Goal: Task Accomplishment & Management: Manage account settings

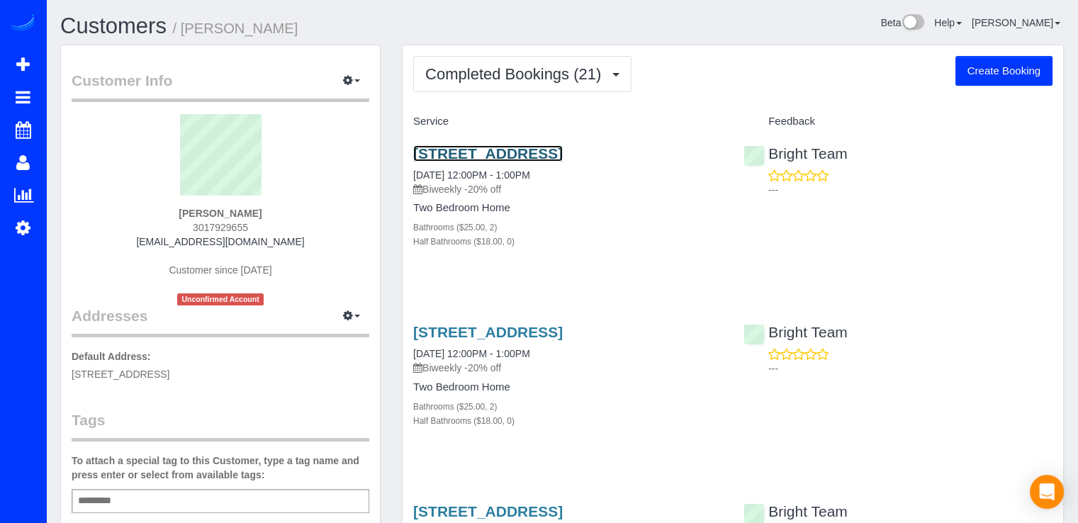
click at [520, 162] on link "1215 East-West Hwy , Unit 1510, Silver Spring, MD 20910" at bounding box center [488, 153] width 150 height 16
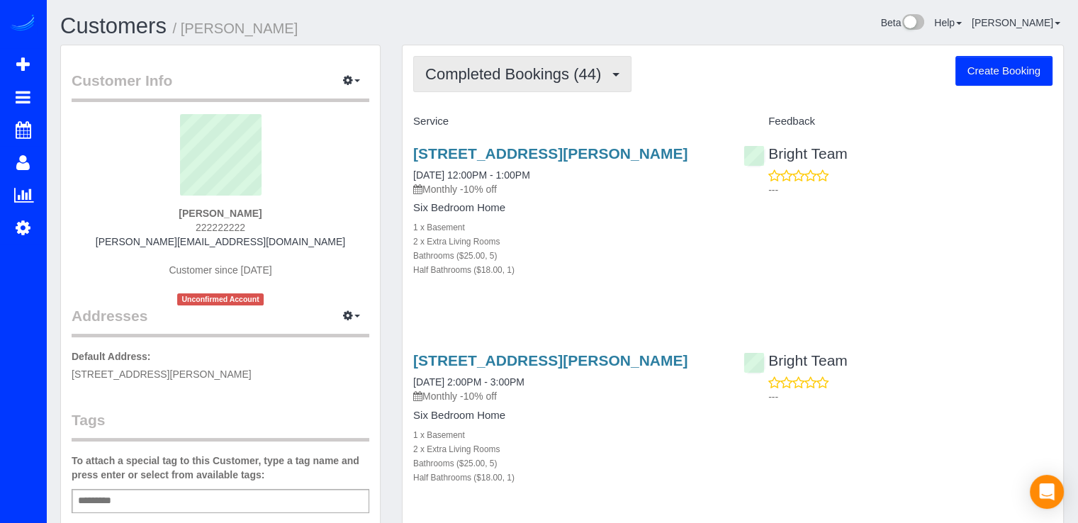
click at [517, 66] on span "Completed Bookings (44)" at bounding box center [516, 74] width 183 height 18
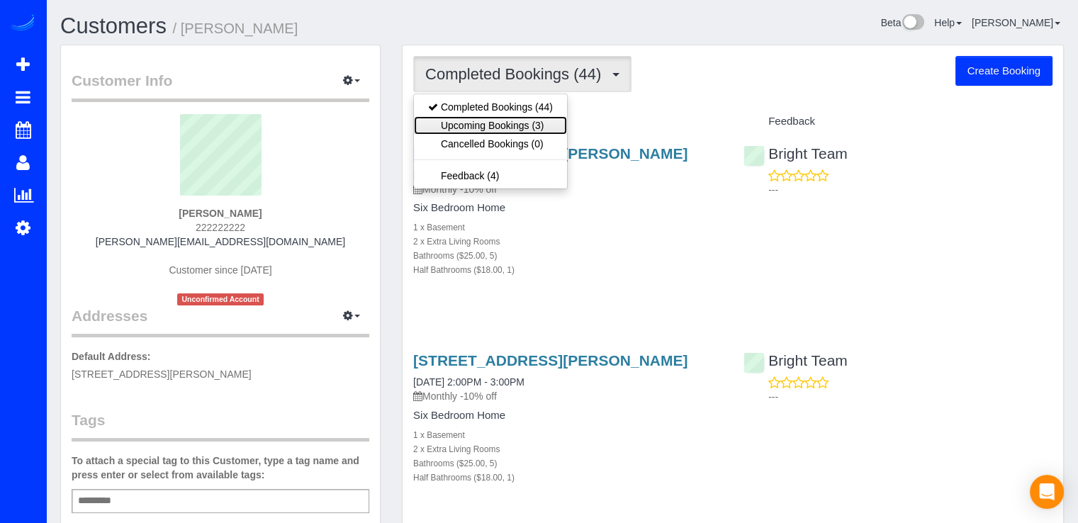
click at [537, 123] on link "Upcoming Bookings (3)" at bounding box center [490, 125] width 153 height 18
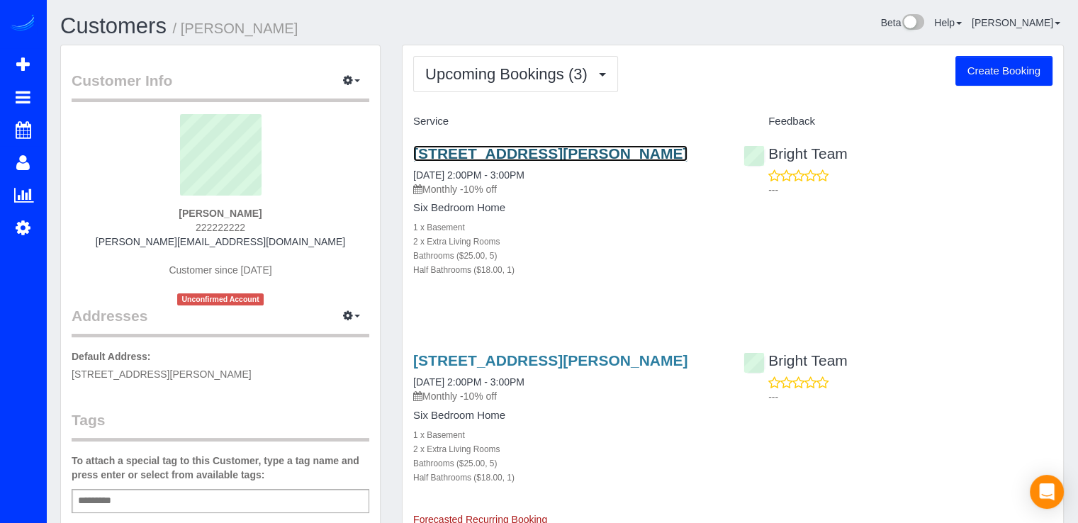
click at [491, 149] on link "[STREET_ADDRESS][PERSON_NAME]" at bounding box center [550, 153] width 274 height 16
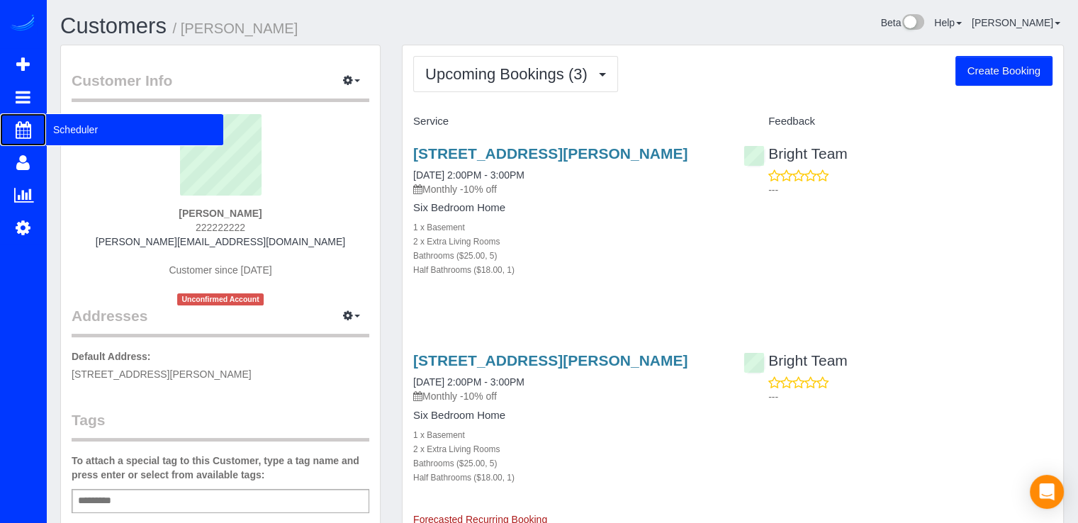
click at [79, 125] on span "Scheduler" at bounding box center [134, 129] width 177 height 33
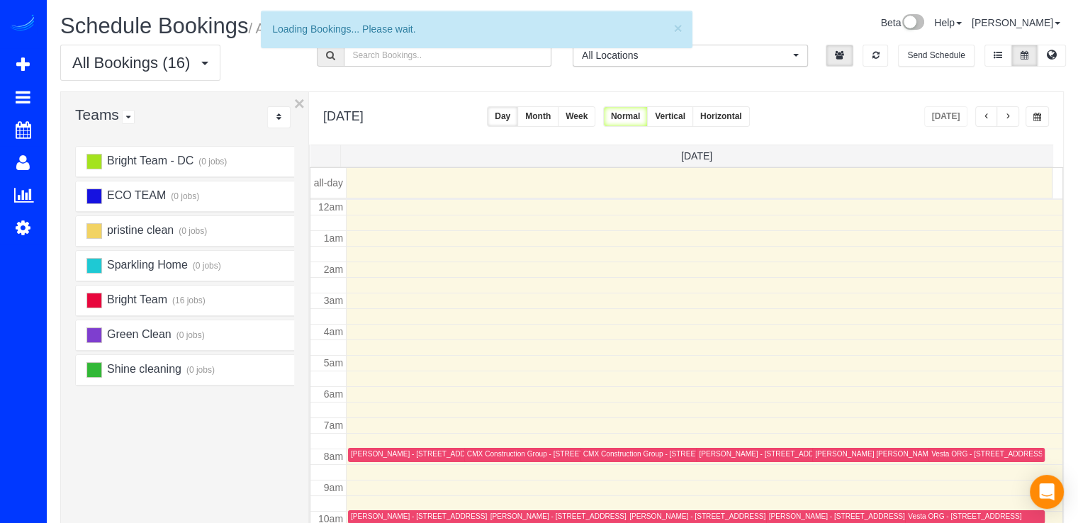
scroll to position [186, 0]
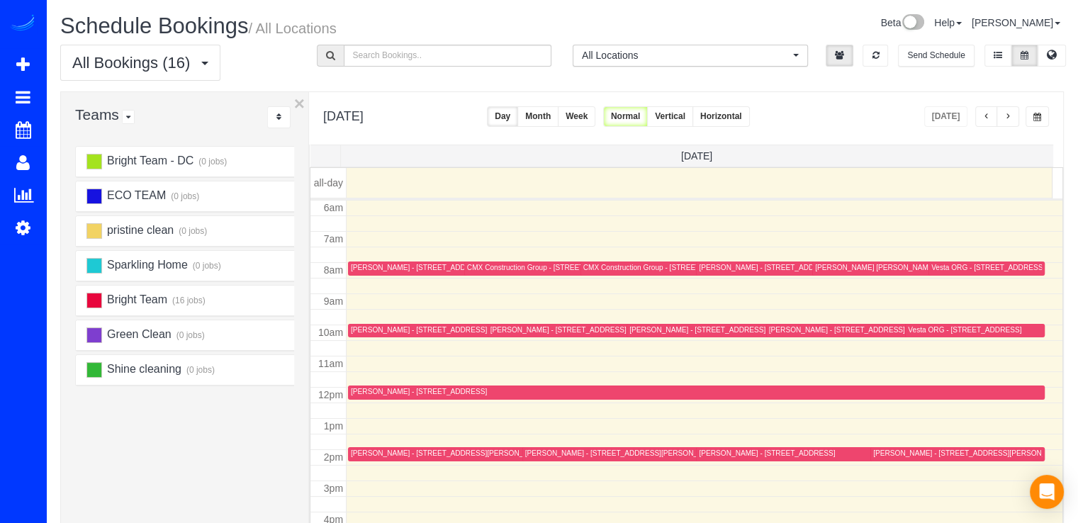
click at [1009, 111] on button "button" at bounding box center [1008, 116] width 23 height 21
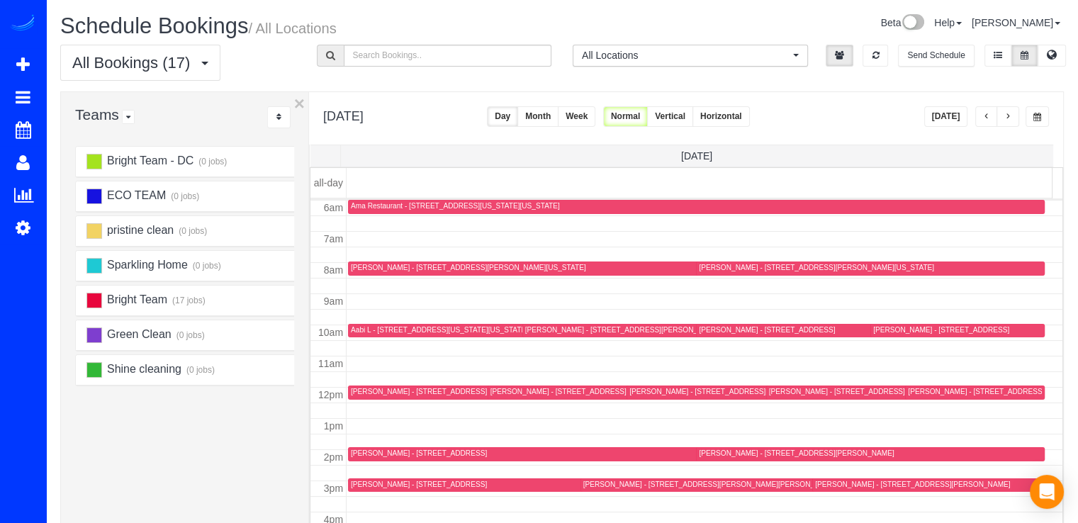
click at [1009, 110] on button "button" at bounding box center [1008, 116] width 23 height 21
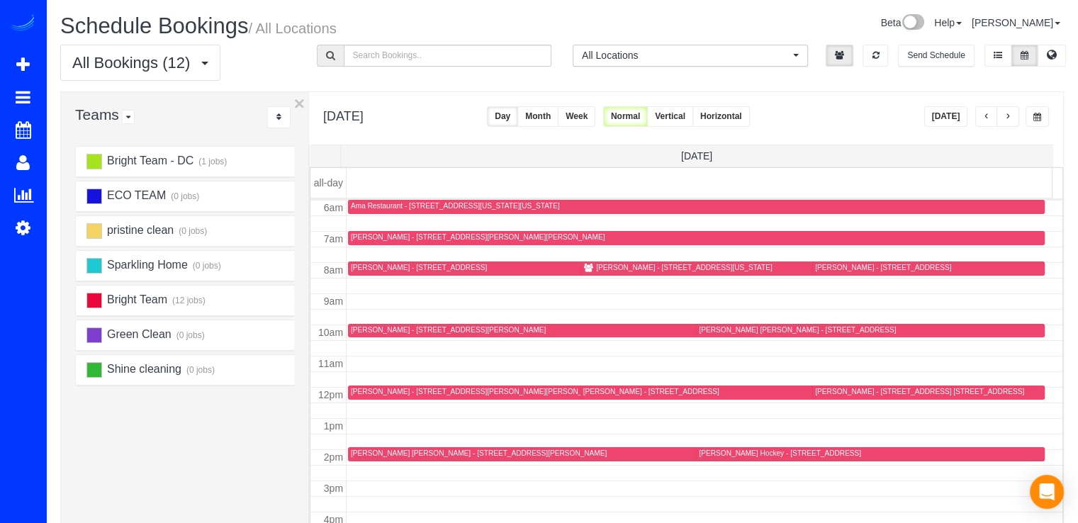
click at [1009, 110] on button "button" at bounding box center [1008, 116] width 23 height 21
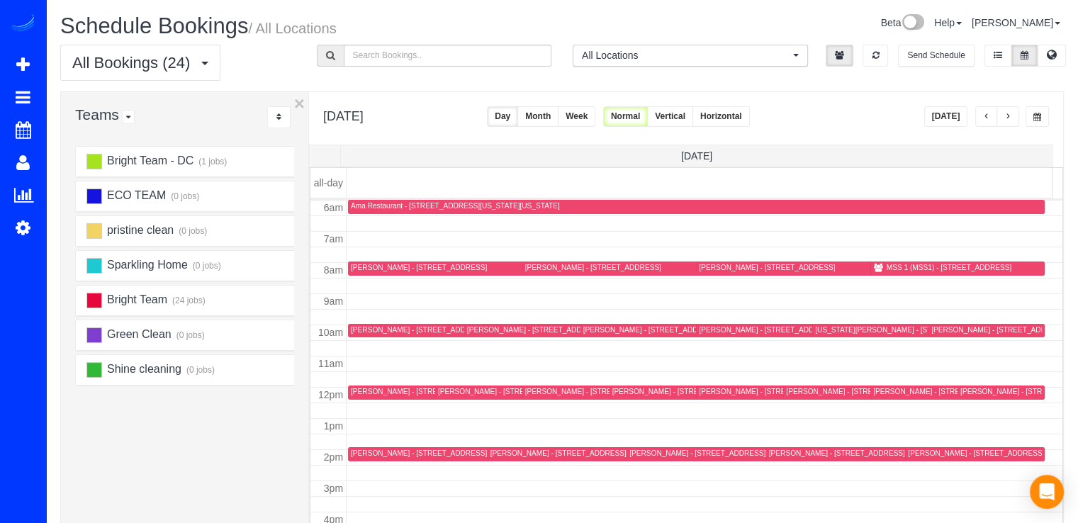
click at [1009, 110] on button "button" at bounding box center [1008, 116] width 23 height 21
click at [418, 59] on input "text" at bounding box center [448, 56] width 208 height 22
type input "cora"
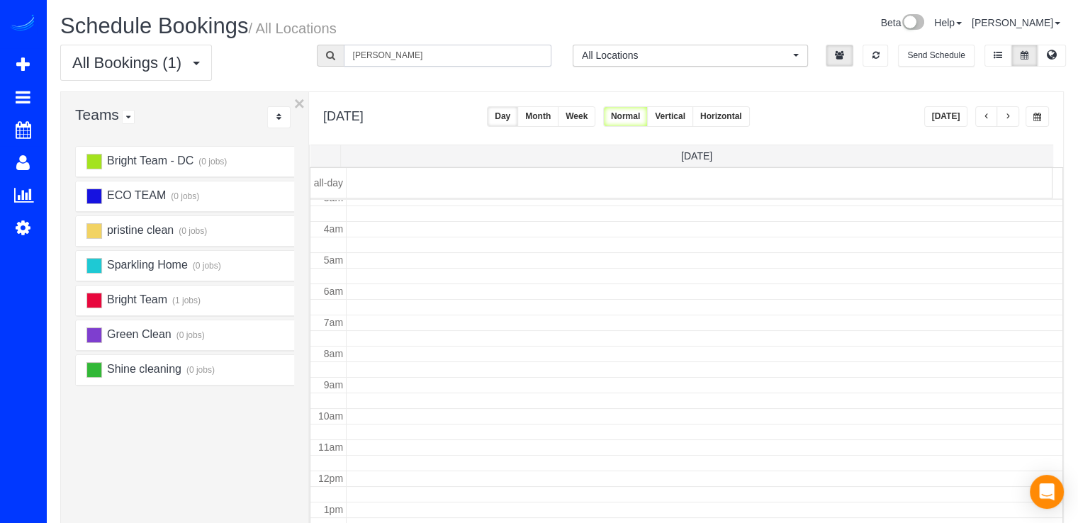
scroll to position [45, 0]
drag, startPoint x: 384, startPoint y: 53, endPoint x: 349, endPoint y: 67, distance: 37.3
click at [349, 67] on div "All Bookings (1) All Bookings Unassigned Bookings Recurring Bookings New Custom…" at bounding box center [562, 68] width 1025 height 47
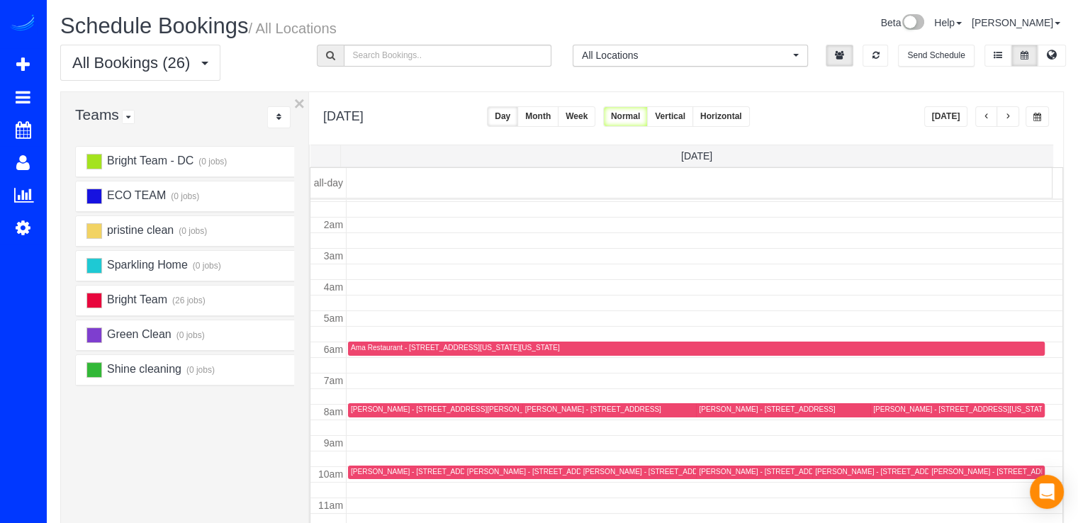
click at [944, 114] on button "[DATE]" at bounding box center [946, 116] width 44 height 21
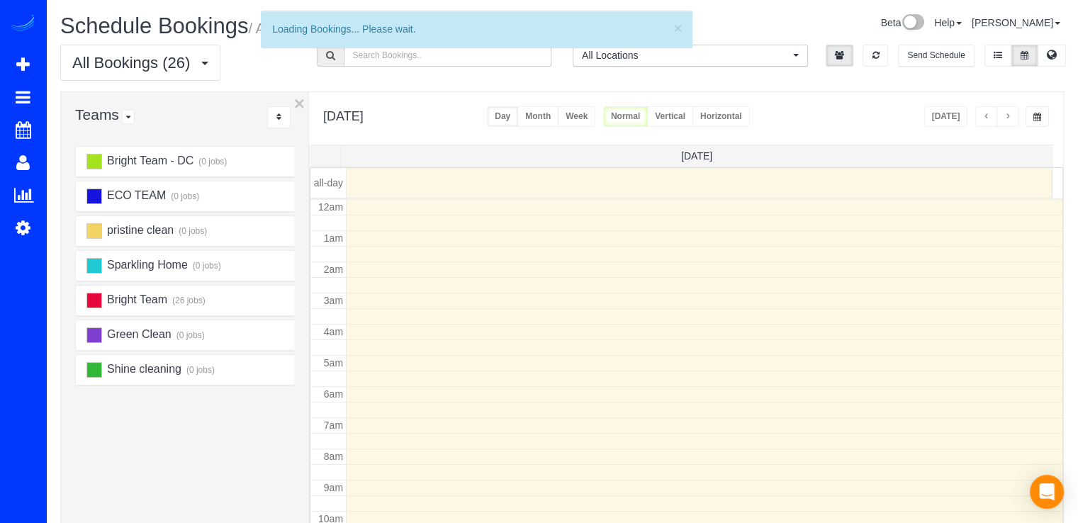
scroll to position [186, 0]
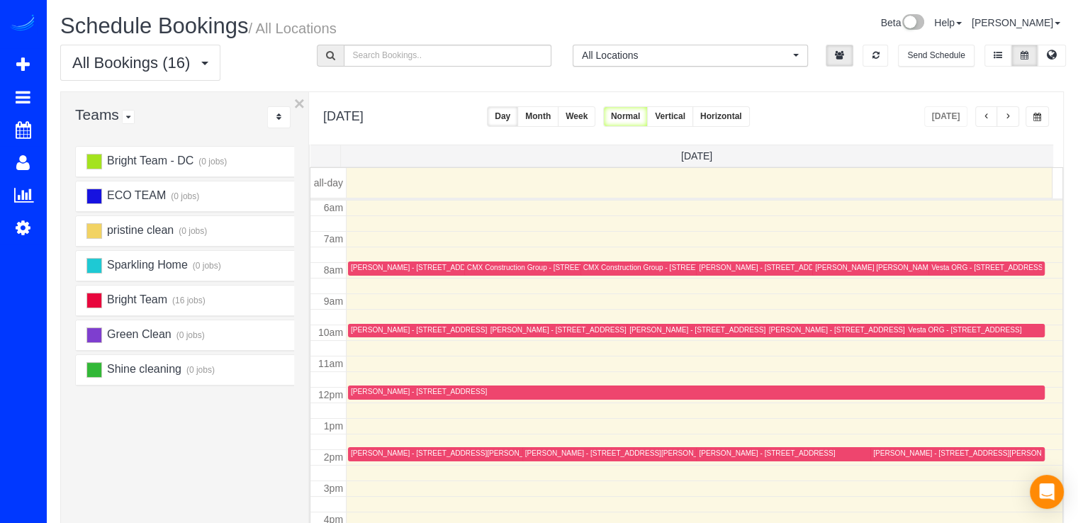
click at [1004, 116] on button "button" at bounding box center [1008, 116] width 23 height 21
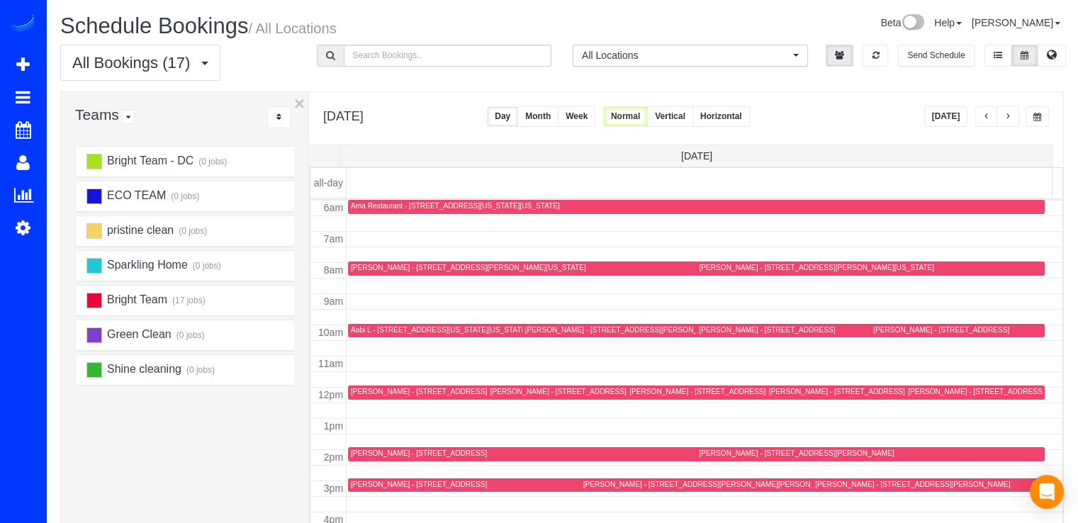
click at [1007, 116] on span "button" at bounding box center [1007, 117] width 7 height 9
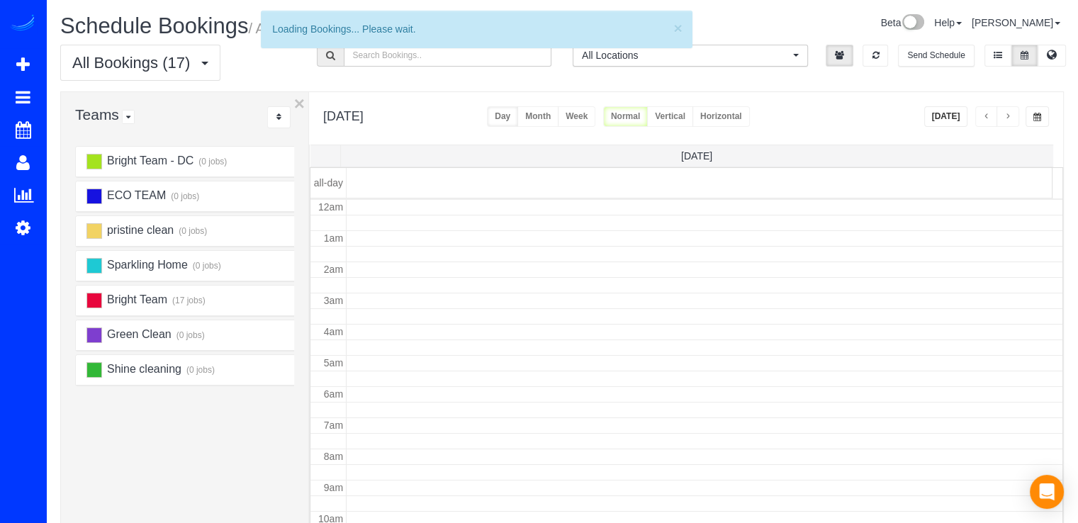
click at [1007, 116] on span "button" at bounding box center [1007, 117] width 7 height 9
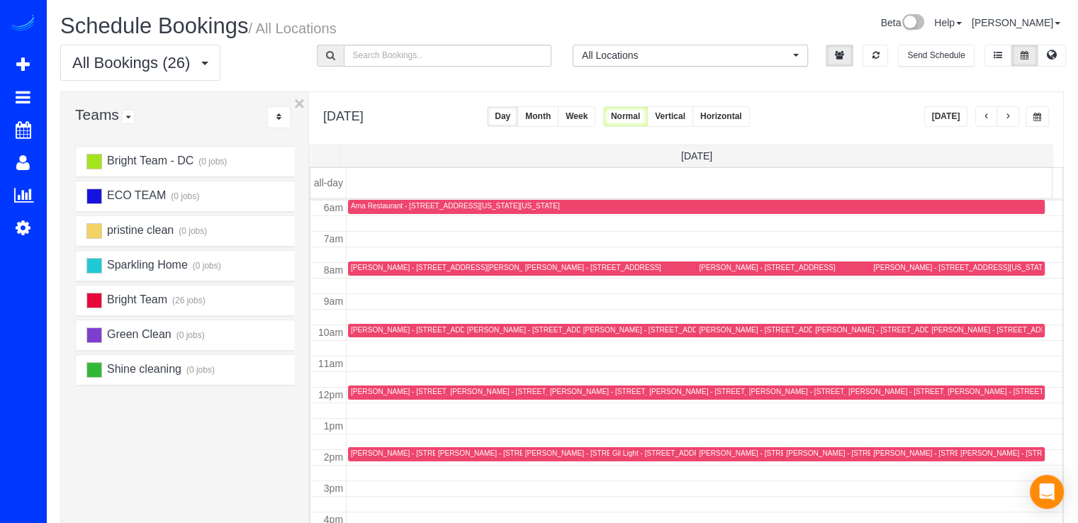
click at [544, 454] on div "Cora Brooks - 10213 Daphney House Way, Rockville, MD 20850" at bounding box center [622, 453] width 195 height 9
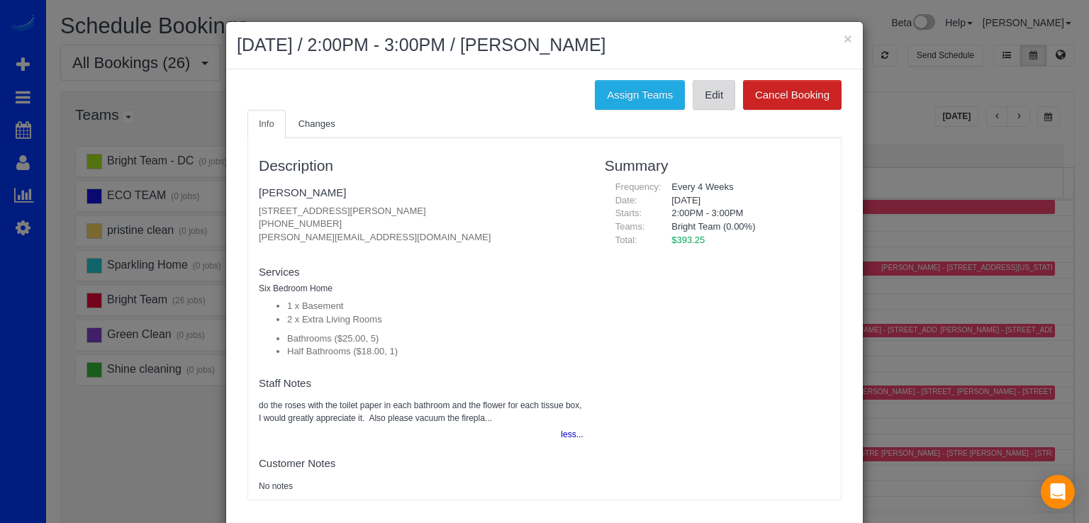
click at [709, 104] on link "Edit" at bounding box center [714, 95] width 43 height 30
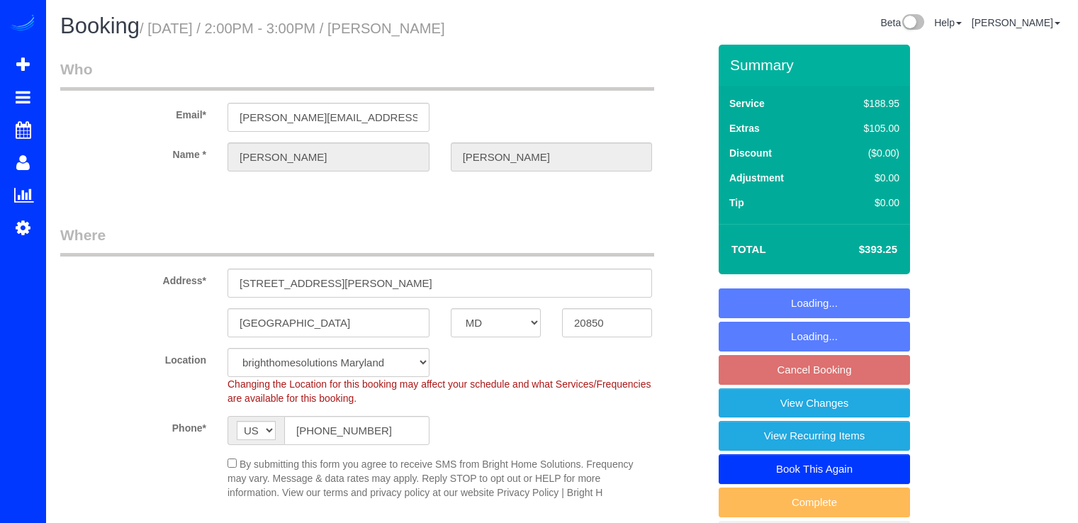
select select "MD"
select select "5"
select select "1"
select select "spot4"
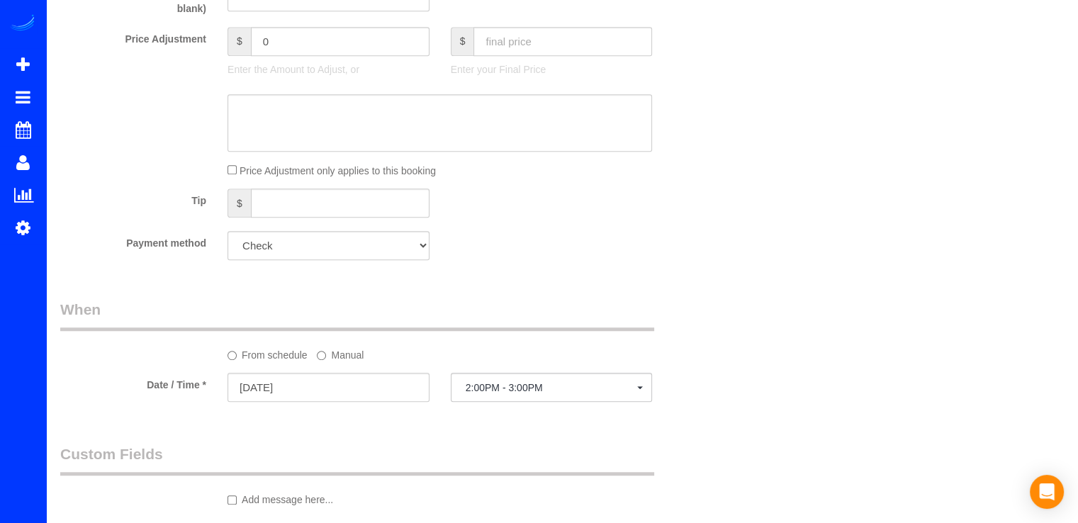
scroll to position [1134, 0]
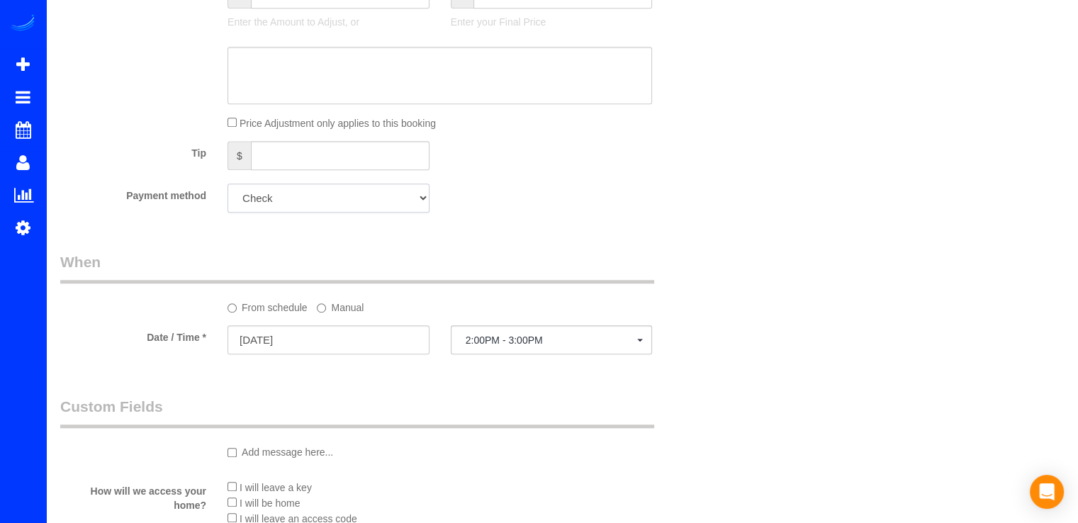
click at [341, 199] on select "Add Credit Card Cash Check Paypal" at bounding box center [329, 198] width 202 height 29
drag, startPoint x: 585, startPoint y: 206, endPoint x: 571, endPoint y: 254, distance: 49.6
click at [585, 208] on div "Payment method Add Credit Card Cash Check Paypal" at bounding box center [384, 198] width 669 height 29
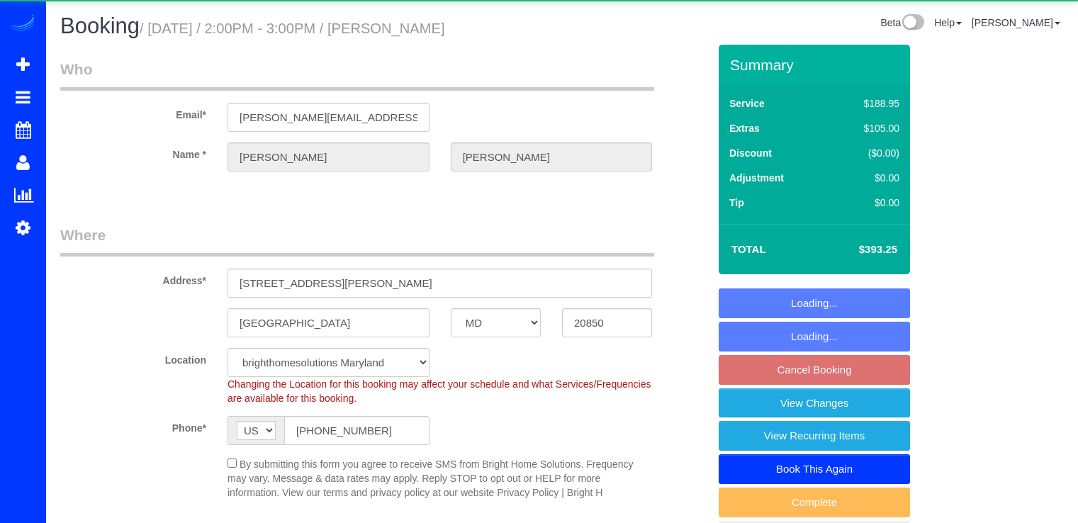
select select "MD"
select select "5"
select select "1"
select select "spot4"
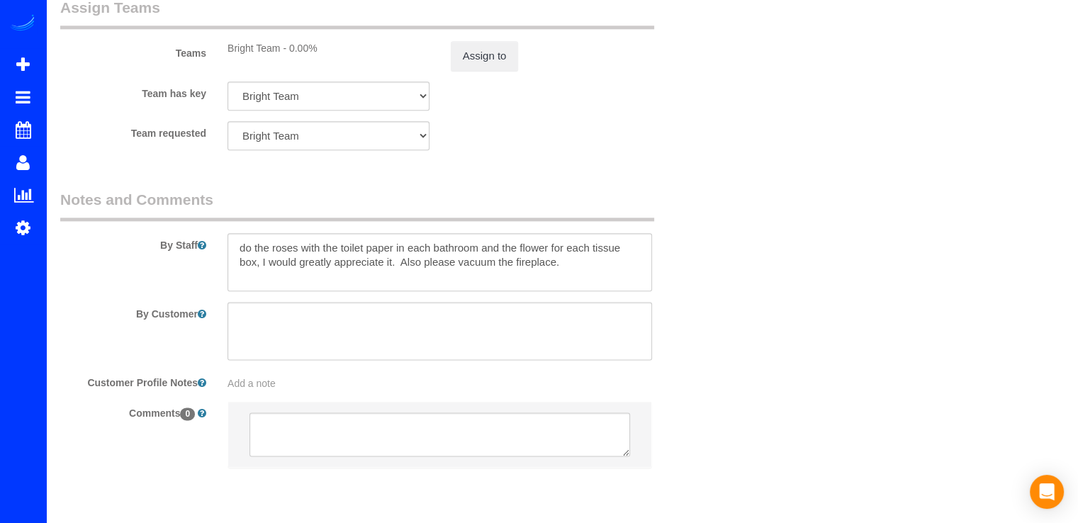
scroll to position [1704, 0]
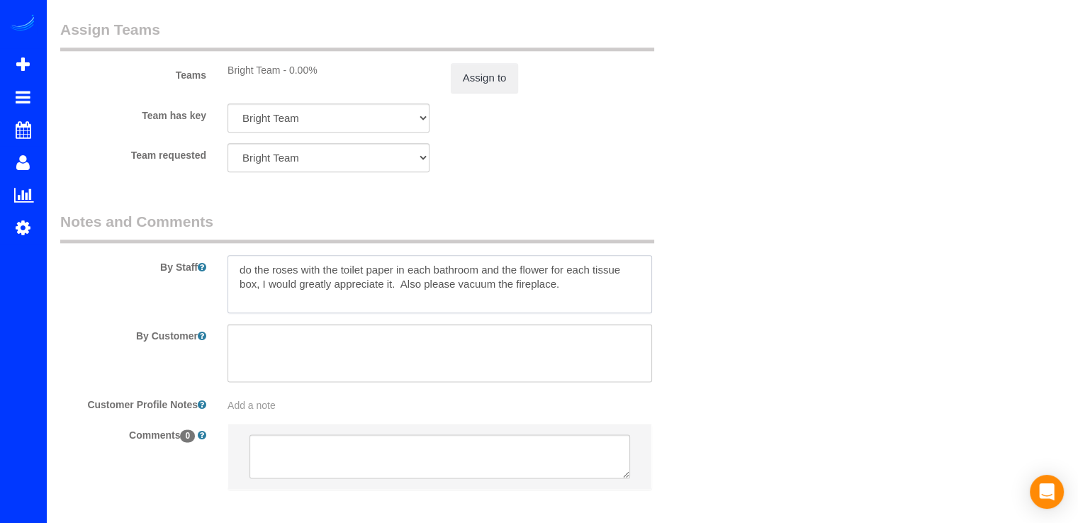
click at [237, 273] on textarea at bounding box center [440, 284] width 425 height 58
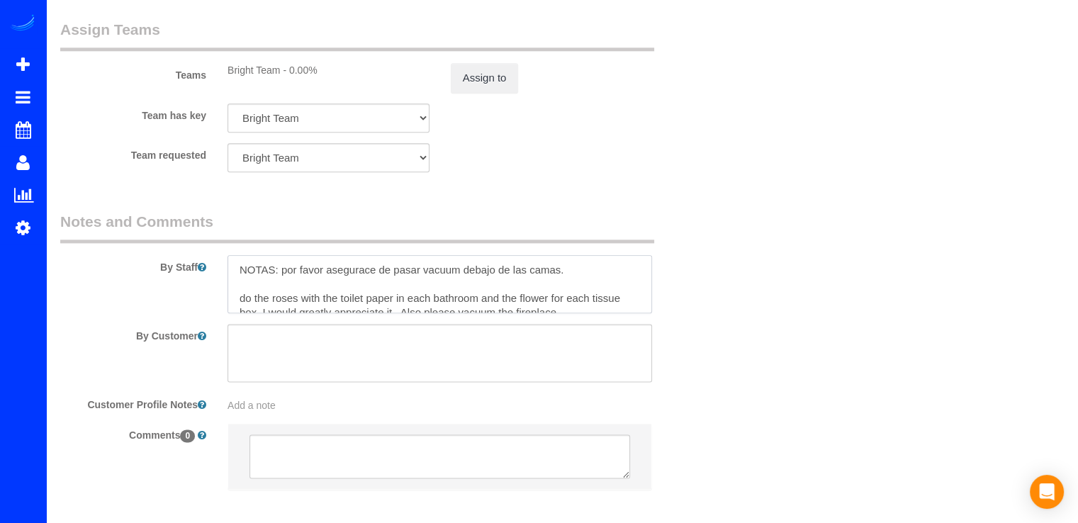
click at [323, 313] on textarea at bounding box center [440, 284] width 425 height 58
click at [372, 274] on textarea at bounding box center [440, 284] width 425 height 58
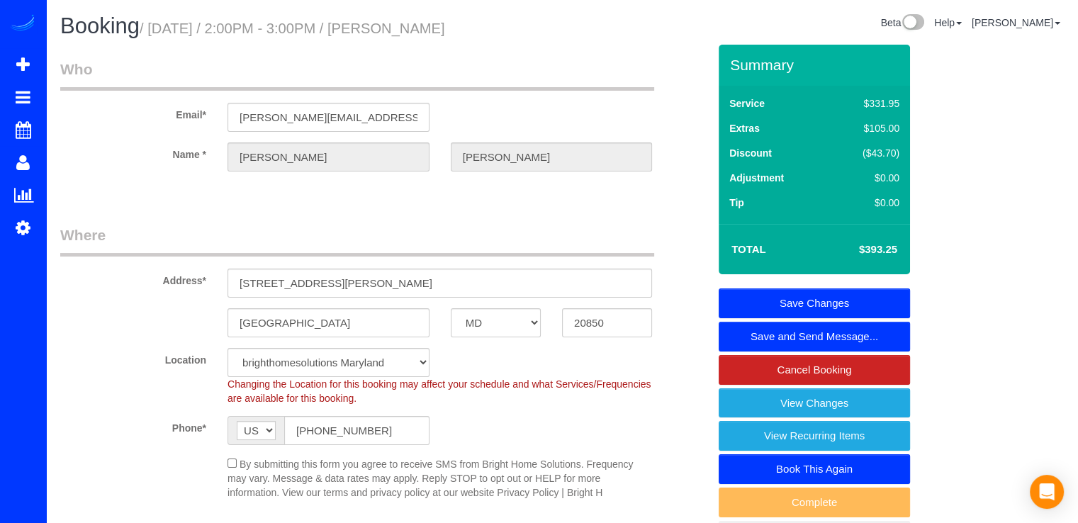
scroll to position [0, 0]
type textarea "NOTAS: por favor asegurase de pasar vacuum debajo de las camas. do the roses wi…"
click at [878, 303] on link "Save Changes" at bounding box center [814, 304] width 191 height 30
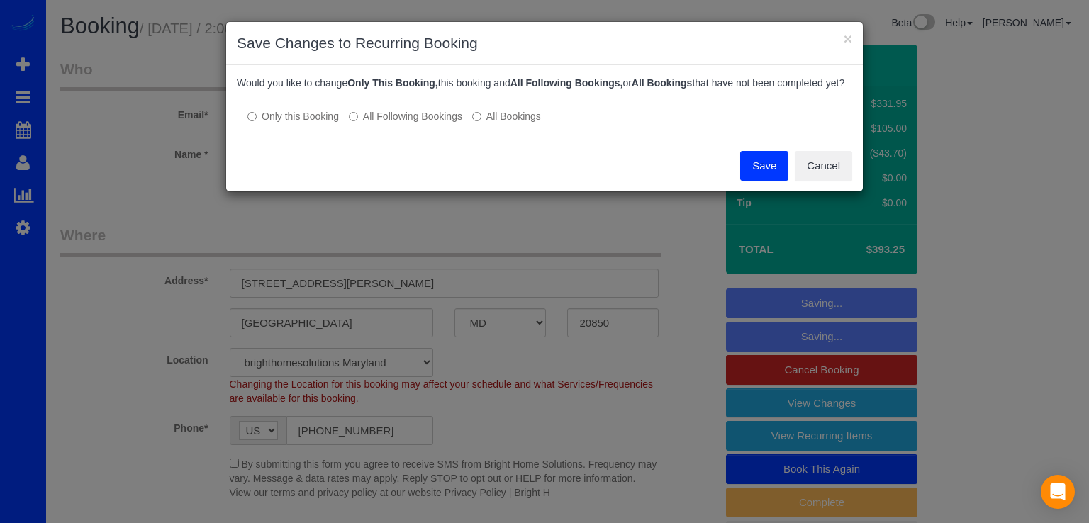
click at [379, 123] on label "All Following Bookings" at bounding box center [405, 116] width 113 height 14
click at [772, 181] on button "Save" at bounding box center [764, 166] width 48 height 30
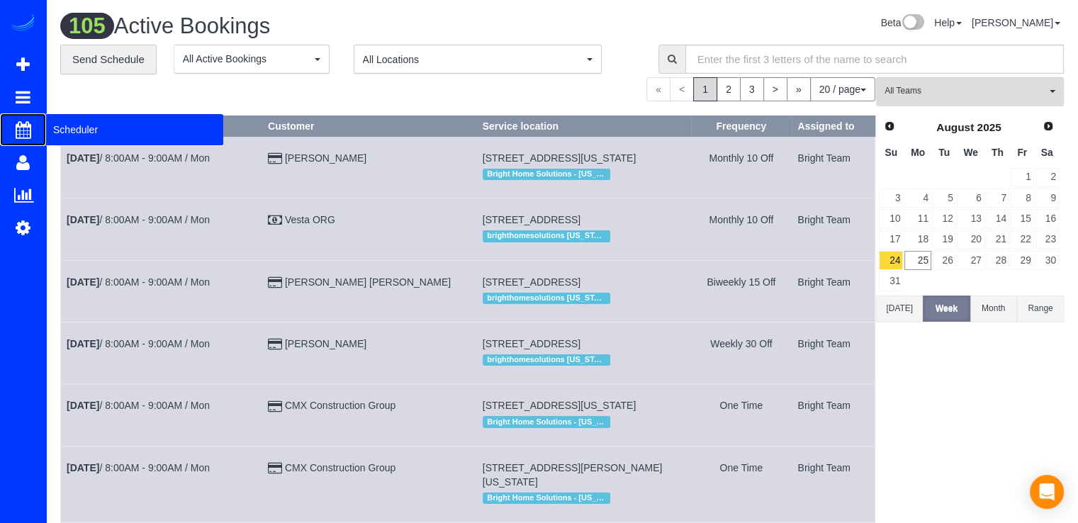
click at [63, 133] on span "Scheduler" at bounding box center [134, 129] width 177 height 33
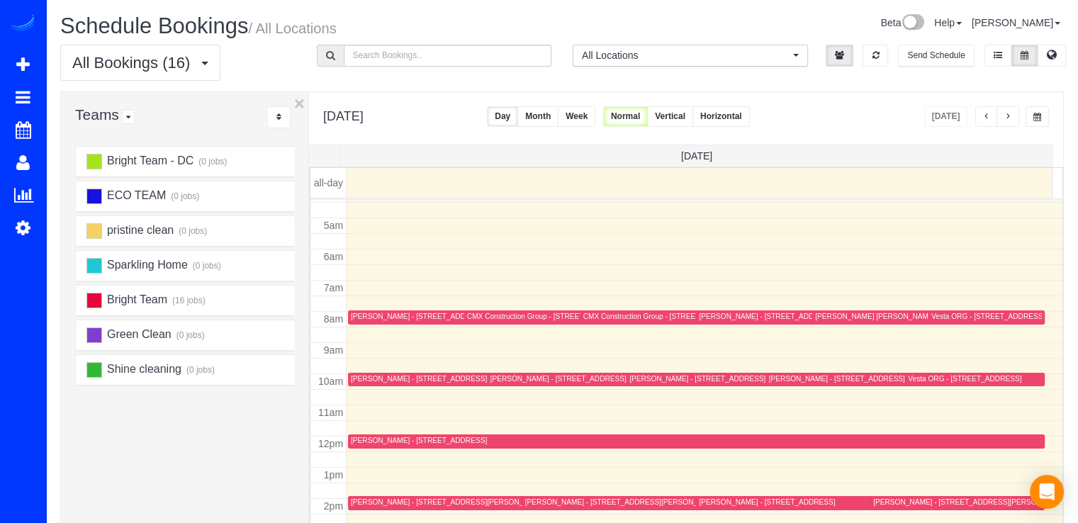
scroll to position [116, 0]
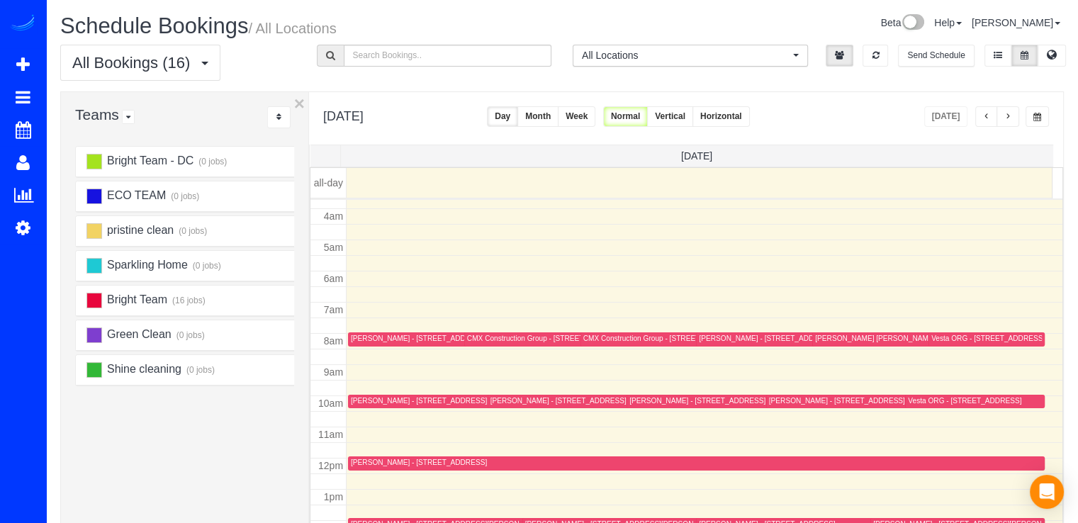
click at [1008, 120] on span "button" at bounding box center [1007, 117] width 7 height 9
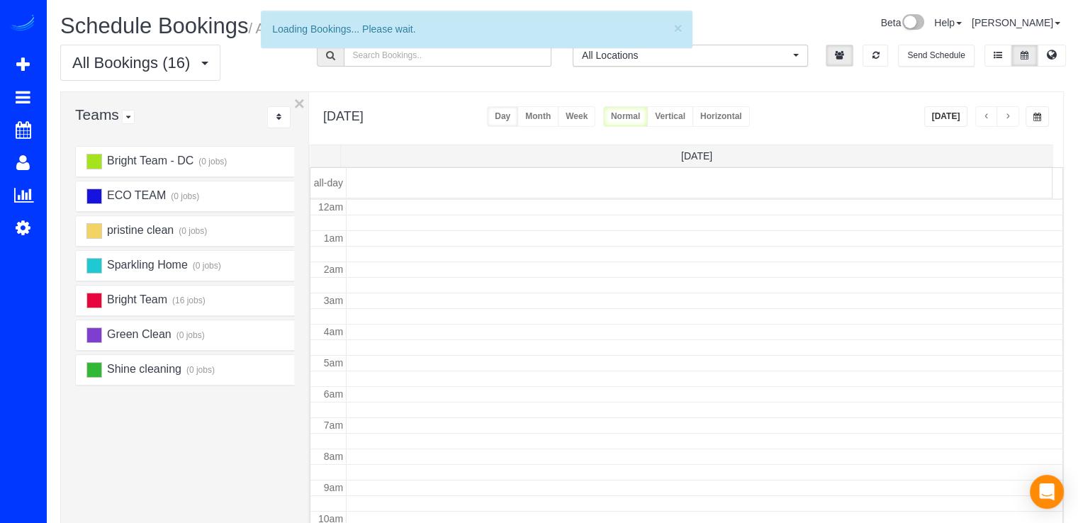
click at [1008, 117] on span "button" at bounding box center [1007, 117] width 7 height 9
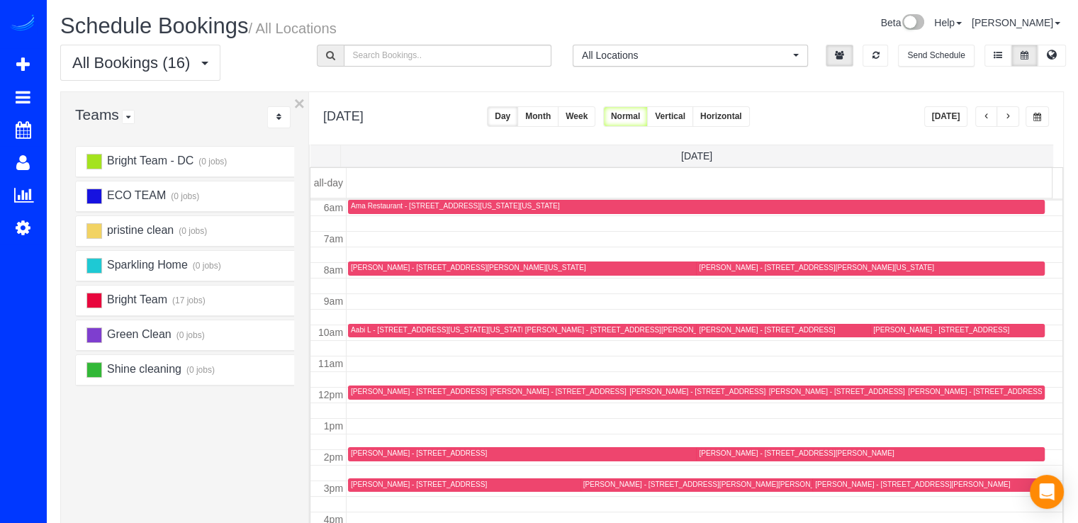
click at [1009, 117] on span "button" at bounding box center [1007, 117] width 7 height 9
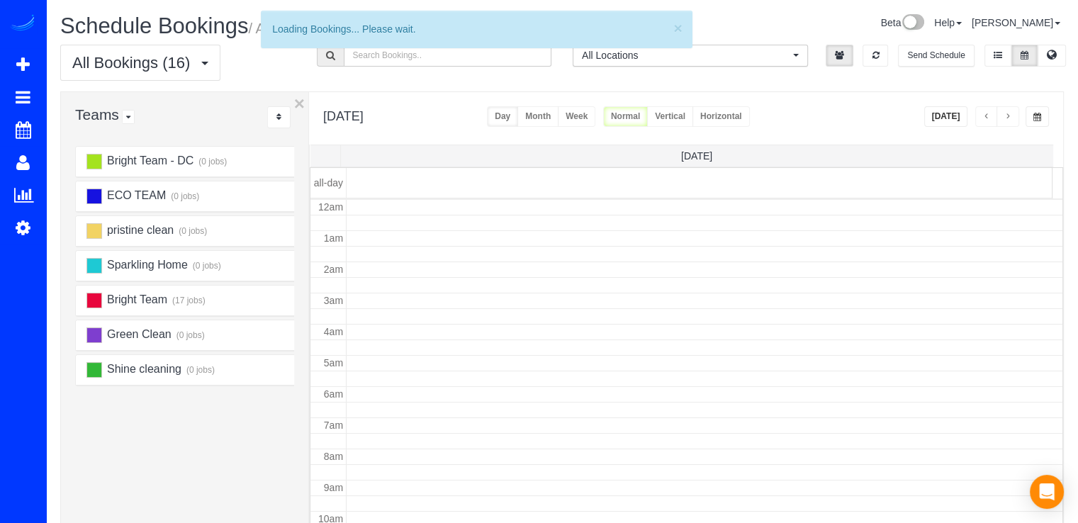
click at [1009, 117] on span "button" at bounding box center [1007, 117] width 7 height 9
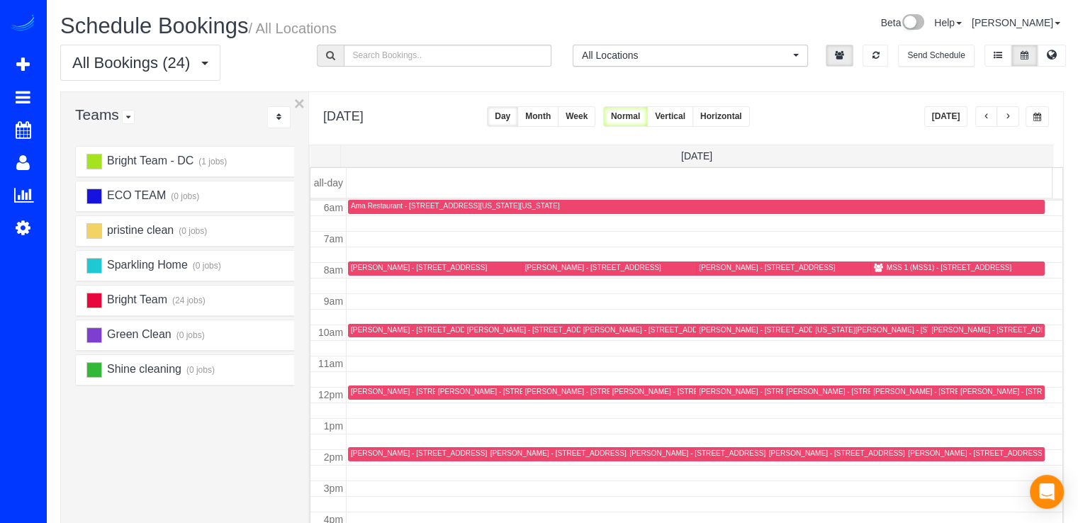
click at [1009, 117] on span "button" at bounding box center [1007, 117] width 7 height 9
click at [542, 453] on div "Cora Brooks - 10213 Daphney House Way, Rockville, MD 20850" at bounding box center [622, 453] width 195 height 9
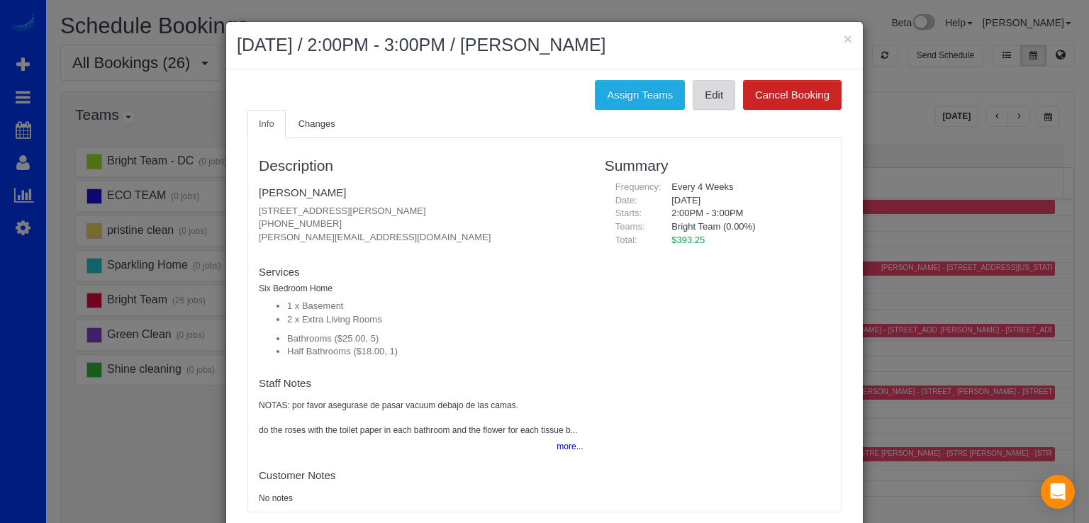
click at [712, 100] on link "Edit" at bounding box center [714, 95] width 43 height 30
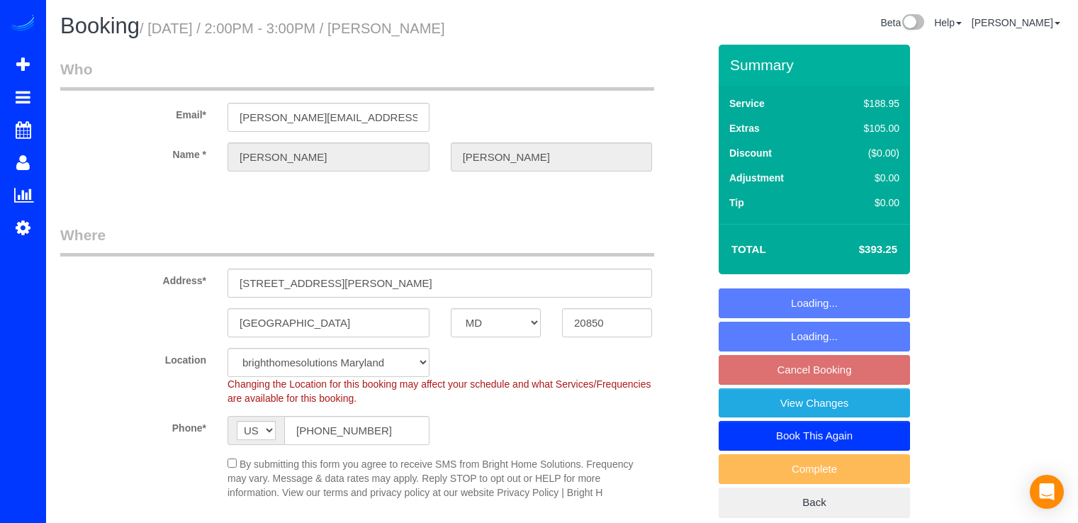
select select "MD"
select select "spot4"
select select "object:616"
select select "5"
select select "1"
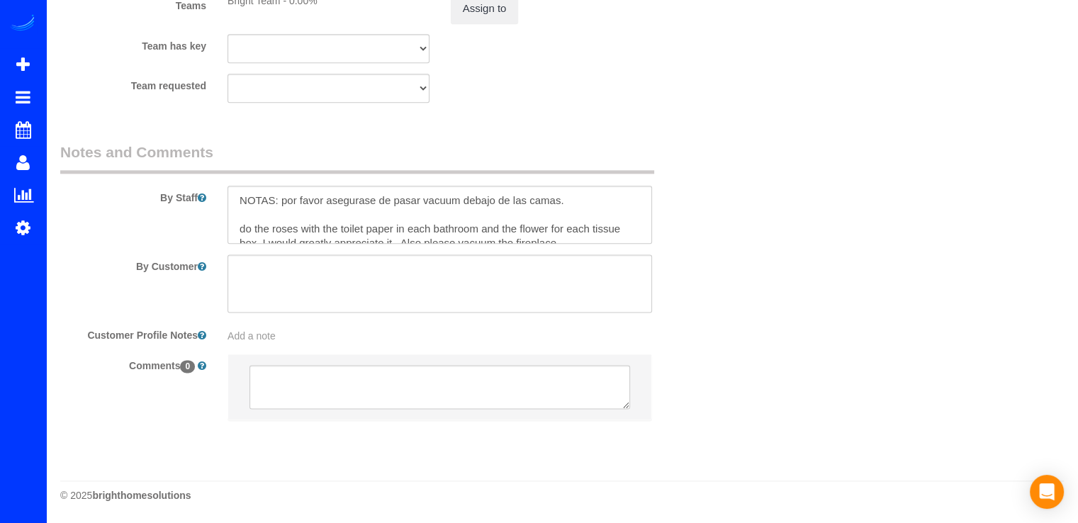
scroll to position [1775, 0]
click at [567, 199] on textarea at bounding box center [440, 215] width 425 height 58
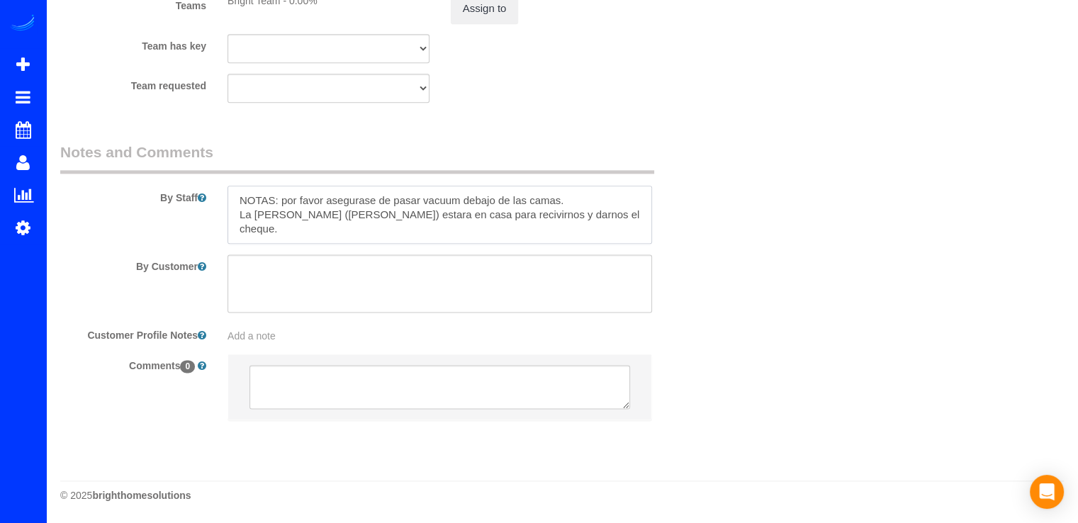
paste textarea "bbrooksbailey@verizon.net"
drag, startPoint x: 498, startPoint y: 230, endPoint x: 855, endPoint y: 203, distance: 358.3
click at [573, 233] on textarea at bounding box center [440, 215] width 425 height 58
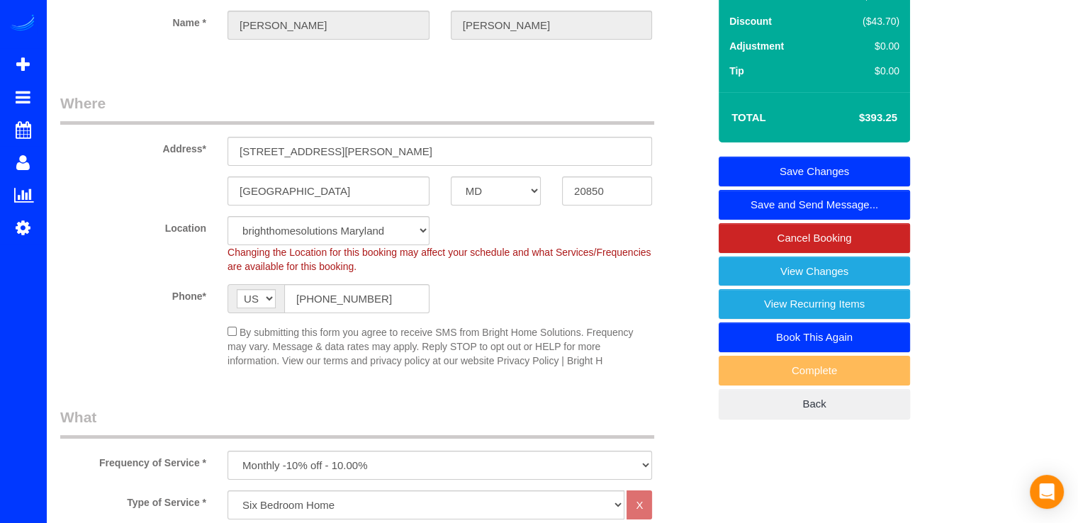
scroll to position [0, 0]
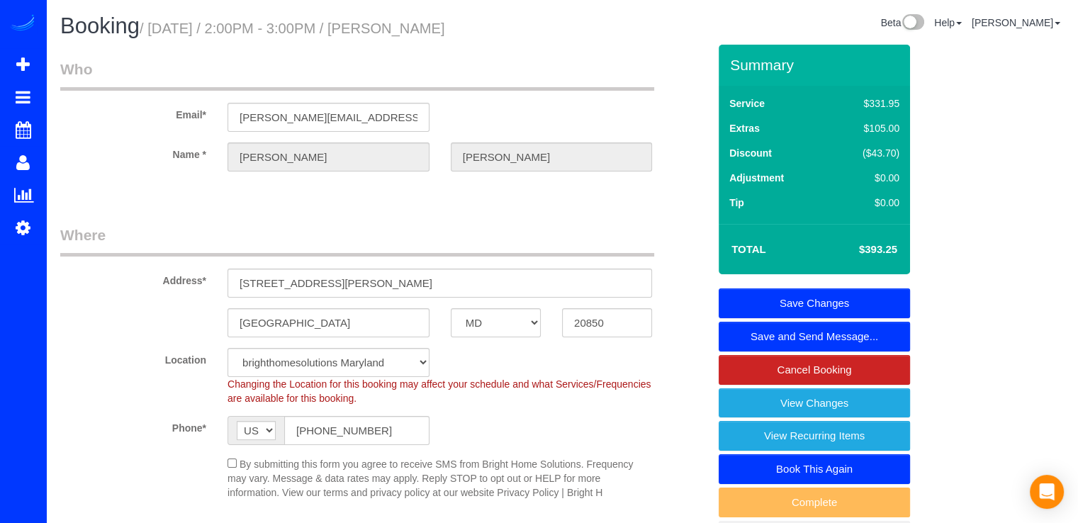
type textarea "NOTAS: por favor asegurase de pasar vacuum debajo de las camas. La hermana de C…"
click at [853, 296] on link "Save Changes" at bounding box center [814, 304] width 191 height 30
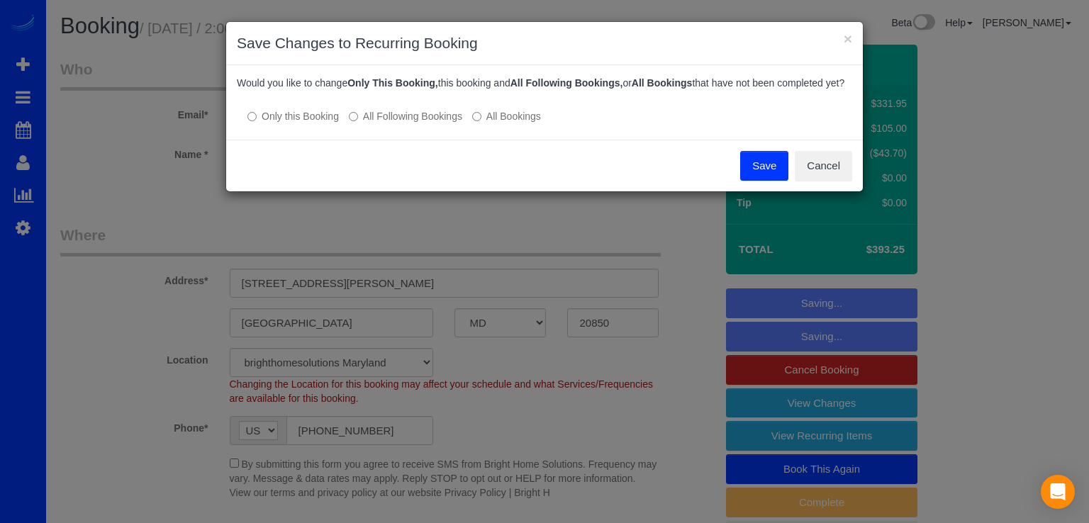
click at [766, 177] on button "Save" at bounding box center [764, 166] width 48 height 30
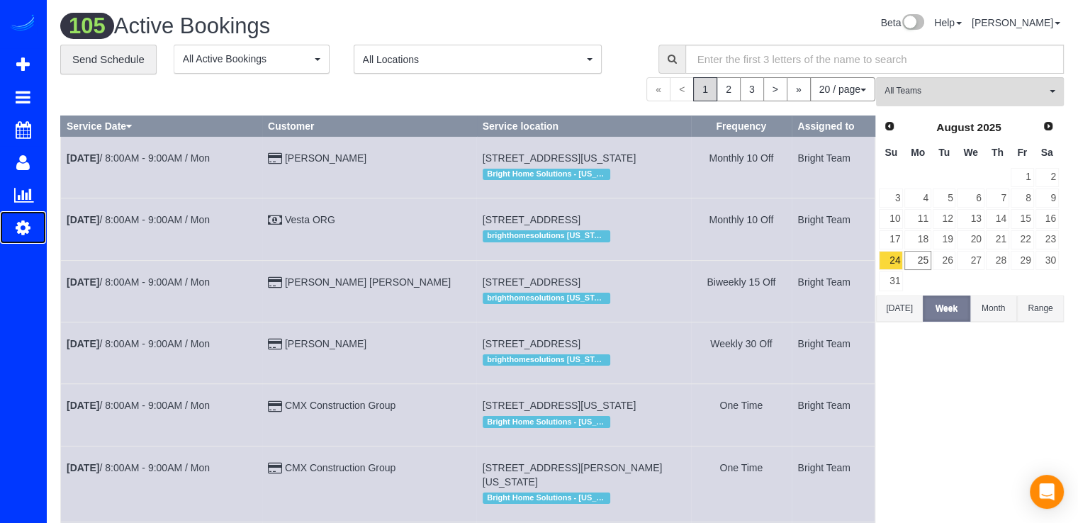
click at [20, 222] on icon at bounding box center [23, 227] width 15 height 17
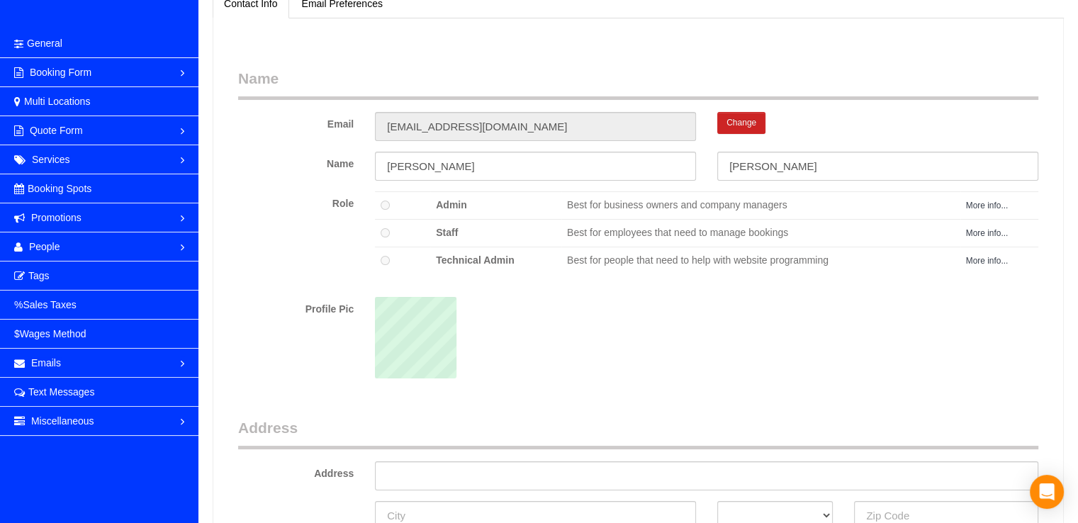
scroll to position [71, 0]
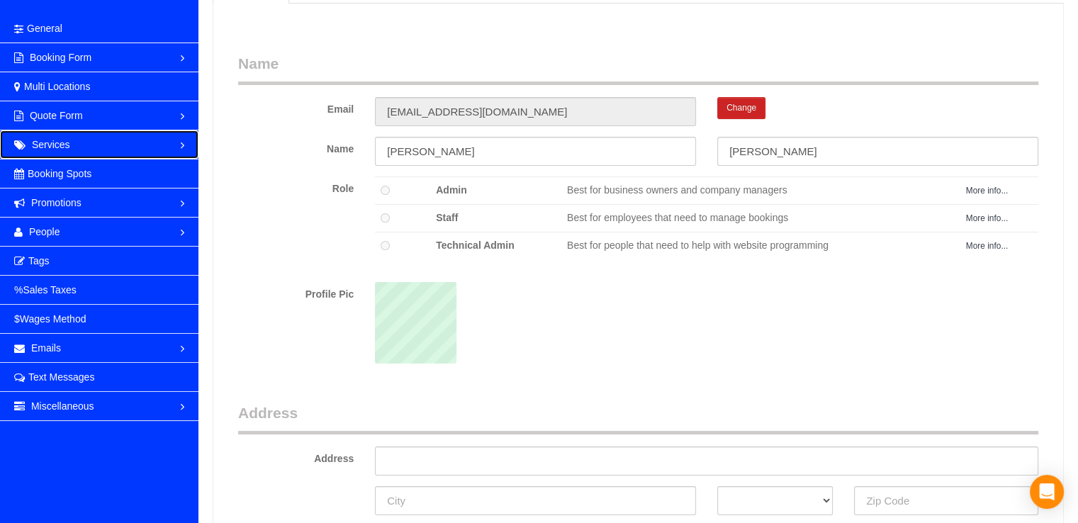
click at [109, 142] on link "Services" at bounding box center [99, 144] width 198 height 28
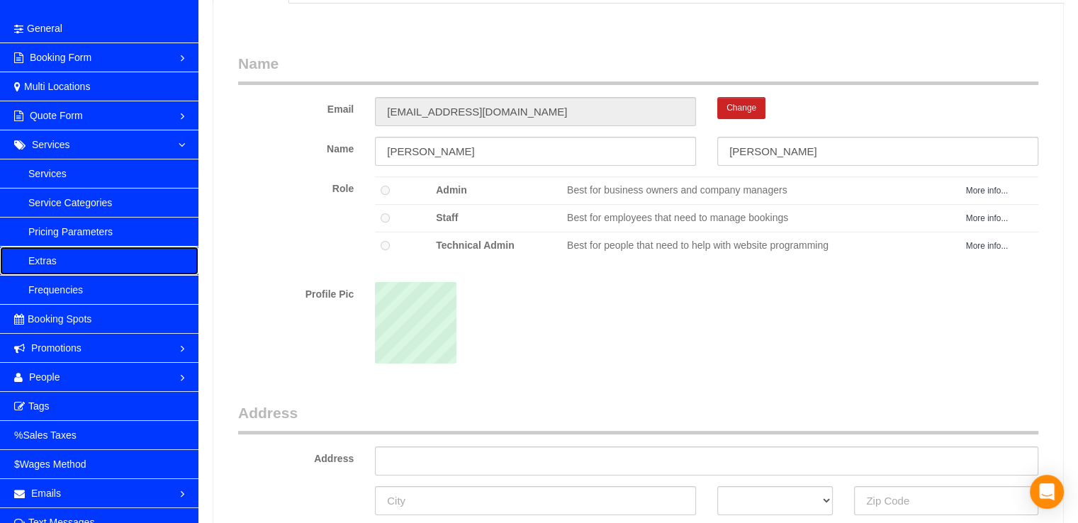
click at [86, 262] on link "Extras" at bounding box center [99, 261] width 198 height 28
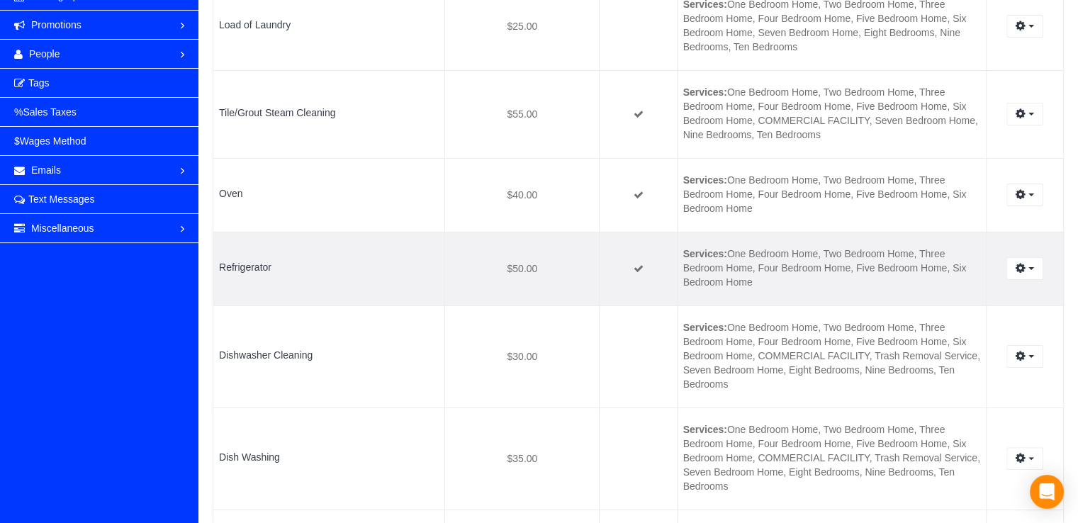
scroll to position [284, 0]
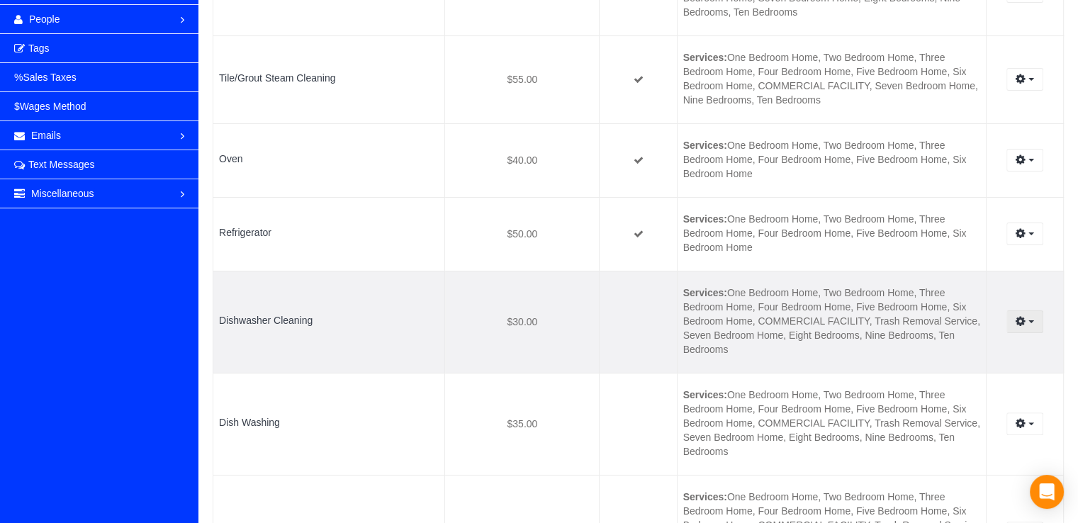
click at [1029, 325] on button "button" at bounding box center [1025, 321] width 36 height 22
click at [973, 345] on link "Edit" at bounding box center [987, 348] width 112 height 18
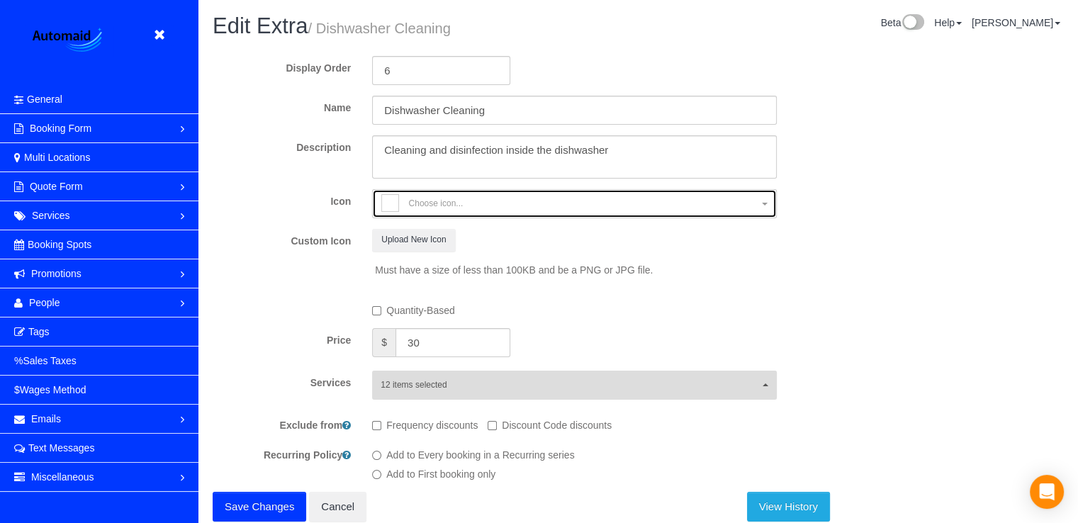
click at [387, 202] on div "button" at bounding box center [390, 203] width 18 height 18
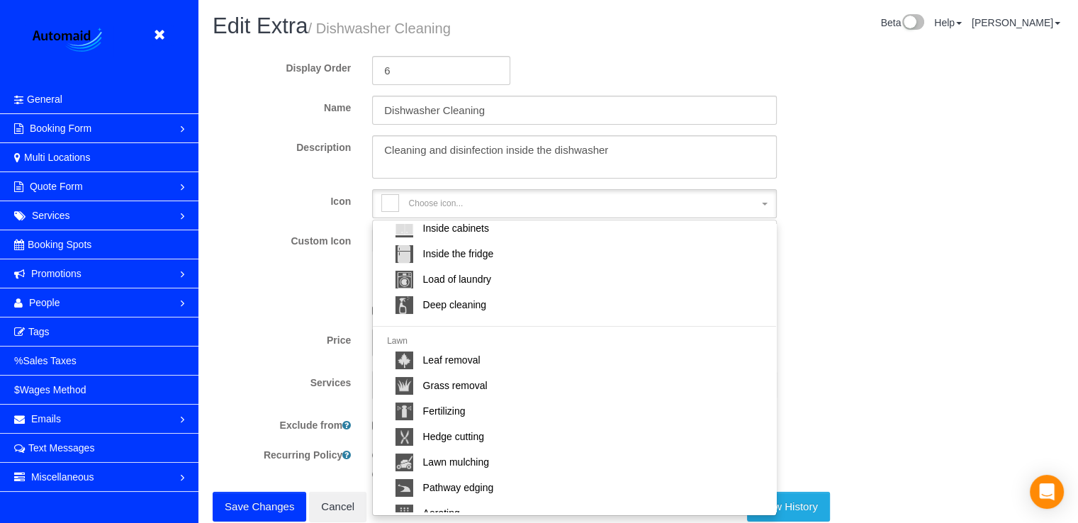
scroll to position [284, 0]
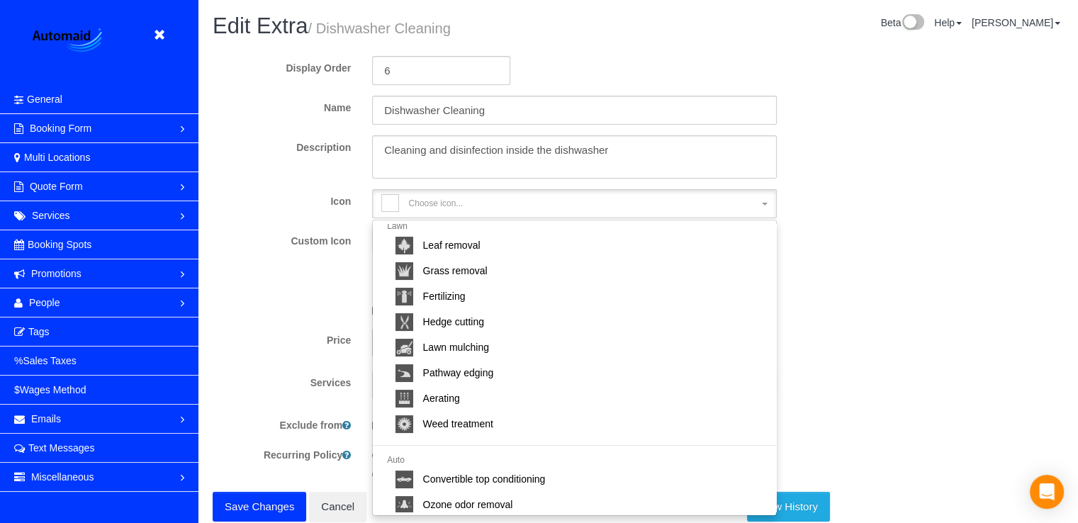
click at [991, 256] on div "Display Order 6 Name Dishwasher Cleaning Description Icon Choose icon... Choose…" at bounding box center [638, 283] width 851 height 477
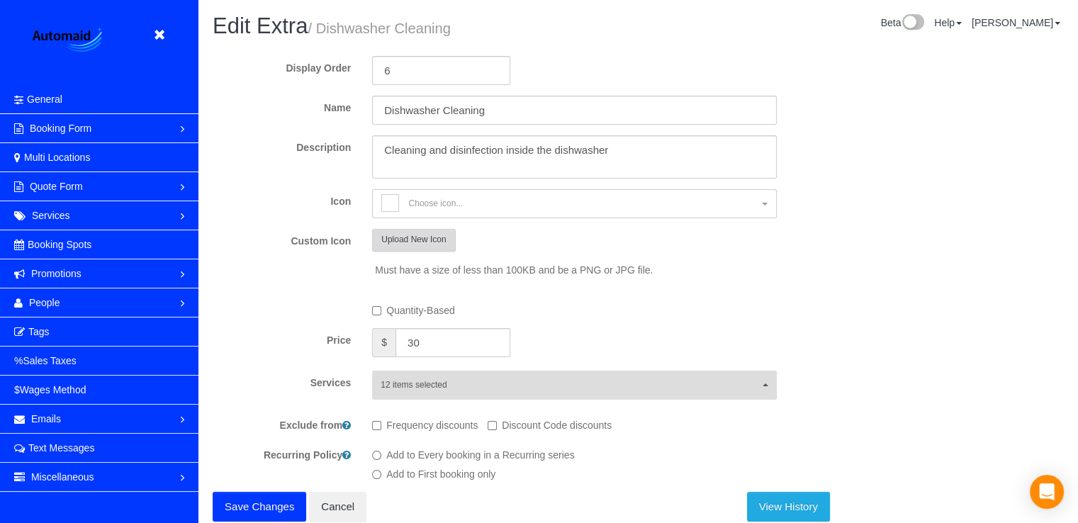
click at [419, 247] on button "Upload New Icon" at bounding box center [413, 240] width 83 height 22
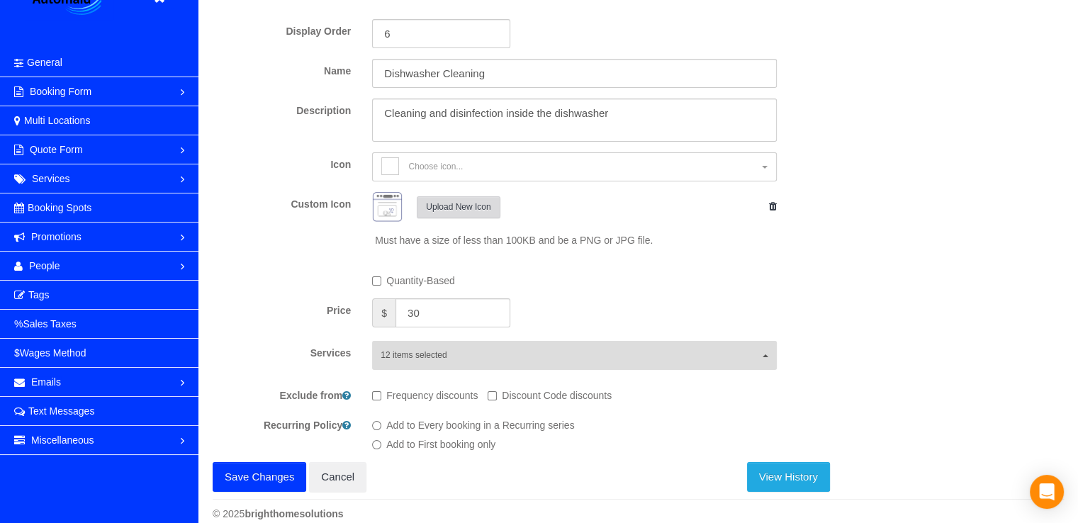
scroll to position [55, 0]
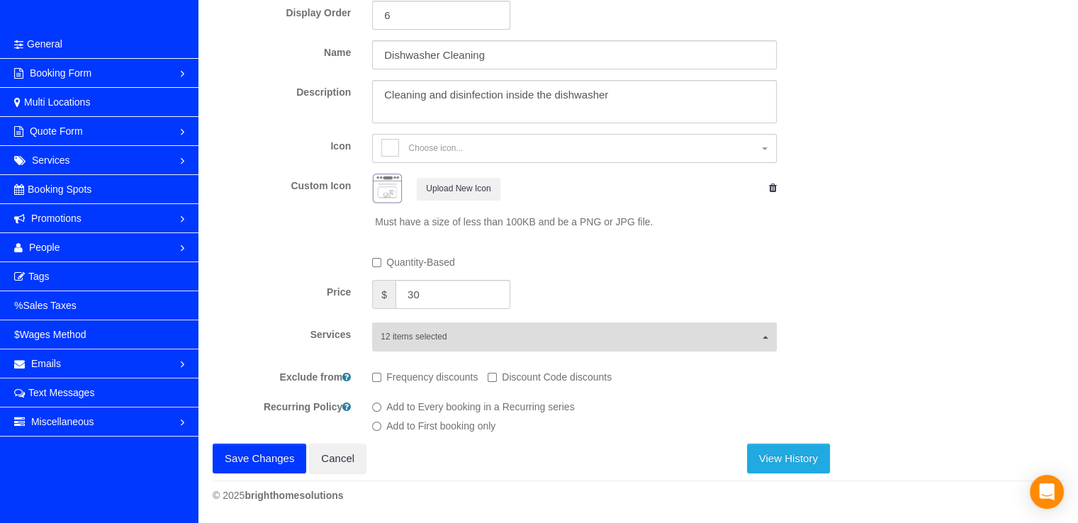
click at [246, 452] on button "Save Changes" at bounding box center [260, 459] width 94 height 30
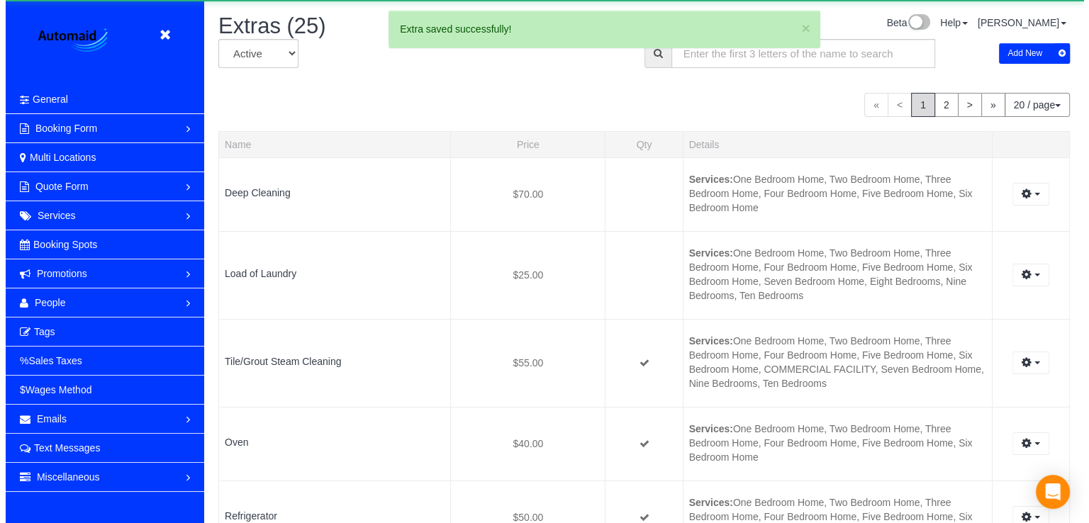
scroll to position [1900, 1077]
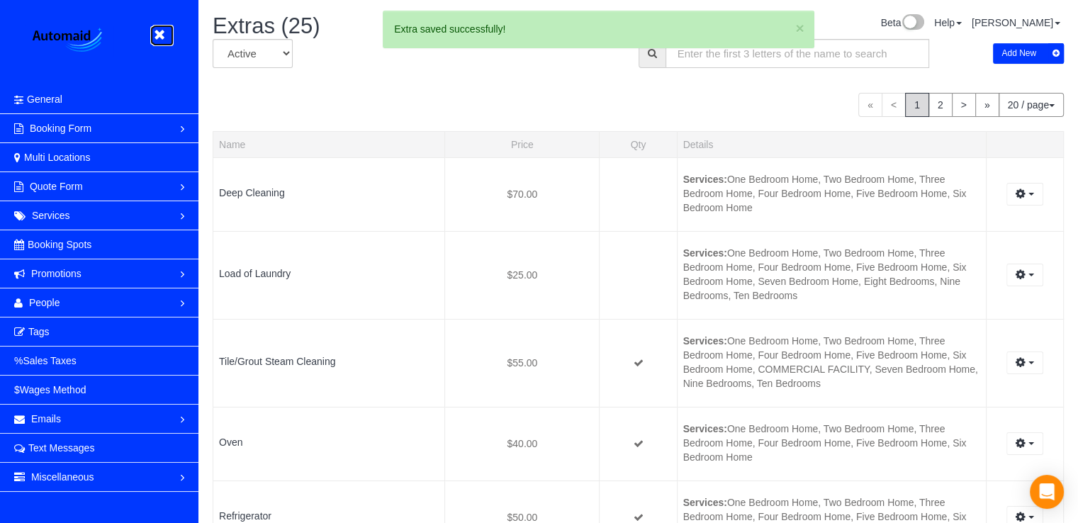
click at [156, 34] on icon at bounding box center [159, 35] width 18 height 18
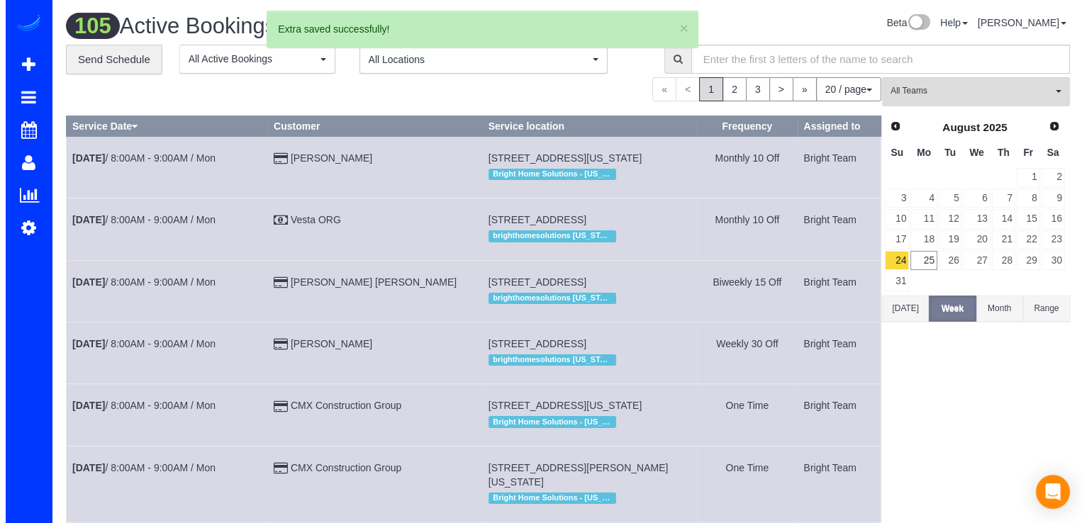
scroll to position [1555, 1077]
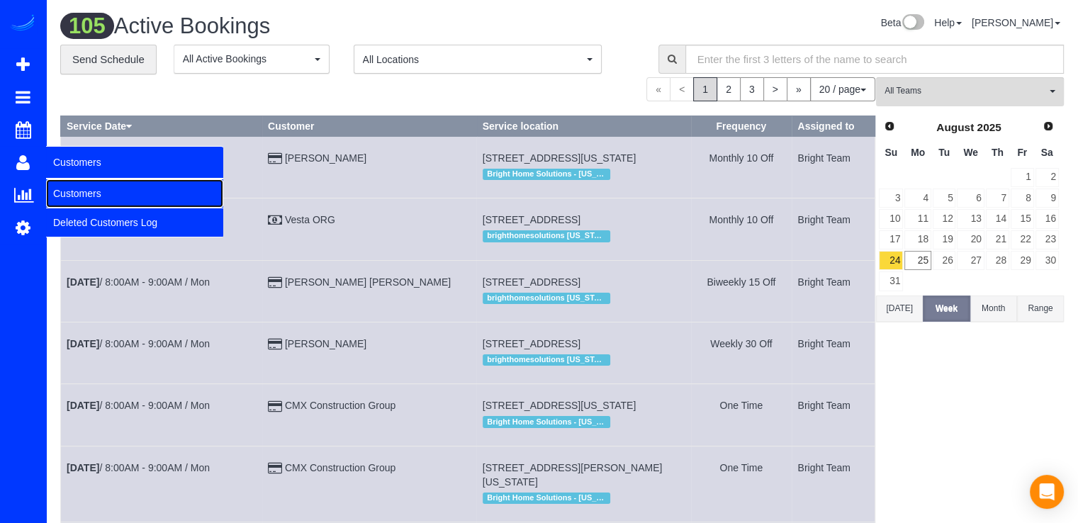
click at [69, 188] on link "Customers" at bounding box center [134, 193] width 177 height 28
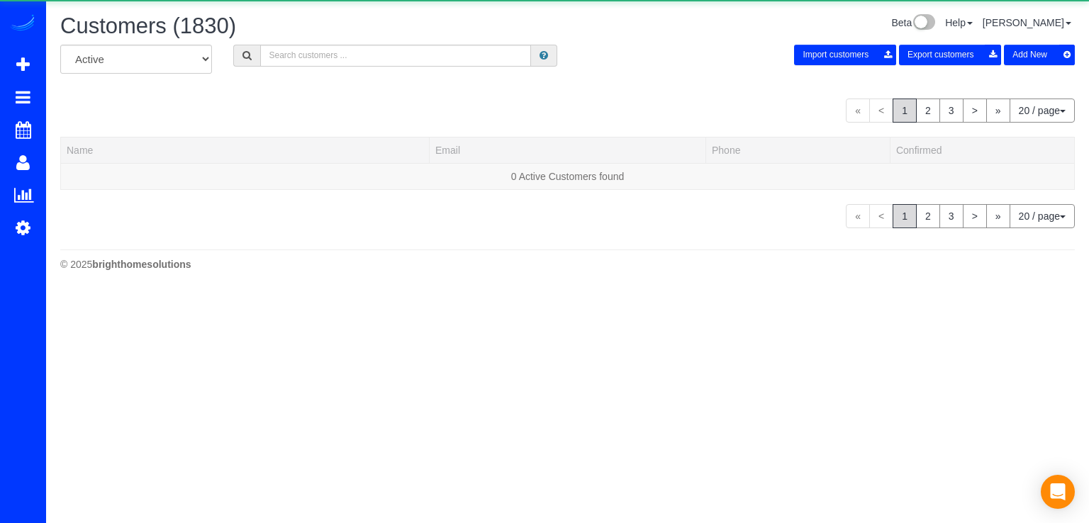
scroll to position [858, 1077]
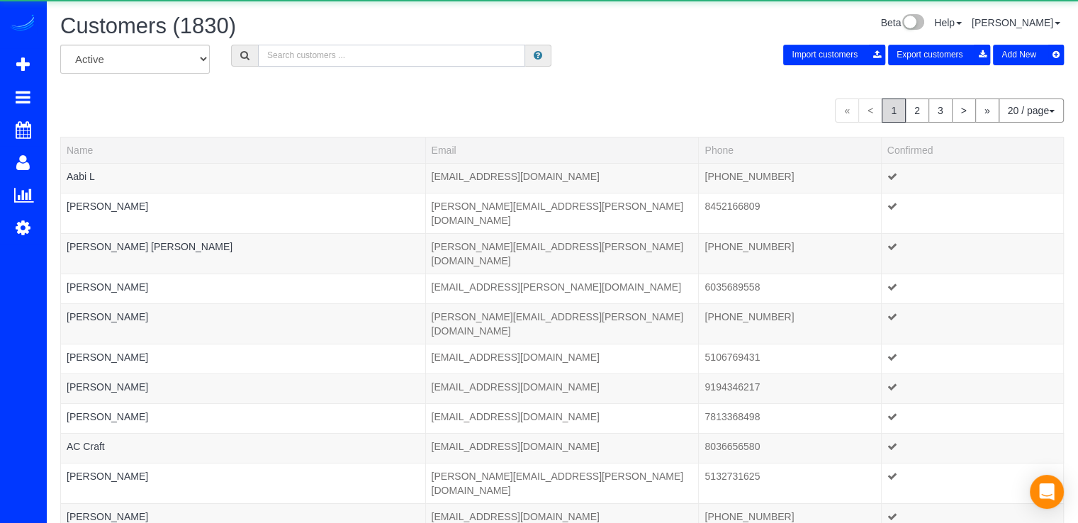
click at [267, 56] on input "text" at bounding box center [391, 56] width 267 height 22
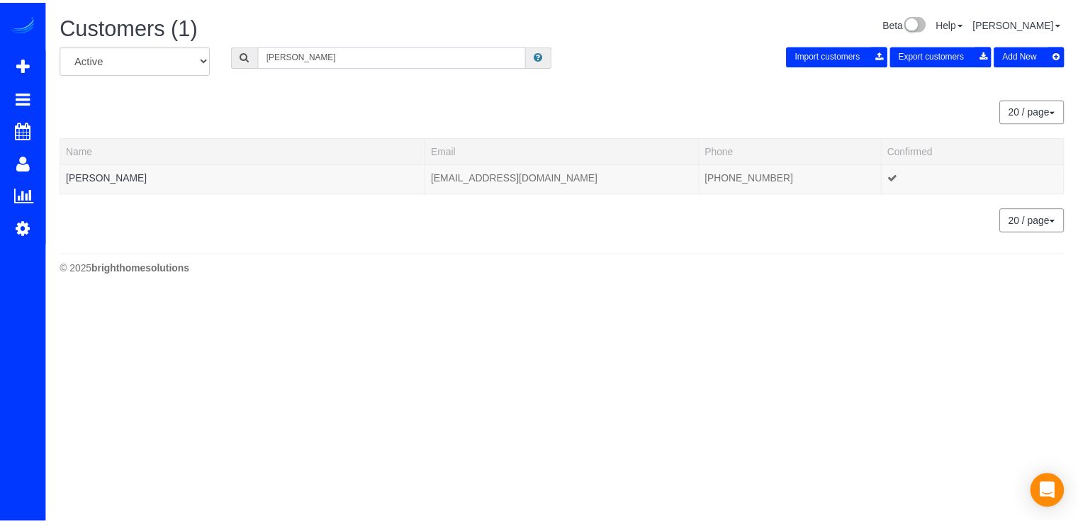
scroll to position [70593, 69799]
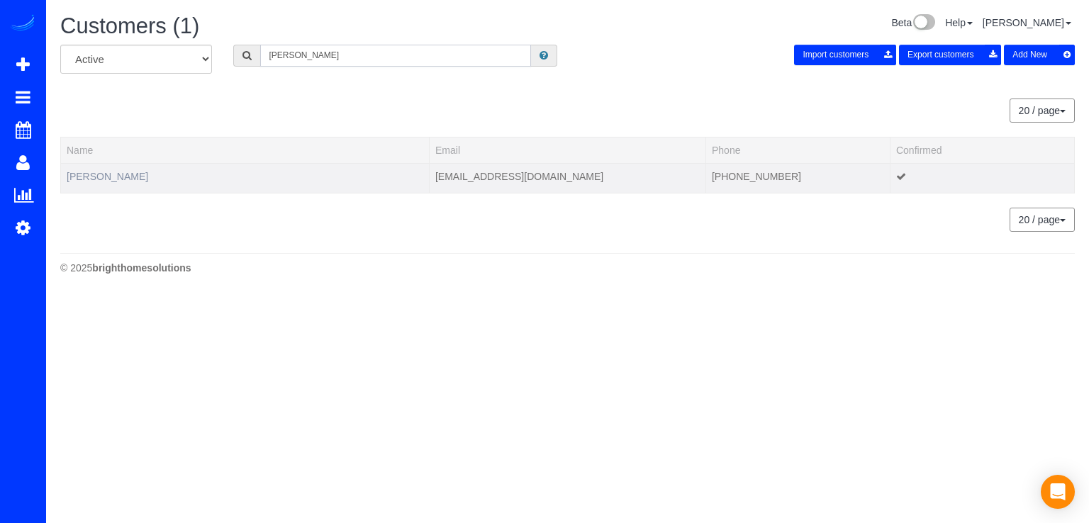
type input "Penny Ngo"
click at [106, 172] on link "Penny Ngo" at bounding box center [108, 176] width 82 height 11
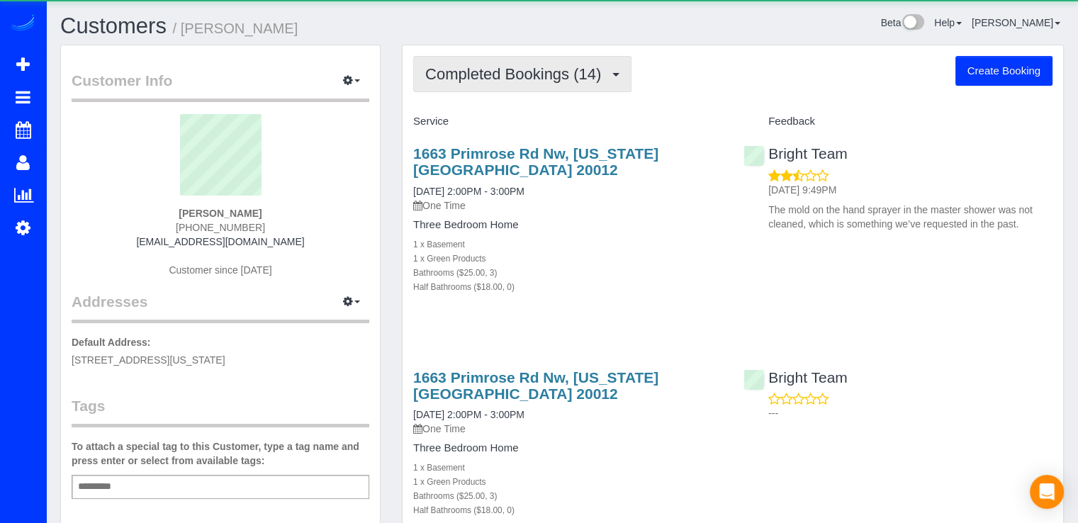
scroll to position [3336, 1077]
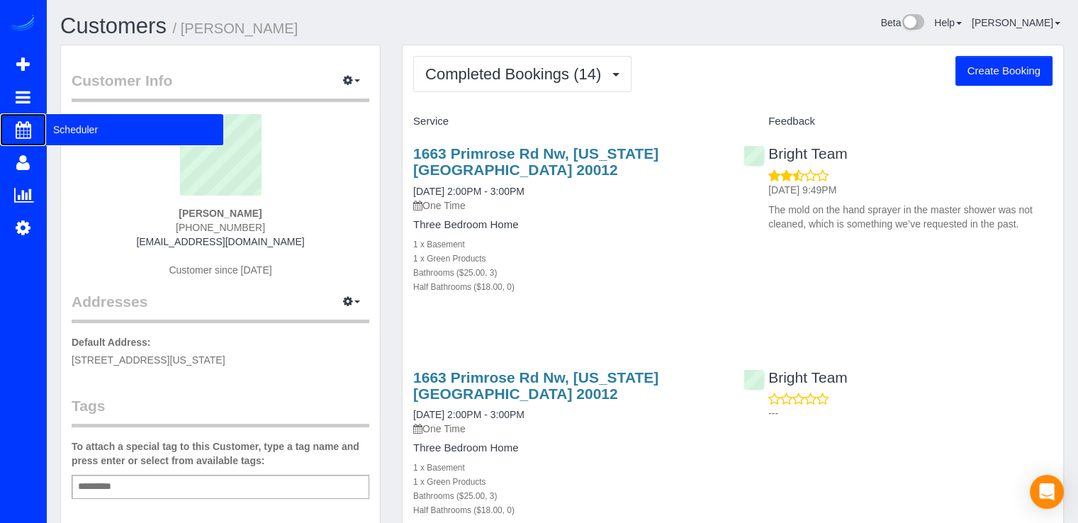
click at [56, 125] on span "Scheduler" at bounding box center [134, 129] width 177 height 33
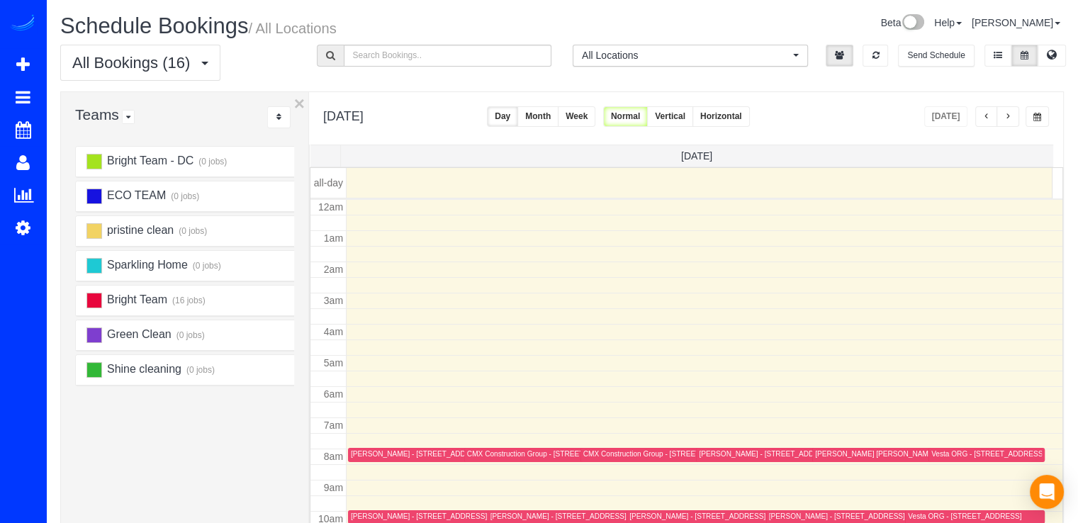
scroll to position [186, 0]
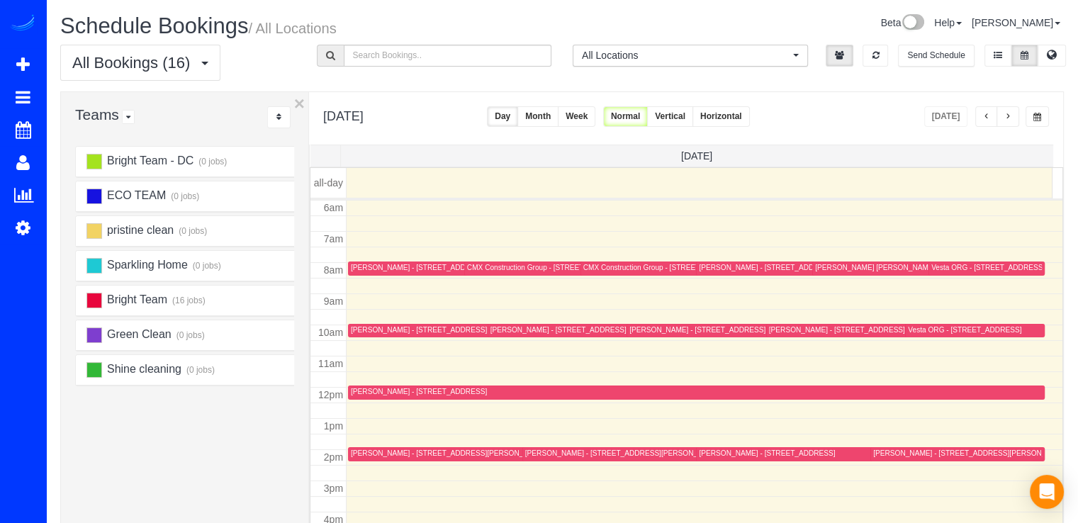
click at [999, 121] on button "button" at bounding box center [1008, 116] width 23 height 21
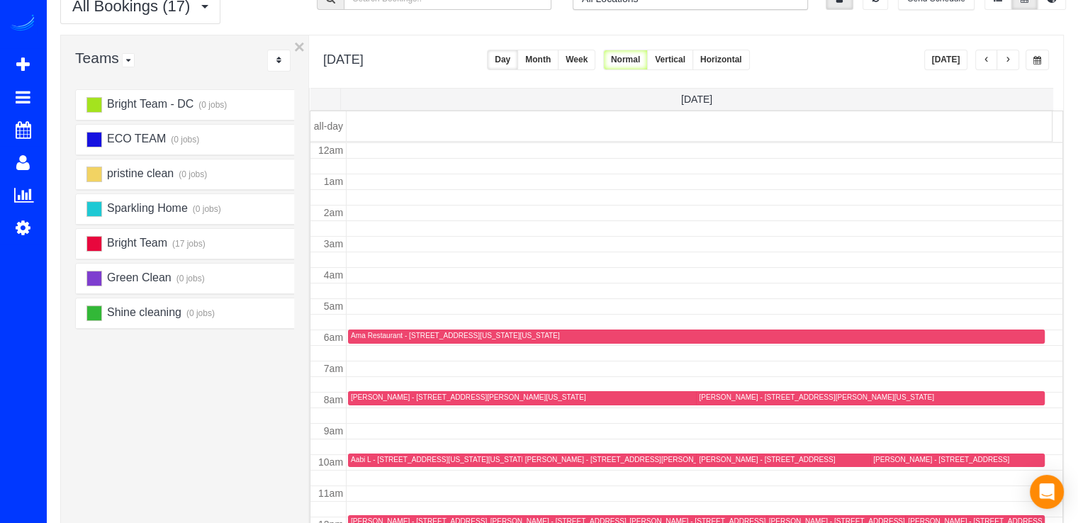
scroll to position [0, 0]
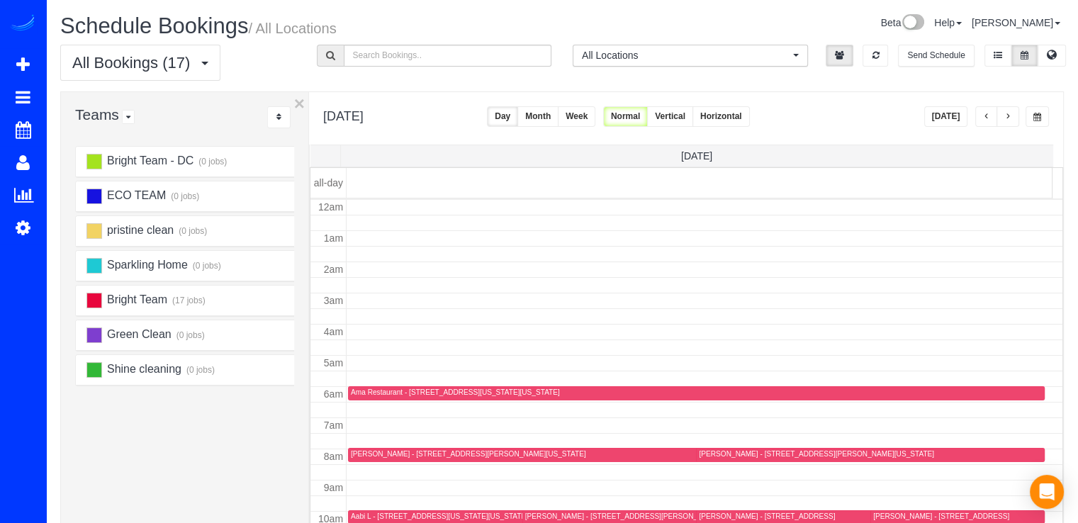
click at [953, 119] on button "[DATE]" at bounding box center [946, 116] width 44 height 21
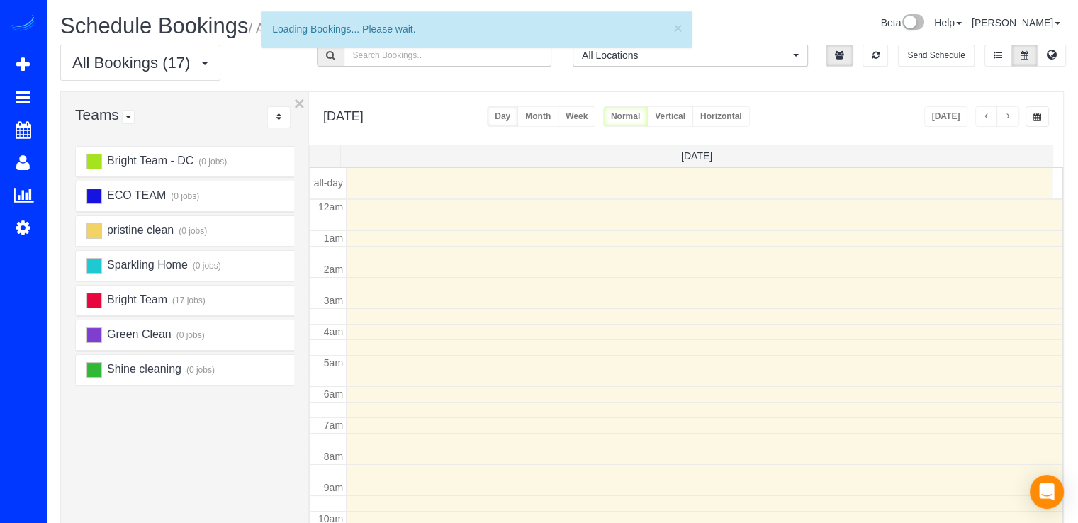
scroll to position [186, 0]
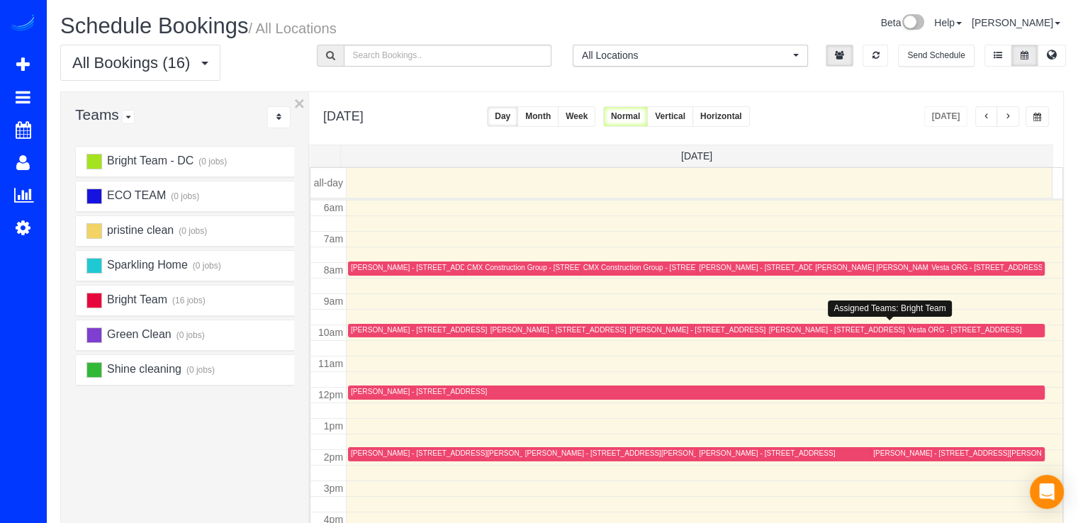
click at [774, 327] on div "[PERSON_NAME] - [STREET_ADDRESS]" at bounding box center [837, 329] width 136 height 9
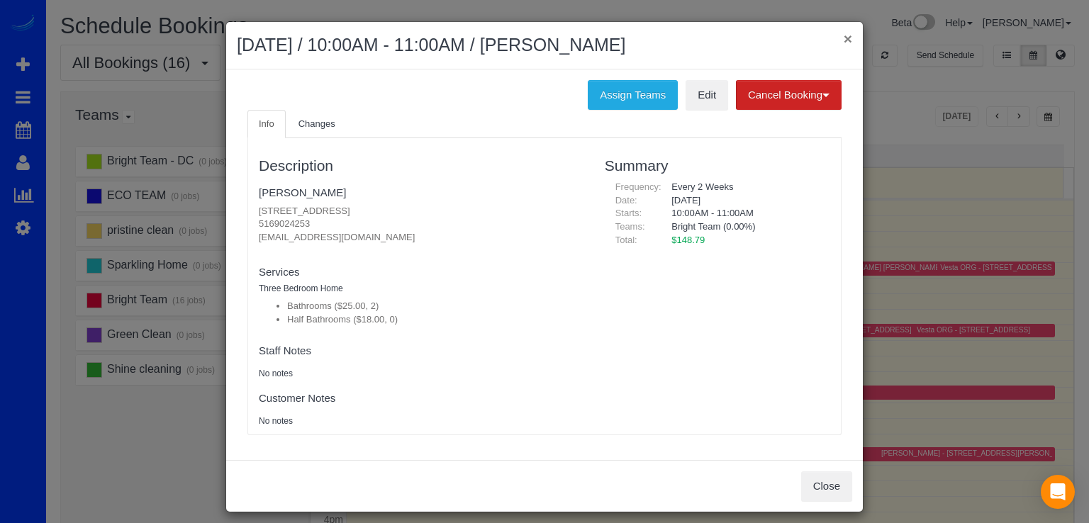
click at [845, 35] on button "×" at bounding box center [848, 38] width 9 height 15
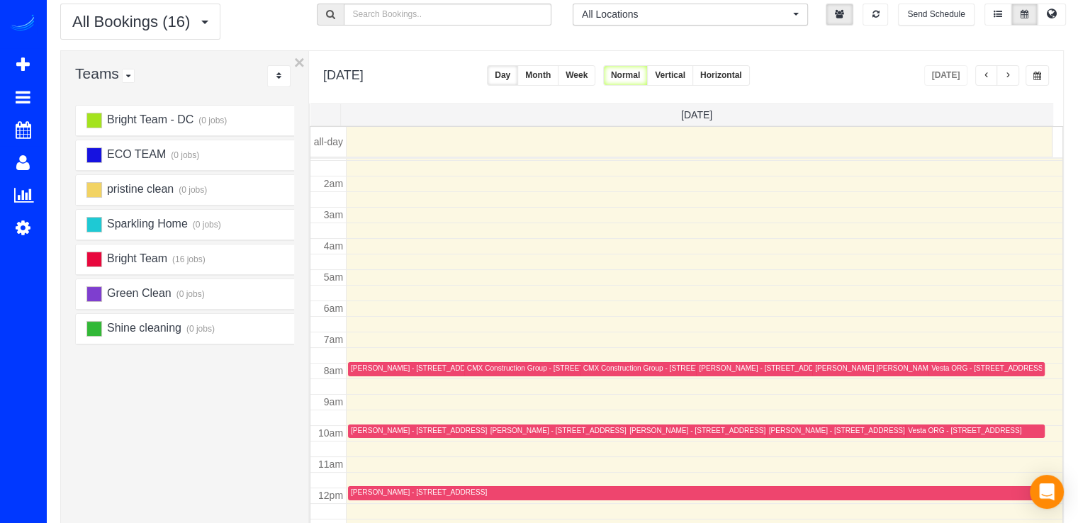
scroll to position [0, 0]
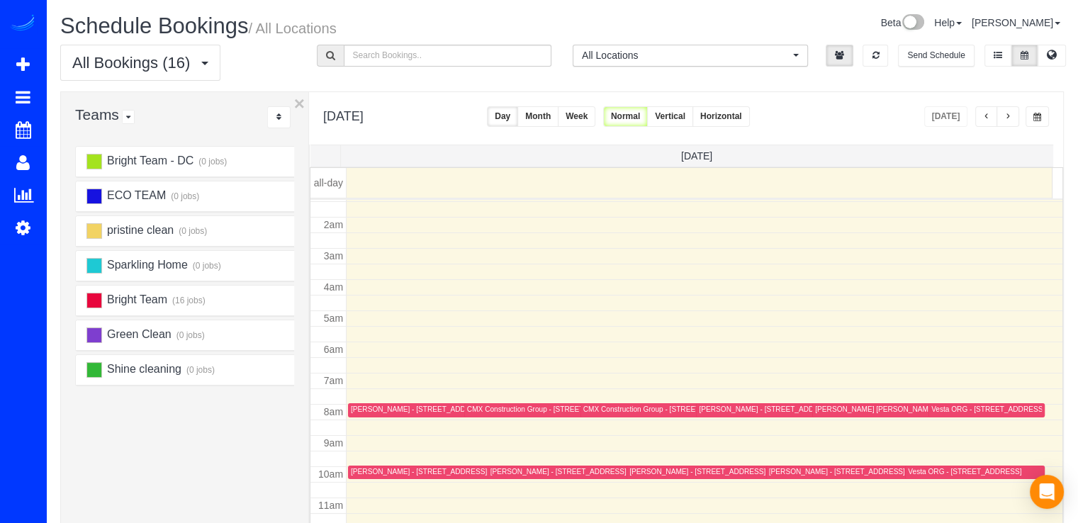
click at [1008, 114] on span "button" at bounding box center [1007, 117] width 7 height 9
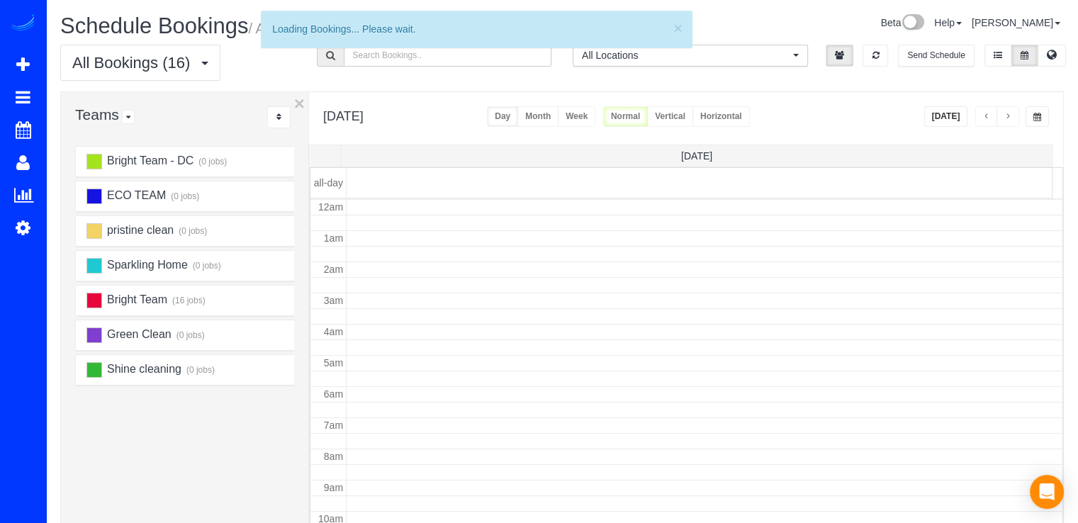
scroll to position [186, 0]
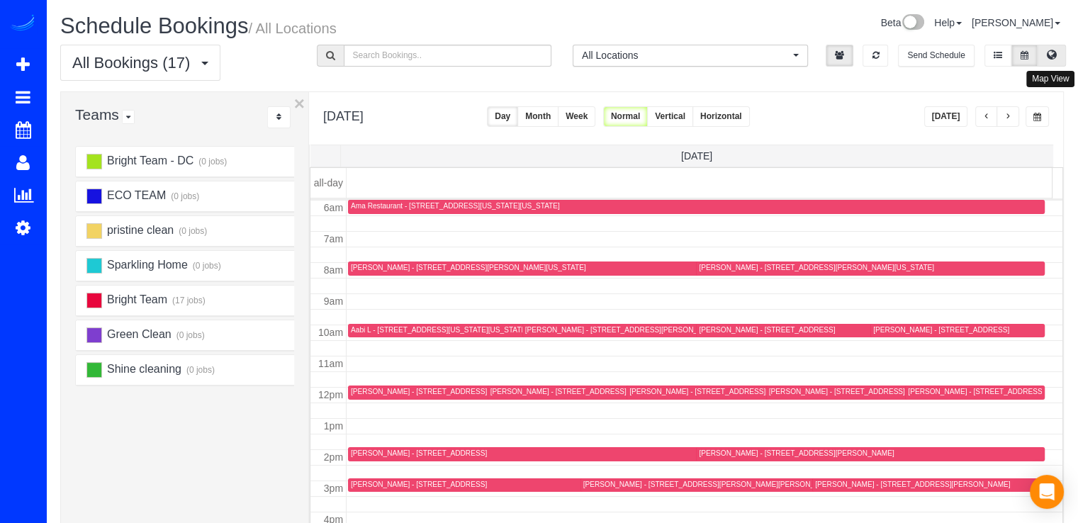
click at [1056, 57] on button at bounding box center [1052, 56] width 28 height 22
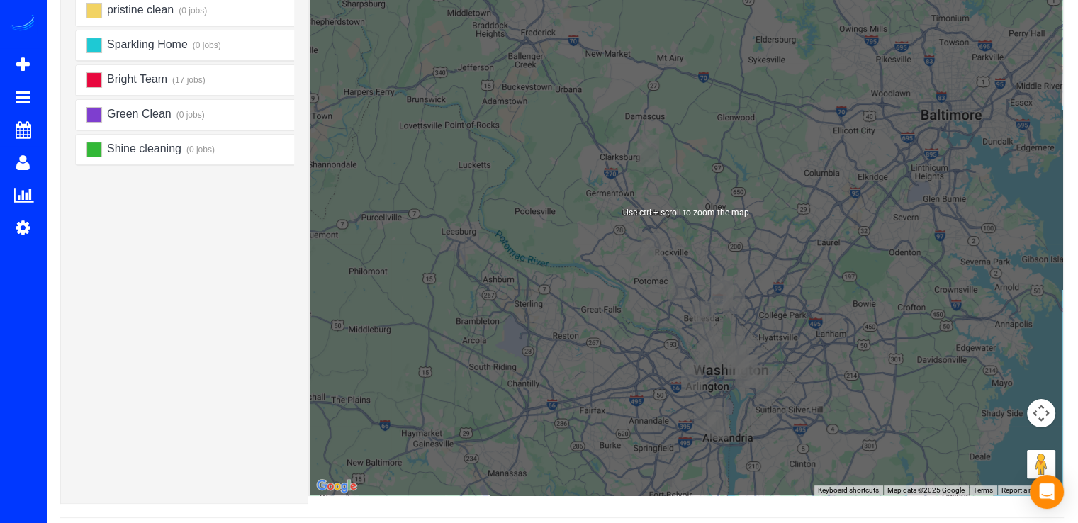
scroll to position [257, 0]
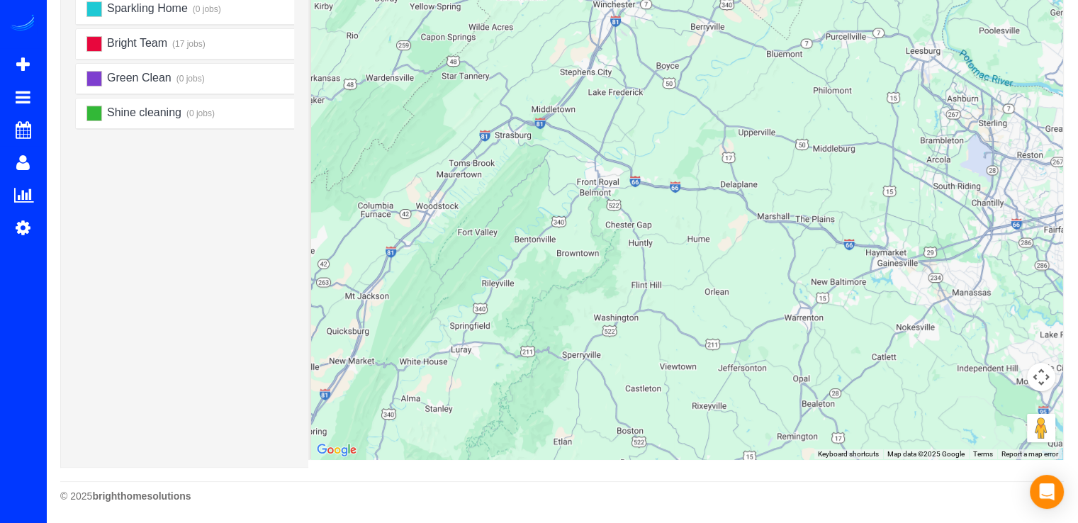
drag, startPoint x: 711, startPoint y: 315, endPoint x: 936, endPoint y: 213, distance: 247.1
click at [936, 213] on div at bounding box center [686, 177] width 753 height 566
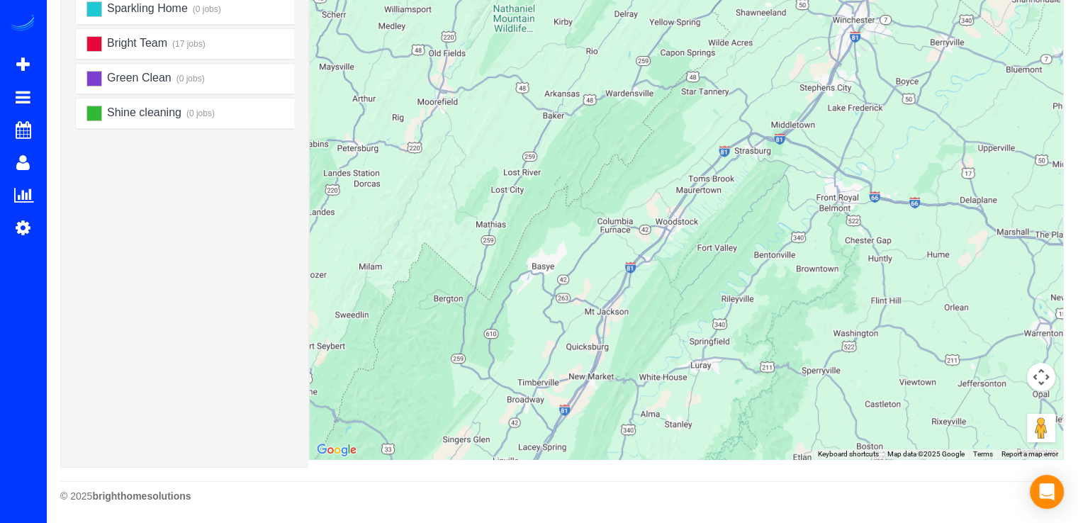
drag, startPoint x: 711, startPoint y: 230, endPoint x: 1032, endPoint y: 279, distance: 324.9
click at [1032, 279] on div at bounding box center [686, 177] width 753 height 566
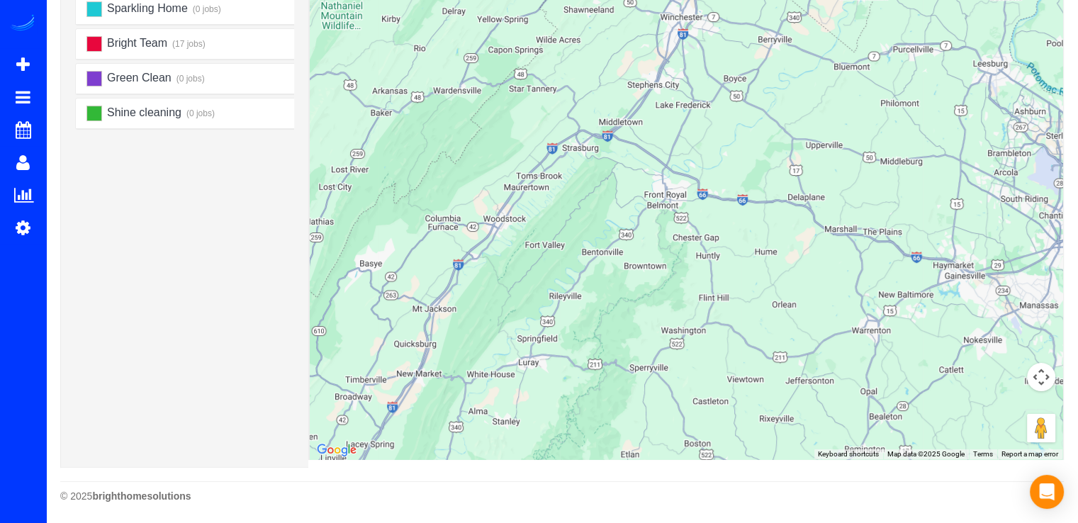
drag, startPoint x: 789, startPoint y: 237, endPoint x: 537, endPoint y: 200, distance: 255.0
click at [537, 200] on div at bounding box center [686, 177] width 753 height 566
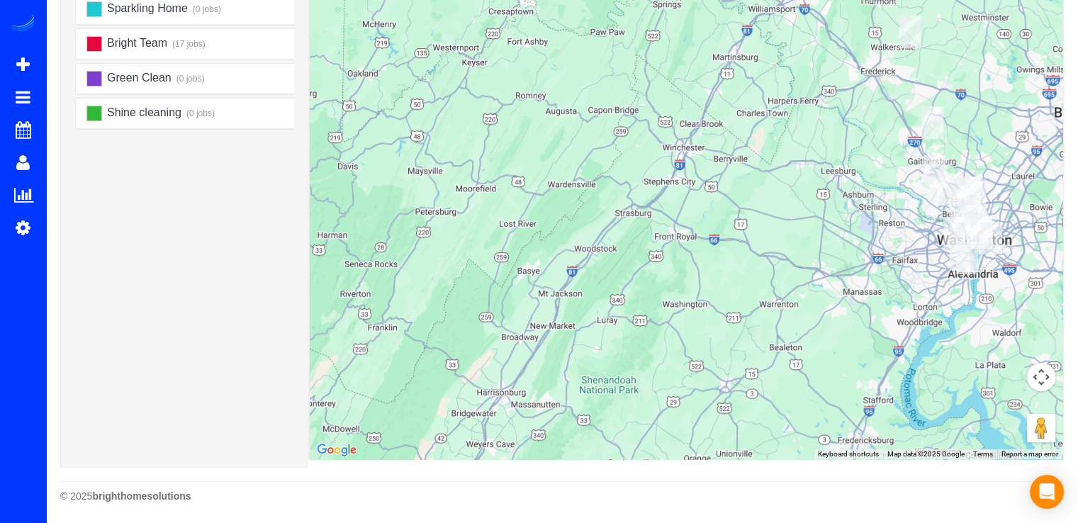
drag, startPoint x: 858, startPoint y: 253, endPoint x: 774, endPoint y: 263, distance: 84.2
click at [774, 263] on div at bounding box center [686, 177] width 753 height 566
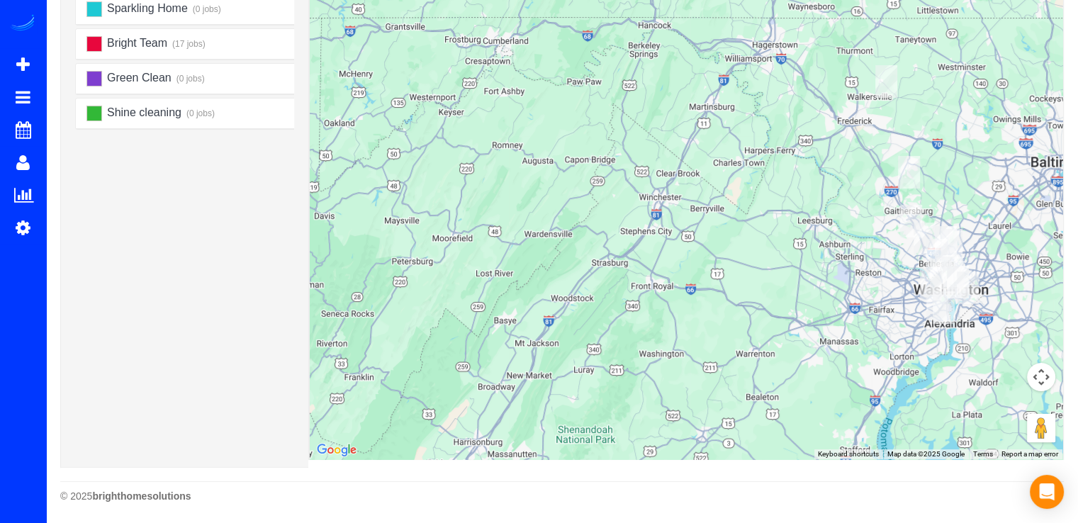
drag, startPoint x: 773, startPoint y: 354, endPoint x: 753, endPoint y: 403, distance: 53.1
click at [753, 403] on div at bounding box center [686, 177] width 753 height 566
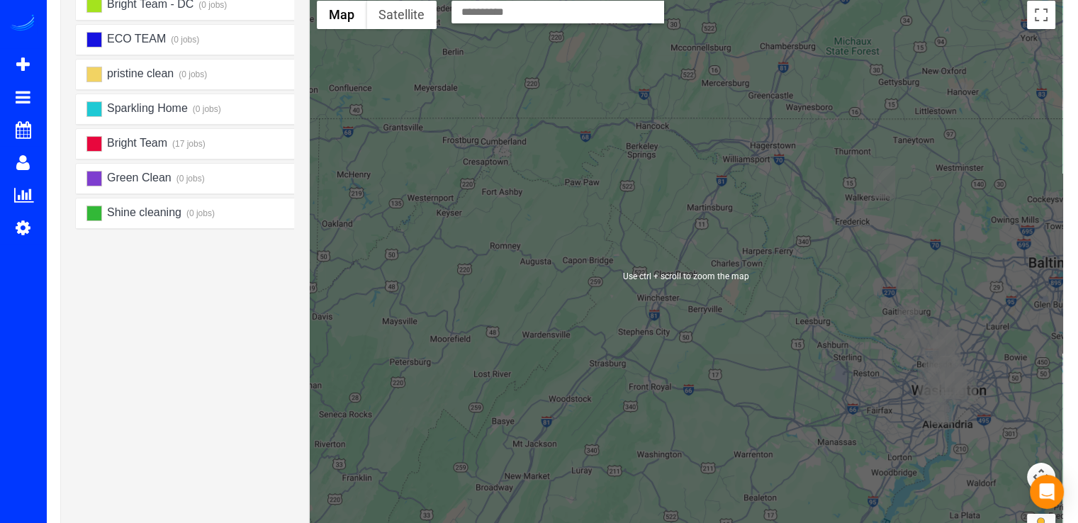
scroll to position [115, 0]
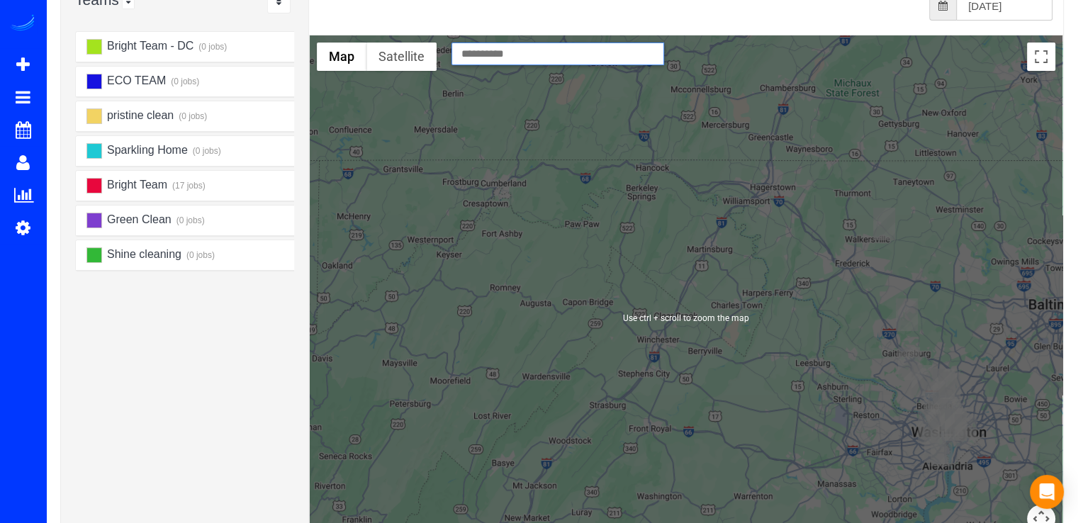
click at [570, 55] on input "text" at bounding box center [558, 54] width 213 height 23
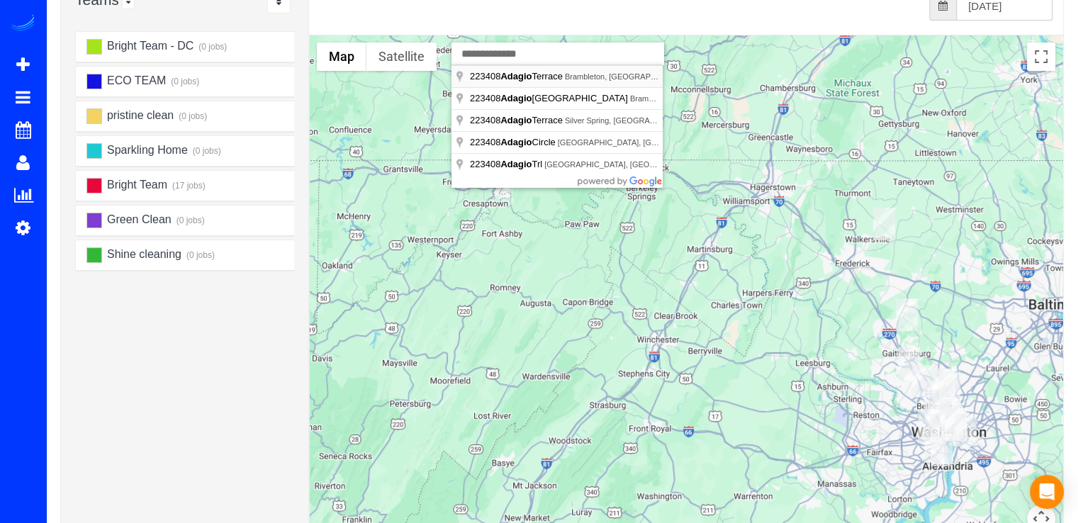
type input "**********"
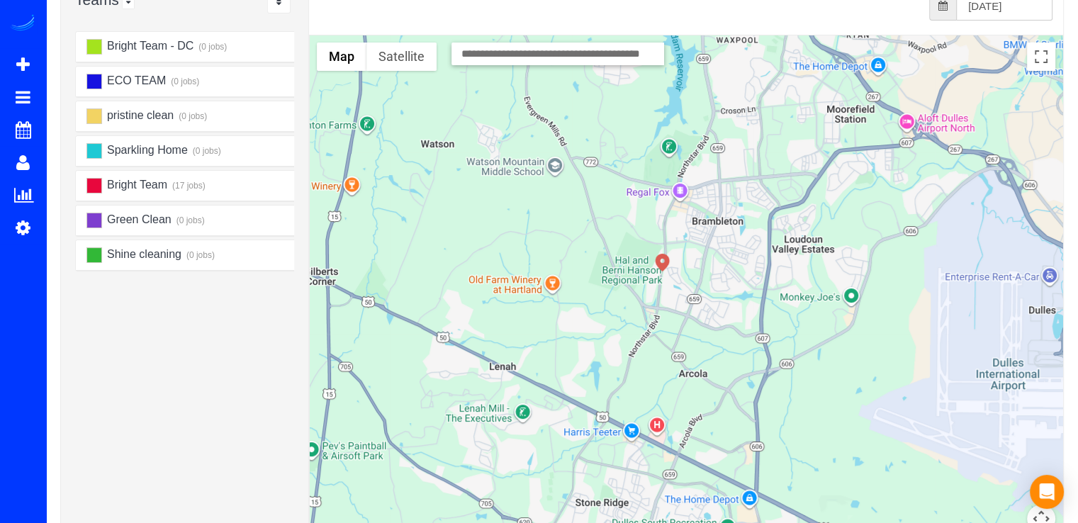
drag, startPoint x: 874, startPoint y: 293, endPoint x: 692, endPoint y: 286, distance: 182.3
click at [692, 286] on div at bounding box center [686, 318] width 753 height 566
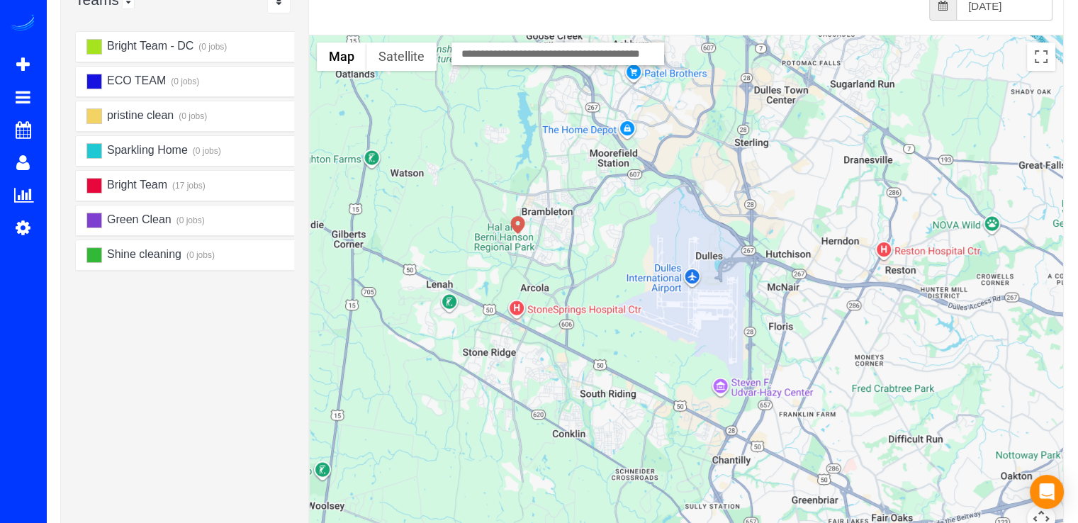
drag, startPoint x: 949, startPoint y: 318, endPoint x: 650, endPoint y: 262, distance: 304.5
click at [653, 263] on div at bounding box center [686, 318] width 753 height 566
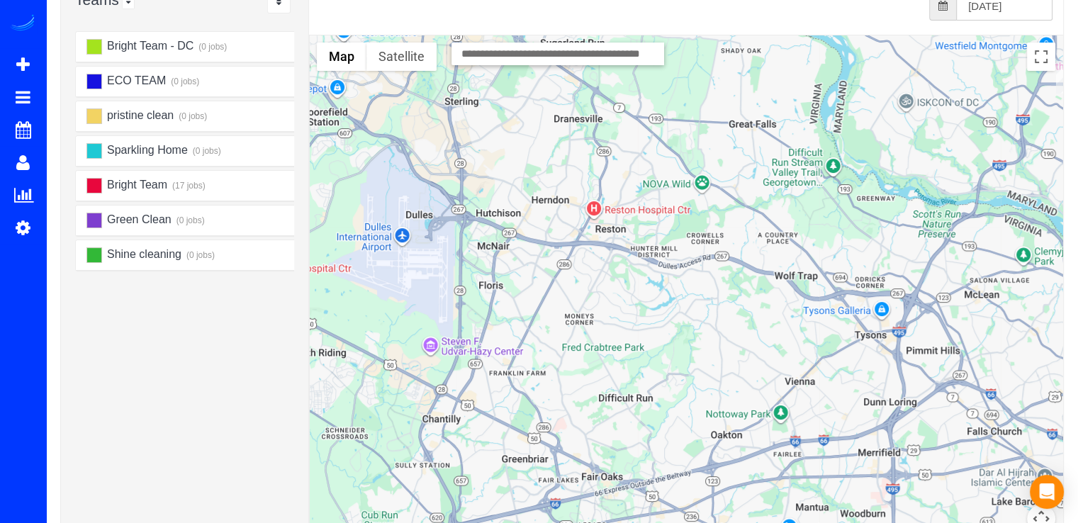
drag, startPoint x: 841, startPoint y: 296, endPoint x: 724, endPoint y: 284, distance: 117.6
click at [725, 285] on div at bounding box center [686, 318] width 753 height 566
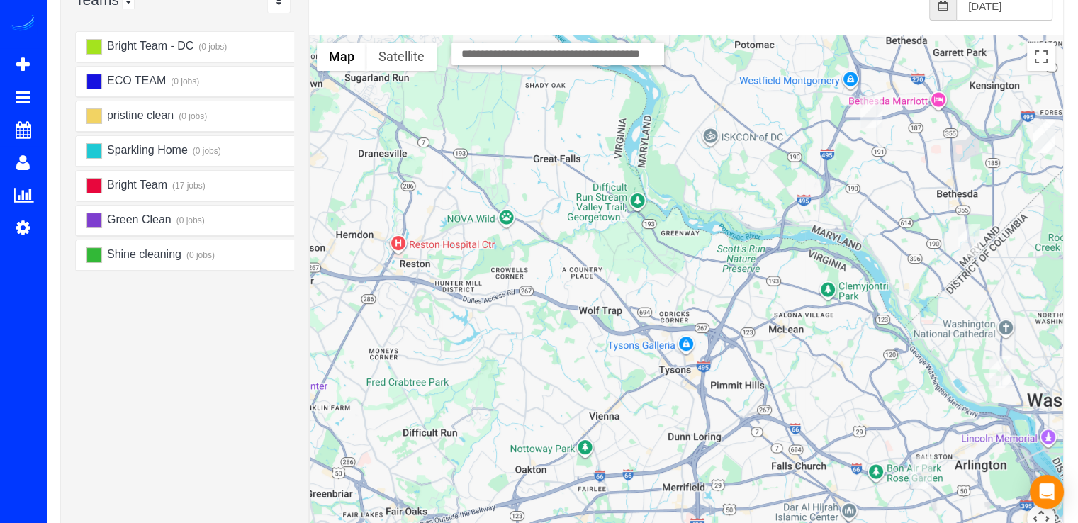
drag, startPoint x: 832, startPoint y: 290, endPoint x: 870, endPoint y: 321, distance: 48.8
click at [870, 321] on div at bounding box center [686, 318] width 753 height 566
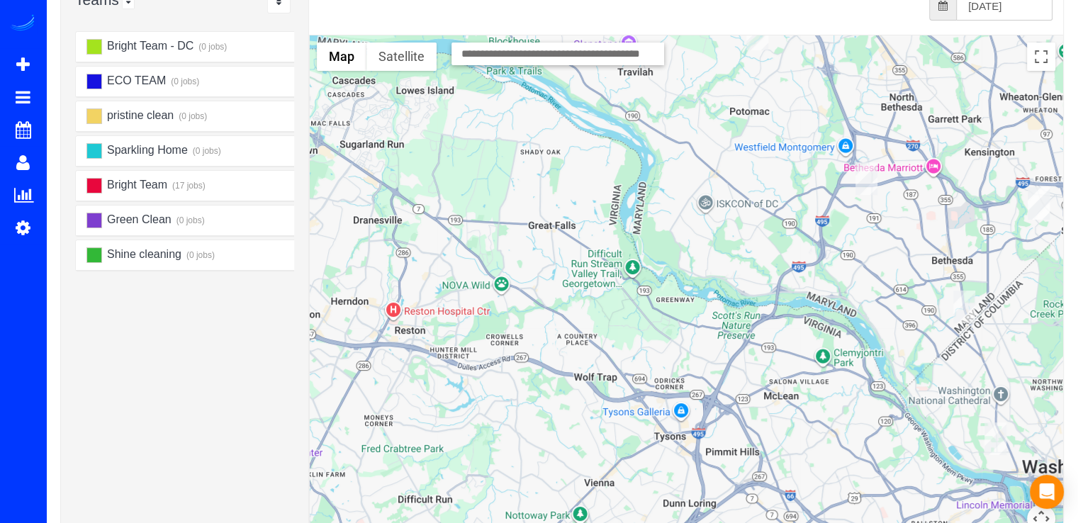
drag, startPoint x: 836, startPoint y: 271, endPoint x: 834, endPoint y: 314, distance: 43.3
click at [834, 314] on div at bounding box center [686, 318] width 753 height 566
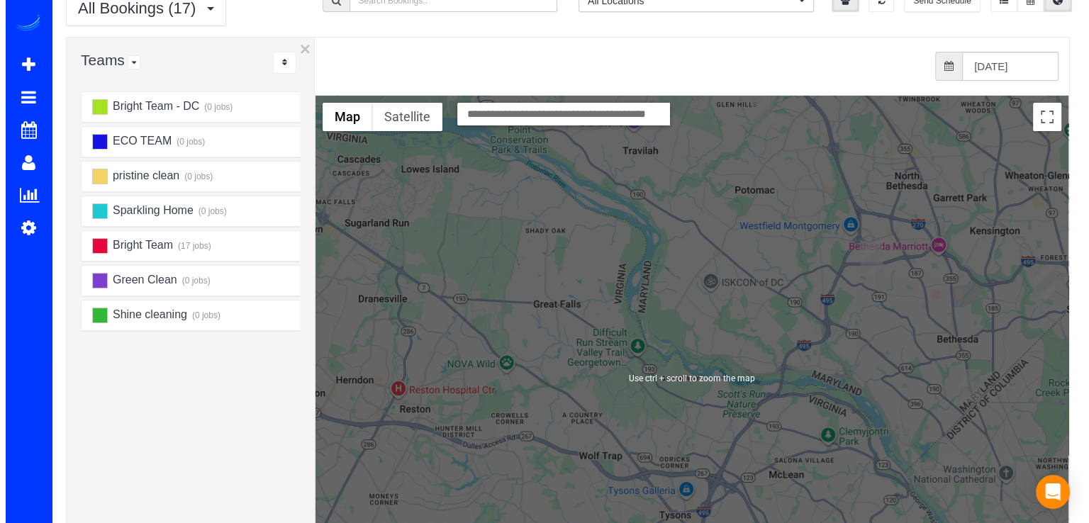
scroll to position [44, 0]
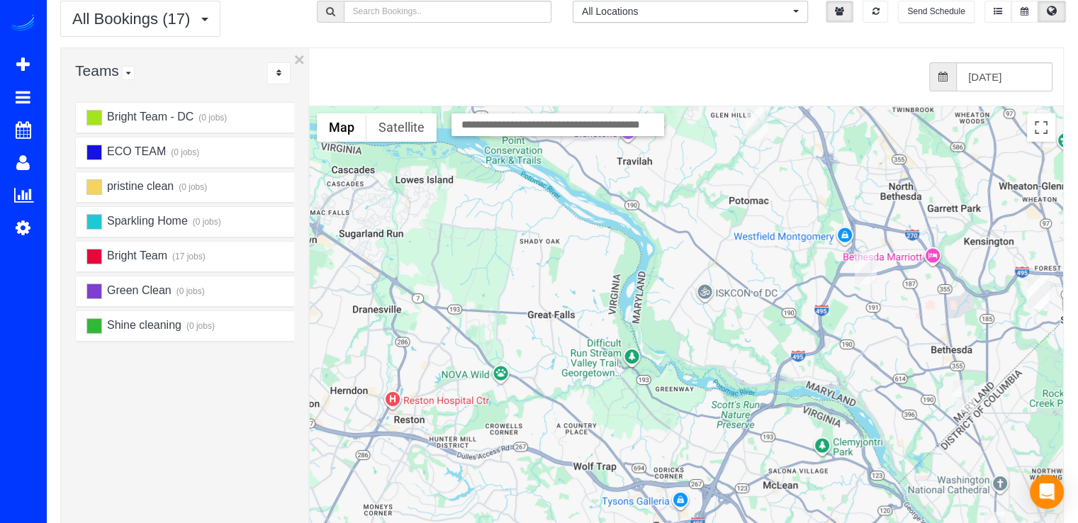
click at [879, 328] on div at bounding box center [686, 389] width 753 height 566
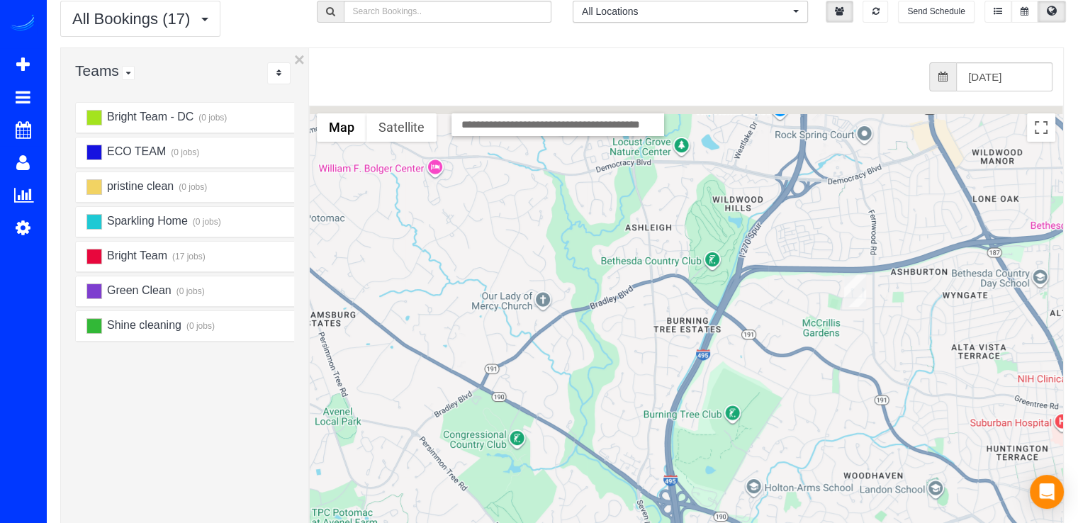
drag, startPoint x: 876, startPoint y: 349, endPoint x: 895, endPoint y: 416, distance: 70.0
click at [897, 439] on div at bounding box center [686, 389] width 753 height 566
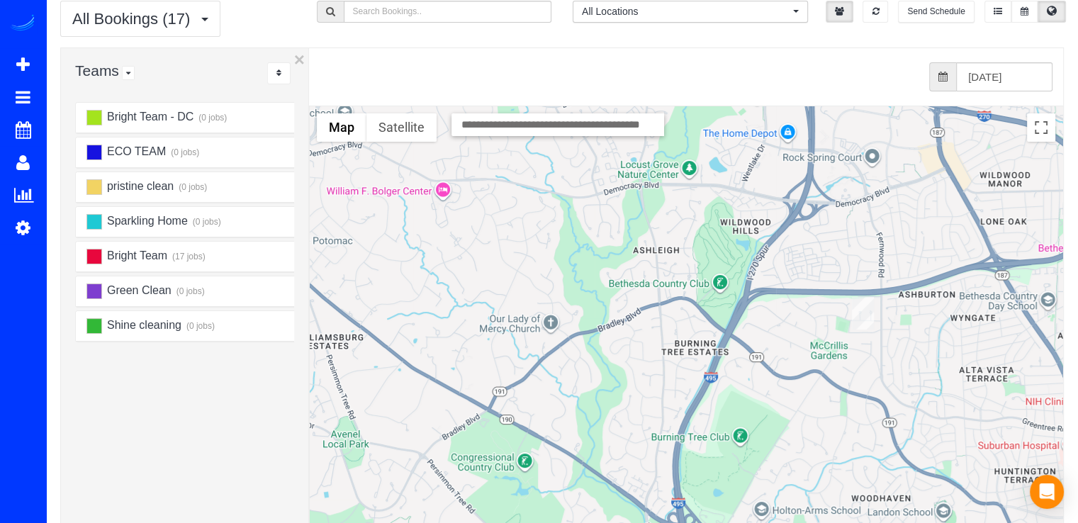
click at [862, 315] on img "08/26/2025 10:00AM - Carly Meltzer - 6607 Marywood Road, Bethesda, MD 20817" at bounding box center [863, 313] width 22 height 33
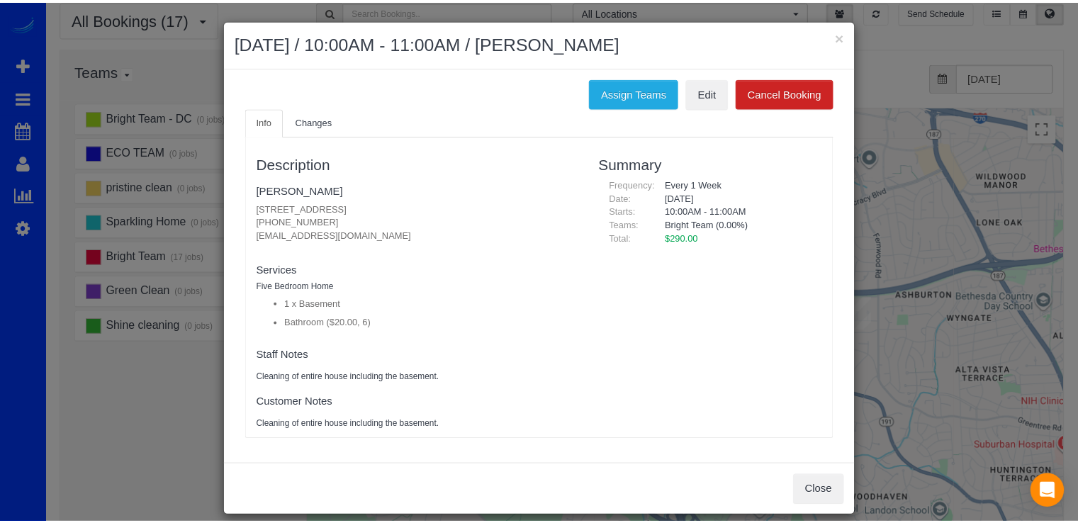
scroll to position [0, 0]
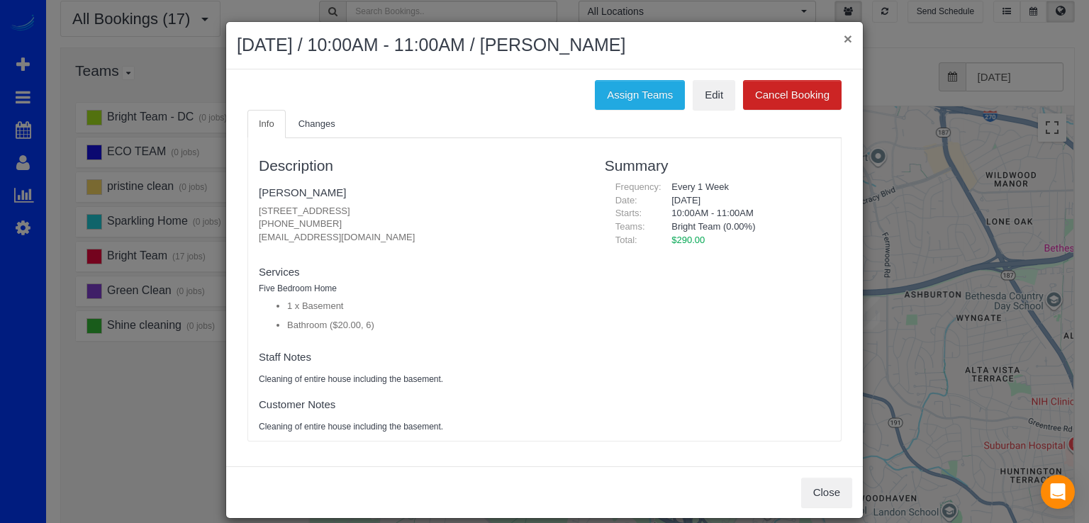
click at [844, 38] on button "×" at bounding box center [848, 38] width 9 height 15
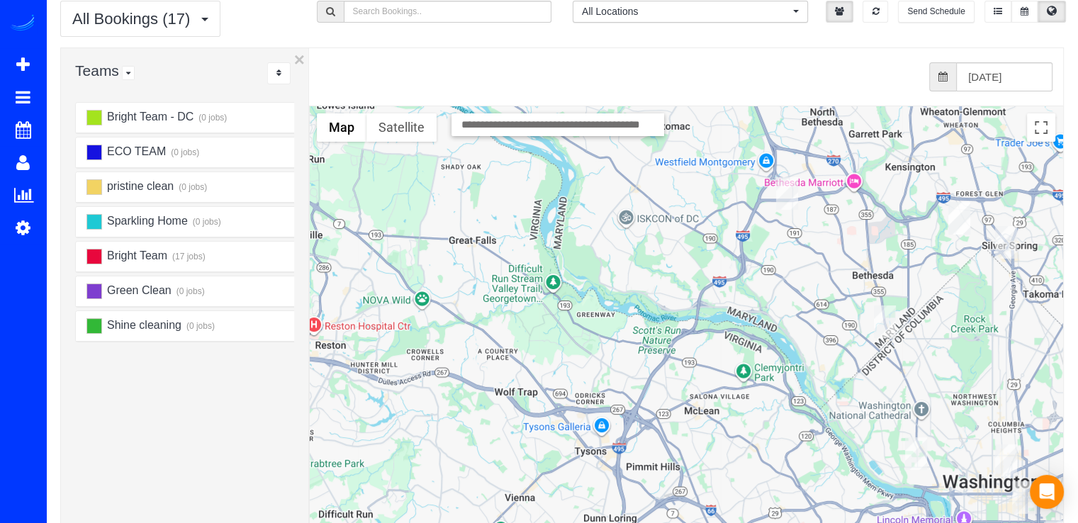
drag, startPoint x: 958, startPoint y: 388, endPoint x: 776, endPoint y: 220, distance: 247.8
click at [776, 220] on div at bounding box center [686, 389] width 753 height 566
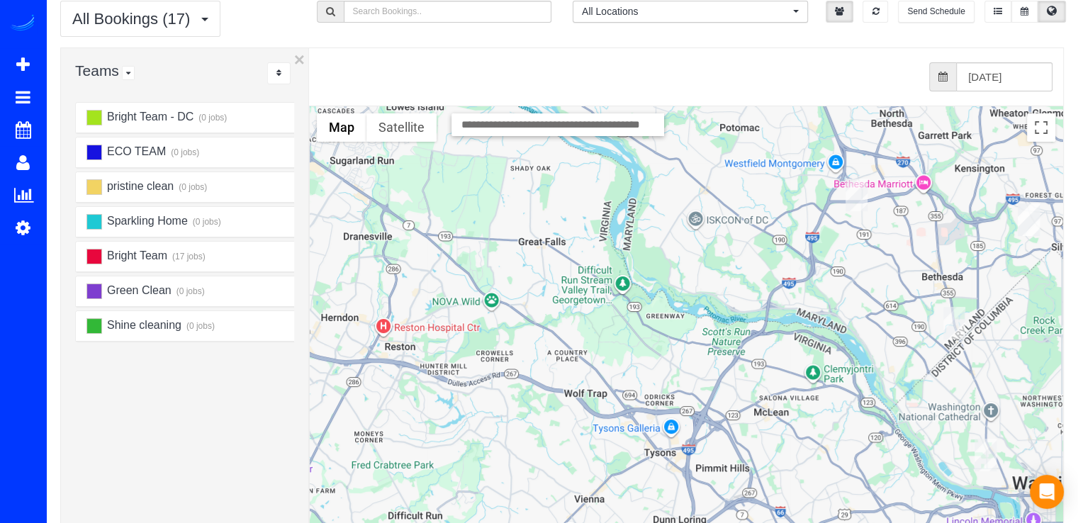
drag, startPoint x: 868, startPoint y: 388, endPoint x: 939, endPoint y: 394, distance: 71.1
click at [939, 394] on div at bounding box center [686, 389] width 753 height 566
click at [953, 322] on img "08/26/2025 3:00PM - Carrie Clingan - 4440 Willard Ave, 728, Chevy Chase, MD 208…" at bounding box center [955, 323] width 22 height 33
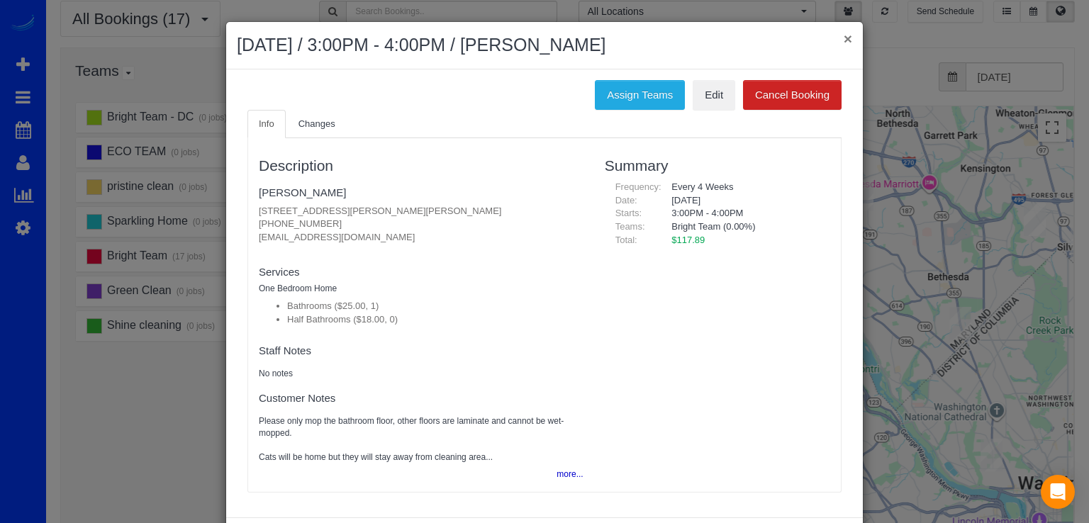
click at [844, 33] on button "×" at bounding box center [848, 38] width 9 height 15
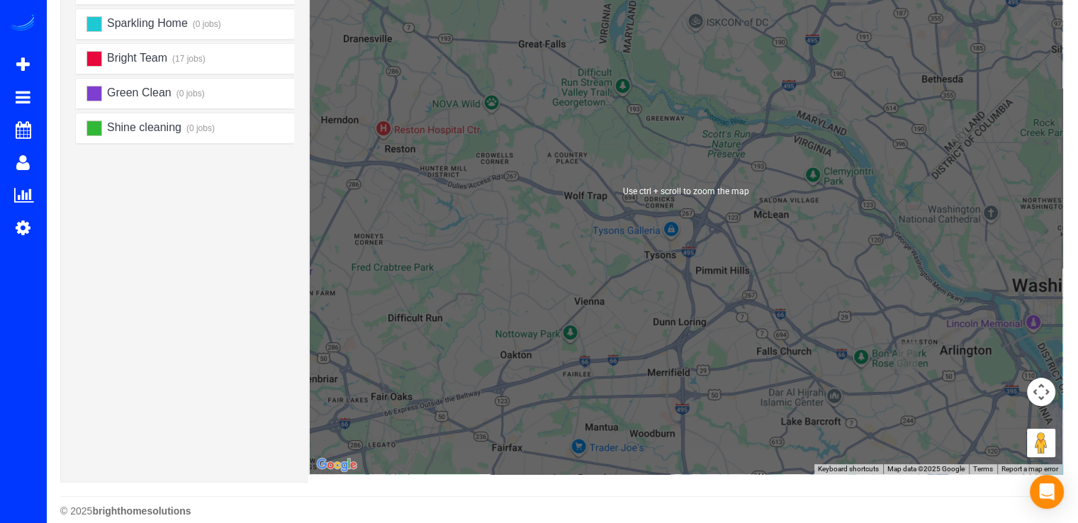
scroll to position [257, 0]
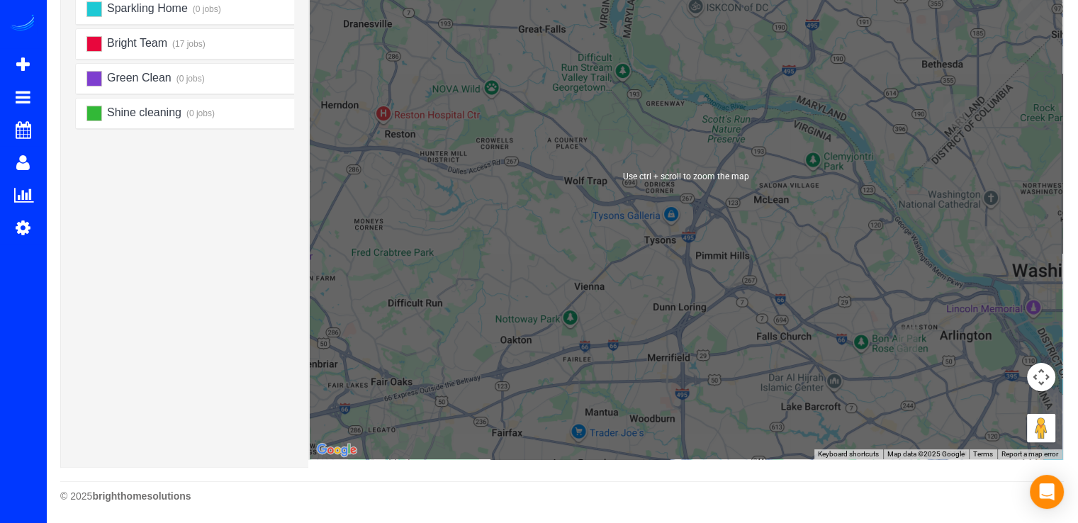
click at [914, 341] on img "08/26/2025 12:00PM - Kimberly Christoph - 4330 N Henderson Rd, Arlington, VA 22…" at bounding box center [908, 343] width 22 height 33
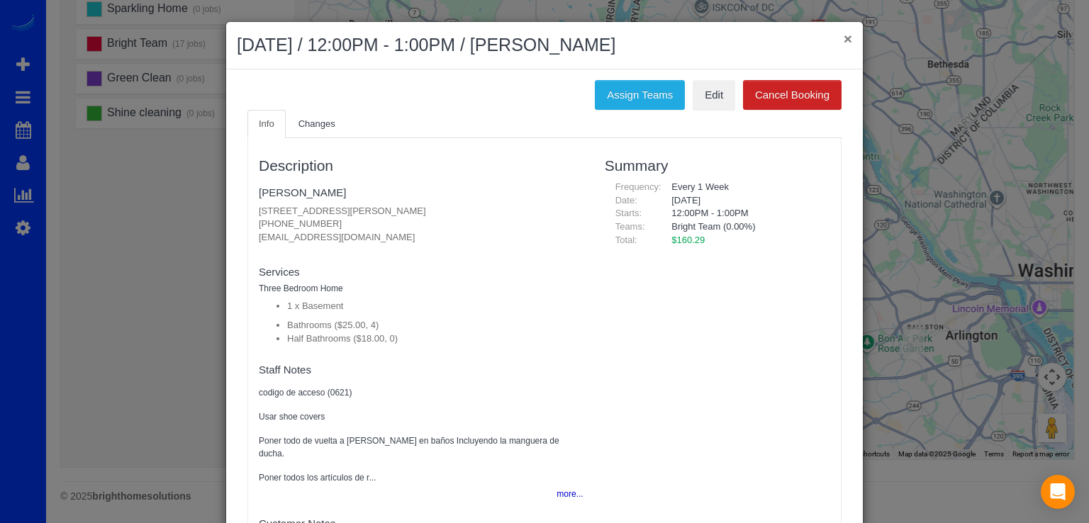
click at [844, 31] on button "×" at bounding box center [848, 38] width 9 height 15
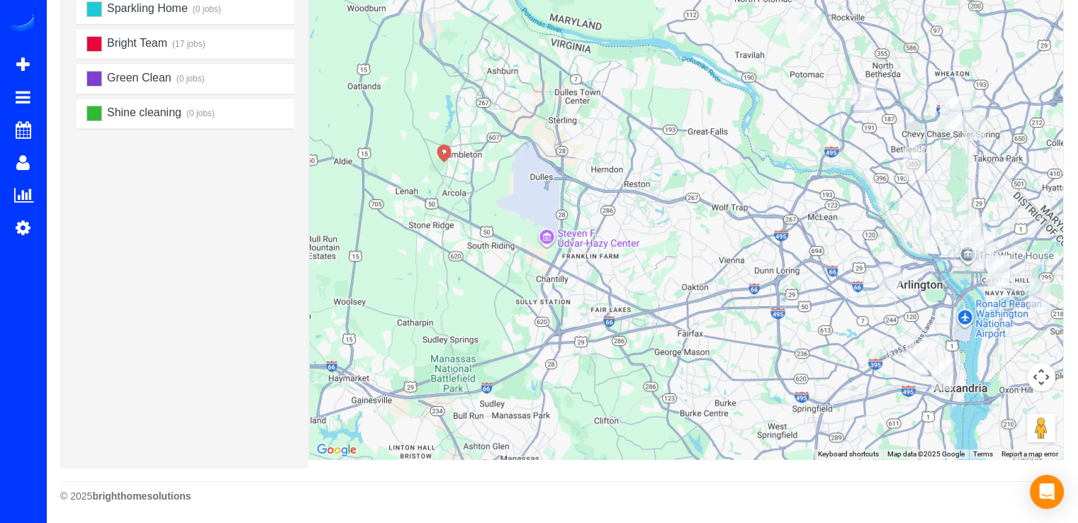
drag, startPoint x: 952, startPoint y: 269, endPoint x: 907, endPoint y: 264, distance: 45.6
click at [907, 264] on div at bounding box center [686, 177] width 753 height 566
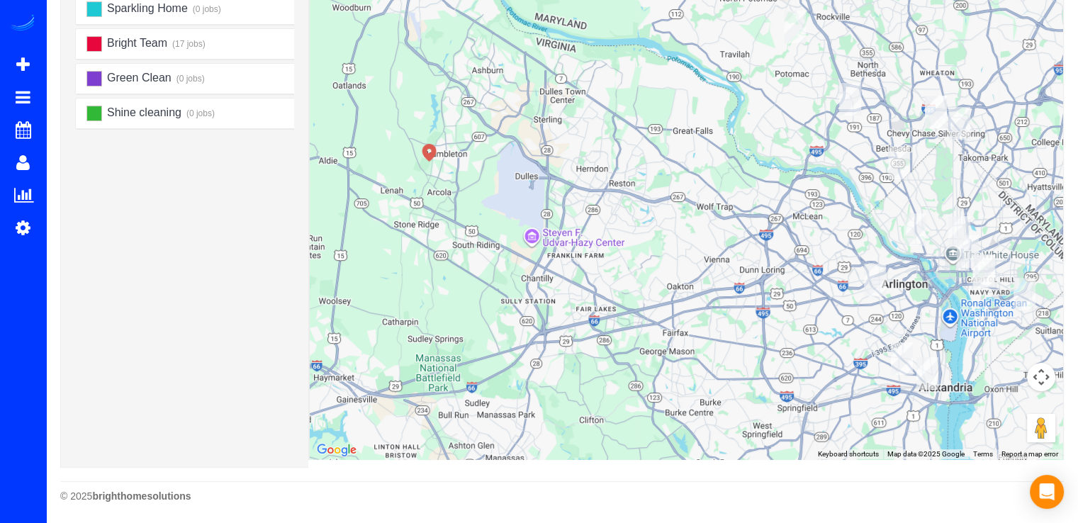
click at [915, 233] on img "08/26/2025 10:00AM - Anat Ferleger - 3749 Winfield Ln Nw, Washington, DC 20007" at bounding box center [915, 229] width 22 height 33
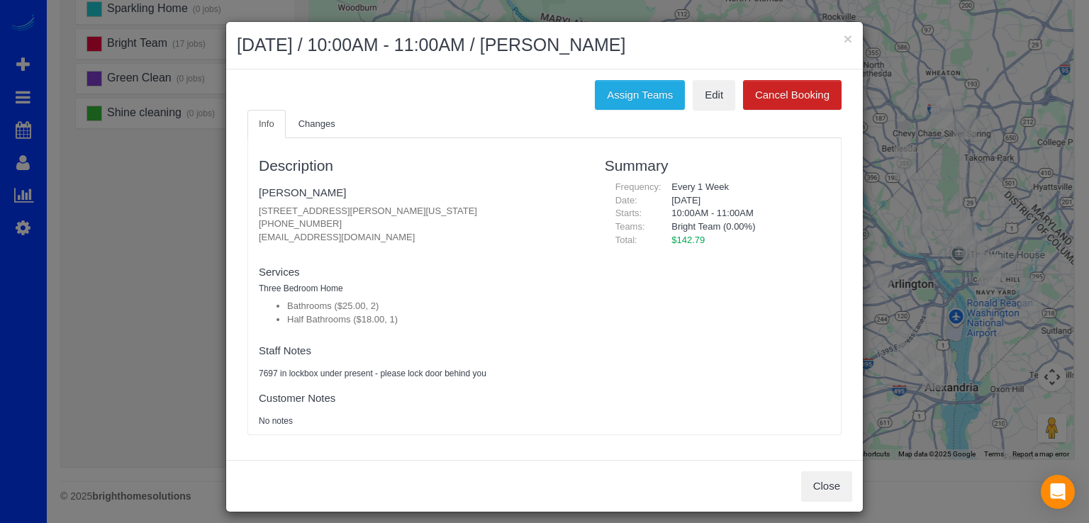
click at [905, 233] on div "× August 26, 2025 / 10:00AM - 11:00AM / Anat Ferleger Assign Teams Edit Cancel …" at bounding box center [544, 261] width 1089 height 523
click at [844, 35] on button "×" at bounding box center [848, 38] width 9 height 15
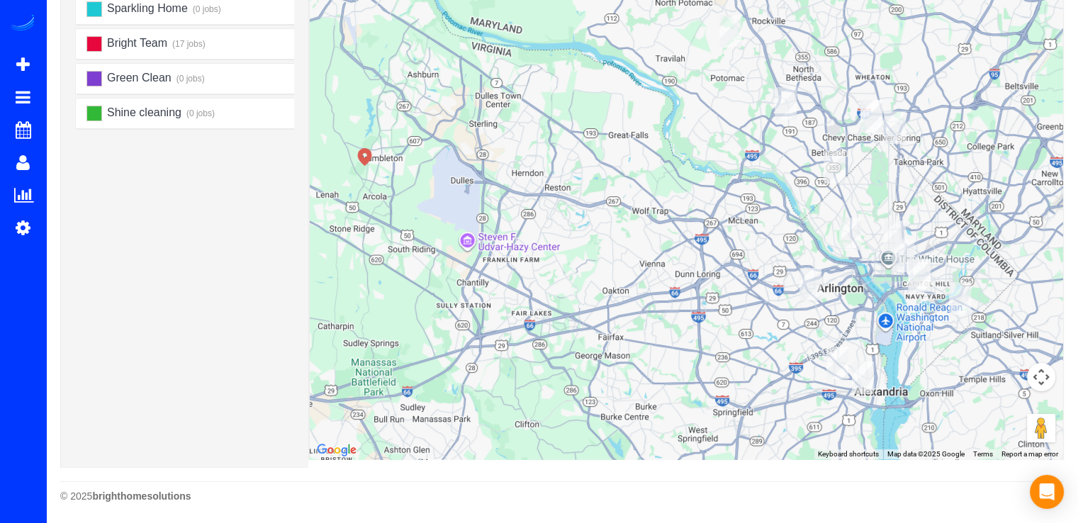
drag, startPoint x: 866, startPoint y: 262, endPoint x: 778, endPoint y: 264, distance: 87.2
click at [788, 266] on div at bounding box center [686, 177] width 753 height 566
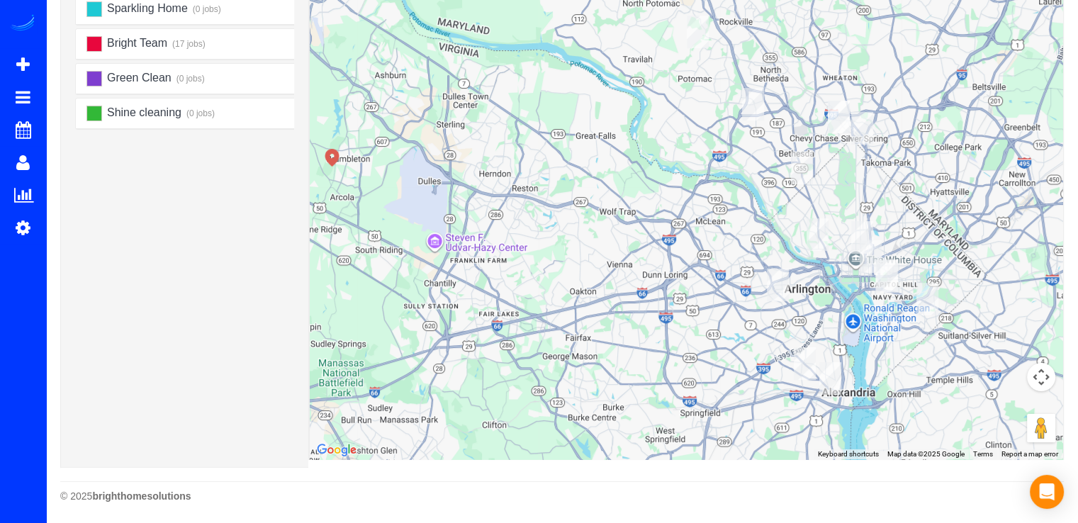
scroll to position [186, 0]
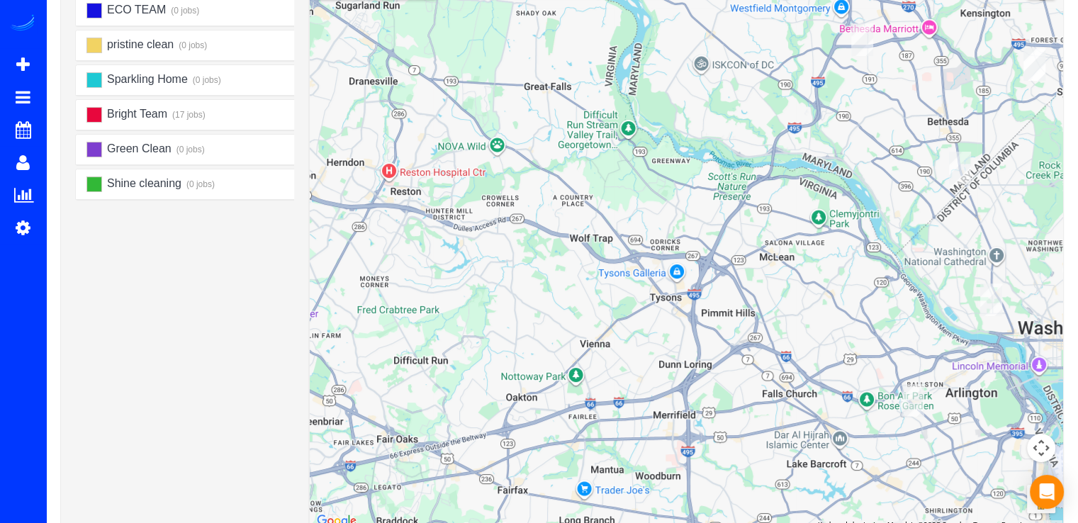
drag, startPoint x: 689, startPoint y: 243, endPoint x: 687, endPoint y: 72, distance: 171.6
click at [681, 55] on div at bounding box center [686, 248] width 753 height 566
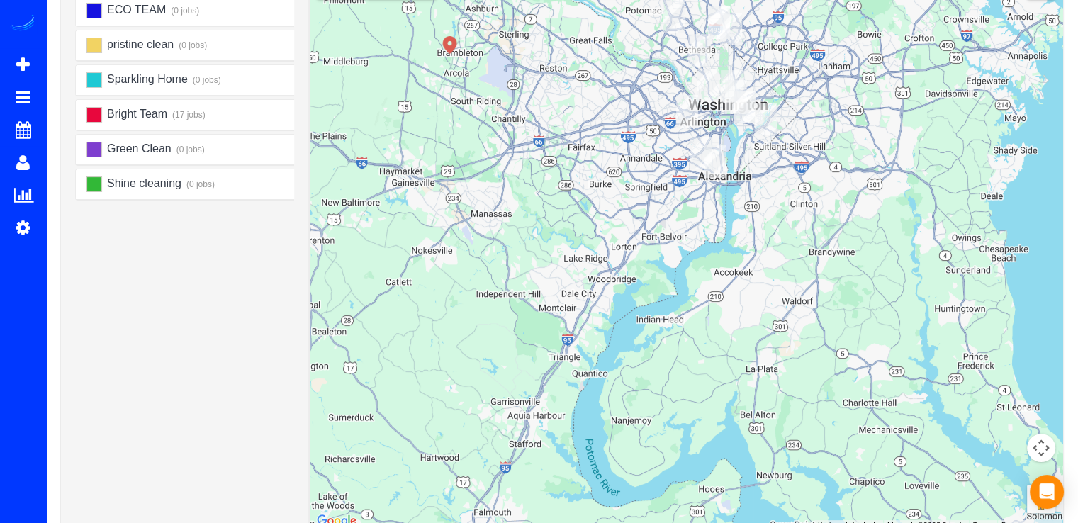
drag, startPoint x: 810, startPoint y: 233, endPoint x: 722, endPoint y: 175, distance: 104.4
click at [722, 171] on div at bounding box center [686, 248] width 753 height 566
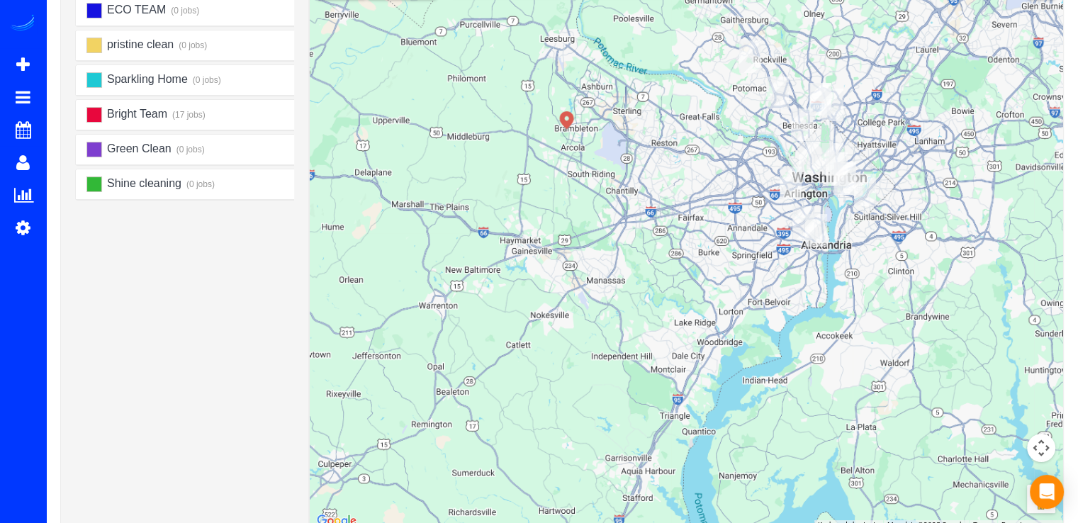
drag, startPoint x: 862, startPoint y: 253, endPoint x: 877, endPoint y: 264, distance: 18.3
click at [885, 262] on div at bounding box center [686, 248] width 753 height 566
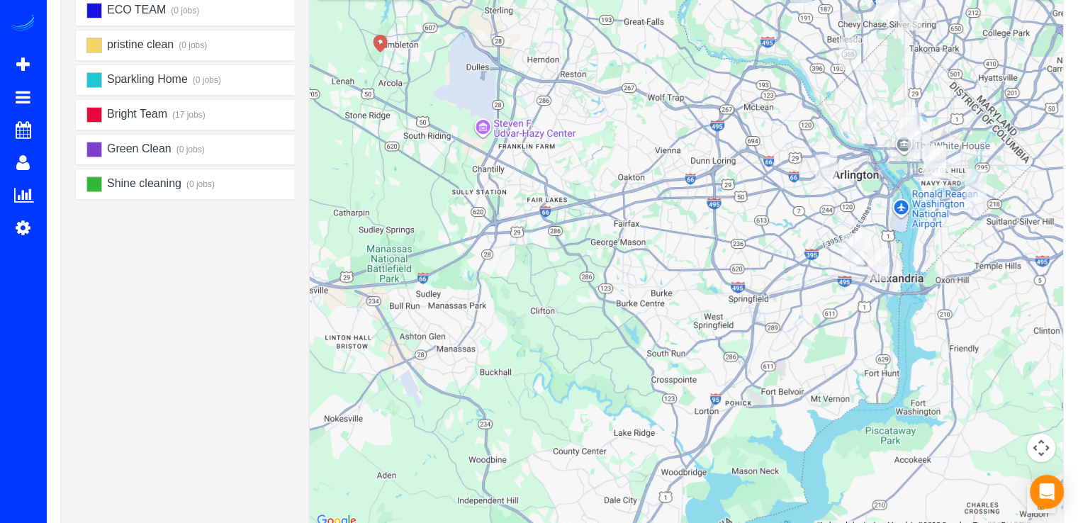
click at [849, 247] on img "08/26/2025 12:00PM - Heather Musser - 1196 Janneys Lane, Alexandria, VA 22302" at bounding box center [853, 249] width 22 height 33
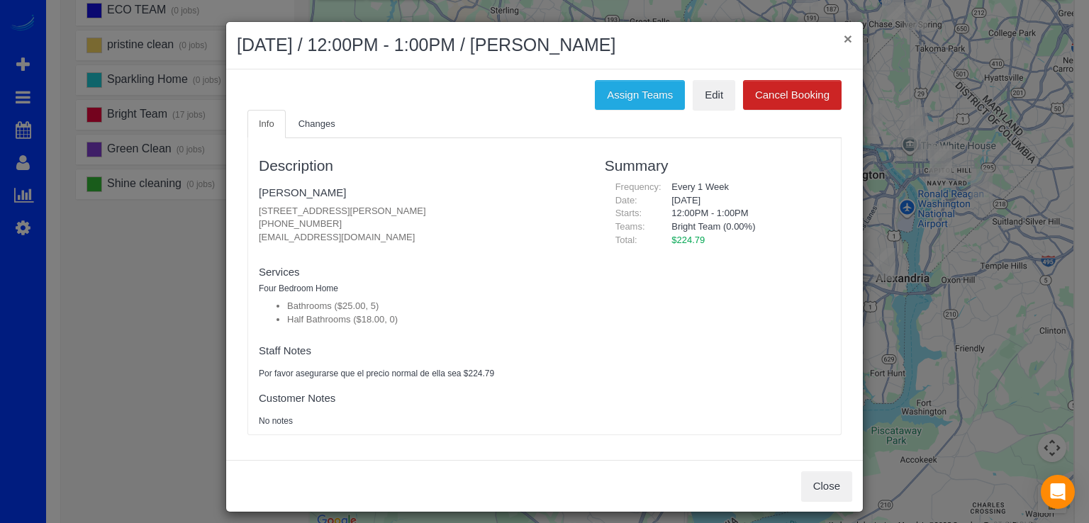
click at [845, 36] on button "×" at bounding box center [848, 38] width 9 height 15
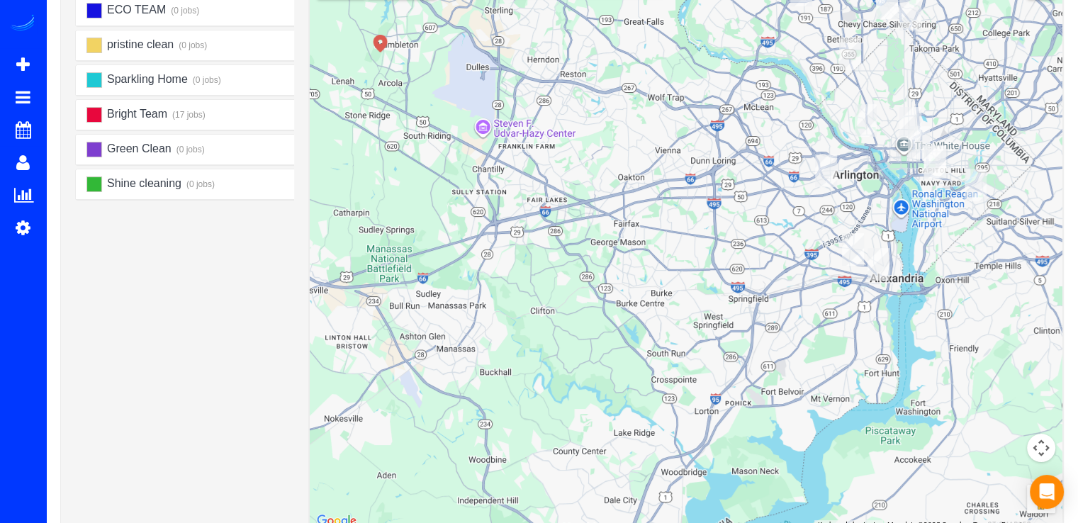
click at [879, 263] on img "08/26/2025 2:00PM - Walker Thompson - 401 Holland Lane, Apt 605, Alexandria, VA…" at bounding box center [879, 264] width 22 height 33
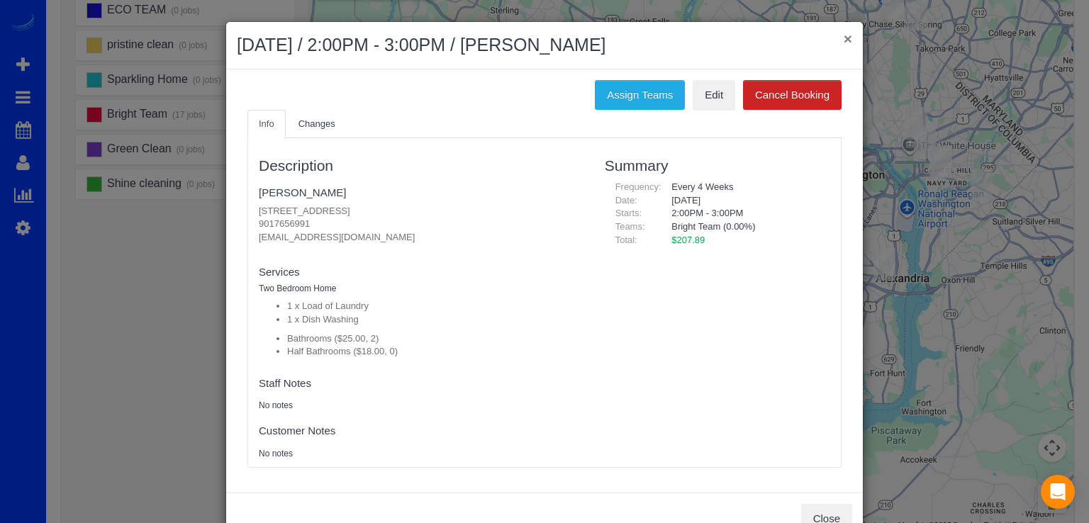
click at [844, 43] on button "×" at bounding box center [848, 38] width 9 height 15
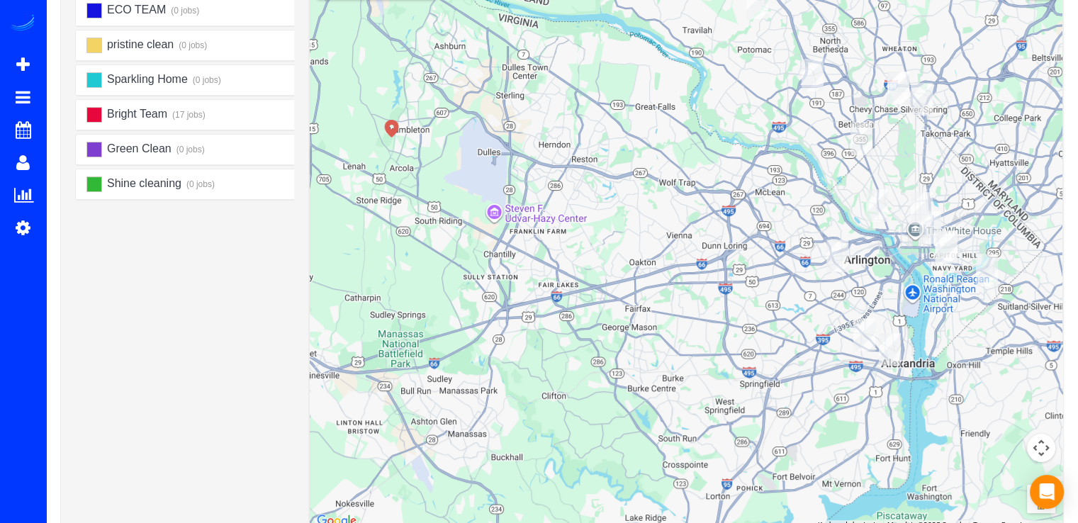
drag, startPoint x: 846, startPoint y: 196, endPoint x: 859, endPoint y: 316, distance: 120.6
click at [859, 316] on div at bounding box center [686, 248] width 753 height 566
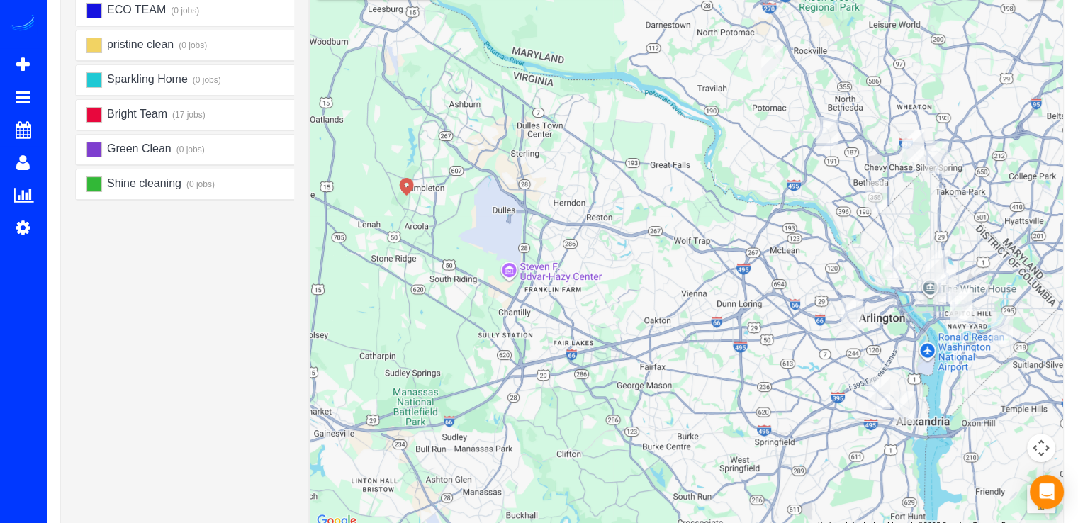
drag, startPoint x: 773, startPoint y: 276, endPoint x: 781, endPoint y: 289, distance: 15.0
click at [781, 289] on div at bounding box center [686, 248] width 753 height 566
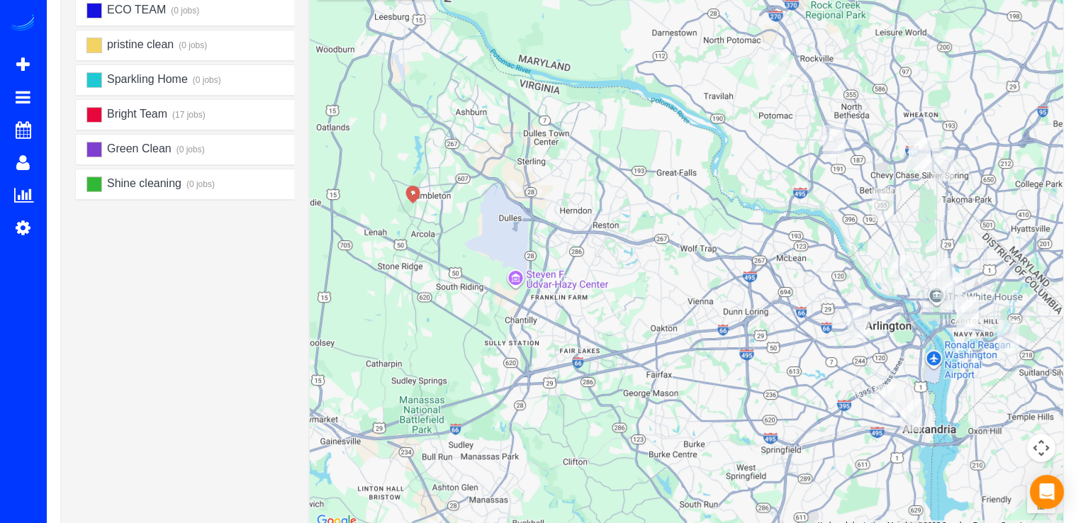
drag, startPoint x: 740, startPoint y: 213, endPoint x: 754, endPoint y: 274, distance: 61.7
click at [754, 274] on div at bounding box center [686, 248] width 753 height 566
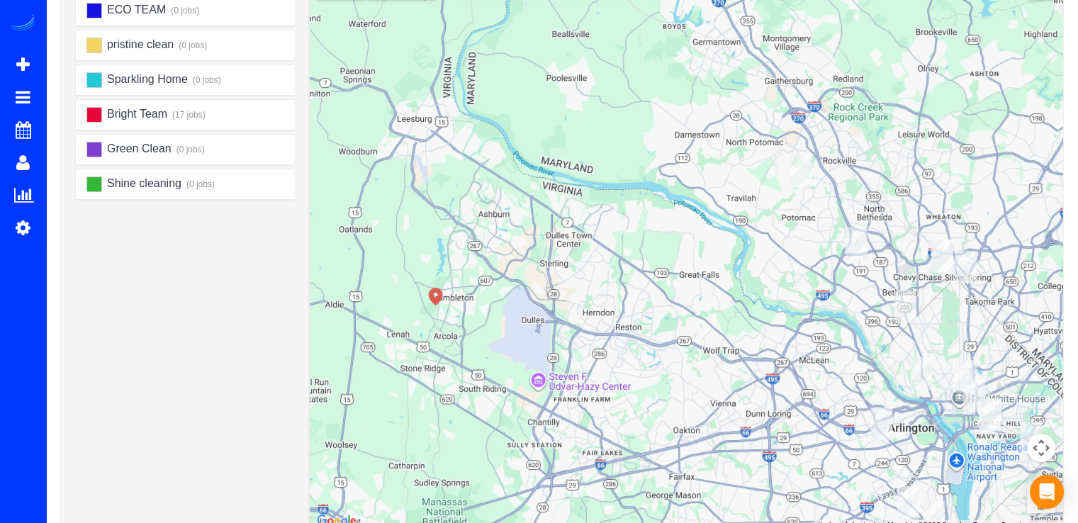
click at [856, 246] on img "08/26/2025 10:00AM - Carly Meltzer - 6607 Marywood Road, Bethesda, MD 20817" at bounding box center [857, 243] width 22 height 33
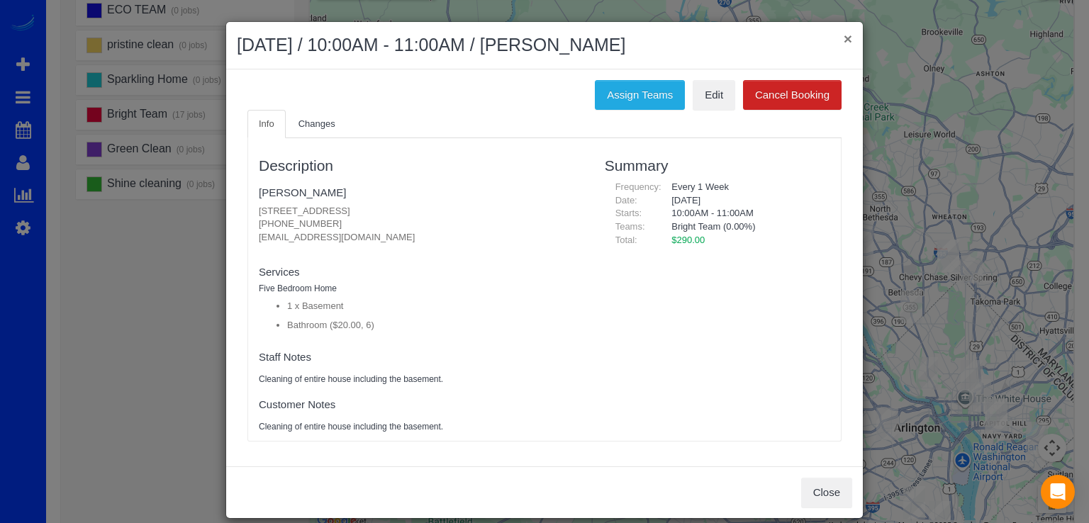
click at [844, 40] on button "×" at bounding box center [848, 38] width 9 height 15
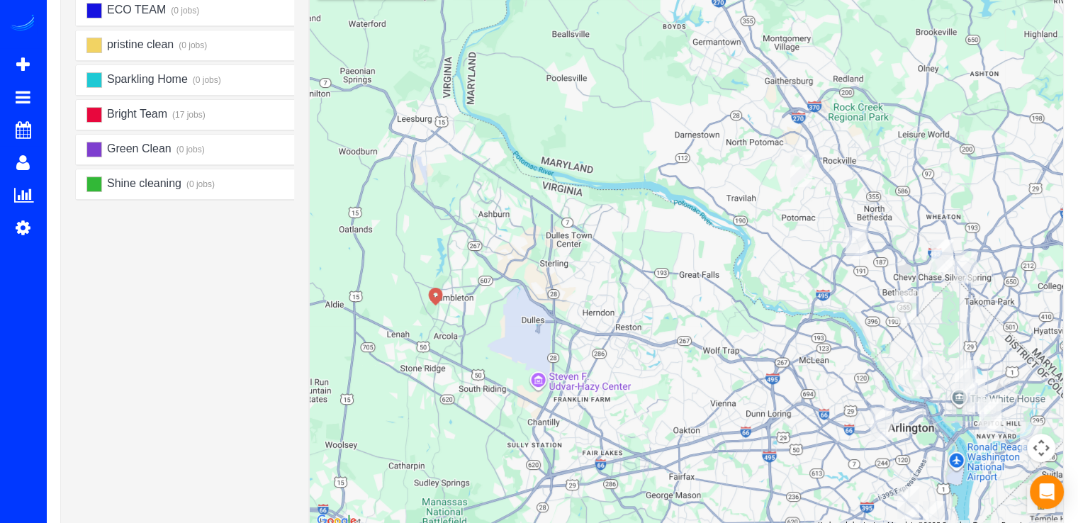
click at [803, 176] on img "08/26/2025 2:00PM - Jay Kerness - 12704 Huntsman Way, Potomac, MD 20854" at bounding box center [801, 171] width 22 height 33
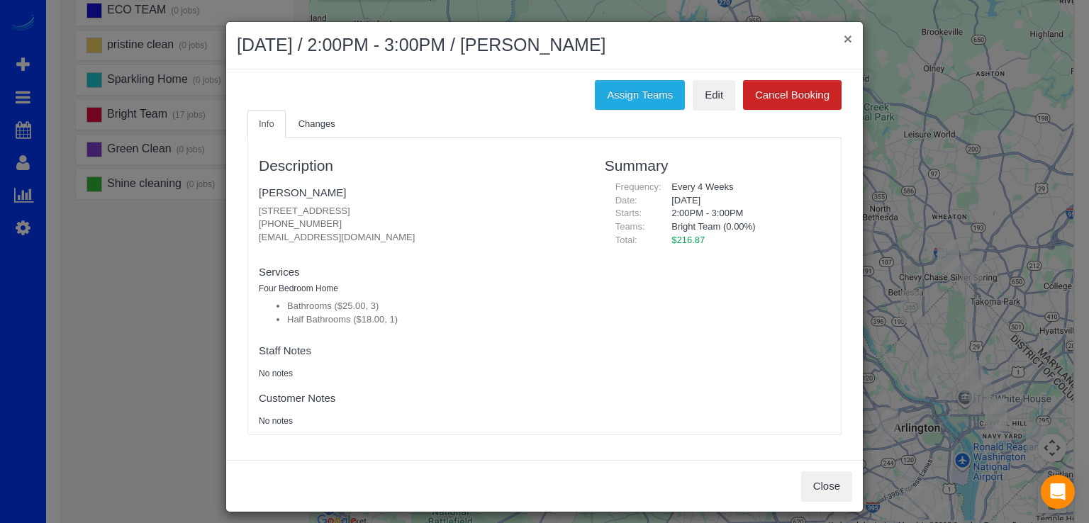
click at [844, 38] on button "×" at bounding box center [848, 38] width 9 height 15
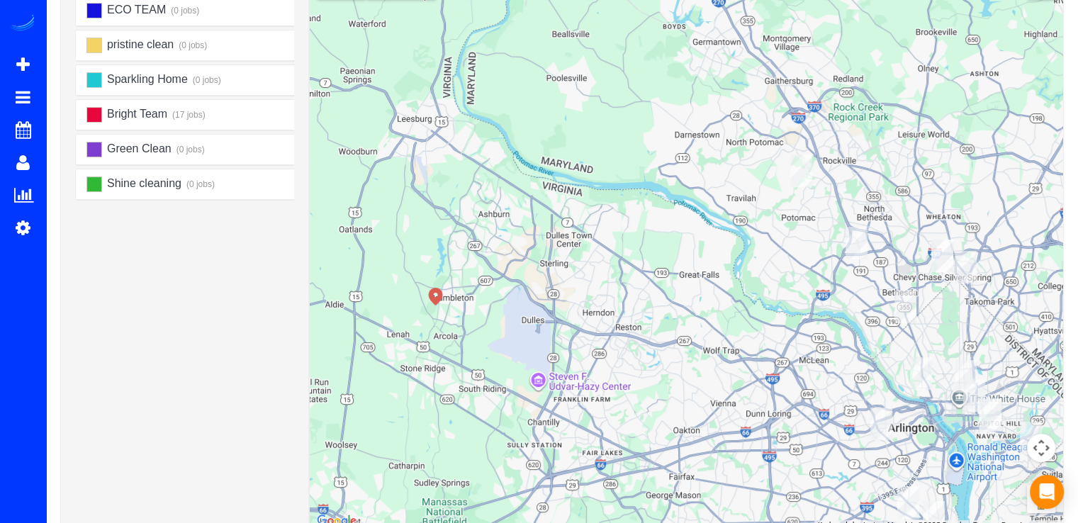
click at [860, 249] on img "08/26/2025 10:00AM - Carly Meltzer - 6607 Marywood Road, Bethesda, MD 20817" at bounding box center [857, 243] width 22 height 33
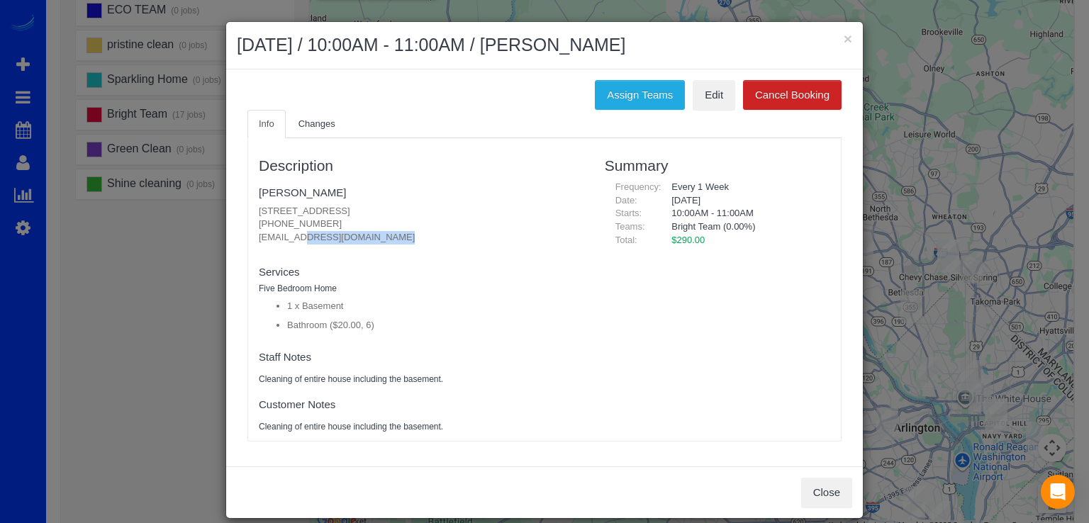
drag, startPoint x: 250, startPoint y: 238, endPoint x: 366, endPoint y: 247, distance: 116.6
click at [366, 247] on div "Description Carly Meltzer 6607 Marywood Road, Bethesda, MD 20817 (240) 595-3591…" at bounding box center [421, 289] width 346 height 288
copy fieldset "cmeltzer09@gmail.com new customer"
drag, startPoint x: 252, startPoint y: 209, endPoint x: 460, endPoint y: 208, distance: 207.7
click at [460, 208] on div "Description Carly Meltzer 6607 Marywood Road, Bethesda, MD 20817 (240) 595-3591…" at bounding box center [421, 289] width 346 height 288
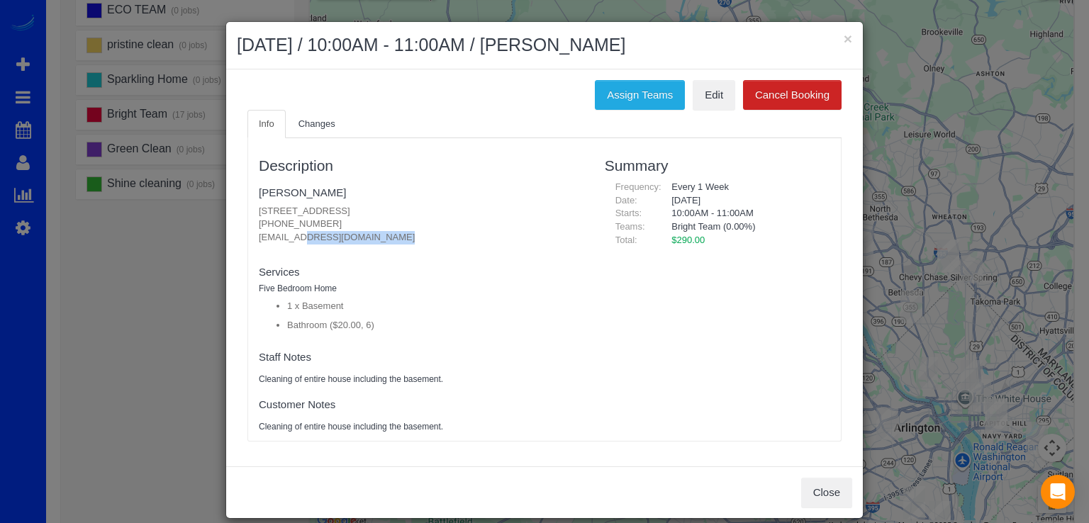
copy p "6607 Marywood Road, Bethesda, MD 20817"
click at [848, 41] on div "× August 26, 2025 / 10:00AM - 11:00AM / Carly Meltzer" at bounding box center [544, 45] width 637 height 47
click at [844, 35] on button "×" at bounding box center [848, 38] width 9 height 15
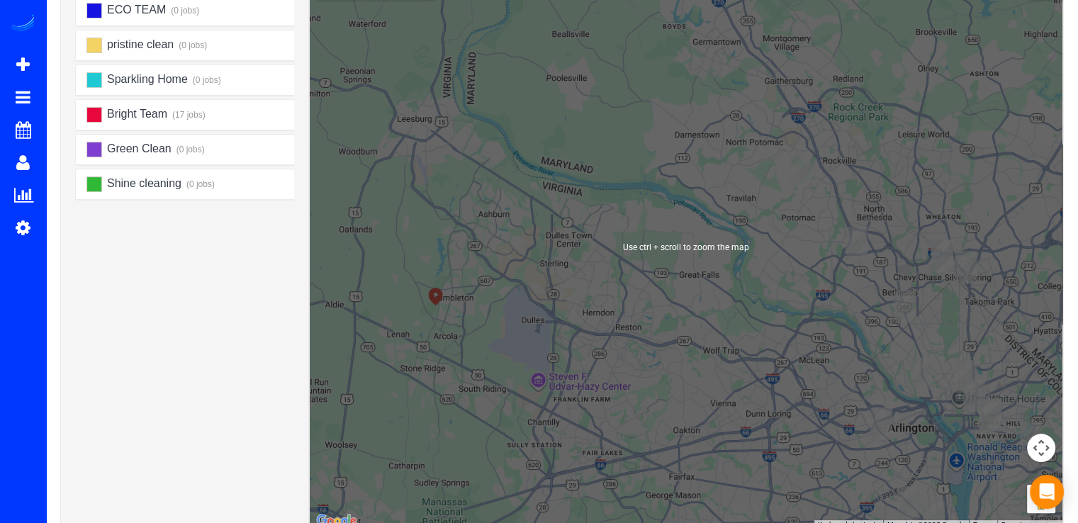
scroll to position [257, 0]
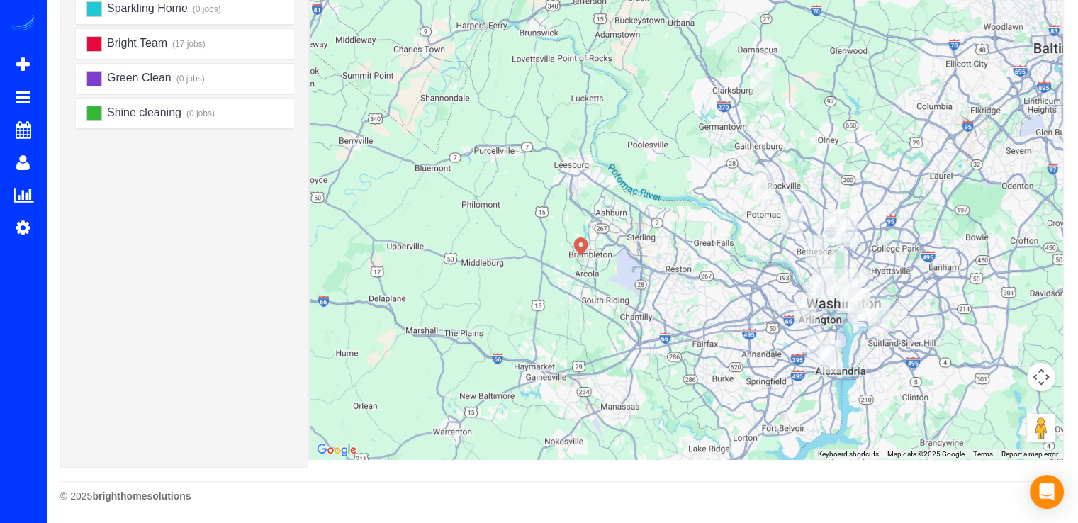
drag, startPoint x: 967, startPoint y: 274, endPoint x: 849, endPoint y: 303, distance: 121.7
click at [851, 303] on img "08/26/2025 6:00AM - Ama Restaurant - 885 New Jersey Ave Se, Washington, DC 2003" at bounding box center [859, 305] width 22 height 33
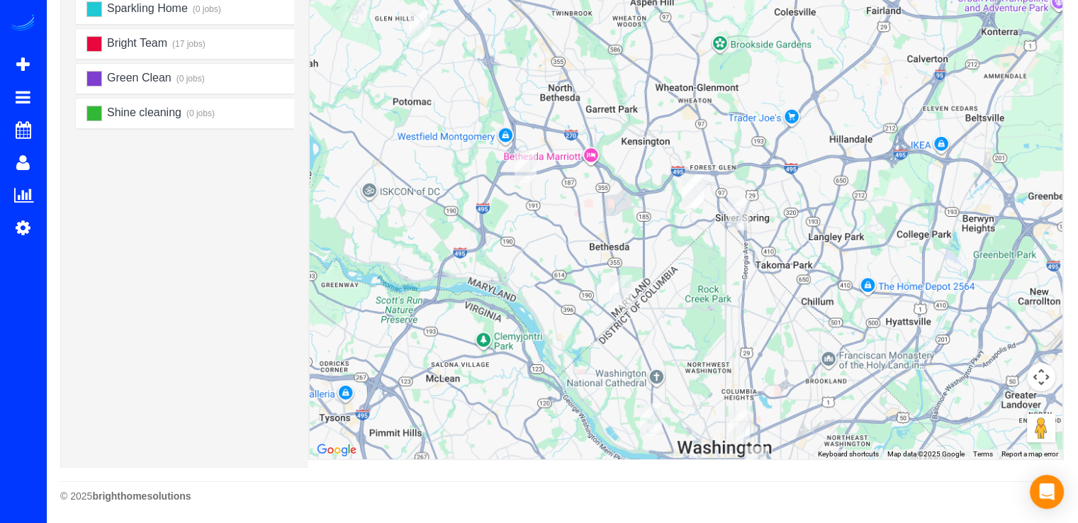
drag, startPoint x: 789, startPoint y: 262, endPoint x: 900, endPoint y: 345, distance: 139.2
click at [896, 345] on div at bounding box center [686, 177] width 753 height 566
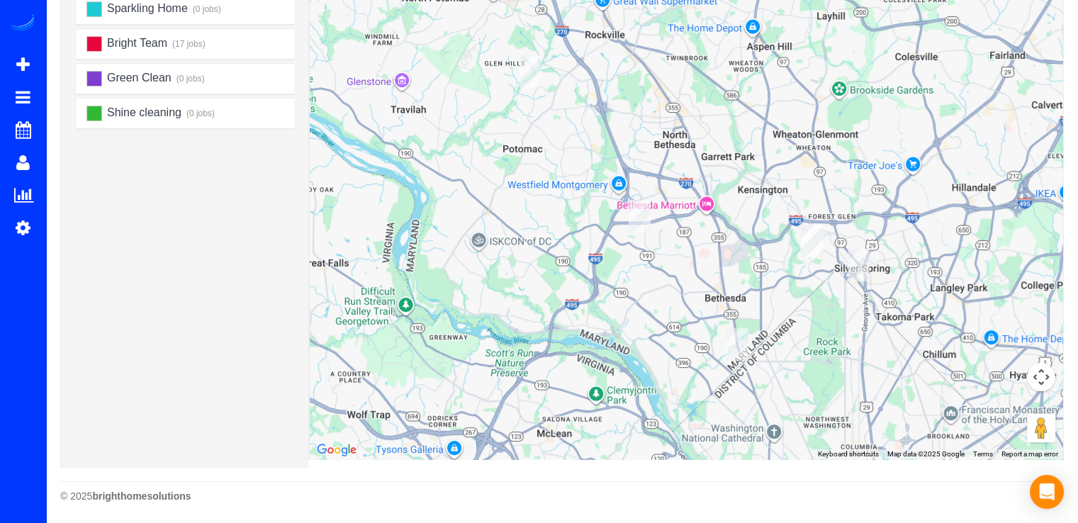
drag, startPoint x: 764, startPoint y: 313, endPoint x: 784, endPoint y: 315, distance: 20.0
click at [784, 315] on div at bounding box center [686, 177] width 753 height 566
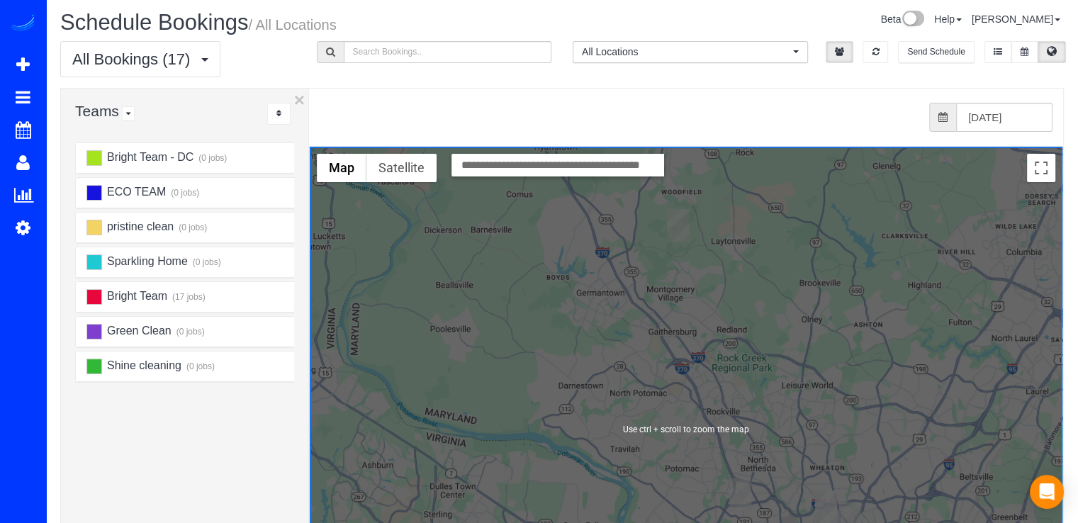
scroll to position [0, 0]
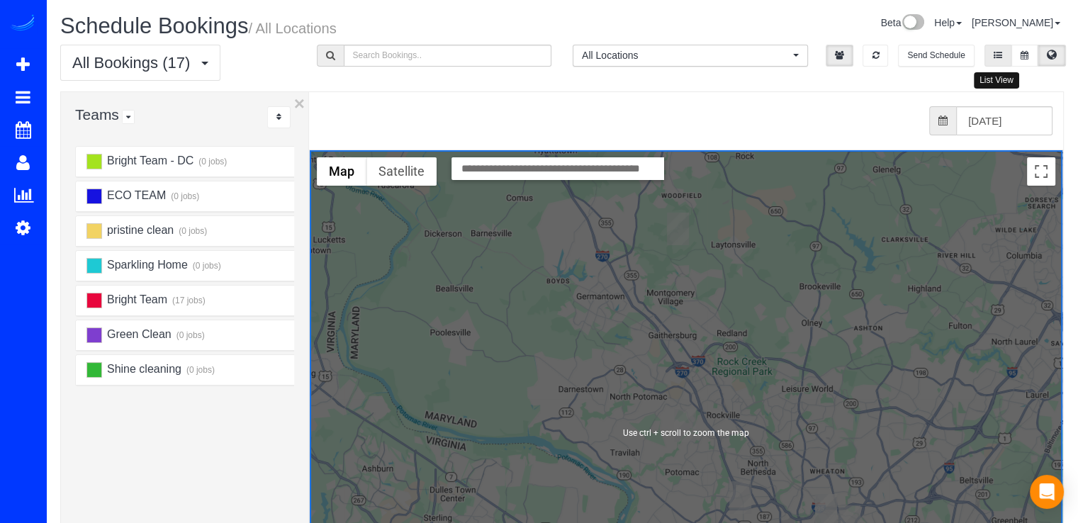
click at [1004, 58] on button at bounding box center [998, 56] width 27 height 22
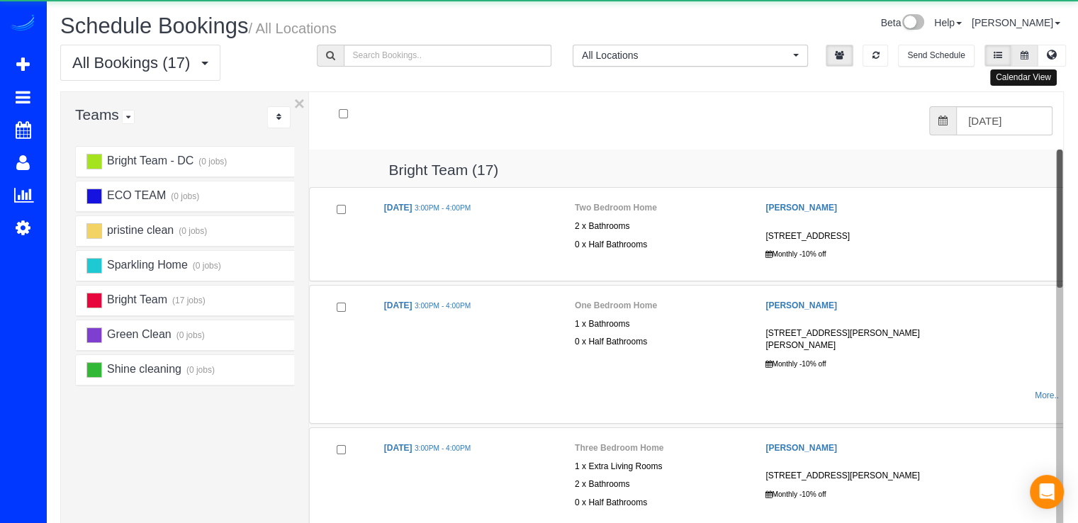
click at [1014, 57] on button at bounding box center [1025, 56] width 26 height 22
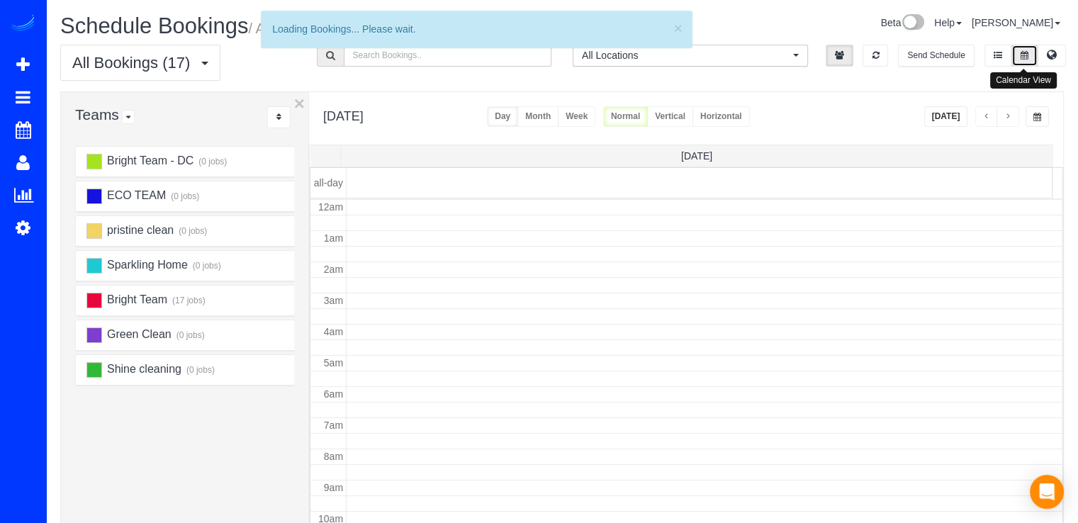
scroll to position [186, 0]
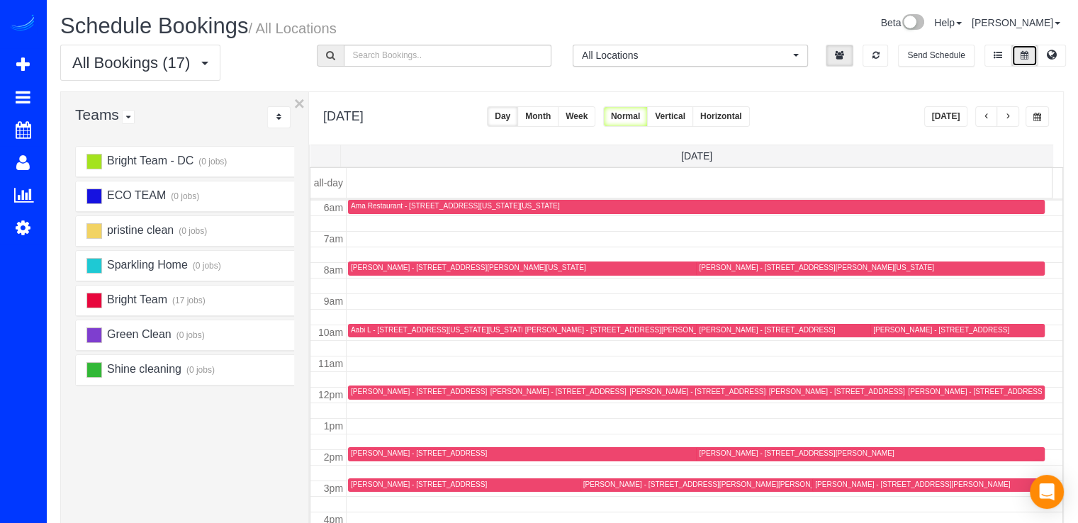
click at [378, 264] on div "[PERSON_NAME] - [STREET_ADDRESS][PERSON_NAME][US_STATE]" at bounding box center [468, 267] width 235 height 9
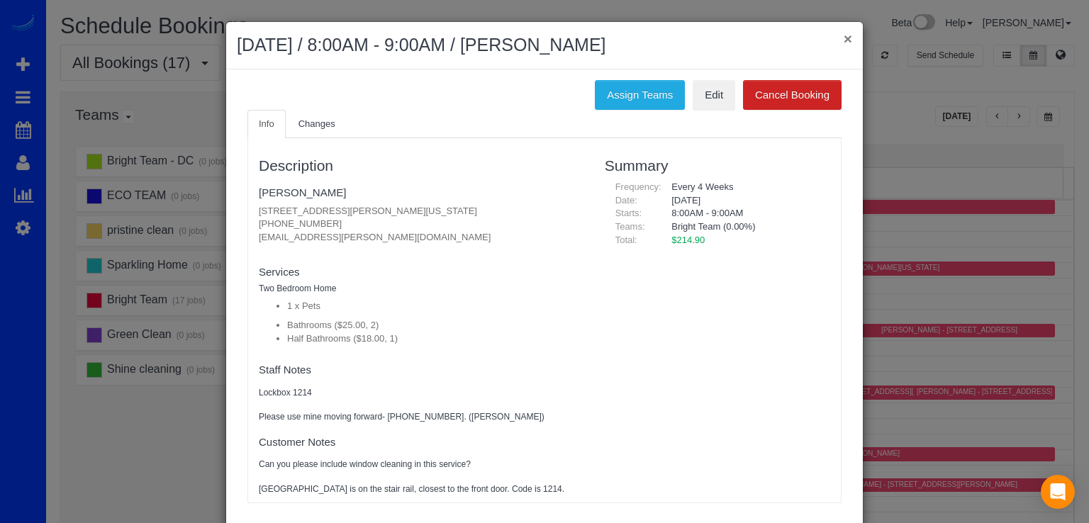
click at [844, 35] on button "×" at bounding box center [848, 38] width 9 height 15
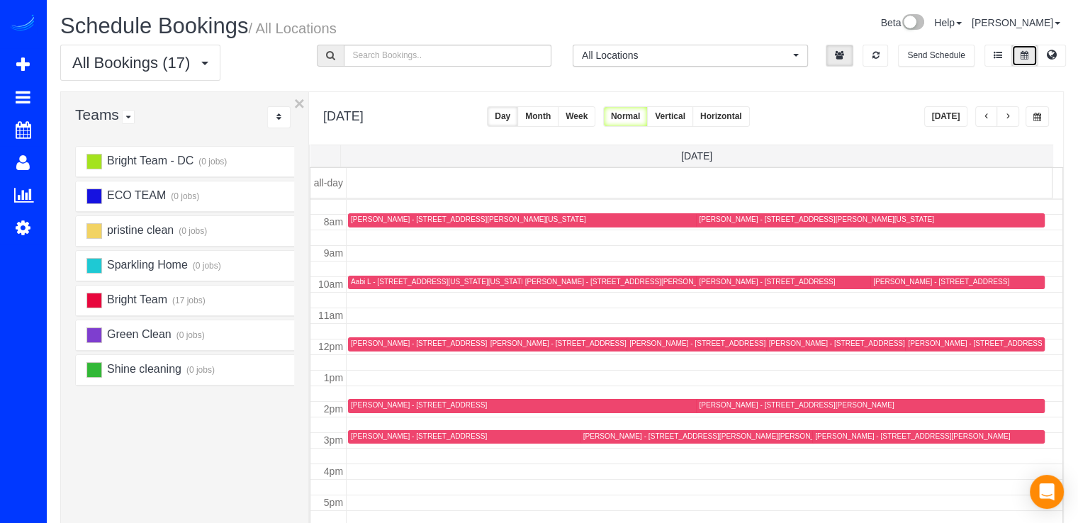
scroll to position [257, 0]
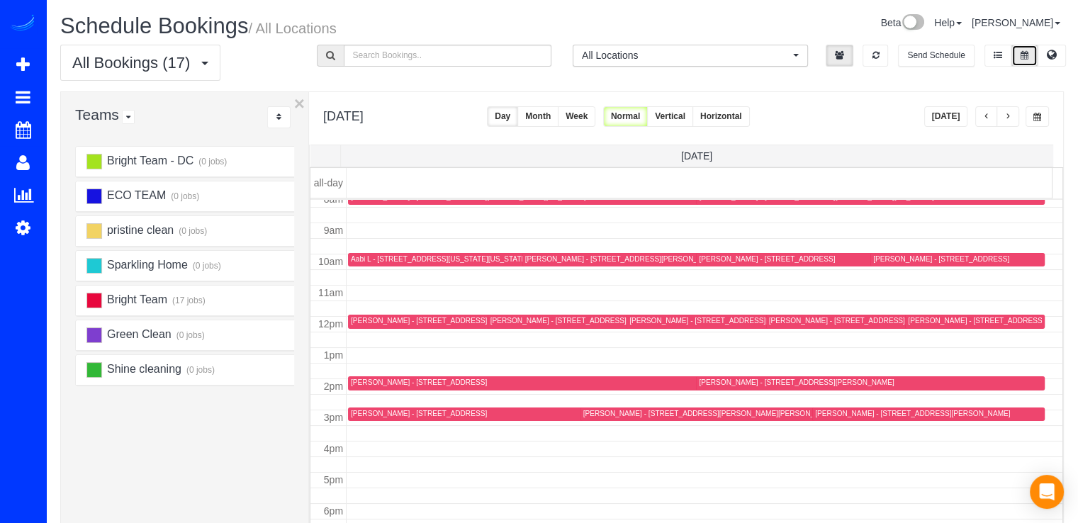
click at [828, 410] on div "[PERSON_NAME] - [STREET_ADDRESS][PERSON_NAME]" at bounding box center [912, 413] width 195 height 9
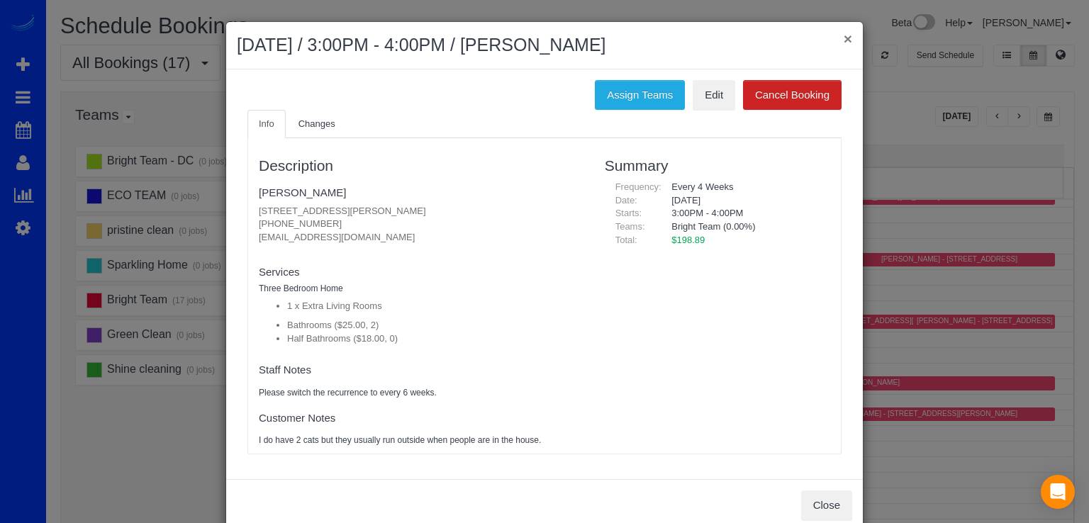
click at [844, 34] on button "×" at bounding box center [848, 38] width 9 height 15
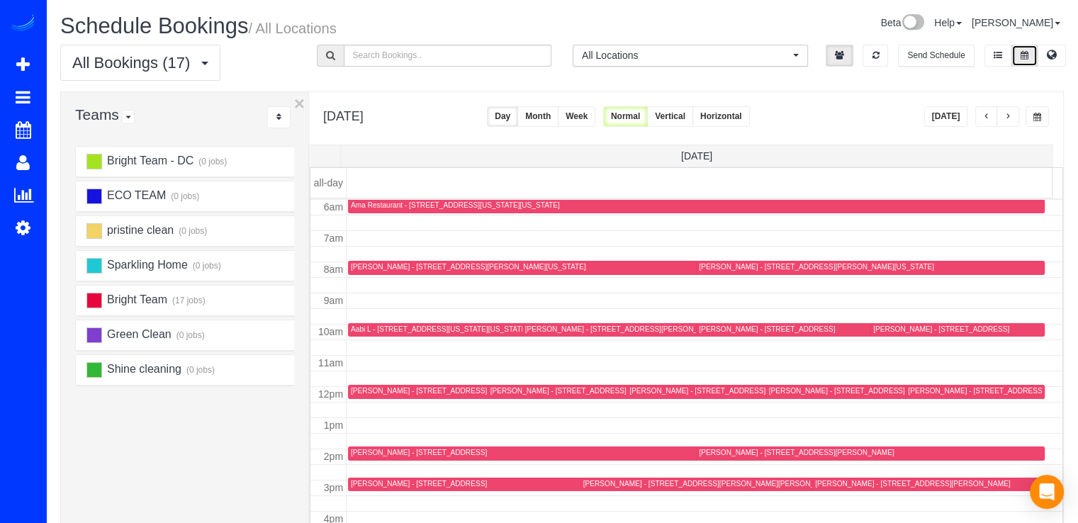
scroll to position [211, 0]
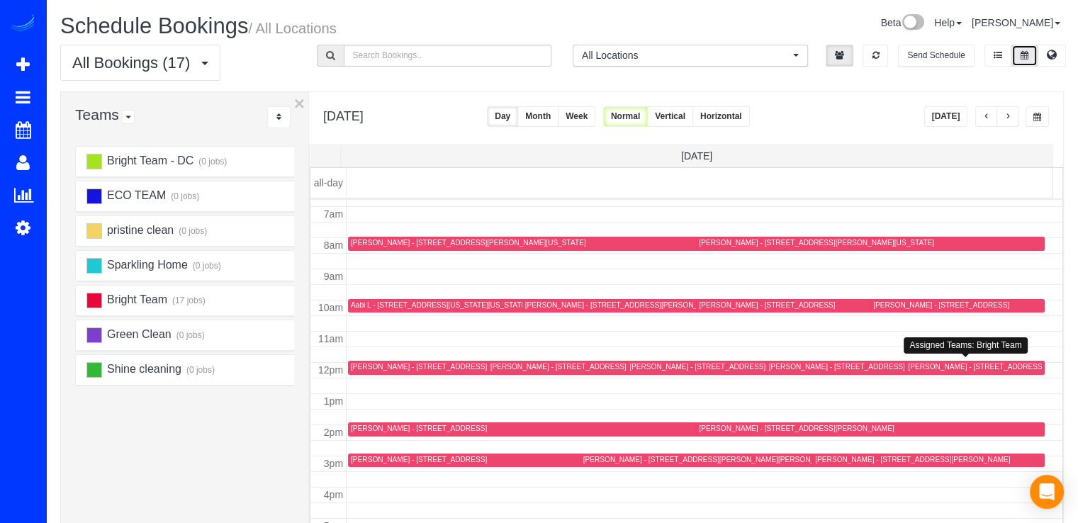
click at [922, 367] on div "[PERSON_NAME] - [STREET_ADDRESS]" at bounding box center [976, 366] width 136 height 9
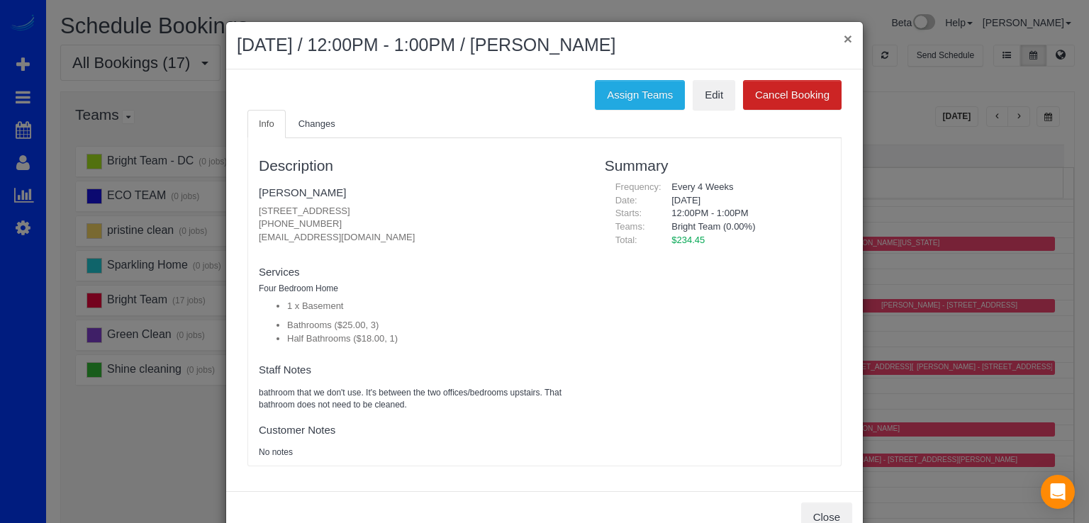
click at [839, 36] on div "× August 26, 2025 / 12:00PM - 1:00PM / Patricia Larson" at bounding box center [544, 45] width 637 height 47
click at [844, 37] on button "×" at bounding box center [848, 38] width 9 height 15
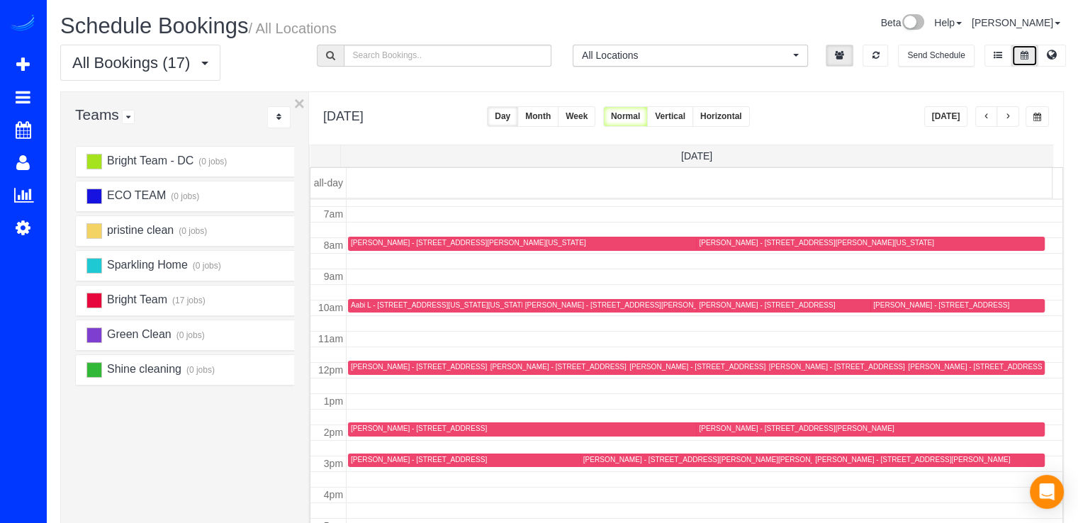
click at [803, 366] on div "[PERSON_NAME] - [STREET_ADDRESS][PERSON_NAME]" at bounding box center [866, 366] width 195 height 9
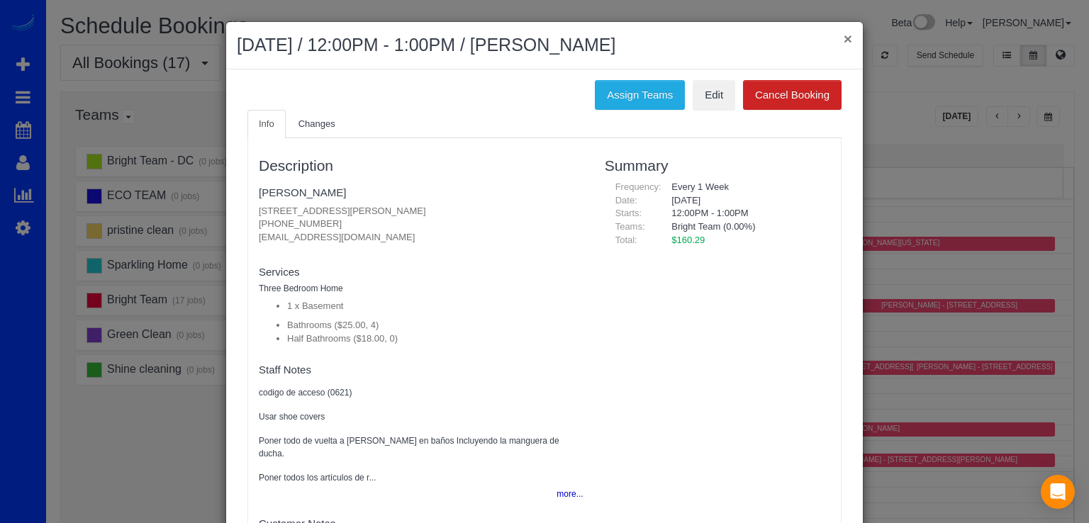
click at [846, 35] on button "×" at bounding box center [848, 38] width 9 height 15
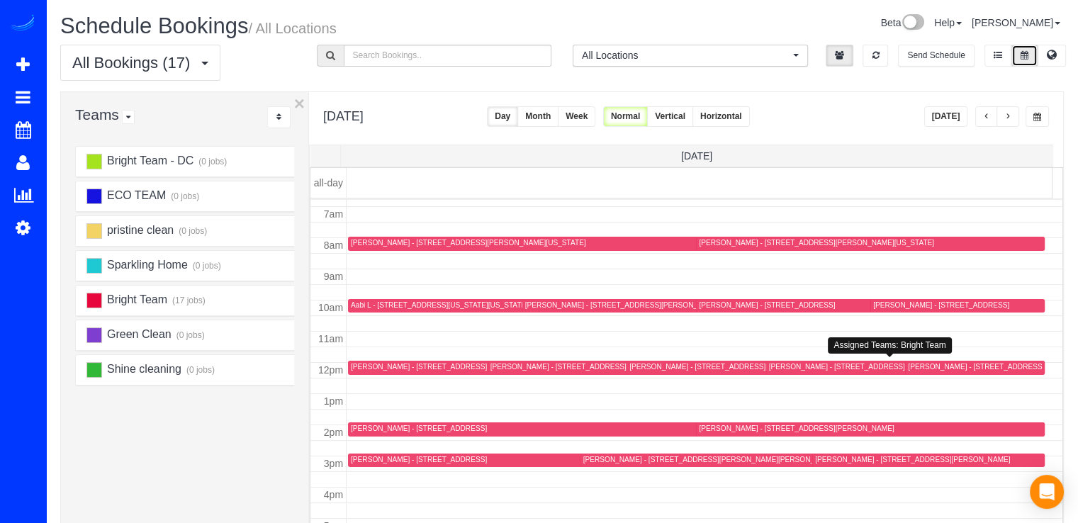
click at [791, 369] on div "[PERSON_NAME] - [STREET_ADDRESS][PERSON_NAME]" at bounding box center [866, 366] width 195 height 9
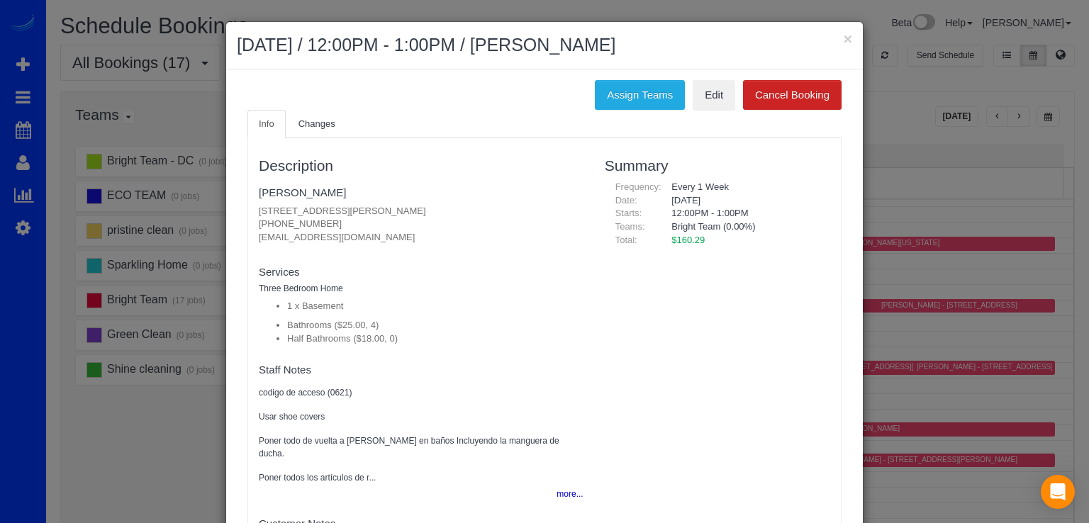
drag, startPoint x: 252, startPoint y: 208, endPoint x: 491, endPoint y: 211, distance: 239.6
click at [491, 211] on div "Description Kimberly Christoph 4330 N Henderson Rd, Arlington, VA 22203 1 (571)…" at bounding box center [421, 348] width 346 height 407
copy p "4330 N Henderson Rd, Arlington, VA 22203"
click at [845, 40] on button "×" at bounding box center [848, 38] width 9 height 15
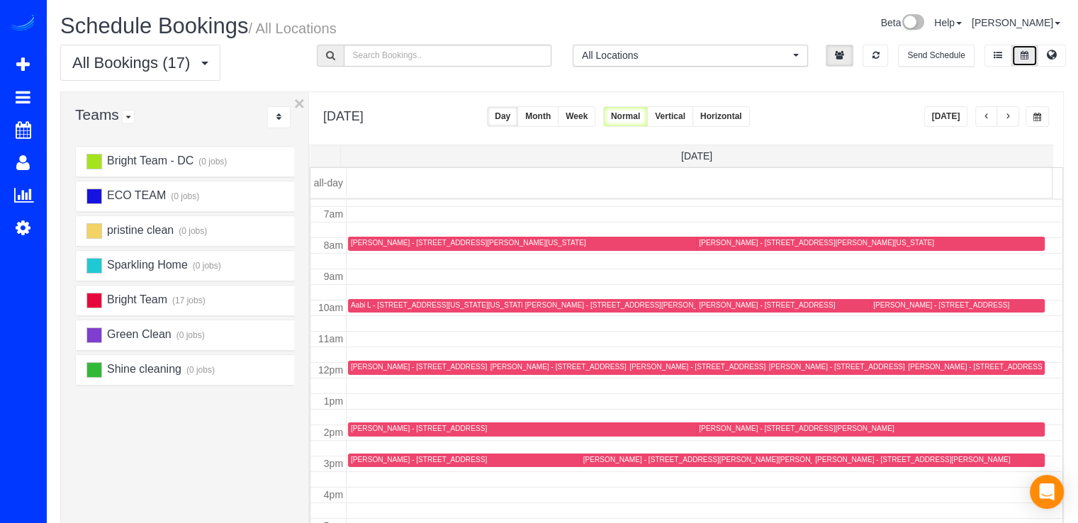
click at [1005, 113] on span "button" at bounding box center [1007, 117] width 7 height 9
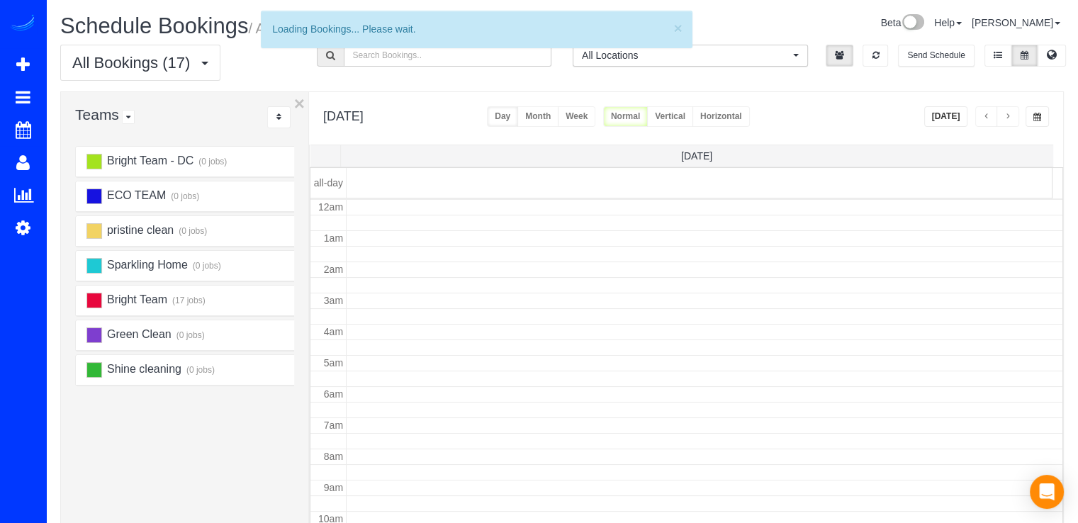
scroll to position [186, 0]
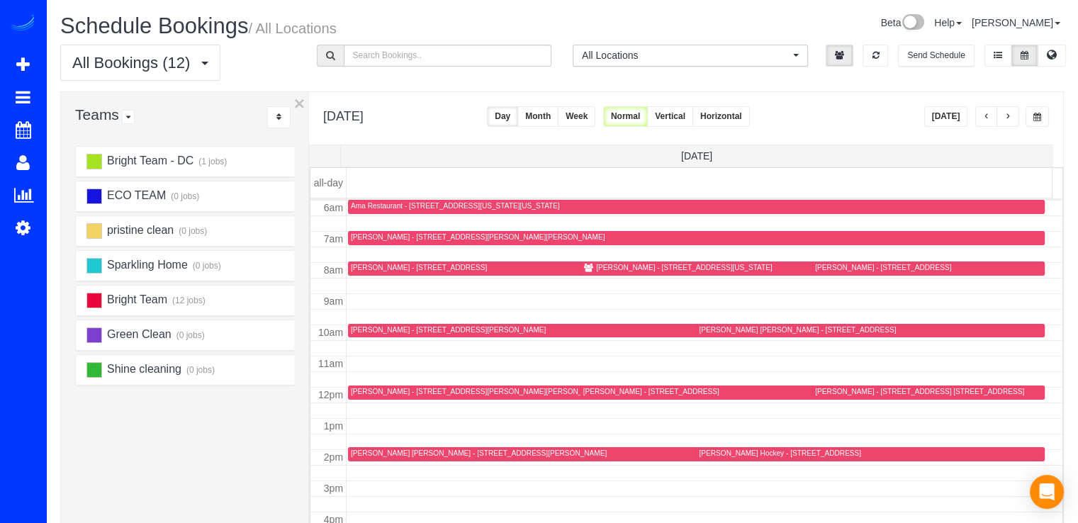
click at [978, 113] on button "button" at bounding box center [986, 116] width 23 height 21
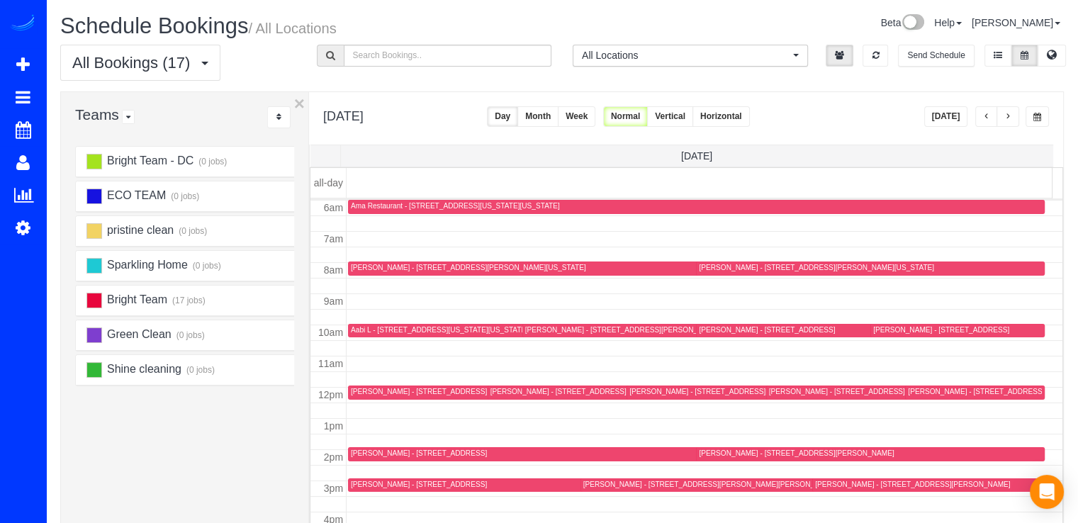
click at [788, 386] on div at bounding box center [898, 393] width 264 height 14
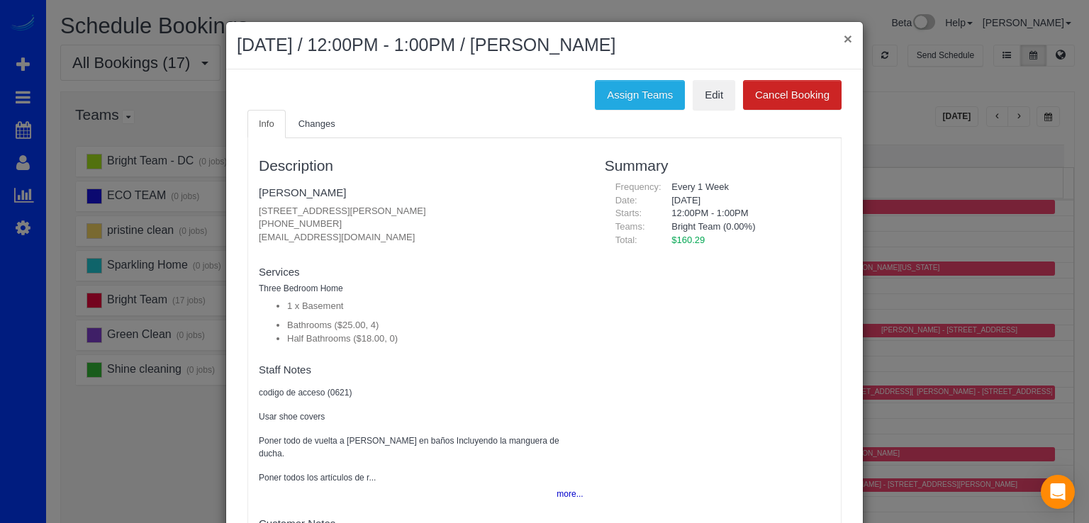
drag, startPoint x: 840, startPoint y: 33, endPoint x: 848, endPoint y: 66, distance: 34.2
click at [844, 33] on button "×" at bounding box center [848, 38] width 9 height 15
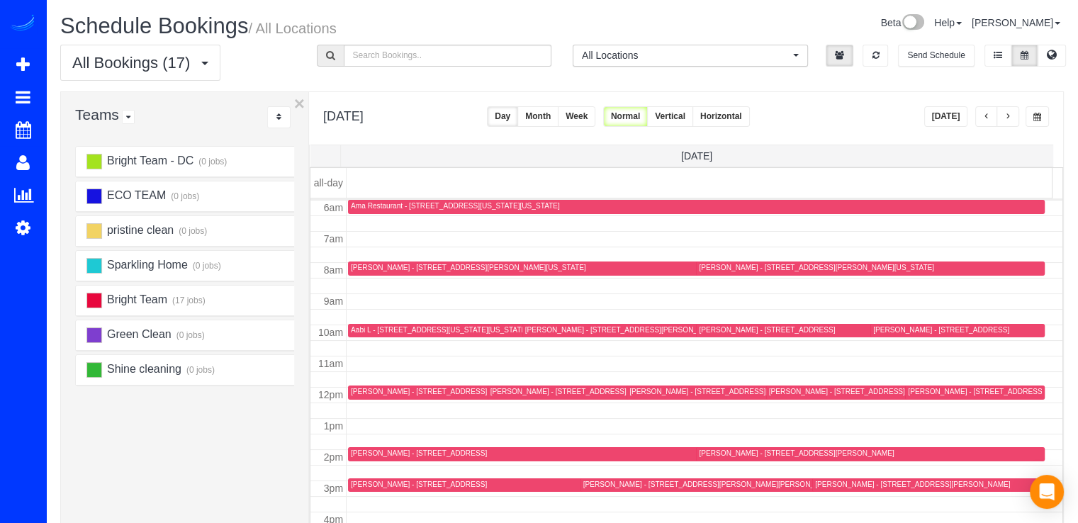
click at [928, 392] on div "[PERSON_NAME] - [STREET_ADDRESS]" at bounding box center [976, 391] width 136 height 9
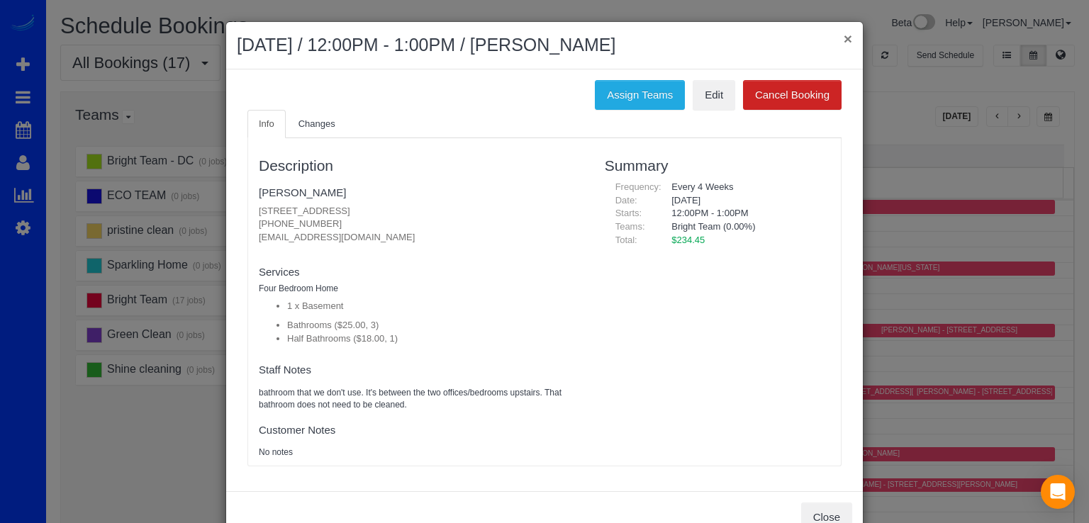
click at [844, 35] on button "×" at bounding box center [848, 38] width 9 height 15
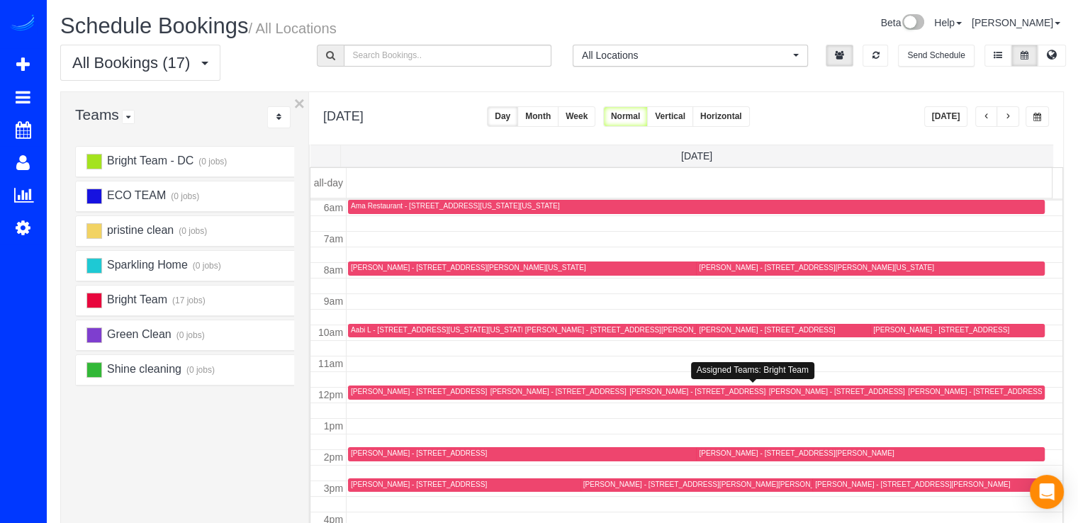
click at [646, 389] on div "[PERSON_NAME] - [STREET_ADDRESS][US_STATE]" at bounding box center [717, 391] width 176 height 9
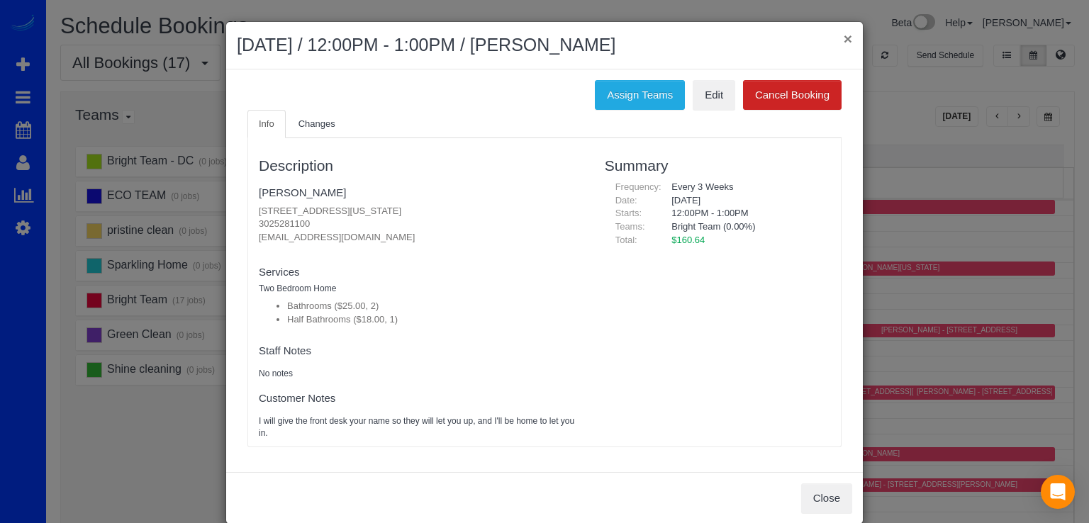
click at [844, 35] on button "×" at bounding box center [848, 38] width 9 height 15
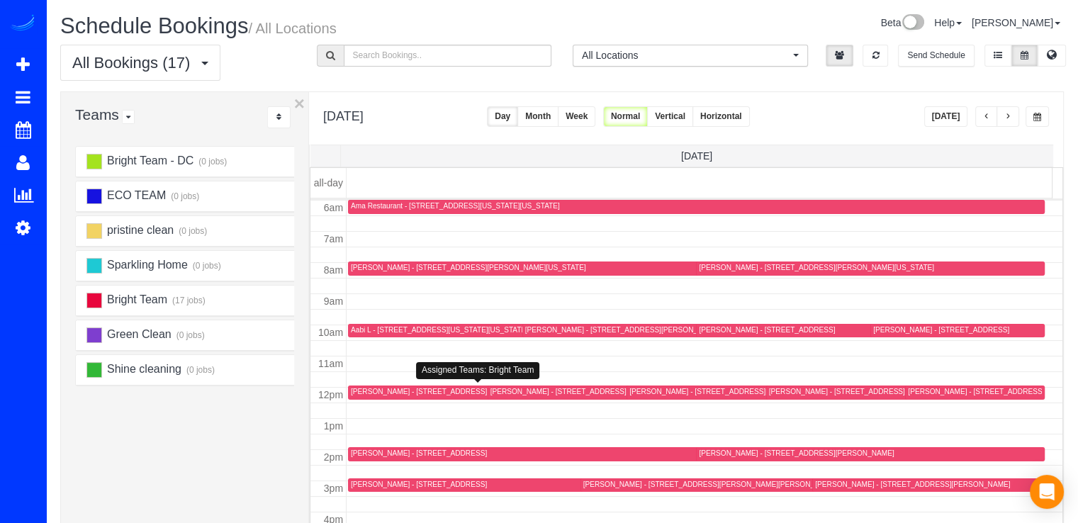
click at [366, 387] on div "Amy Beckley - 1215 East-West Hwy , Unit 1510, Silver Spring, MD 20910" at bounding box center [419, 391] width 136 height 9
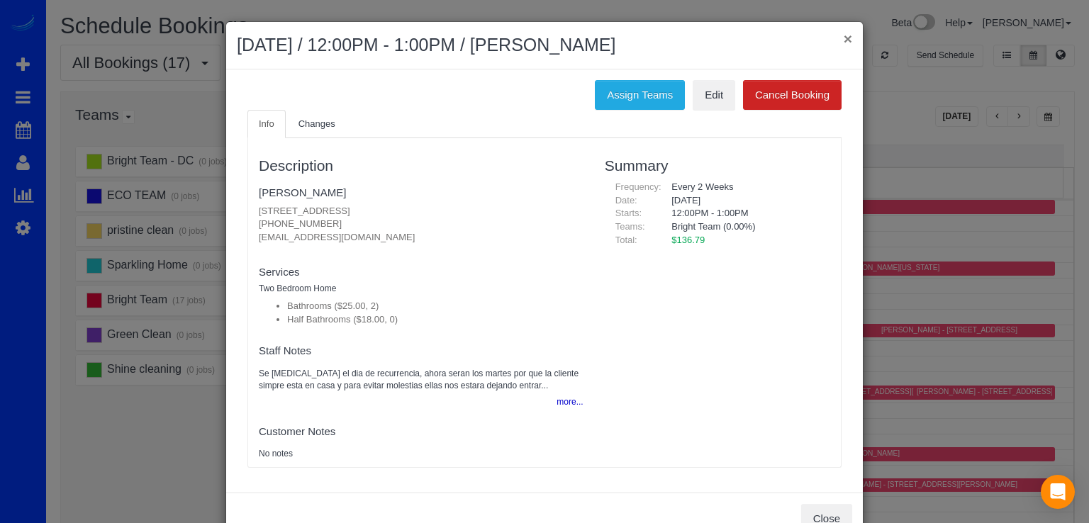
click at [844, 38] on button "×" at bounding box center [848, 38] width 9 height 15
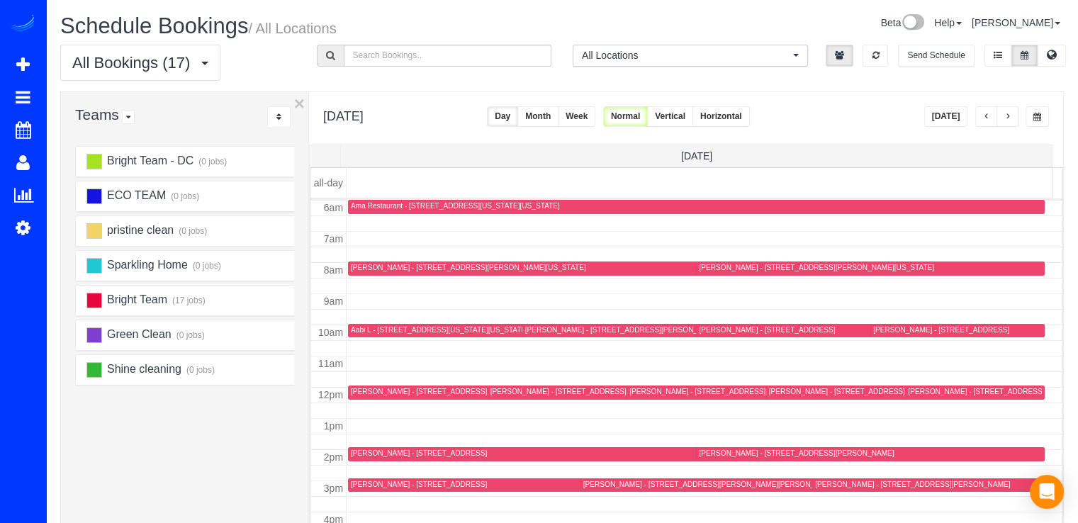
click at [787, 394] on div "[PERSON_NAME] - [STREET_ADDRESS][PERSON_NAME]" at bounding box center [866, 391] width 195 height 9
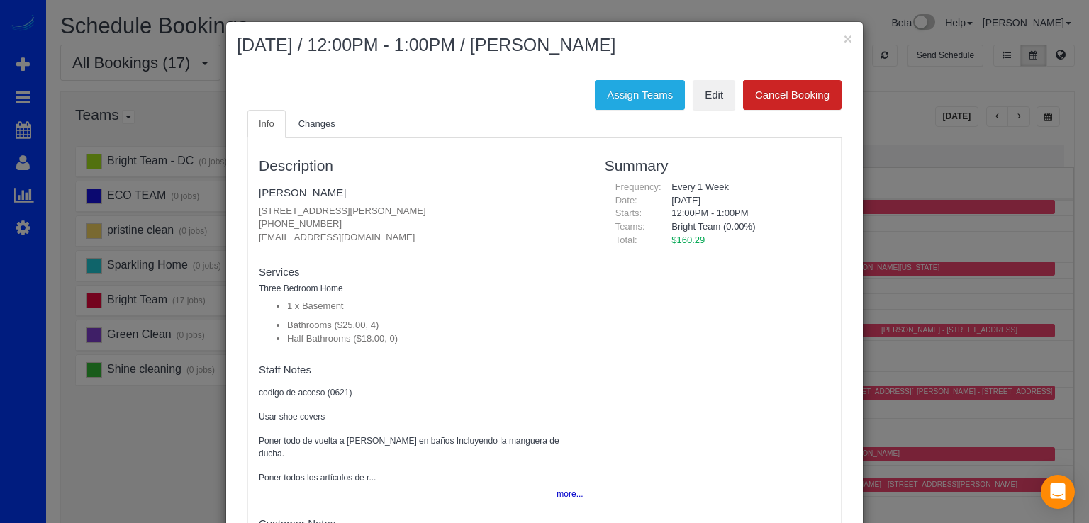
click at [832, 36] on h2 "August 26, 2025 / 12:00PM - 1:00PM / Kimberly Christoph" at bounding box center [544, 46] width 615 height 26
click at [844, 35] on button "×" at bounding box center [848, 38] width 9 height 15
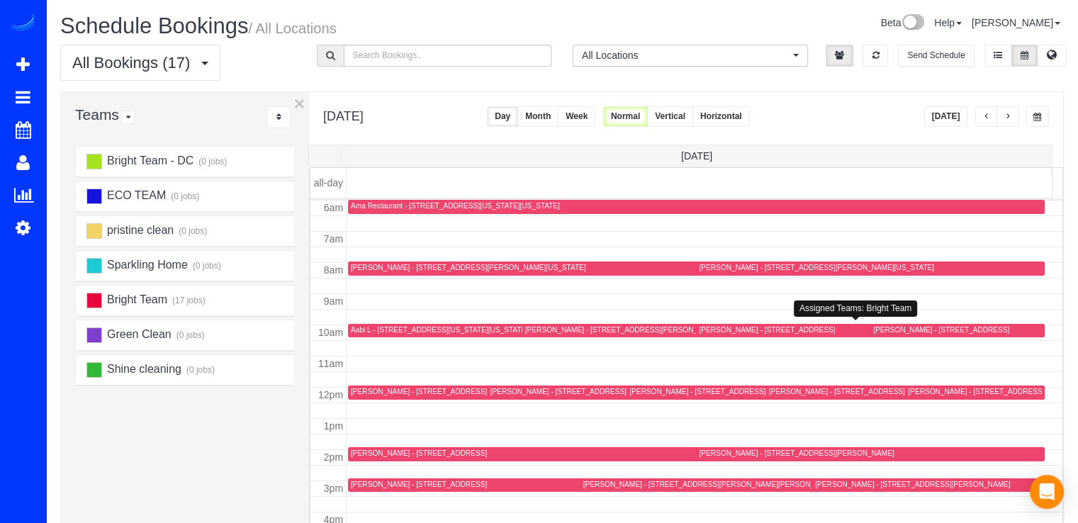
click at [718, 328] on div "[PERSON_NAME] - [STREET_ADDRESS]" at bounding box center [767, 329] width 136 height 9
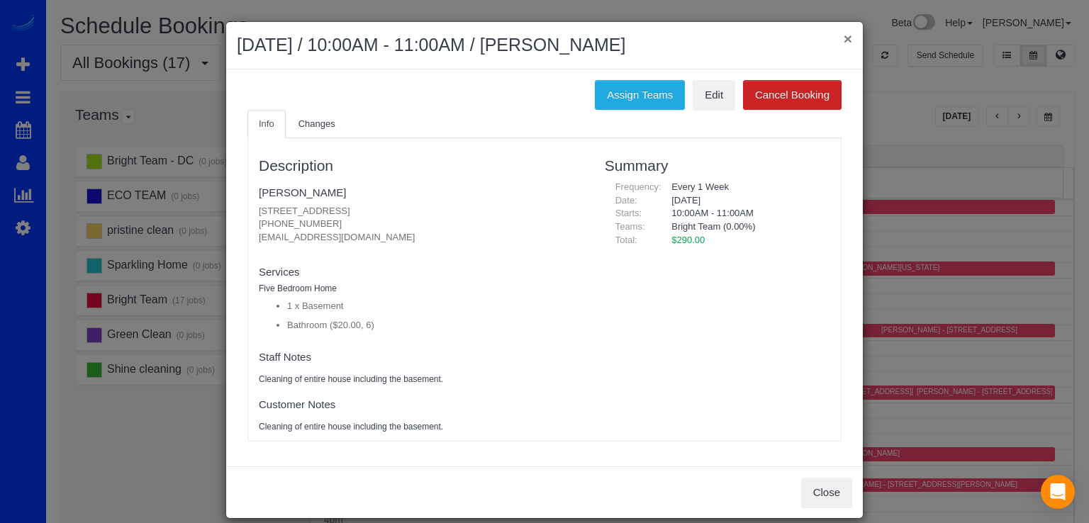
click at [844, 38] on button "×" at bounding box center [848, 38] width 9 height 15
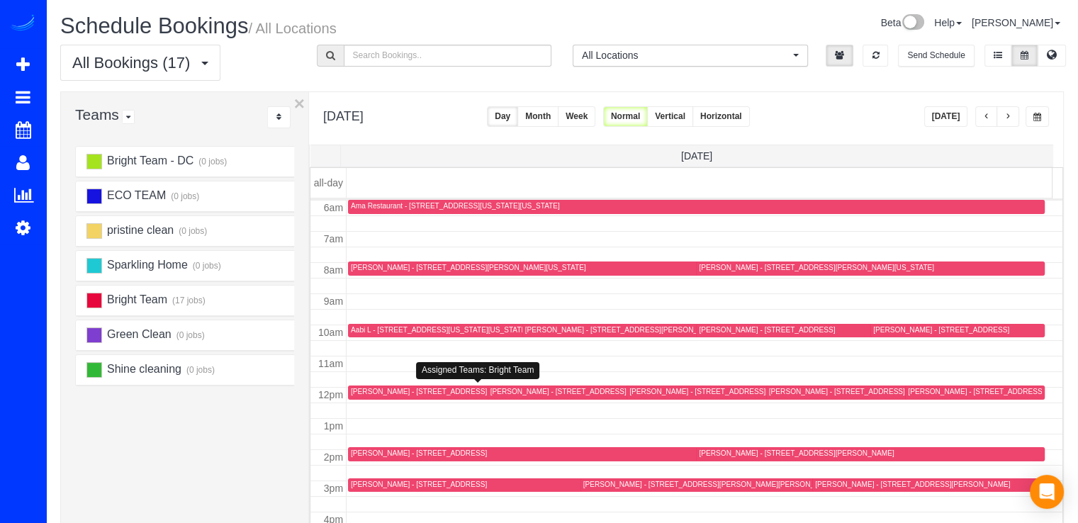
click at [380, 395] on div "Amy Beckley - 1215 East-West Hwy , Unit 1510, Silver Spring, MD 20910" at bounding box center [480, 392] width 259 height 11
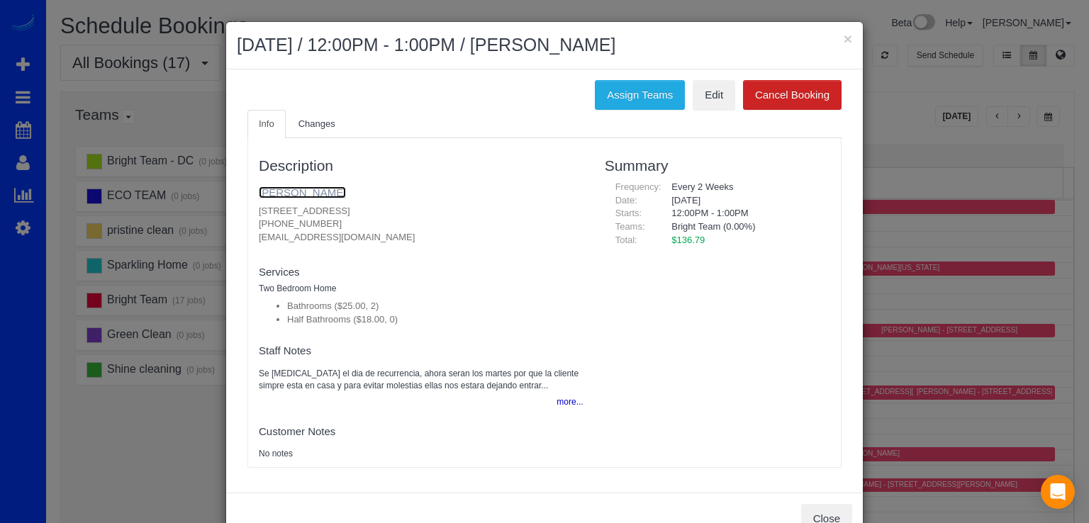
click at [284, 194] on link "Amy Beckley" at bounding box center [302, 192] width 87 height 12
click at [844, 40] on button "×" at bounding box center [848, 38] width 9 height 15
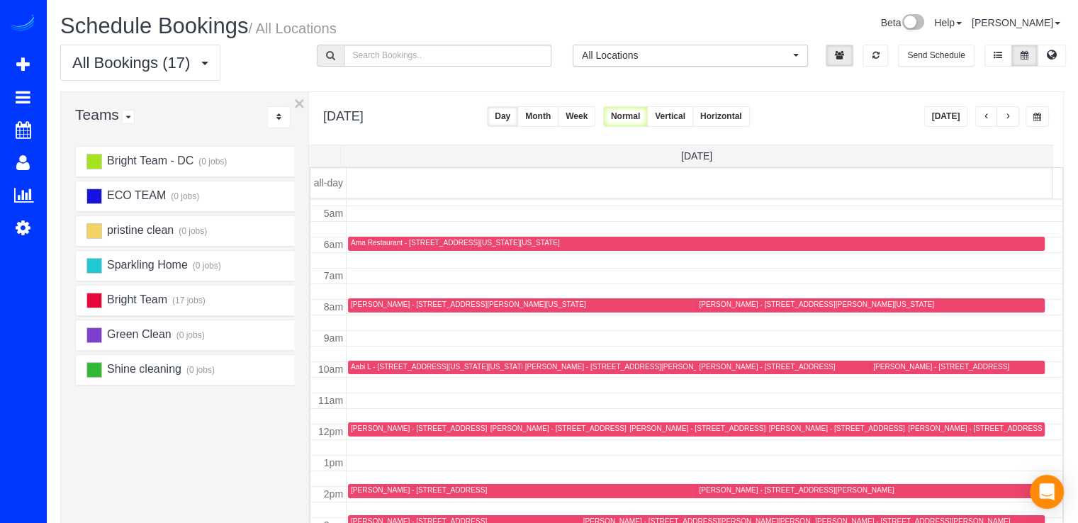
scroll to position [116, 0]
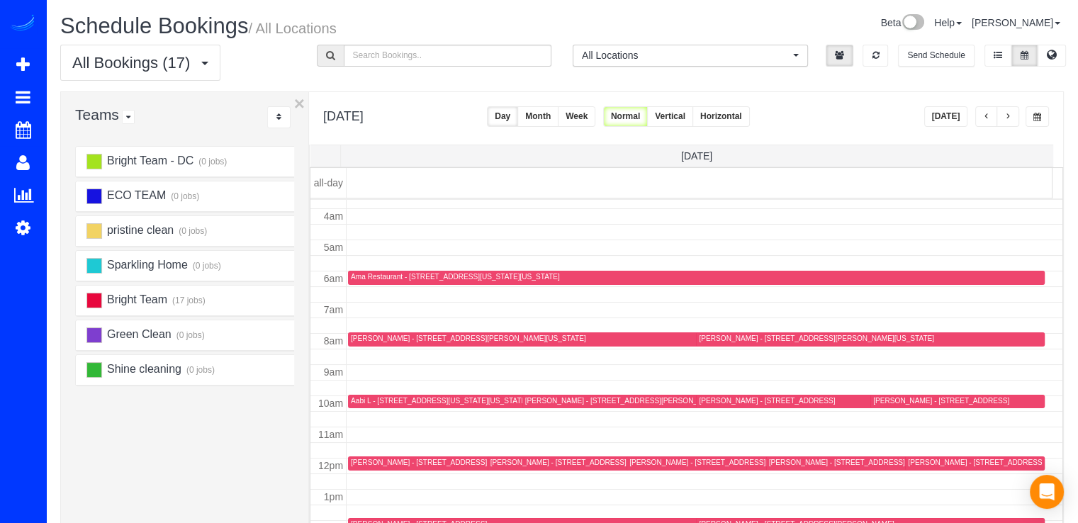
click at [945, 121] on button "[DATE]" at bounding box center [946, 116] width 44 height 21
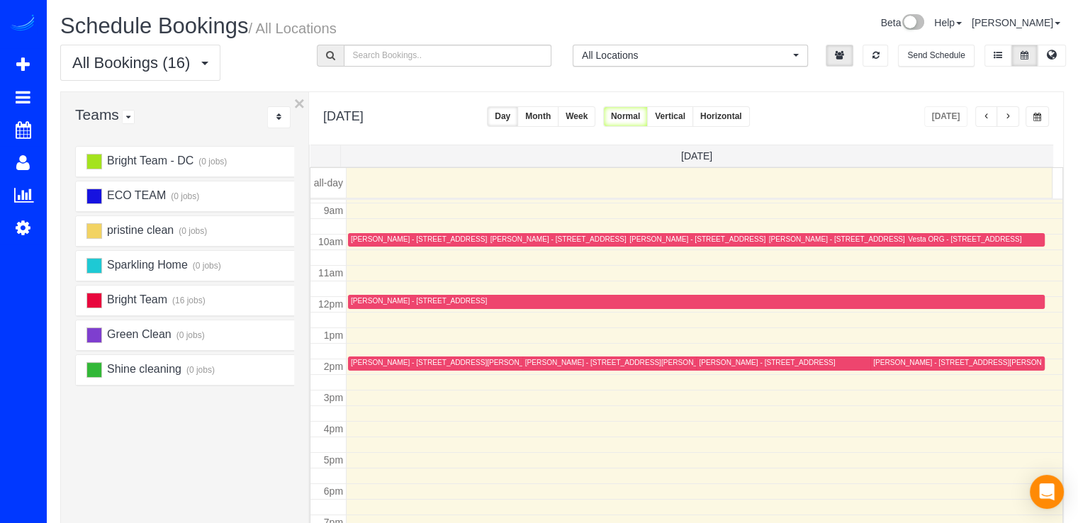
scroll to position [282, 0]
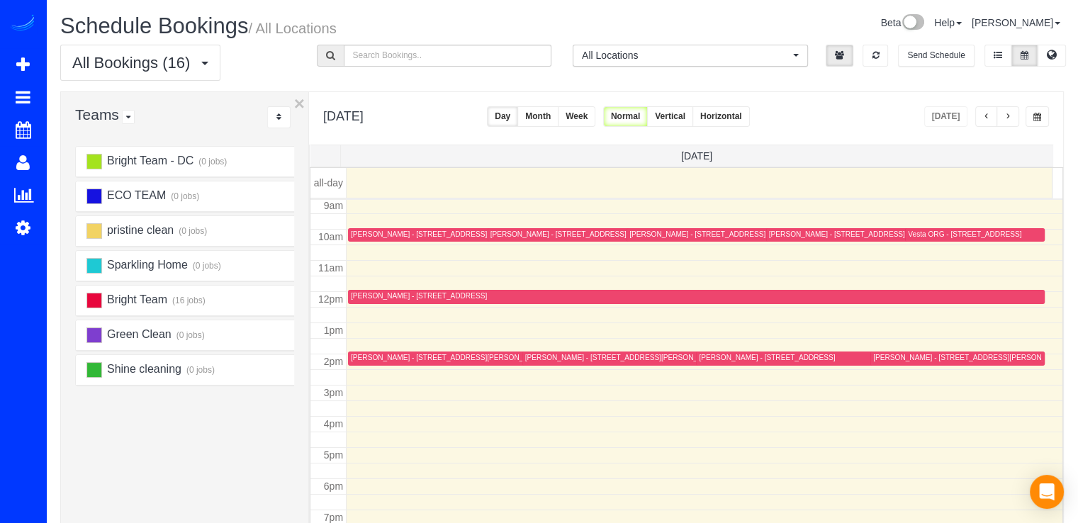
click at [379, 358] on div "[PERSON_NAME] - [STREET_ADDRESS][PERSON_NAME]" at bounding box center [448, 357] width 195 height 9
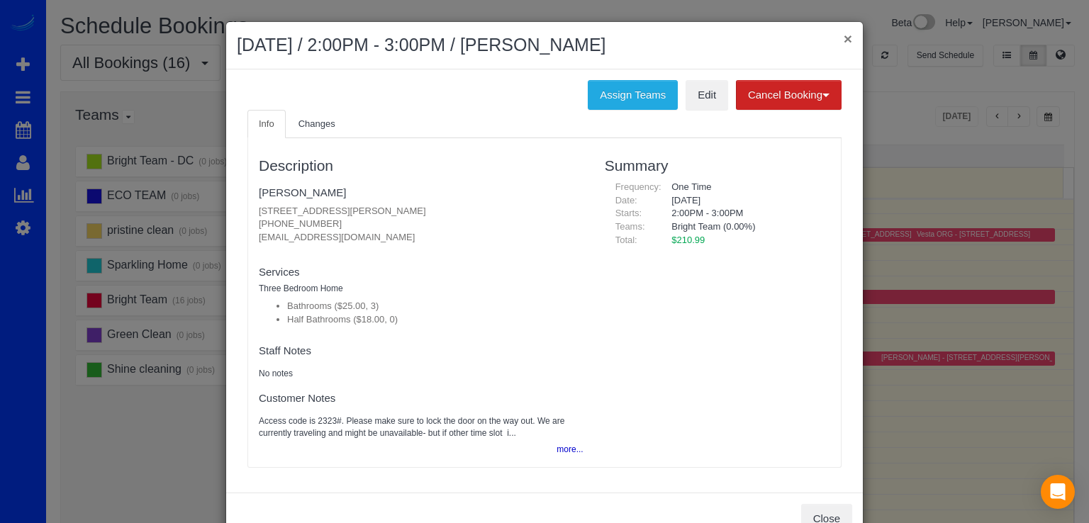
click at [844, 38] on button "×" at bounding box center [848, 38] width 9 height 15
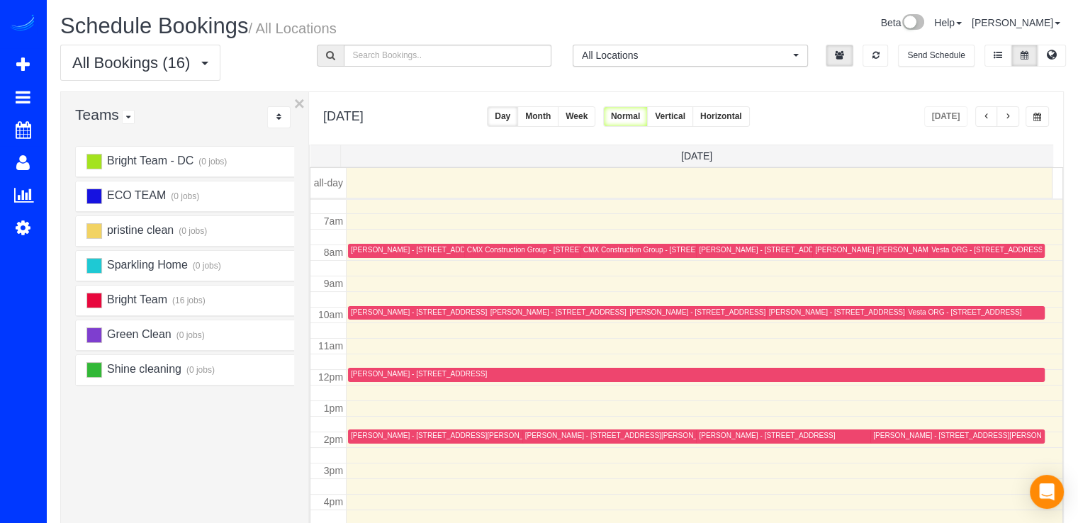
scroll to position [140, 0]
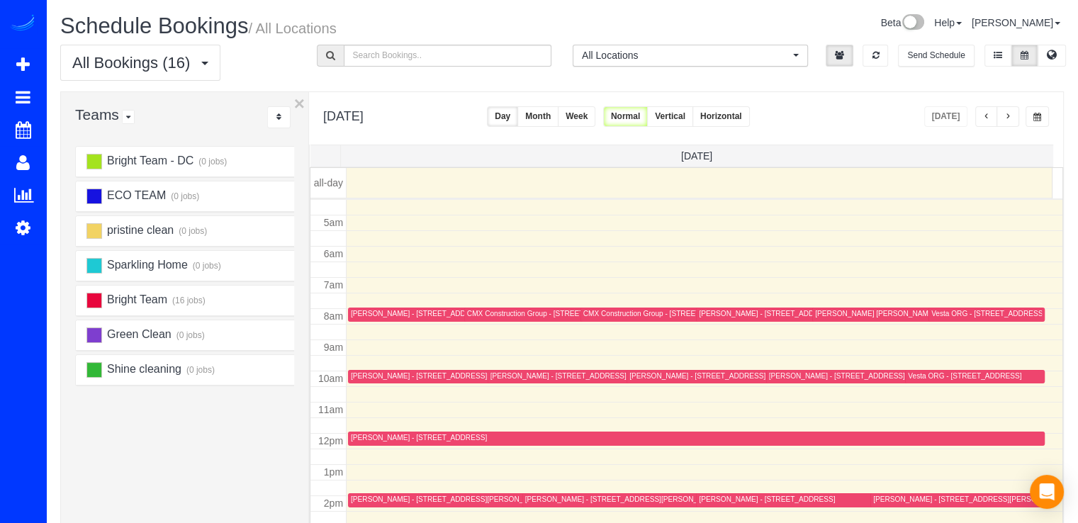
click at [1011, 117] on span "button" at bounding box center [1007, 117] width 7 height 9
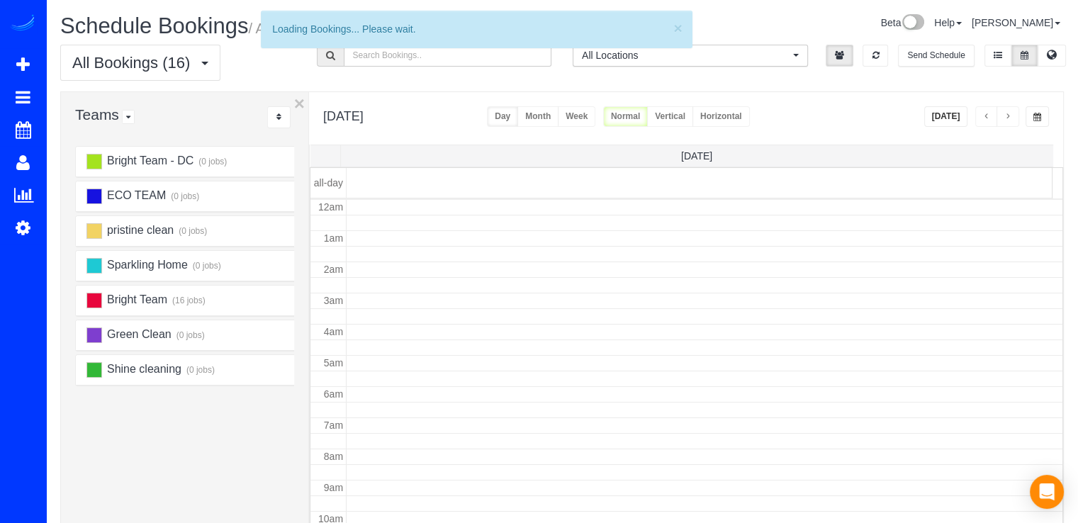
scroll to position [186, 0]
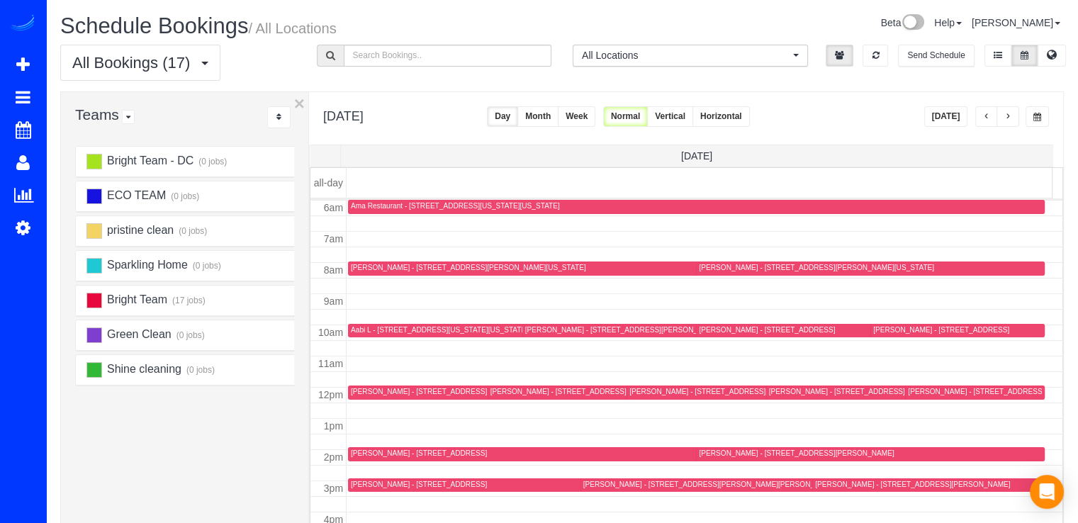
click at [376, 393] on div "Amy Beckley - 1215 East-West Hwy , Unit 1510, Silver Spring, MD 20910" at bounding box center [419, 391] width 136 height 9
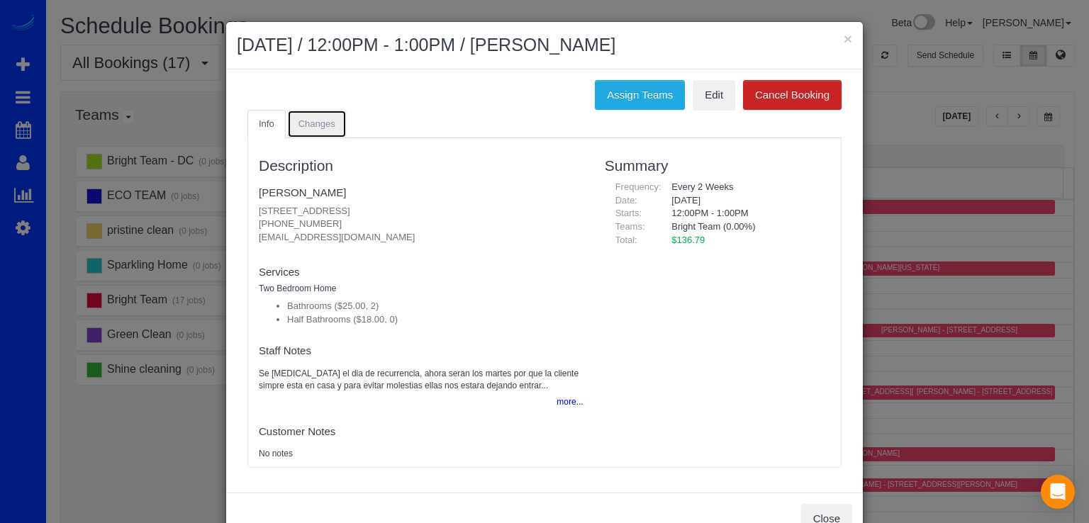
click at [324, 123] on span "Changes" at bounding box center [316, 123] width 37 height 11
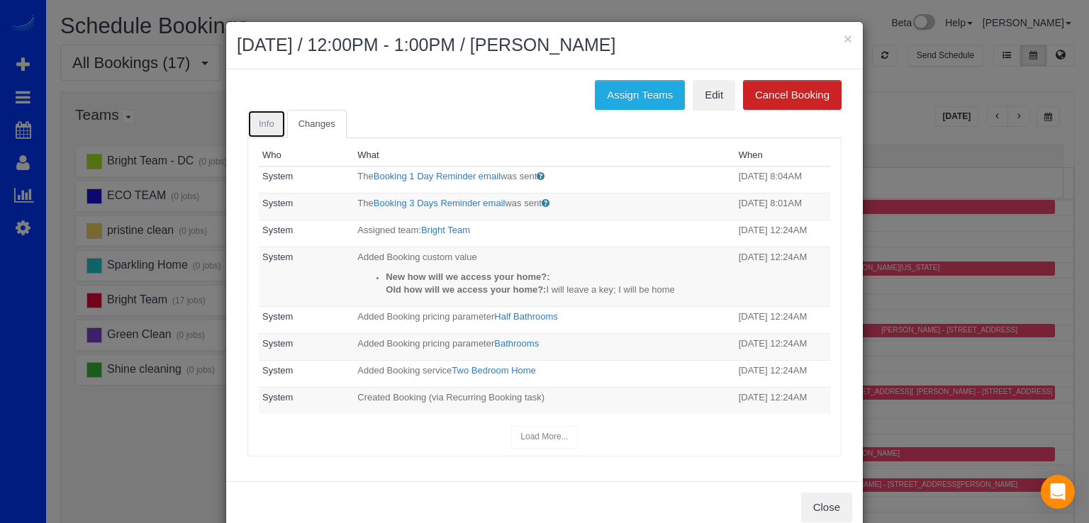
click at [265, 113] on link "Info" at bounding box center [266, 124] width 38 height 29
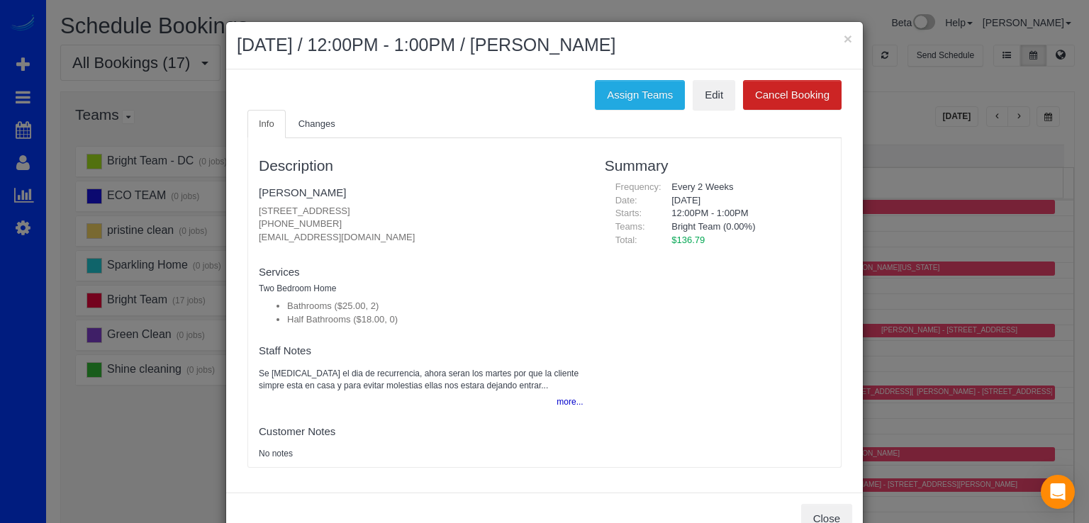
drag, startPoint x: 839, startPoint y: 47, endPoint x: 836, endPoint y: 40, distance: 8.3
click at [839, 47] on h2 "August 26, 2025 / 12:00PM - 1:00PM / Amy Beckley" at bounding box center [544, 46] width 615 height 26
click at [835, 38] on h2 "August 26, 2025 / 12:00PM - 1:00PM / Amy Beckley" at bounding box center [544, 46] width 615 height 26
click at [844, 35] on button "×" at bounding box center [848, 38] width 9 height 15
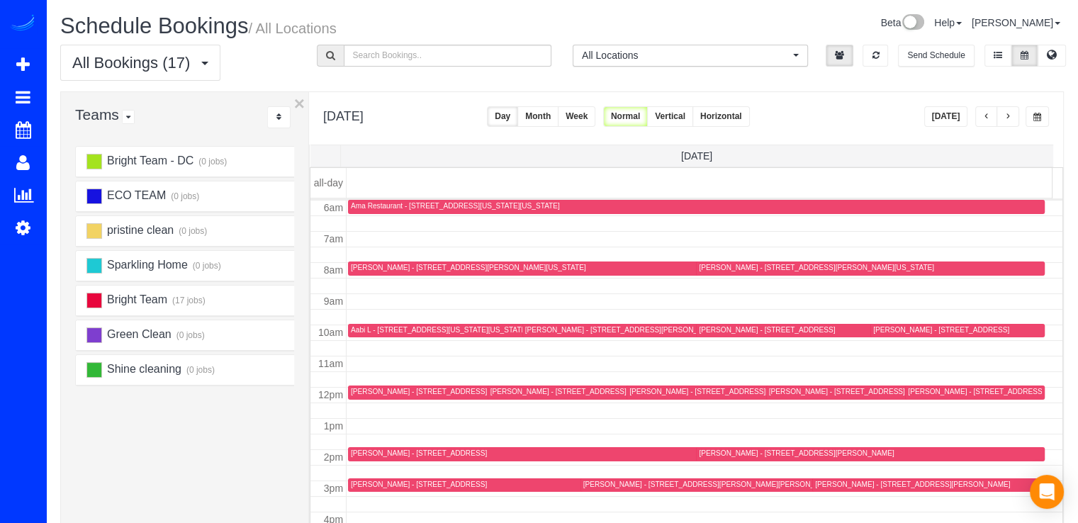
click at [983, 111] on button "button" at bounding box center [986, 116] width 23 height 21
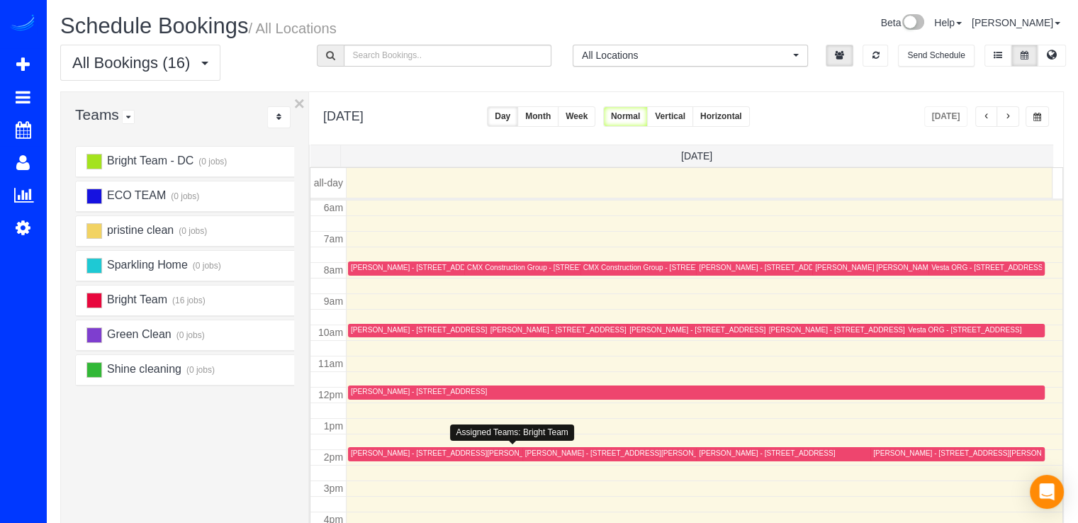
click at [361, 451] on div "[PERSON_NAME] - [STREET_ADDRESS][PERSON_NAME]" at bounding box center [448, 453] width 195 height 9
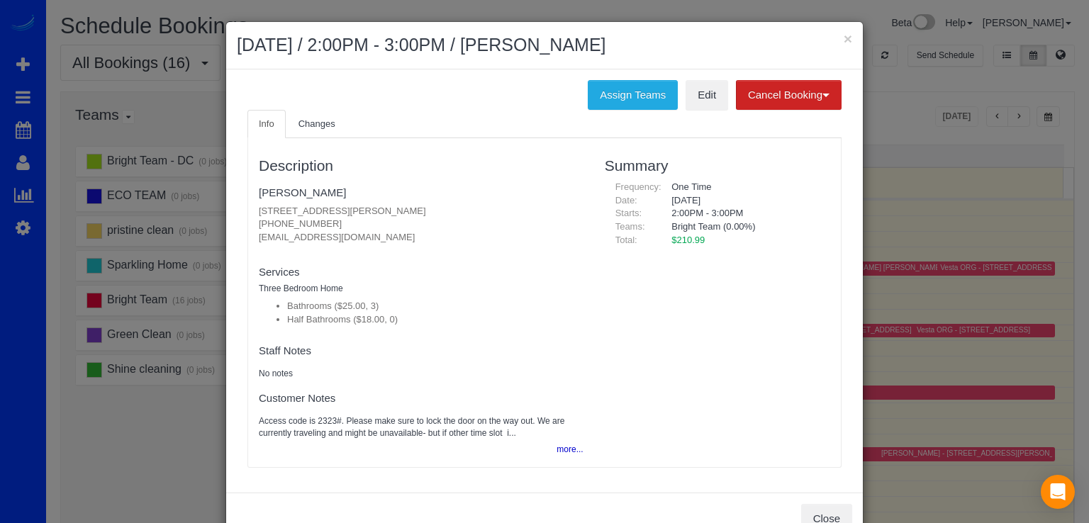
click at [316, 108] on div "Assign Teams Edit Cancel Booking Without Fee With $75.00 Fee" at bounding box center [544, 95] width 615 height 30
click at [315, 111] on link "Changes" at bounding box center [317, 124] width 60 height 29
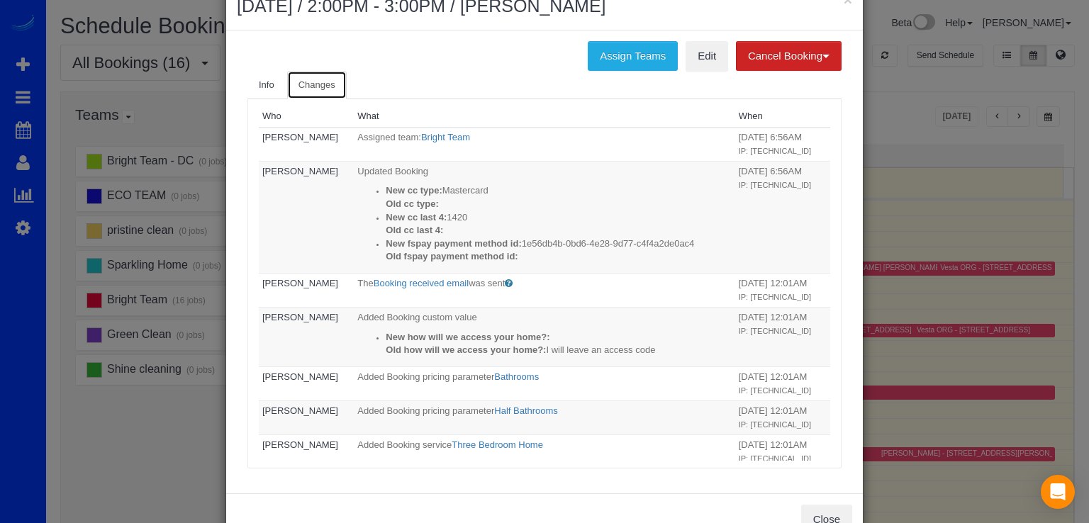
scroll to position [0, 0]
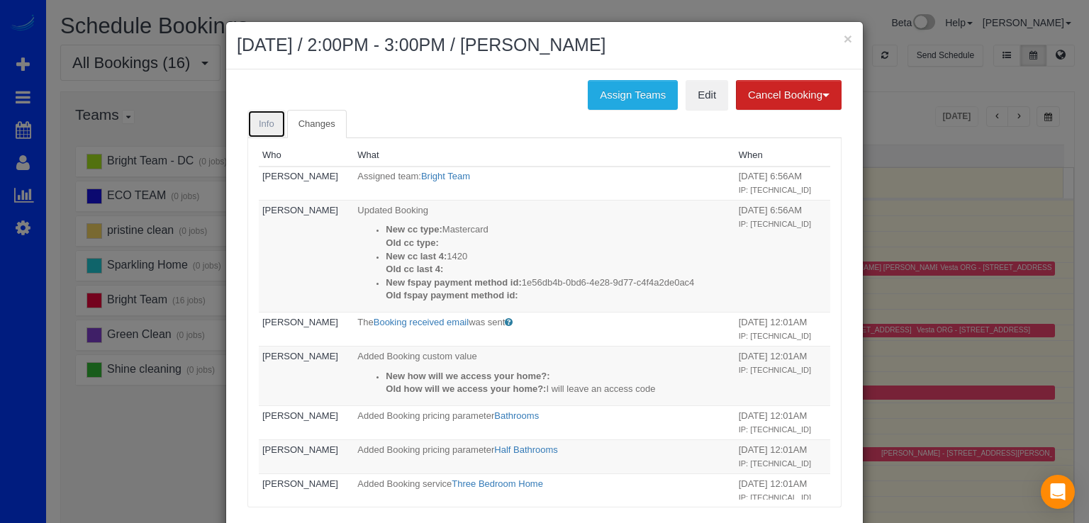
click at [264, 115] on link "Info" at bounding box center [266, 124] width 38 height 29
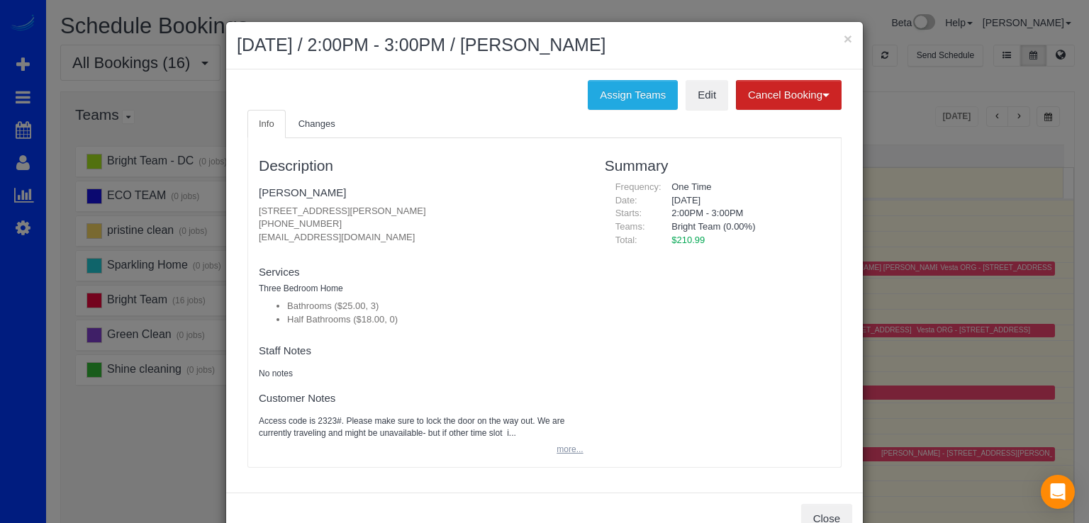
click at [568, 454] on button "more..." at bounding box center [565, 450] width 35 height 21
click at [848, 32] on div "× August 25, 2025 / 2:00PM - 3:00PM / Angie Jorgic" at bounding box center [544, 45] width 637 height 47
click at [844, 35] on button "×" at bounding box center [848, 38] width 9 height 15
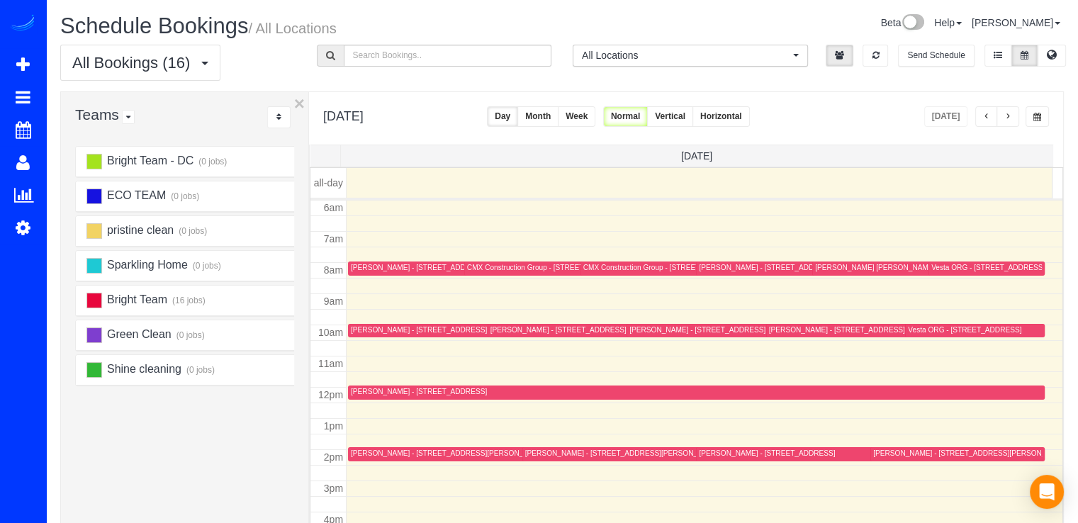
click at [774, 330] on div "[PERSON_NAME] - [STREET_ADDRESS]" at bounding box center [837, 329] width 136 height 9
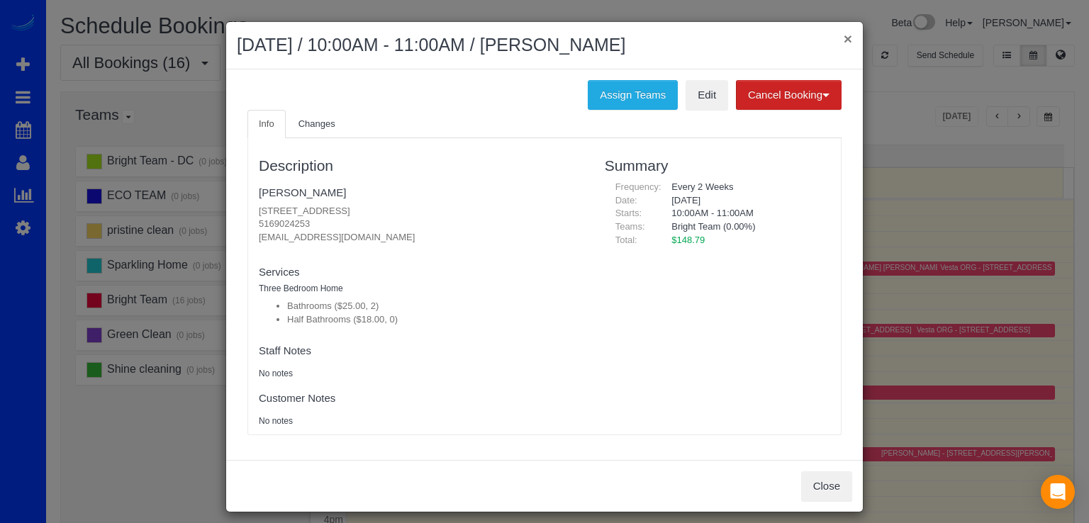
click at [845, 39] on button "×" at bounding box center [848, 38] width 9 height 15
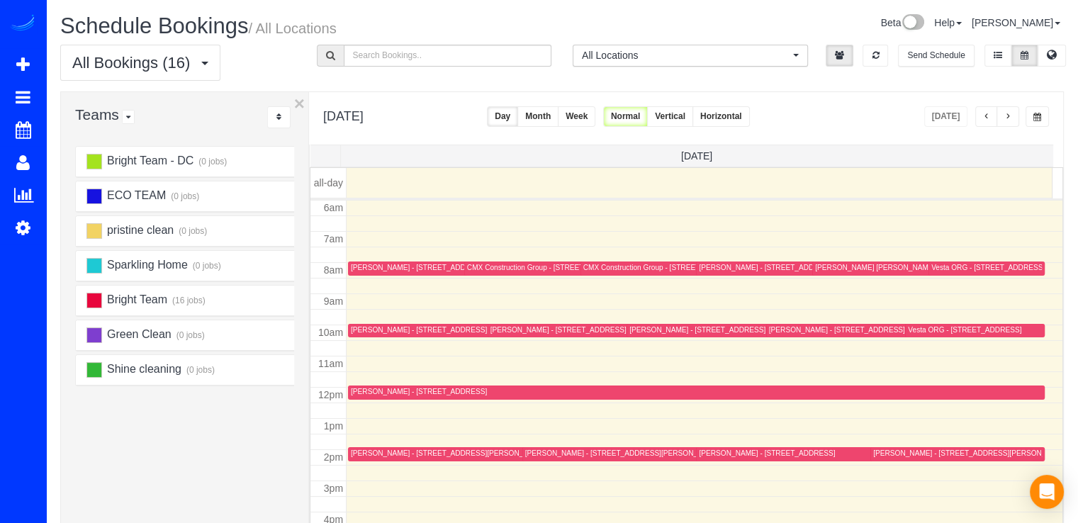
click at [360, 453] on div "[PERSON_NAME] - [STREET_ADDRESS][PERSON_NAME]" at bounding box center [448, 453] width 195 height 9
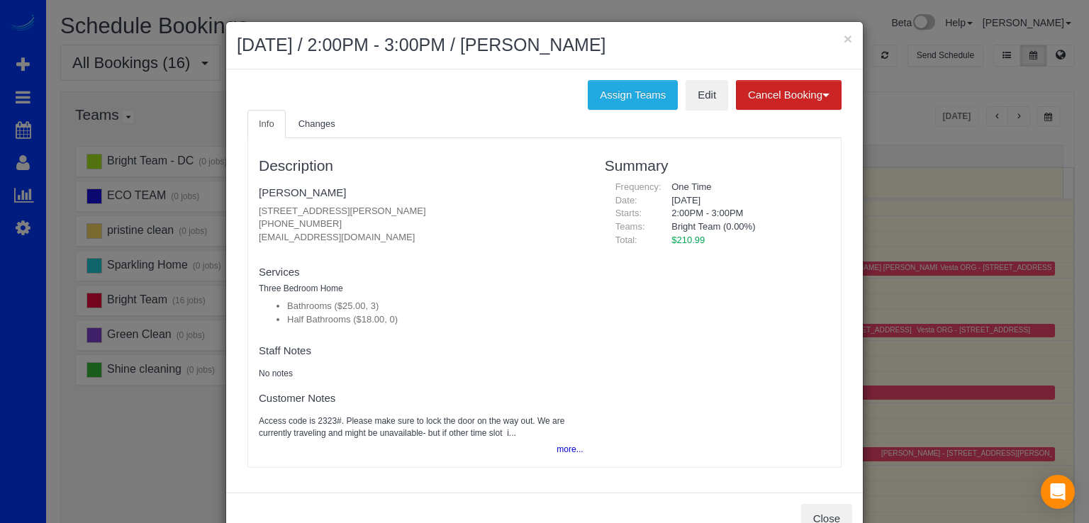
drag, startPoint x: 244, startPoint y: 233, endPoint x: 454, endPoint y: 238, distance: 209.9
click at [454, 238] on div "Description Angie Jorgic 2956 Penny Ln, Fairfax, VA 22031 (240) 559-6261 andjel…" at bounding box center [421, 302] width 346 height 315
copy p "andjelija.jorgic.13@gmail.com"
click at [844, 40] on button "×" at bounding box center [848, 38] width 9 height 15
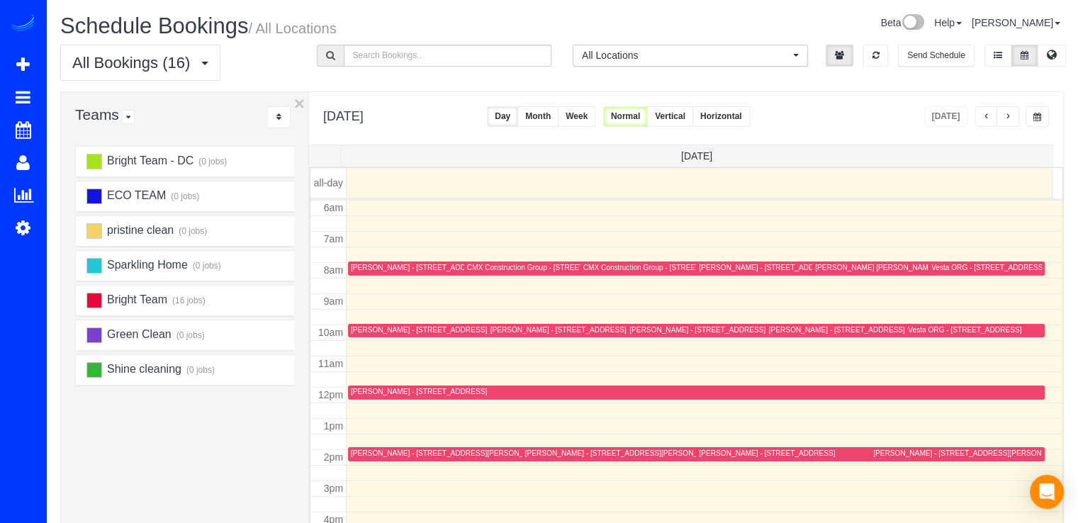
click at [1007, 113] on span "button" at bounding box center [1007, 117] width 7 height 9
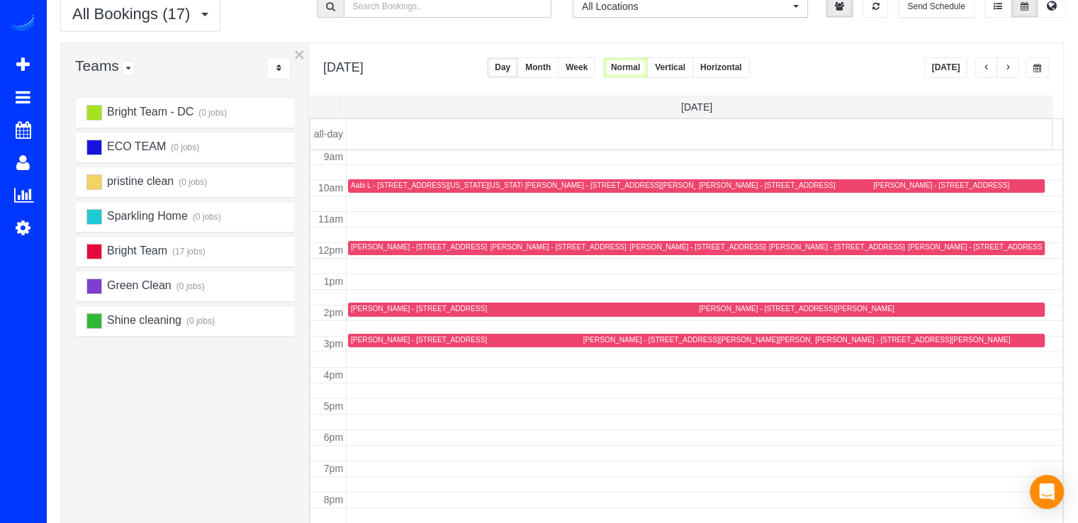
scroll to position [71, 0]
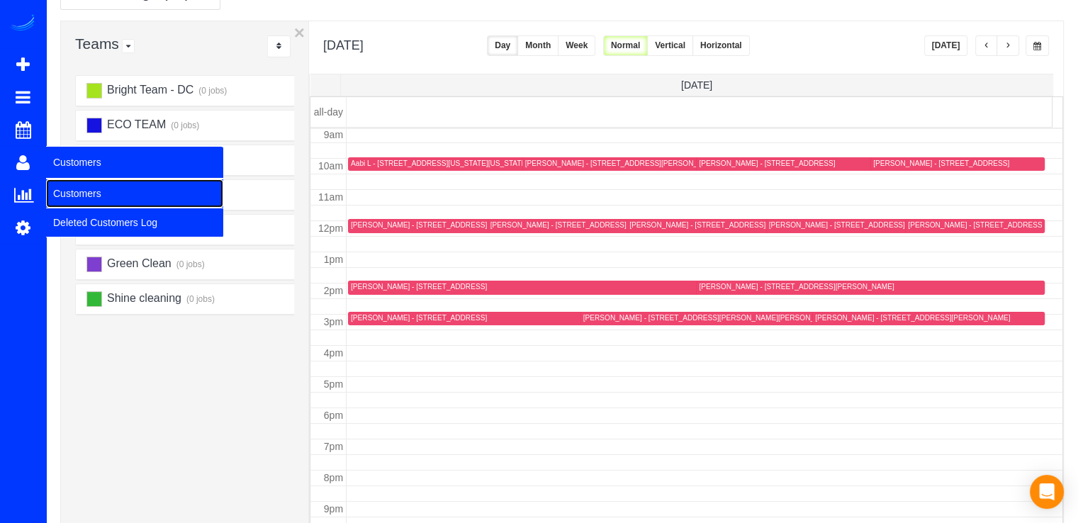
click at [67, 185] on link "Customers" at bounding box center [134, 193] width 177 height 28
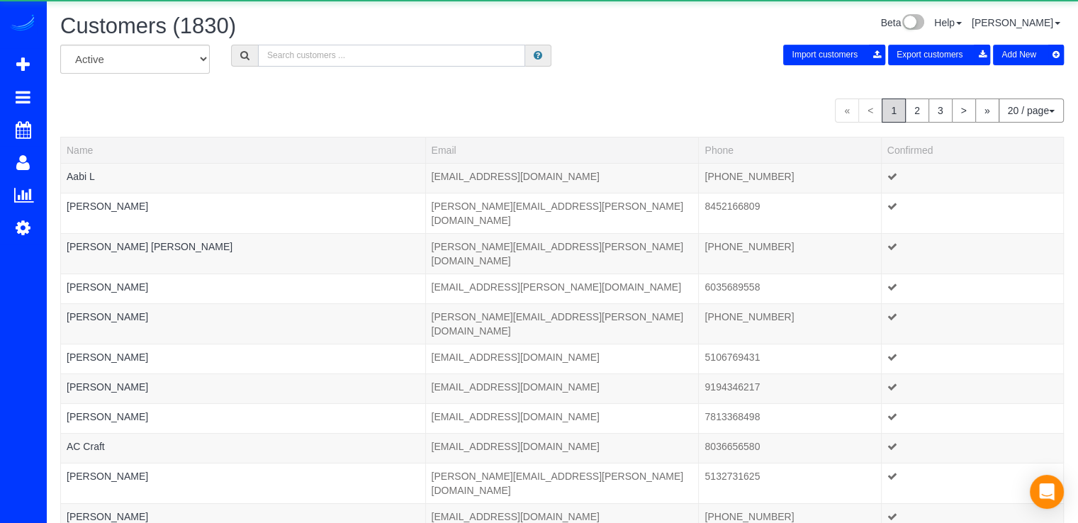
click at [295, 63] on input "text" at bounding box center [391, 56] width 267 height 22
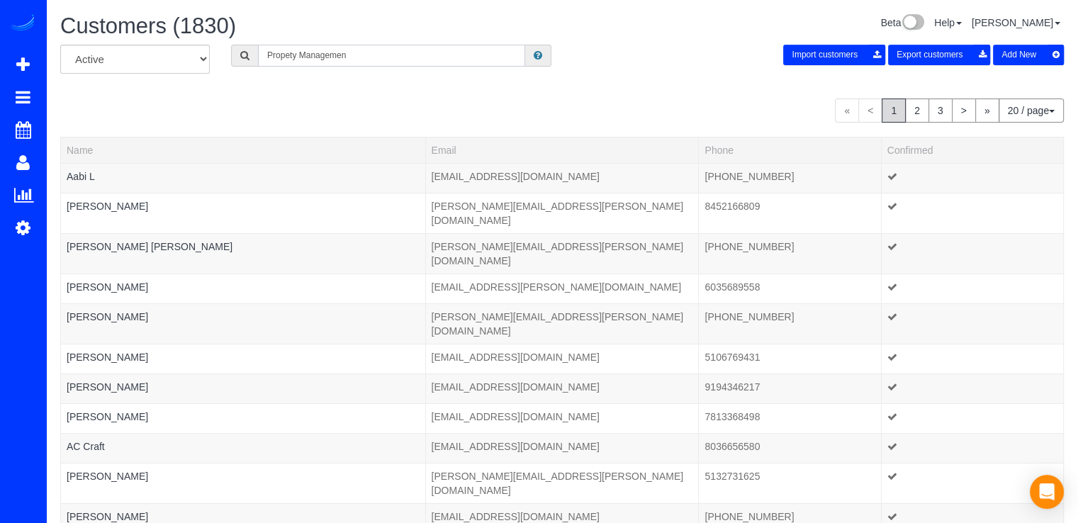
type input "Propety Management"
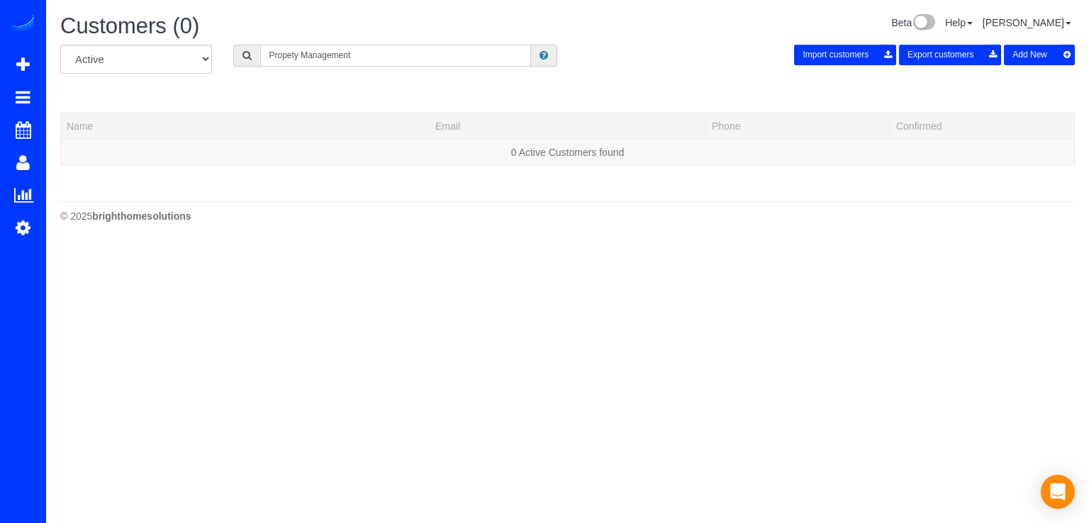
drag, startPoint x: 385, startPoint y: 60, endPoint x: 225, endPoint y: 48, distance: 160.7
click at [224, 48] on div "Propety Management" at bounding box center [395, 56] width 345 height 22
type input "richey"
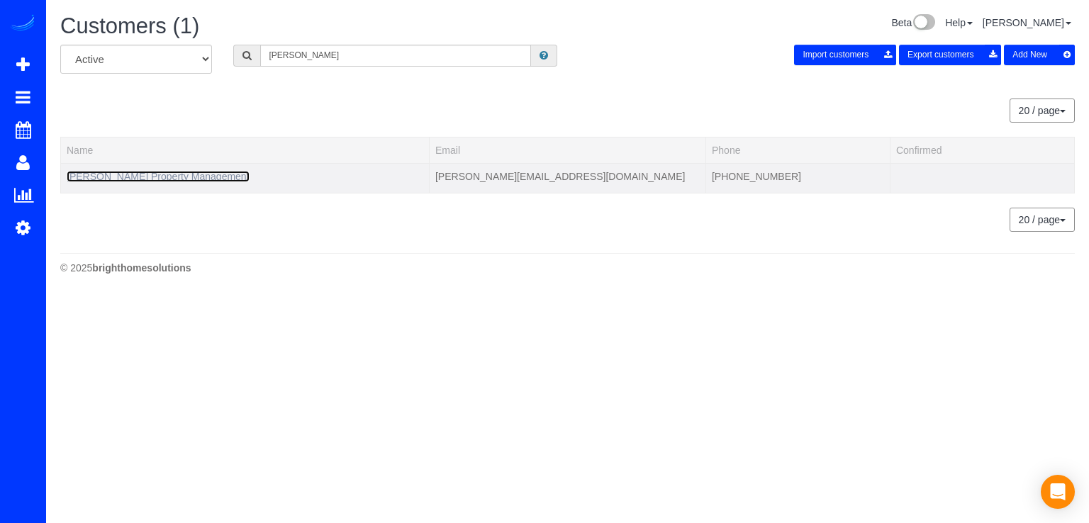
click at [95, 179] on link "[PERSON_NAME] Property Management" at bounding box center [158, 176] width 183 height 11
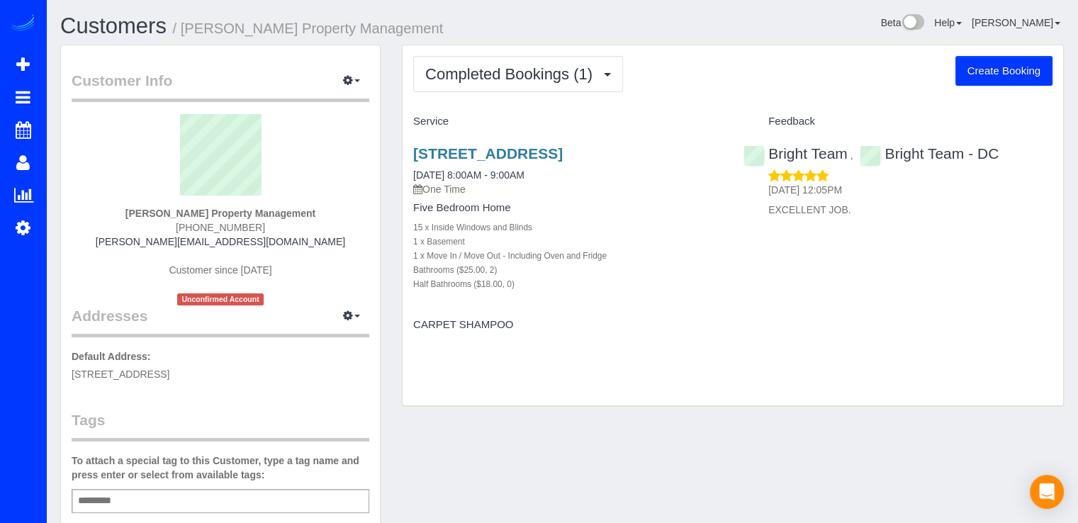
click at [990, 75] on button "Create Booking" at bounding box center [1004, 71] width 97 height 30
select select "VA"
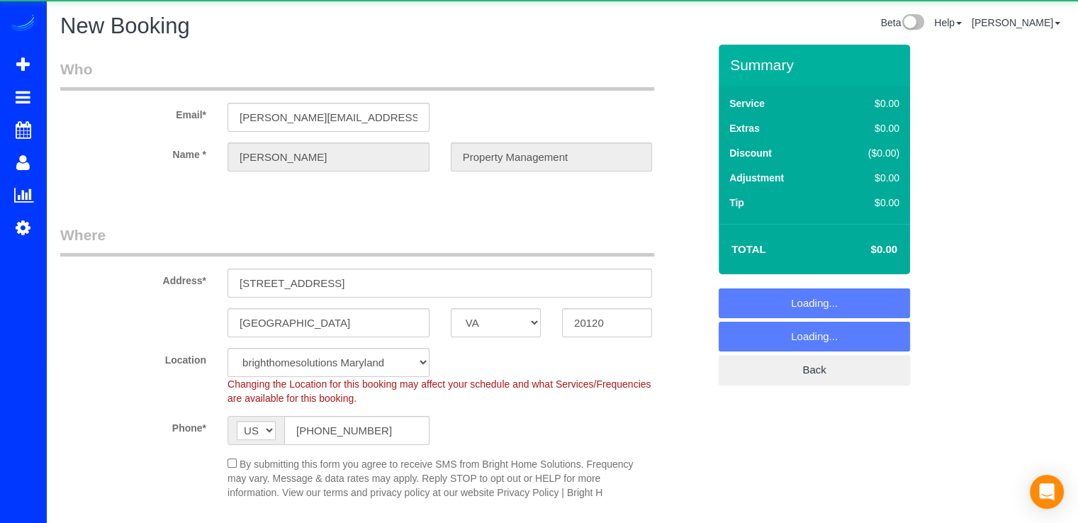
select select "object:7486"
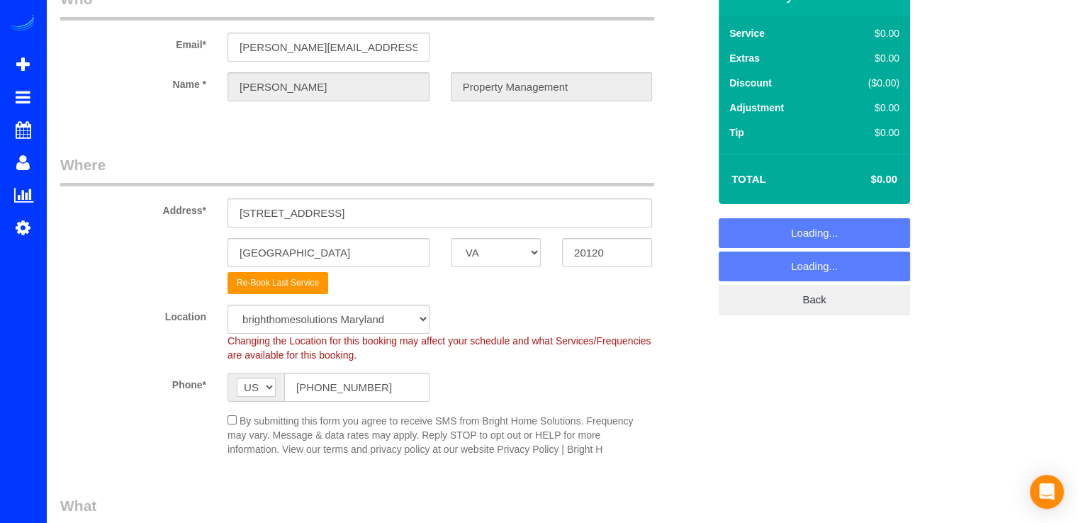
scroll to position [71, 0]
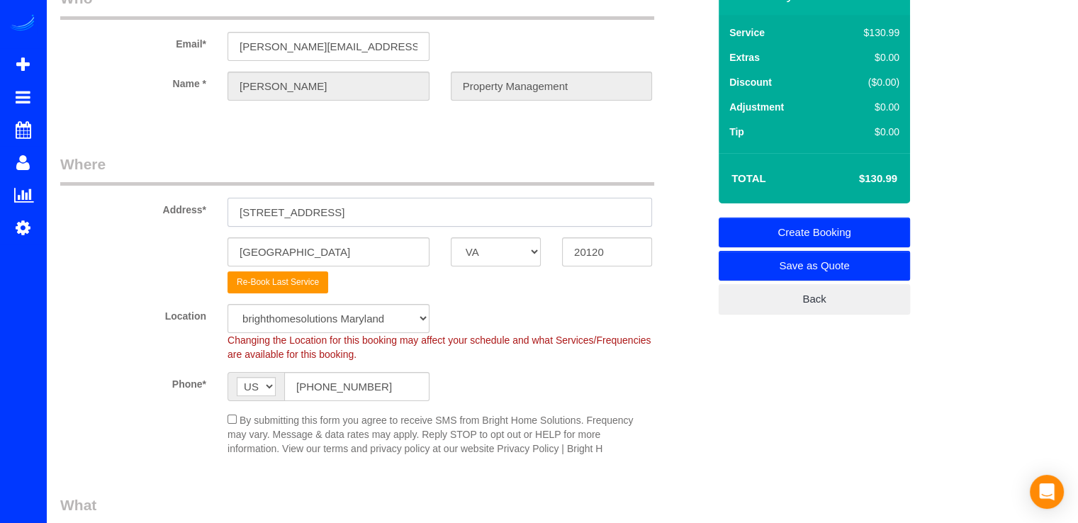
drag, startPoint x: 381, startPoint y: 218, endPoint x: 223, endPoint y: 230, distance: 158.5
click at [224, 230] on sui-booking-address "Address* 14709 Batavia Dr, Centreville AK AL AR AZ CA CO CT DC DE FL GA HI IA I…" at bounding box center [384, 224] width 648 height 140
paste input "23408 Adagio TerraceAshburn, VA 20148"
type input "23408 Adagio TerraceAshburn, VA 20148"
click at [510, 240] on select "AK AL AR AZ CA CO CT DC DE FL GA HI IA ID IL IN KS KY LA MA MD ME MI MN MO MS M…" at bounding box center [496, 251] width 90 height 29
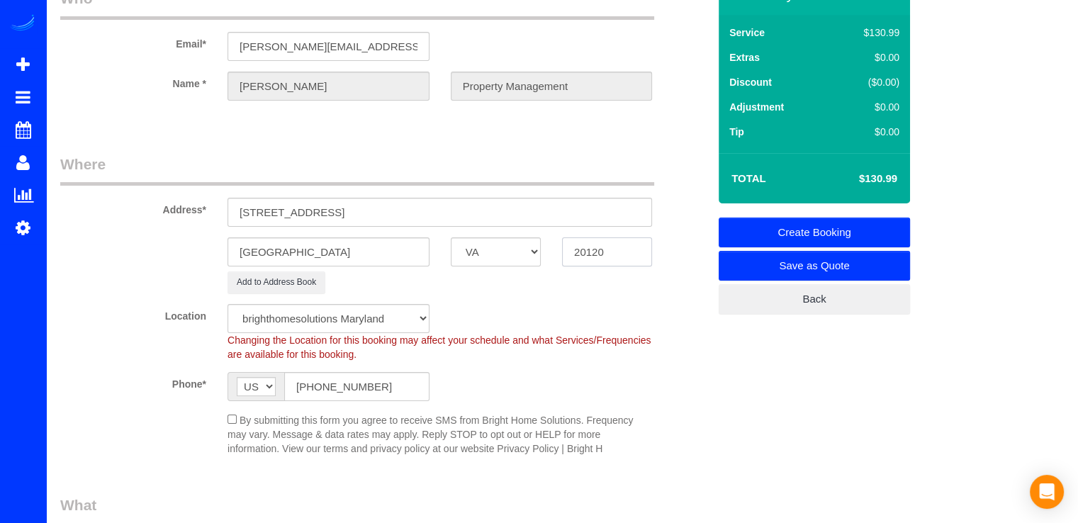
click at [583, 247] on input "20120" at bounding box center [607, 251] width 90 height 29
drag, startPoint x: 462, startPoint y: 212, endPoint x: 405, endPoint y: 205, distance: 57.9
click at [405, 205] on input "23408 Adagio TerraceAshburn, VA 20148" at bounding box center [440, 212] width 425 height 29
drag, startPoint x: 615, startPoint y: 252, endPoint x: 556, endPoint y: 253, distance: 58.9
click at [556, 253] on div "20120" at bounding box center [607, 251] width 111 height 29
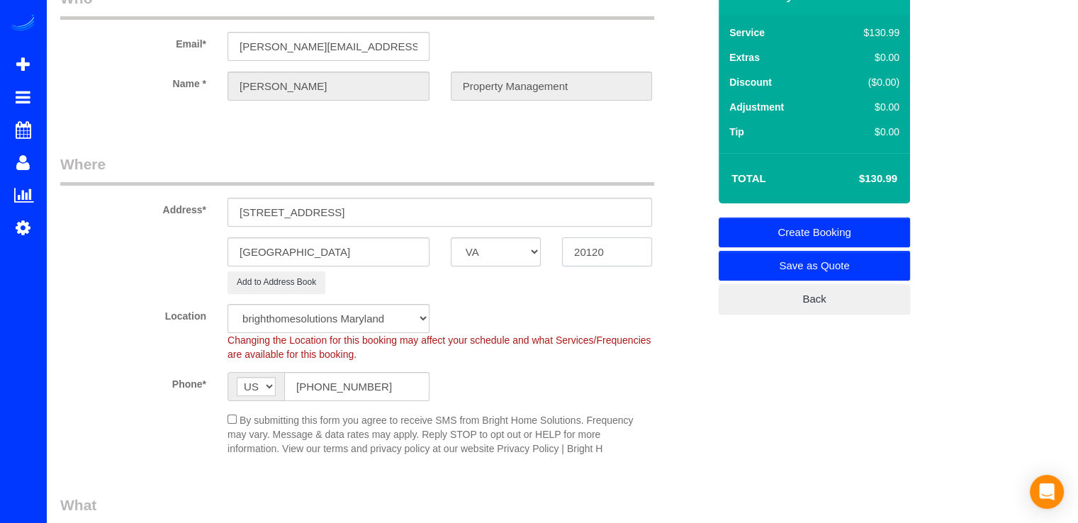
paste input "48"
type input "20148"
drag, startPoint x: 341, startPoint y: 210, endPoint x: 381, endPoint y: 208, distance: 40.5
click at [381, 208] on input "23408 Adagio TerraceAshburn, VA 20148" at bounding box center [440, 212] width 425 height 29
click at [363, 246] on input "Centreville" at bounding box center [329, 251] width 202 height 29
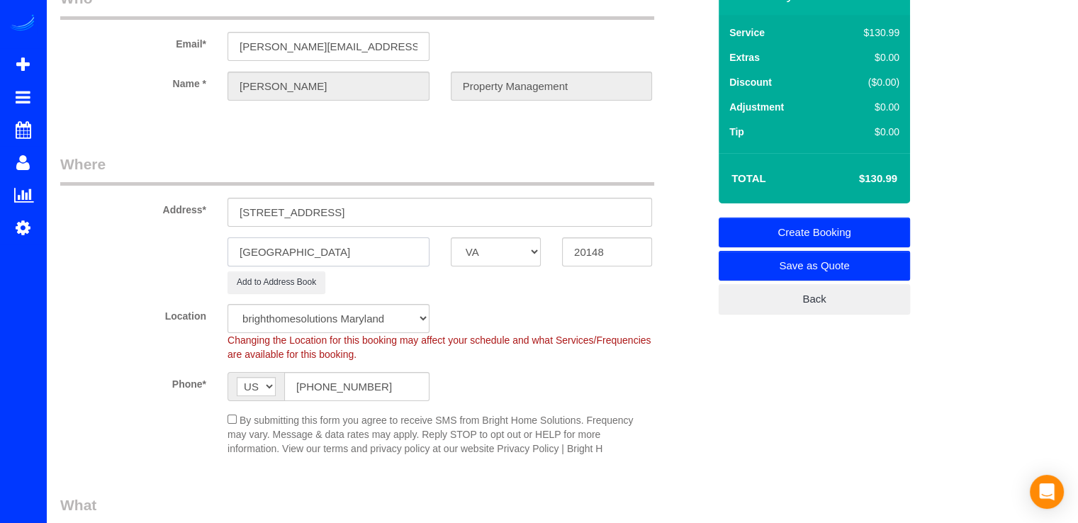
drag, startPoint x: 306, startPoint y: 247, endPoint x: 223, endPoint y: 250, distance: 82.3
click at [230, 250] on input "Centreville" at bounding box center [329, 251] width 202 height 29
paste input "Ashburn"
type input "Ashburn"
drag, startPoint x: 344, startPoint y: 206, endPoint x: 464, endPoint y: 205, distance: 119.8
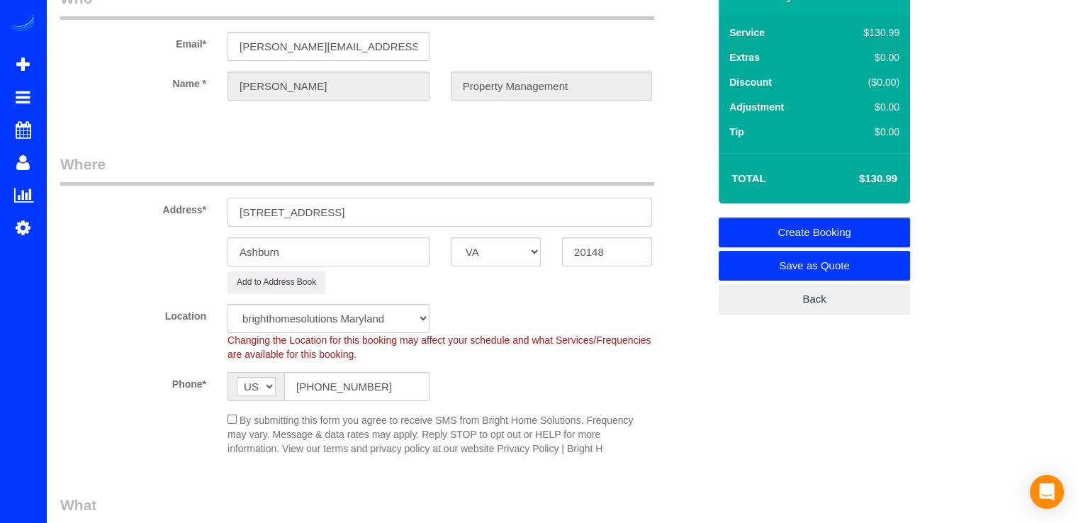
click at [464, 205] on input "23408 Adagio TerraceAshburn, VA 20148" at bounding box center [440, 212] width 425 height 29
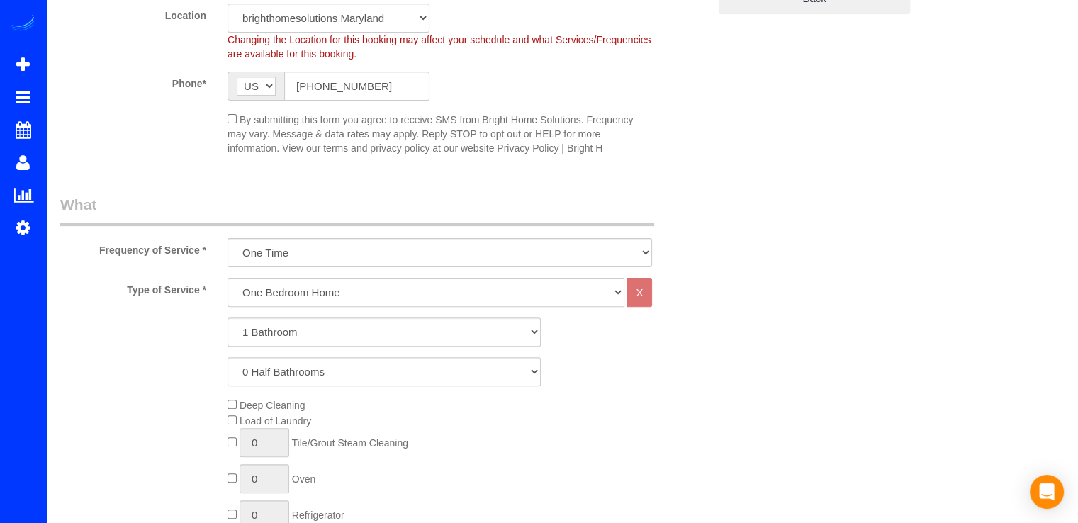
scroll to position [425, 0]
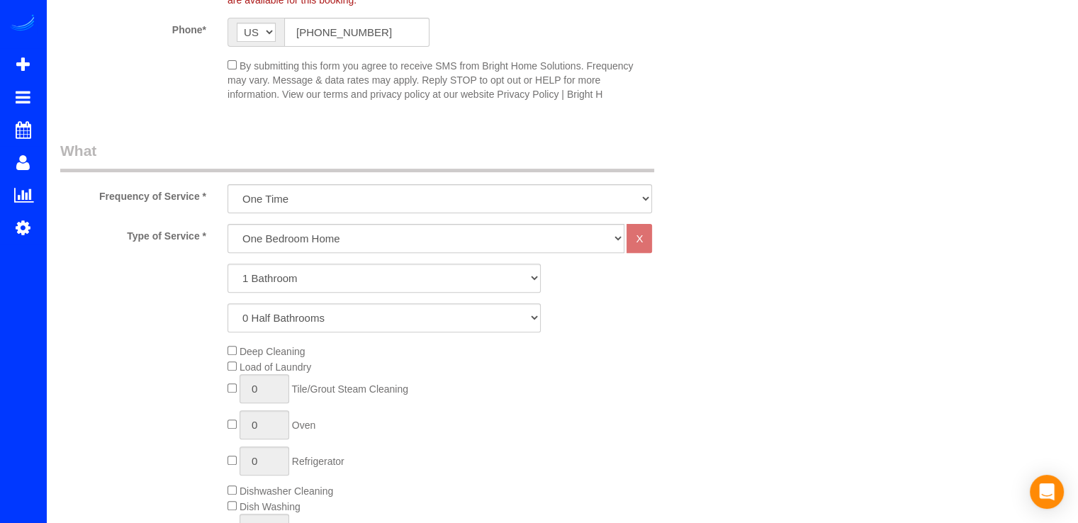
type input "23408 Adagio Terrace"
click at [345, 199] on select "Every Three Months triweekly -15% off - 15.00% Biweekly -20% off - 20.00% Month…" at bounding box center [440, 198] width 425 height 29
drag, startPoint x: 368, startPoint y: 188, endPoint x: 358, endPoint y: 195, distance: 12.2
click at [368, 188] on select "Every Three Months triweekly -15% off - 15.00% Biweekly -20% off - 20.00% Month…" at bounding box center [440, 198] width 425 height 29
click at [342, 239] on select "One Bedroom Home Two Bedroom Home Three Bedroom Home Four Bedroom Home Five Bed…" at bounding box center [426, 238] width 397 height 29
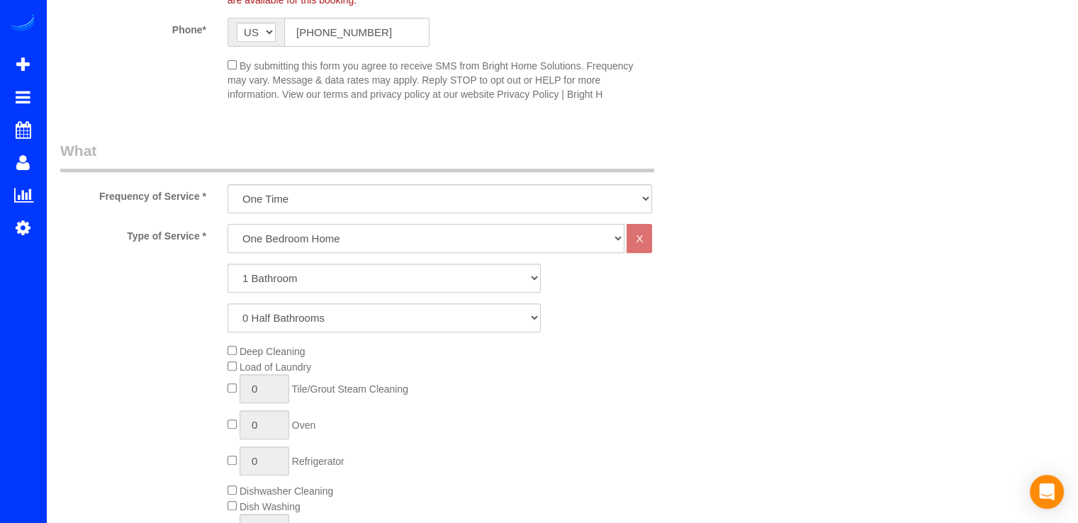
select select "125"
click at [228, 224] on select "One Bedroom Home Two Bedroom Home Three Bedroom Home Four Bedroom Home Five Bed…" at bounding box center [426, 238] width 397 height 29
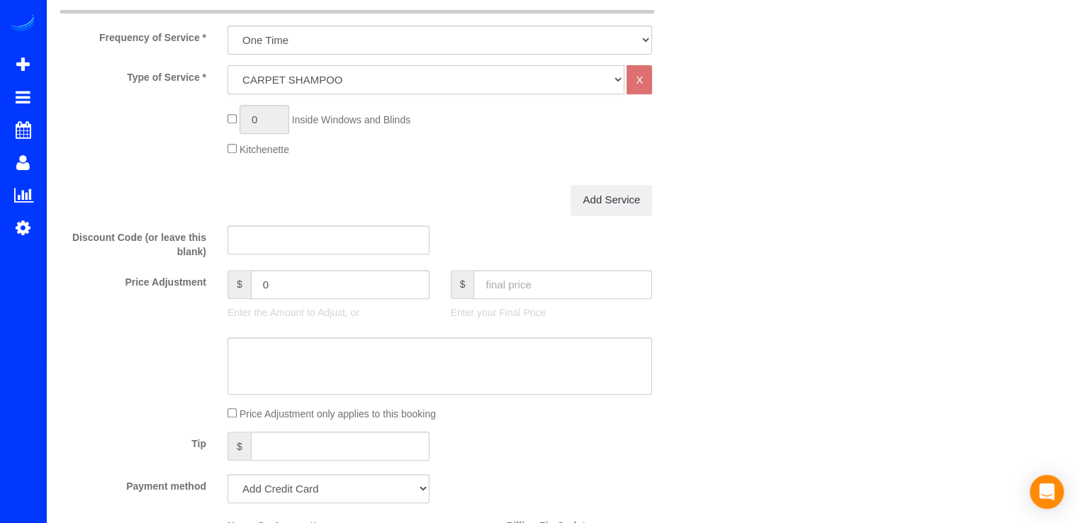
scroll to position [638, 0]
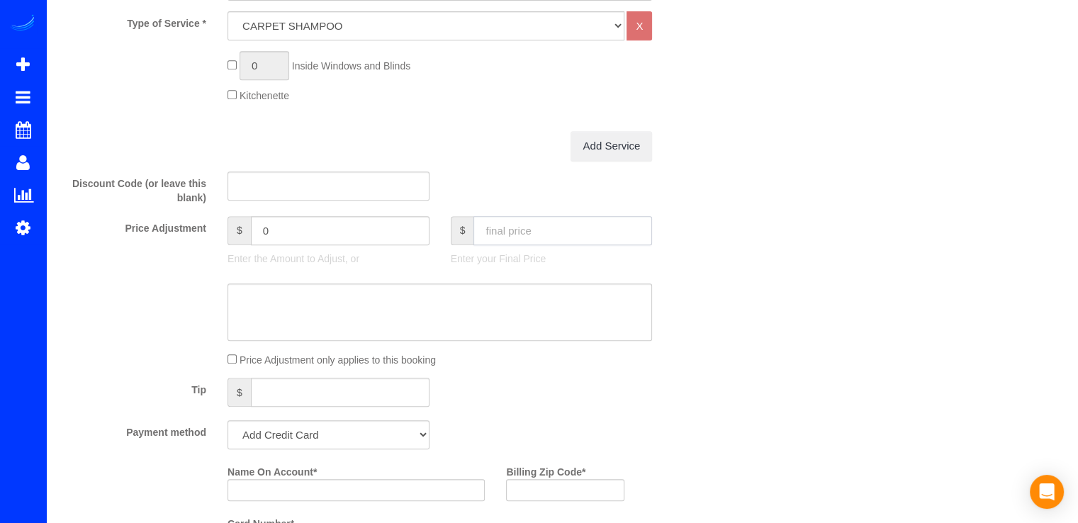
click at [561, 242] on input "text" at bounding box center [563, 230] width 179 height 29
type input "350"
type input "340"
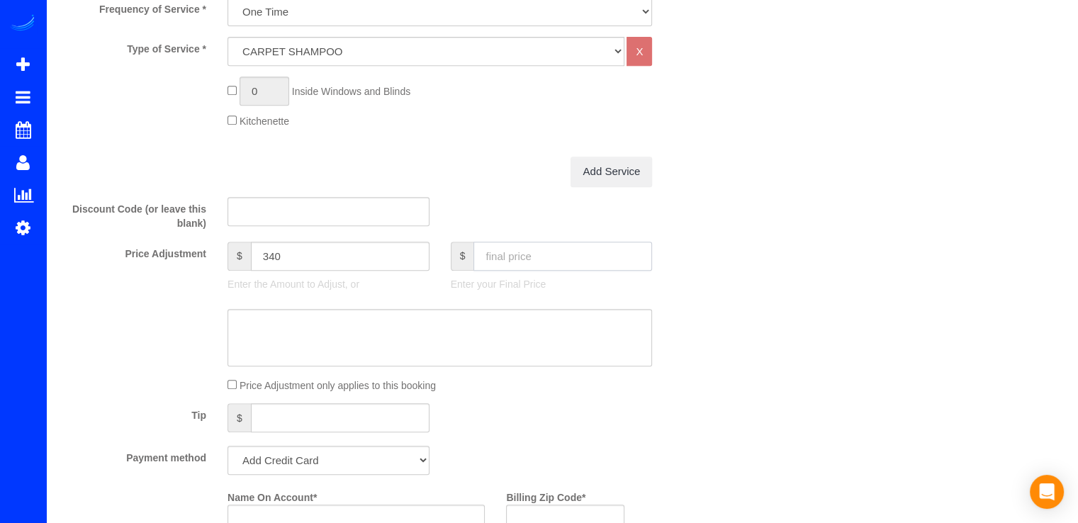
scroll to position [851, 0]
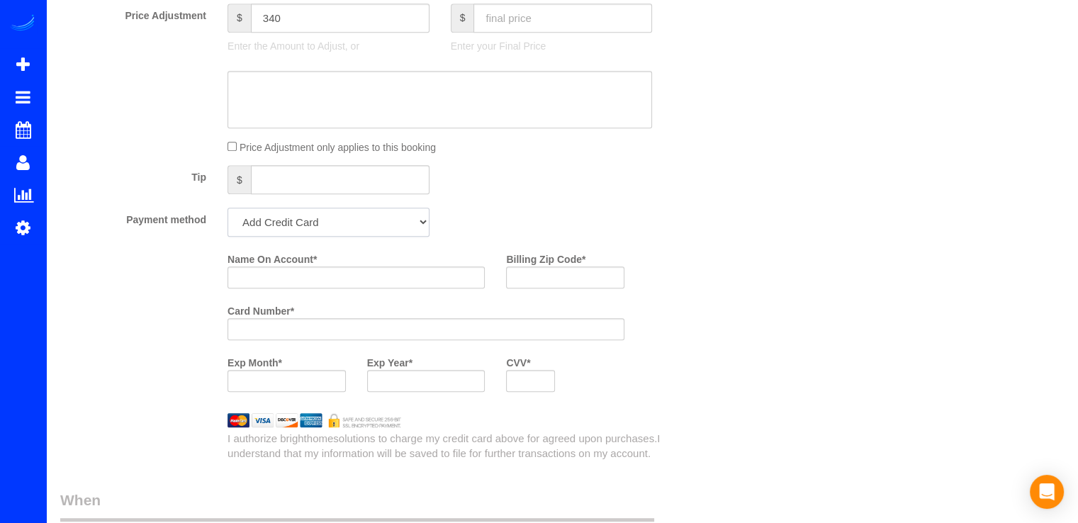
click at [349, 228] on select "Add Credit Card Cash Check Paypal" at bounding box center [329, 222] width 202 height 29
select select "string:check"
click at [228, 208] on select "Add Credit Card Cash Check Paypal" at bounding box center [329, 222] width 202 height 29
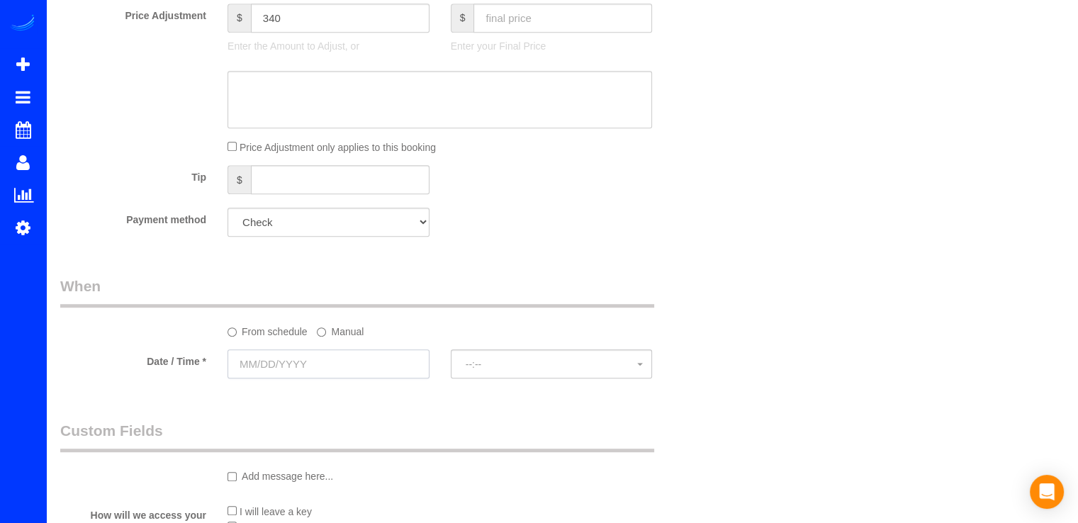
click at [255, 358] on input "text" at bounding box center [329, 363] width 202 height 29
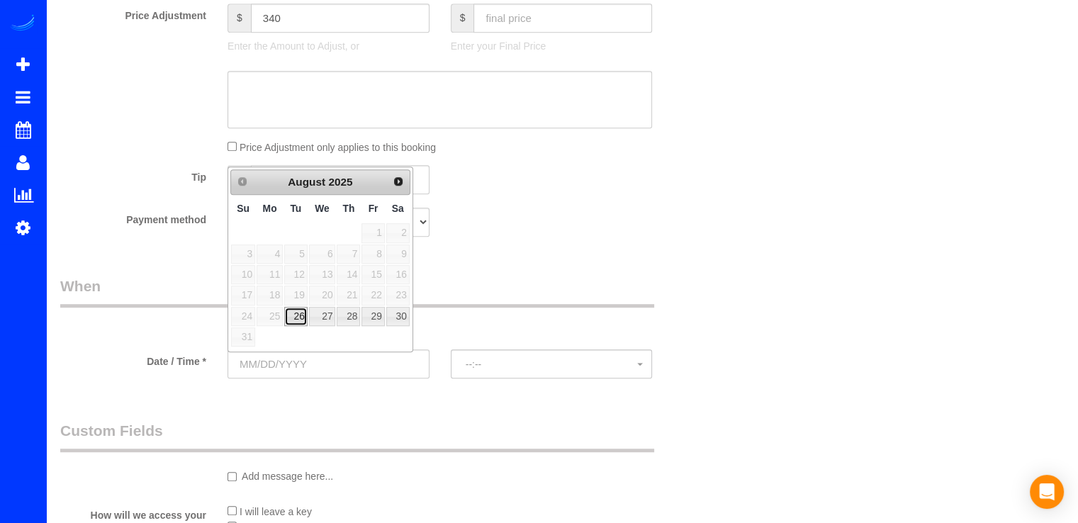
click at [296, 314] on link "26" at bounding box center [295, 316] width 23 height 19
type input "[DATE]"
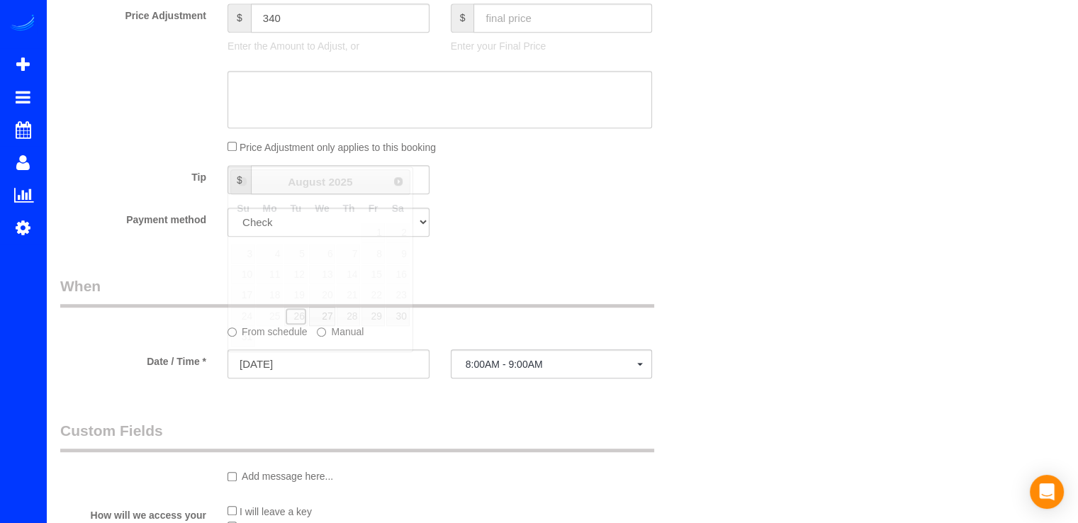
select select "spot20"
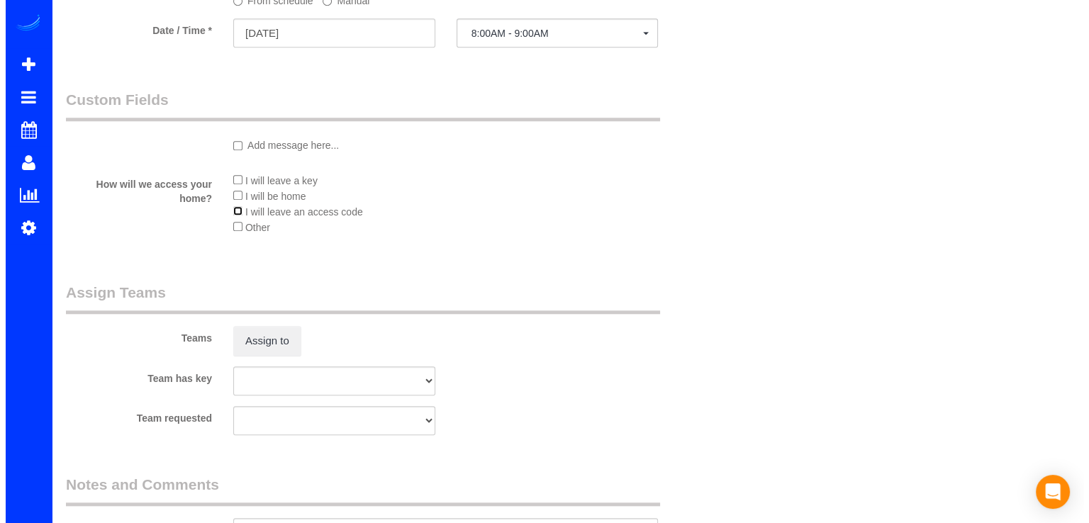
scroll to position [1205, 0]
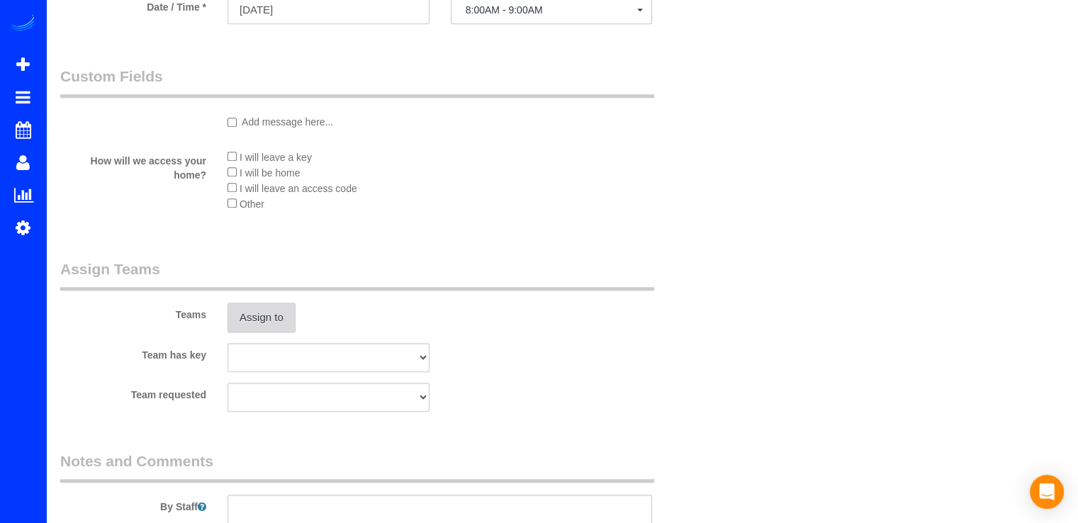
click at [252, 313] on button "Assign to" at bounding box center [262, 318] width 68 height 30
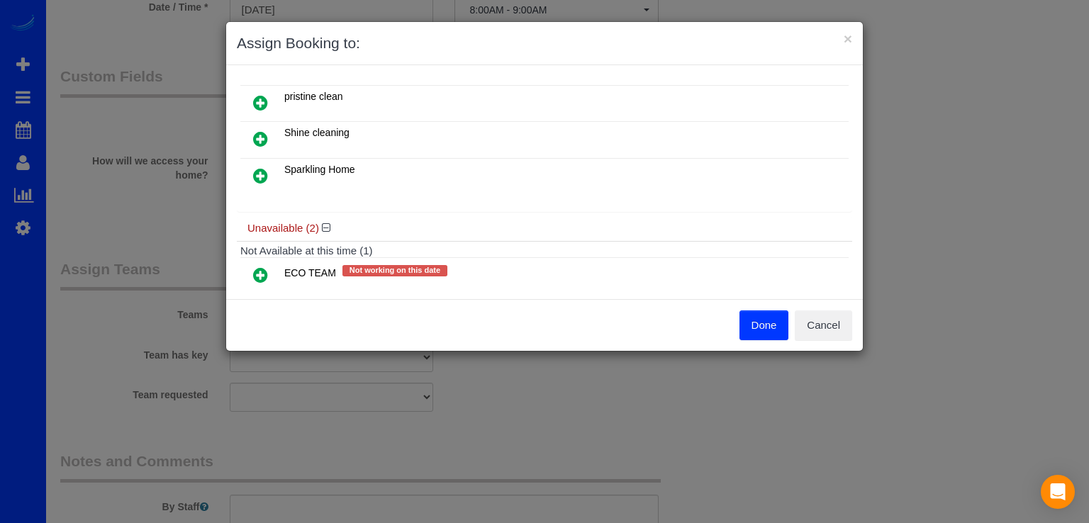
scroll to position [213, 0]
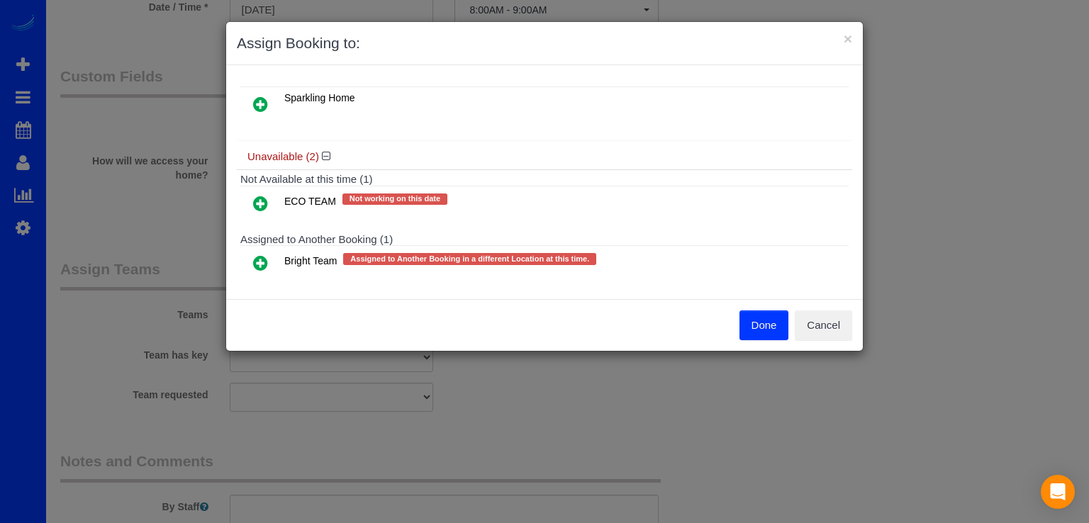
click at [255, 258] on icon at bounding box center [260, 262] width 15 height 17
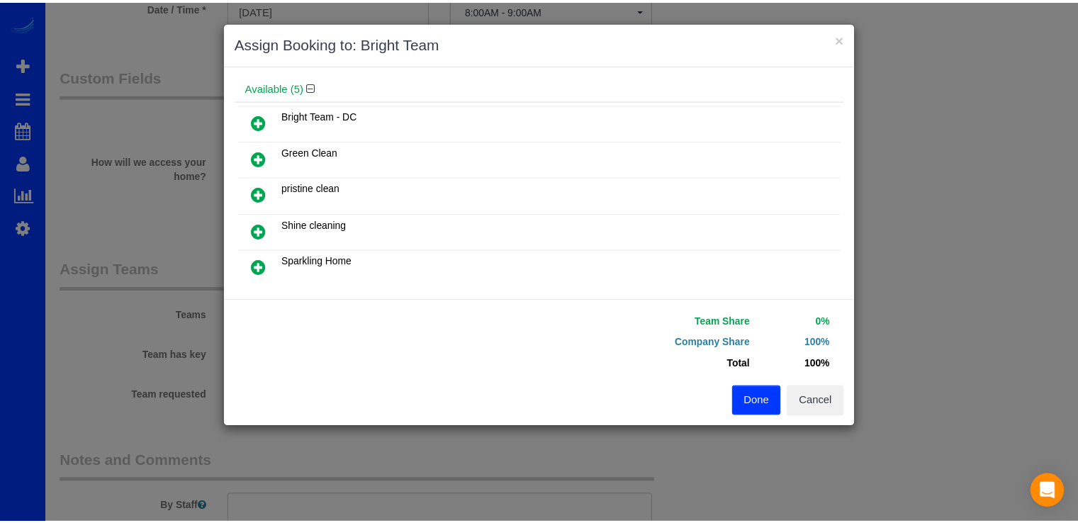
scroll to position [60, 0]
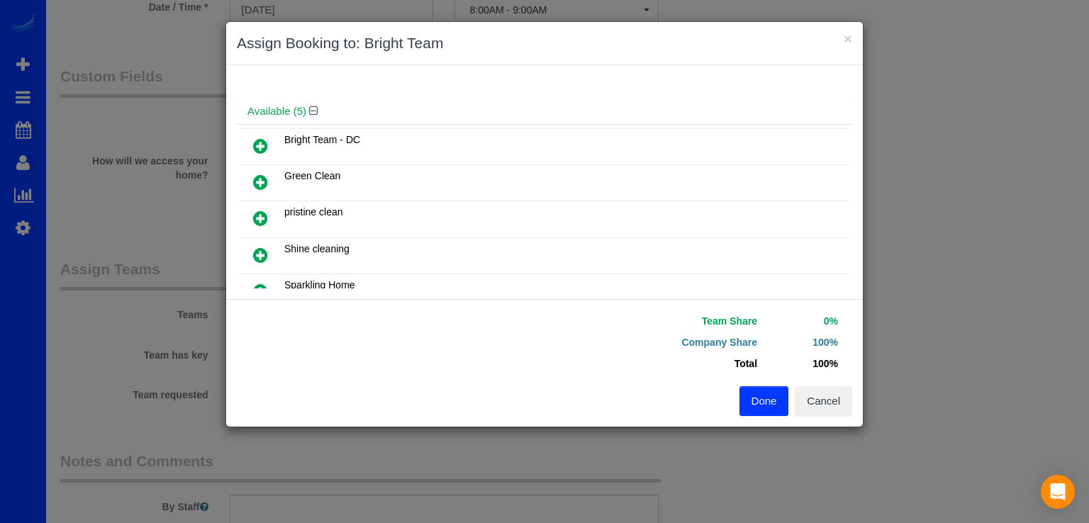
drag, startPoint x: 259, startPoint y: 147, endPoint x: 279, endPoint y: 161, distance: 24.0
click at [258, 147] on icon at bounding box center [260, 146] width 15 height 17
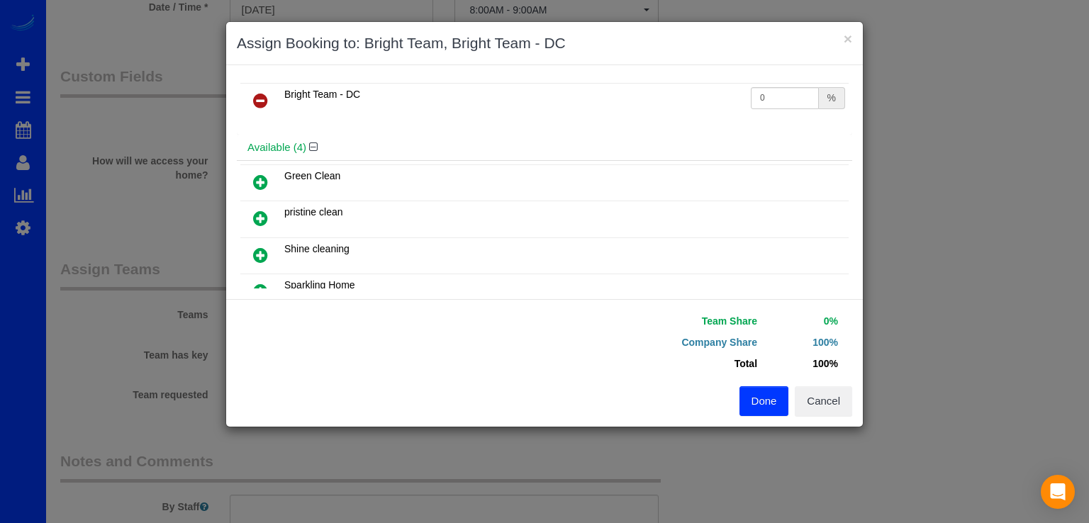
click at [758, 395] on button "Done" at bounding box center [764, 401] width 50 height 30
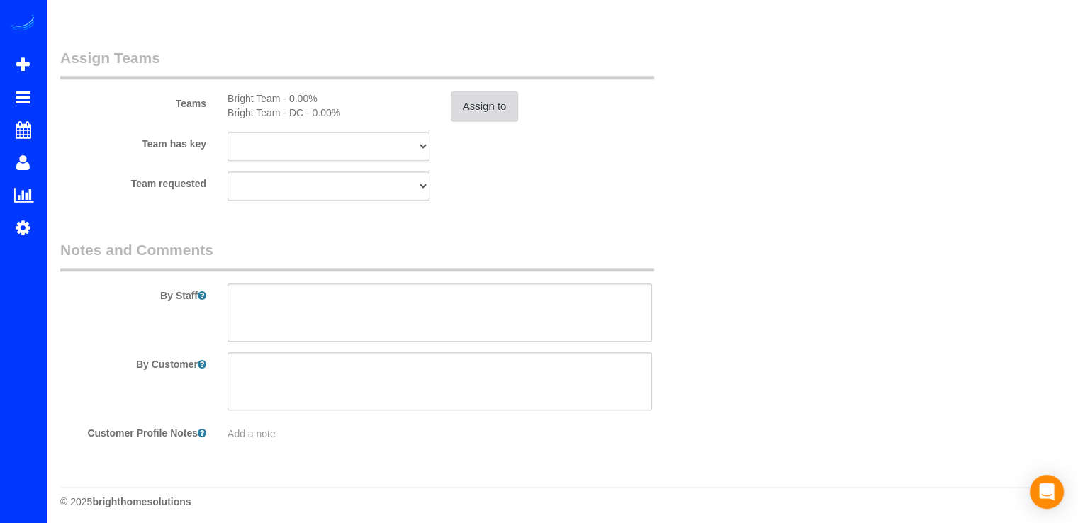
scroll to position [1423, 0]
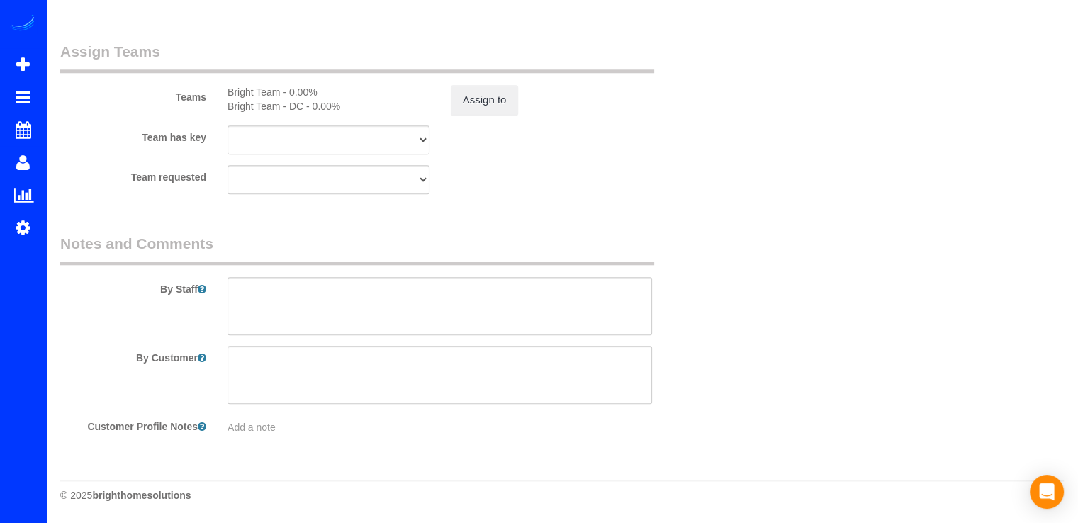
click at [252, 273] on div "By Staff" at bounding box center [384, 284] width 669 height 102
click at [250, 290] on textarea at bounding box center [440, 306] width 425 height 58
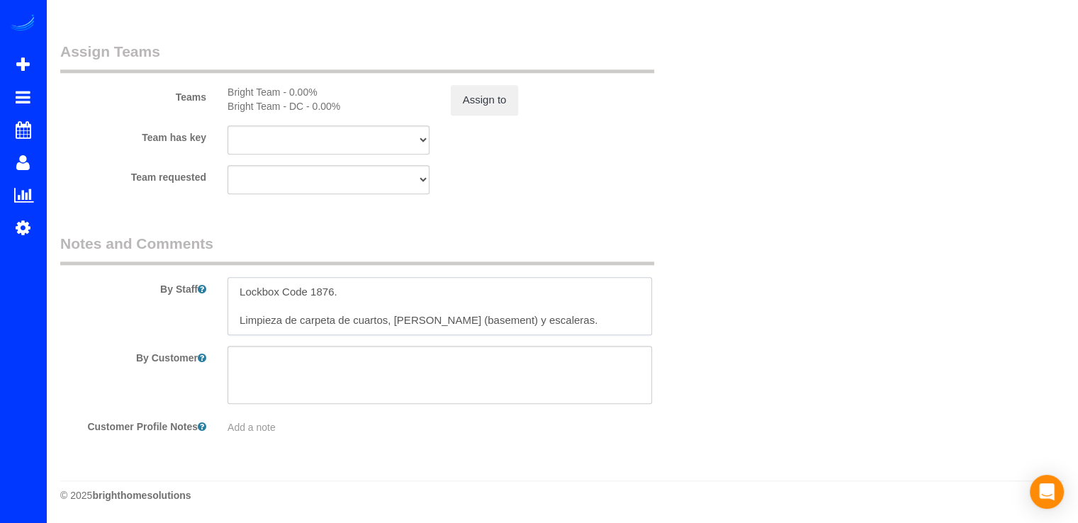
click at [349, 323] on textarea at bounding box center [440, 306] width 425 height 58
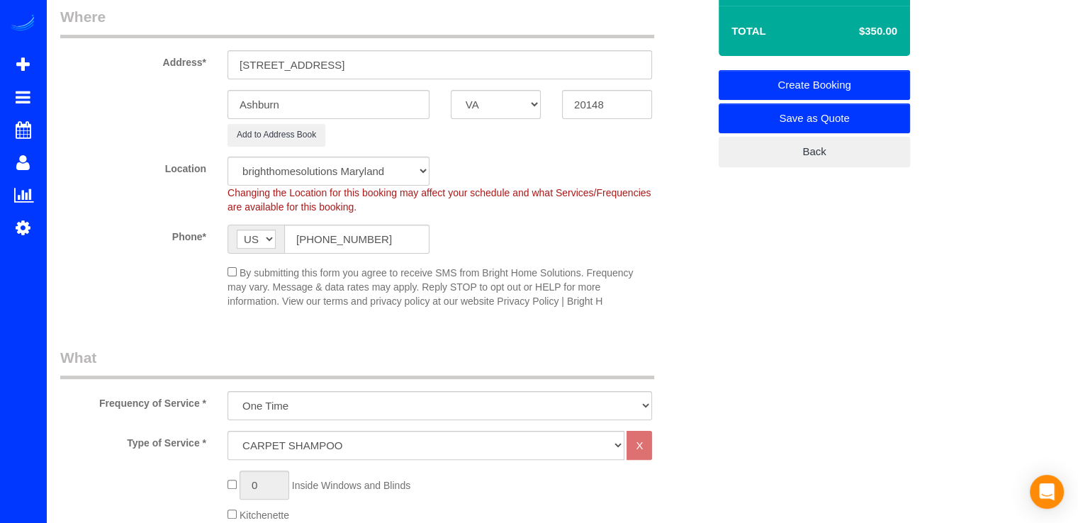
scroll to position [0, 0]
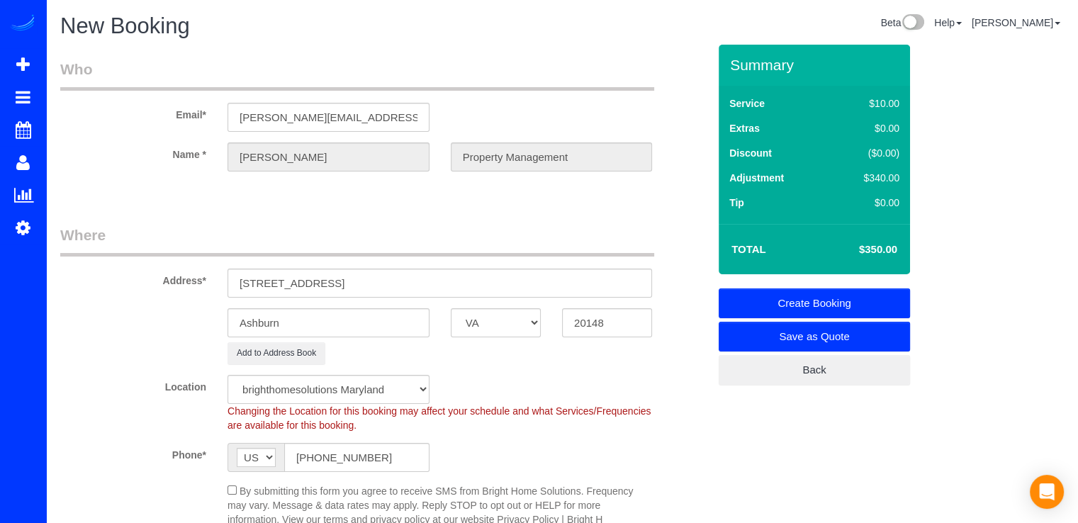
type textarea "Lockbox Code 1876. Limpieza de carpeta de: cuartos, salas (basement) y escalera…"
click at [842, 296] on link "Create Booking" at bounding box center [814, 304] width 191 height 30
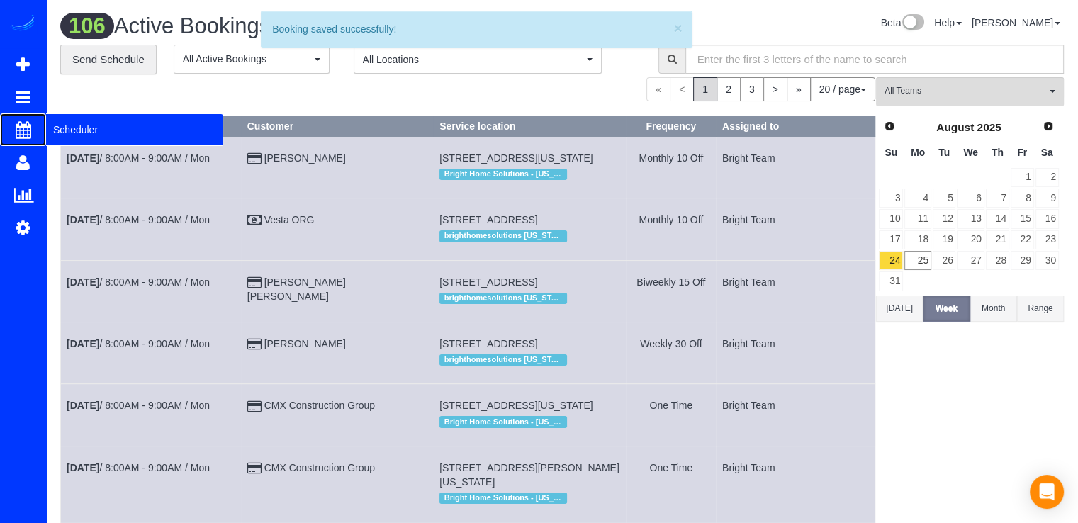
click at [78, 135] on span "Scheduler" at bounding box center [134, 129] width 177 height 33
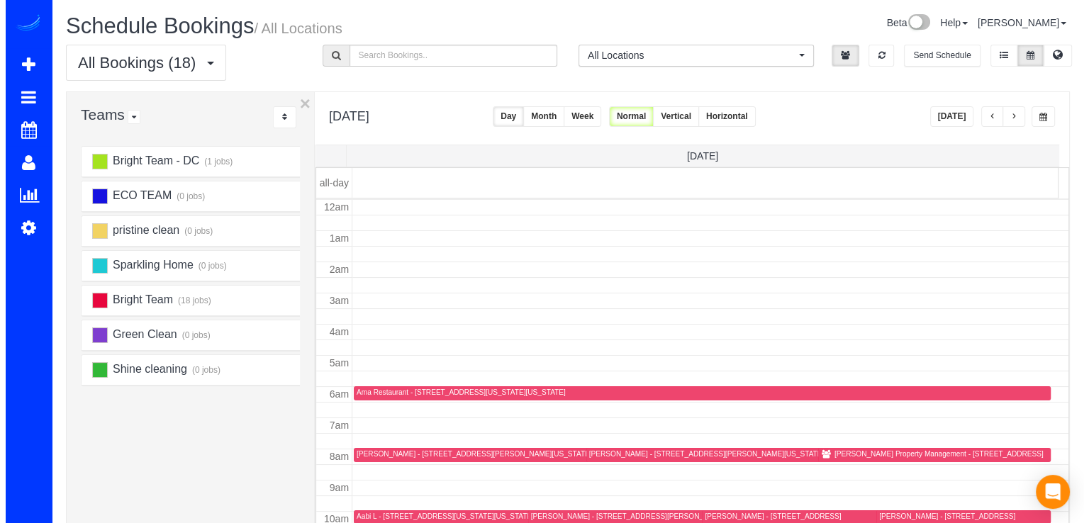
scroll to position [186, 0]
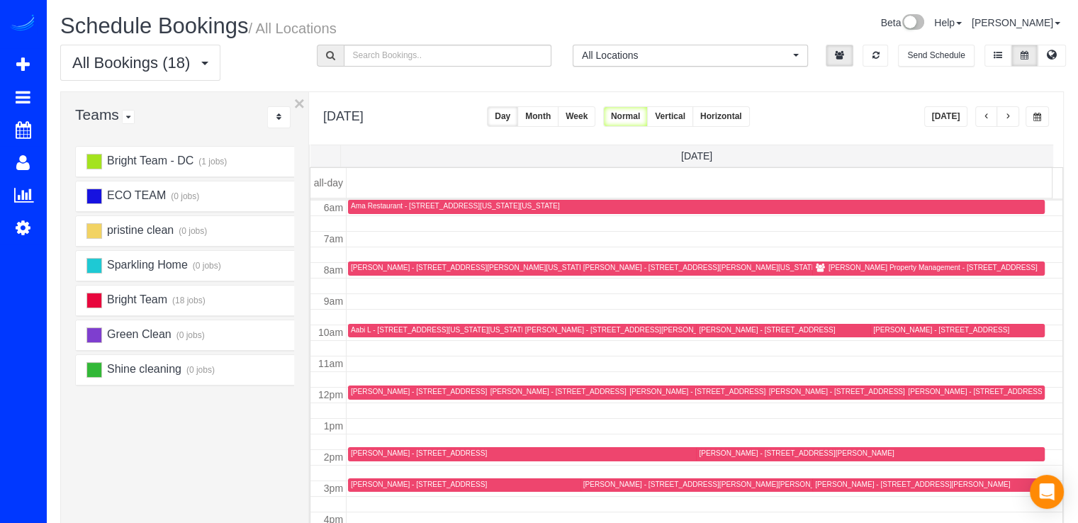
click at [366, 390] on div "Amy Beckley - 1215 East-West Hwy , Unit 1510, Silver Spring, MD 20910" at bounding box center [419, 391] width 136 height 9
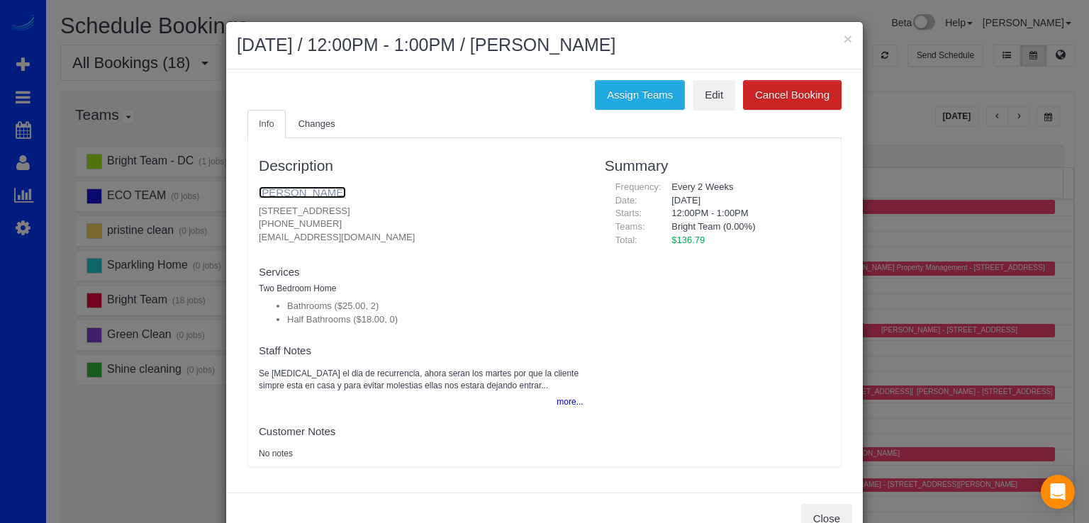
click at [286, 189] on link "Amy Beckley" at bounding box center [302, 192] width 87 height 12
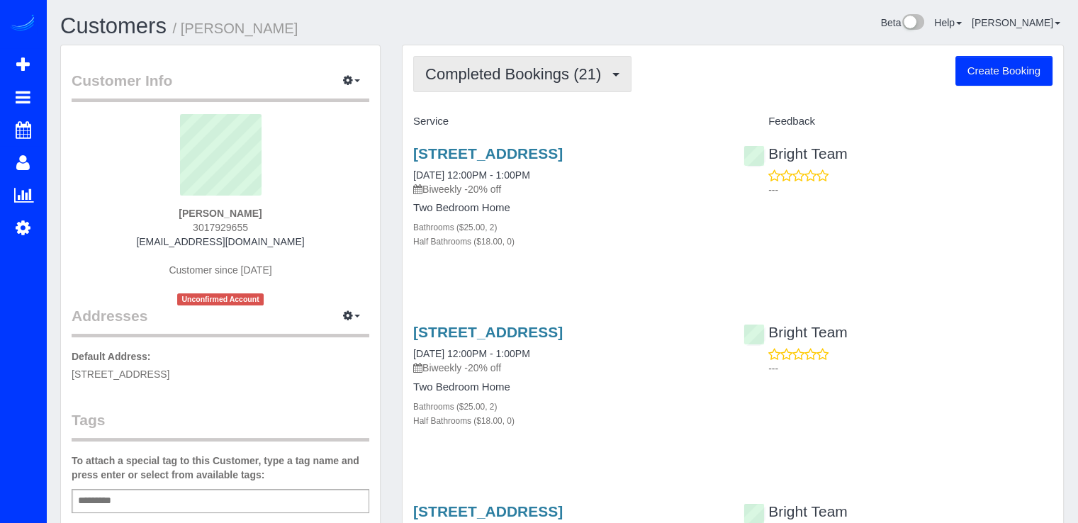
click at [547, 77] on span "Completed Bookings (21)" at bounding box center [516, 74] width 183 height 18
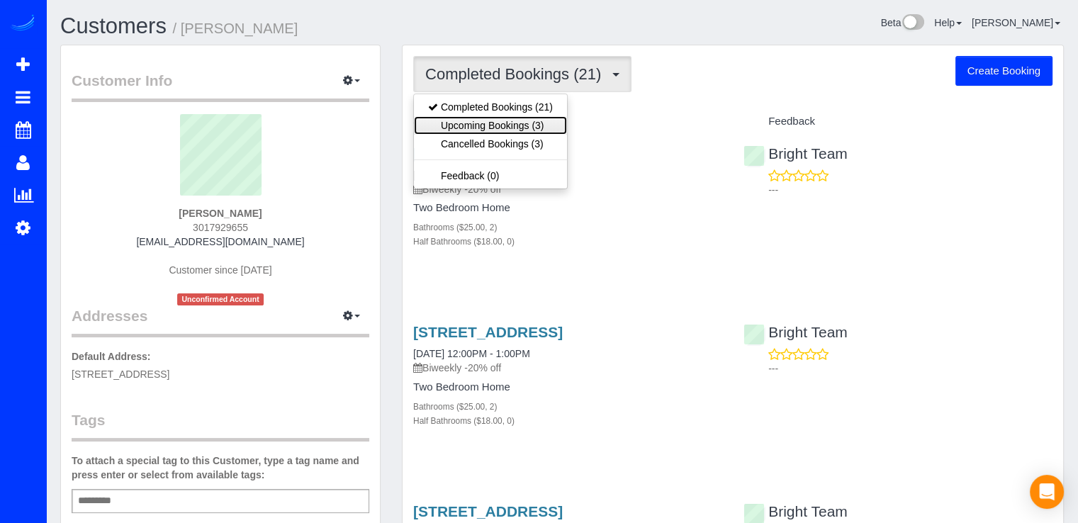
click at [553, 128] on link "Upcoming Bookings (3)" at bounding box center [490, 125] width 153 height 18
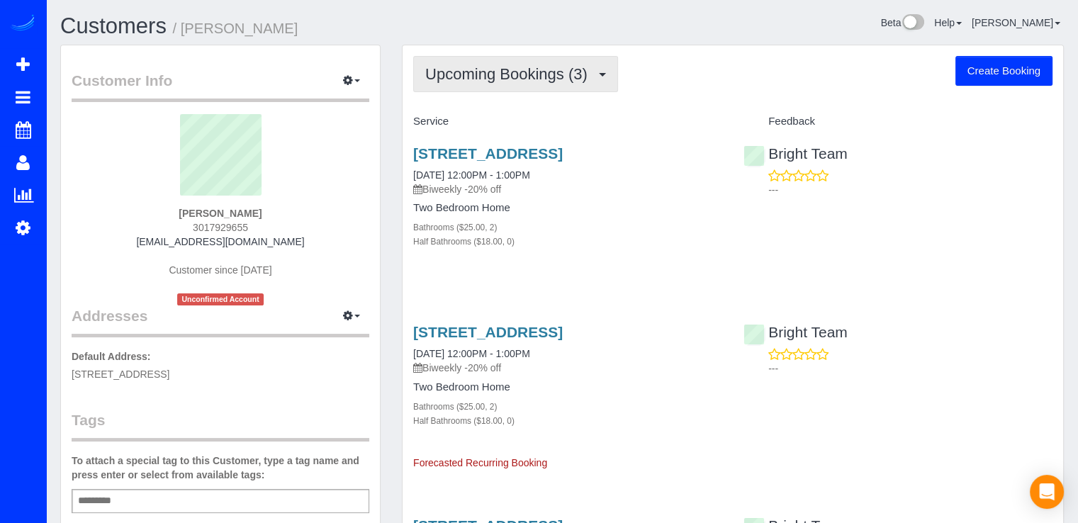
click at [576, 85] on button "Upcoming Bookings (3)" at bounding box center [515, 74] width 205 height 36
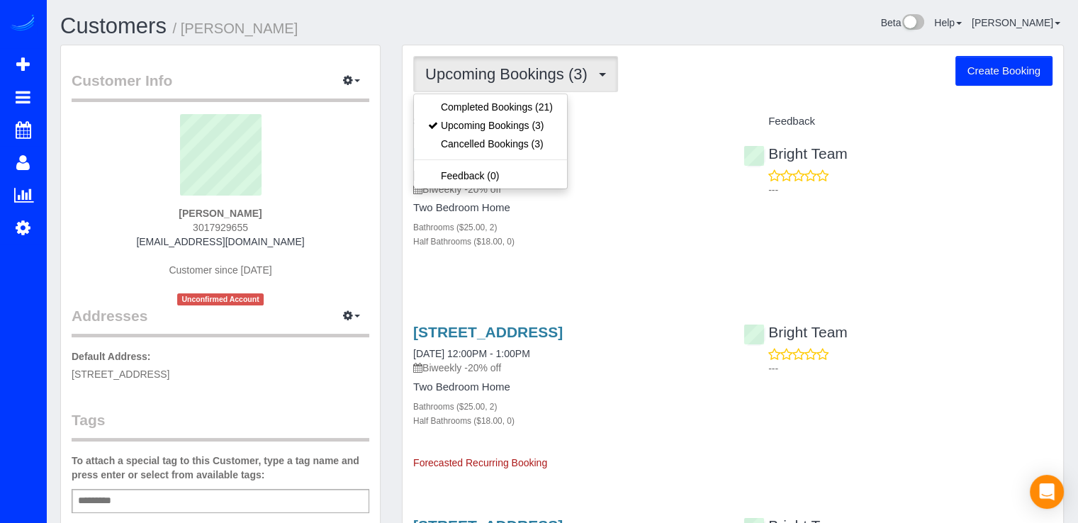
click at [652, 105] on div "Upcoming Bookings (3) Completed Bookings (21) Upcoming Bookings (3) Cancelled B…" at bounding box center [733, 377] width 661 height 664
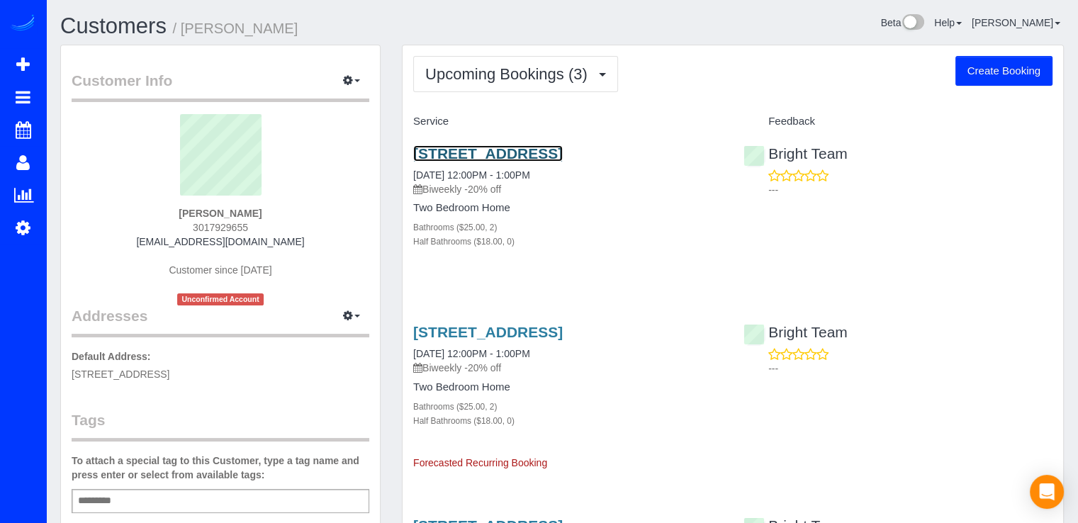
click at [505, 154] on link "[STREET_ADDRESS]" at bounding box center [488, 153] width 150 height 16
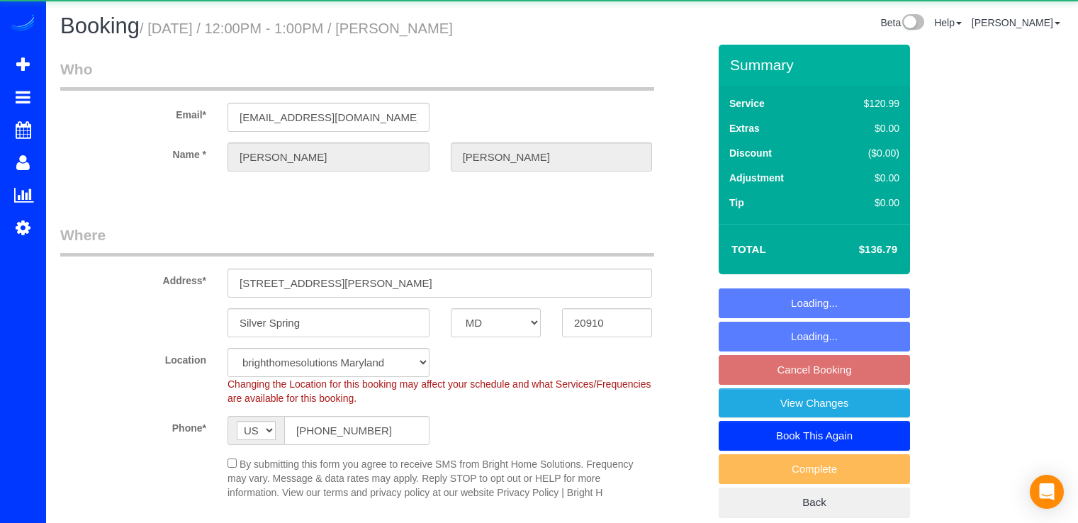
select select "MD"
select select "2"
select select "spot24"
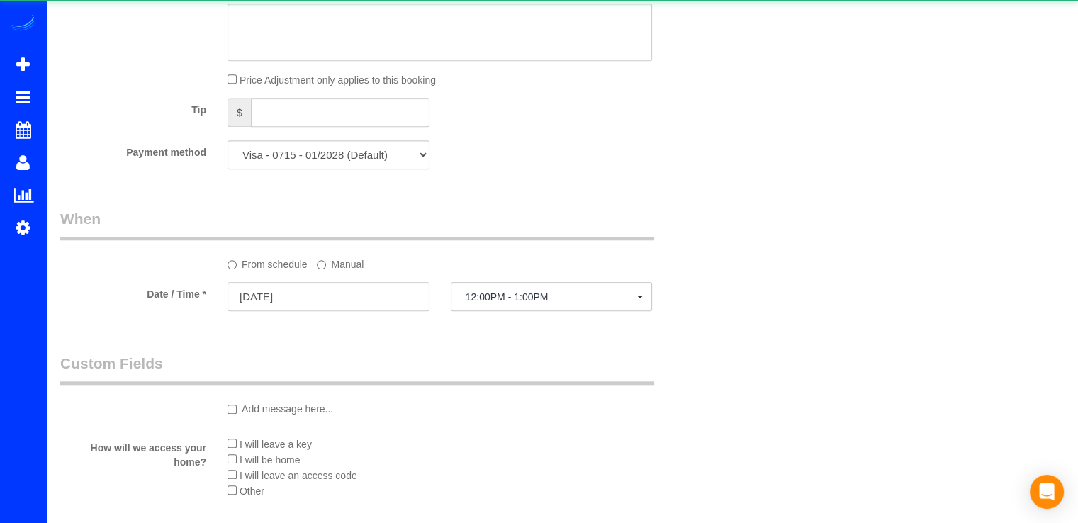
scroll to position [1276, 0]
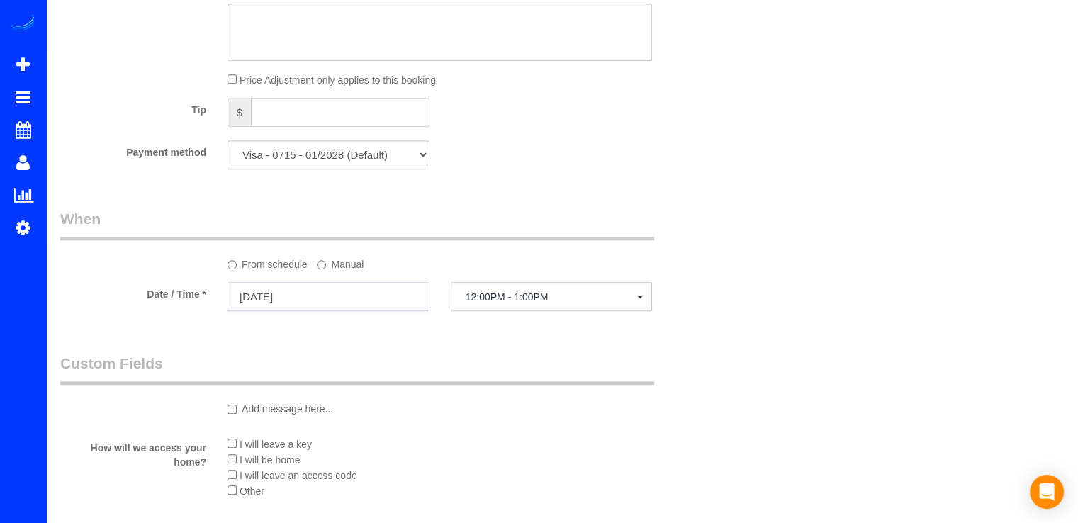
click at [363, 303] on input "[DATE]" at bounding box center [329, 296] width 202 height 29
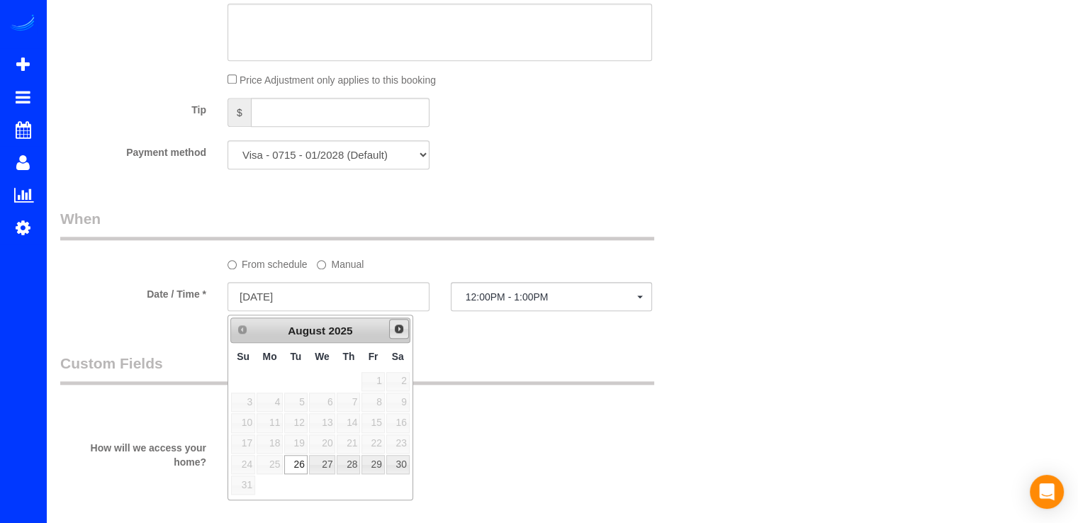
click at [403, 328] on span "Next" at bounding box center [398, 328] width 11 height 11
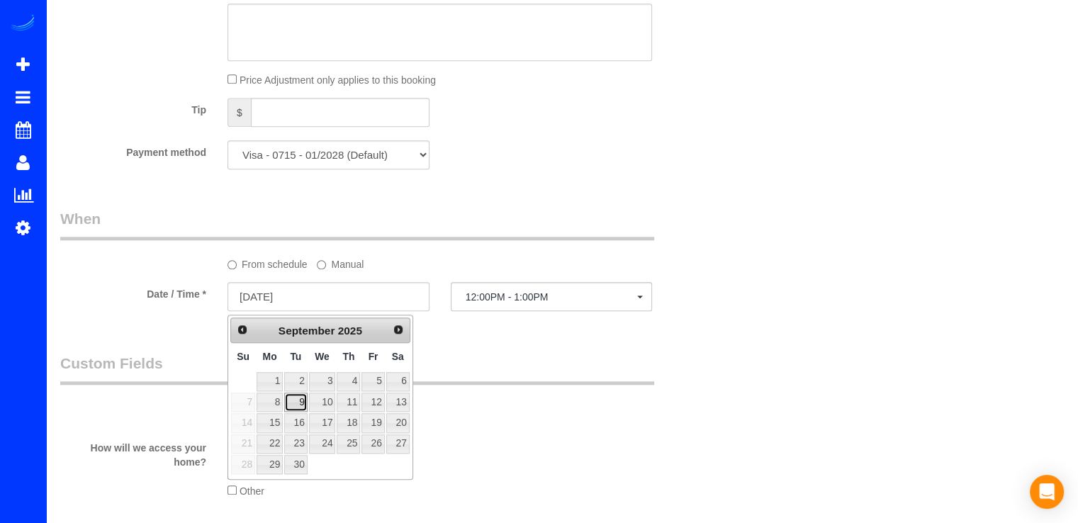
click at [303, 398] on link "9" at bounding box center [295, 402] width 23 height 19
type input "[DATE]"
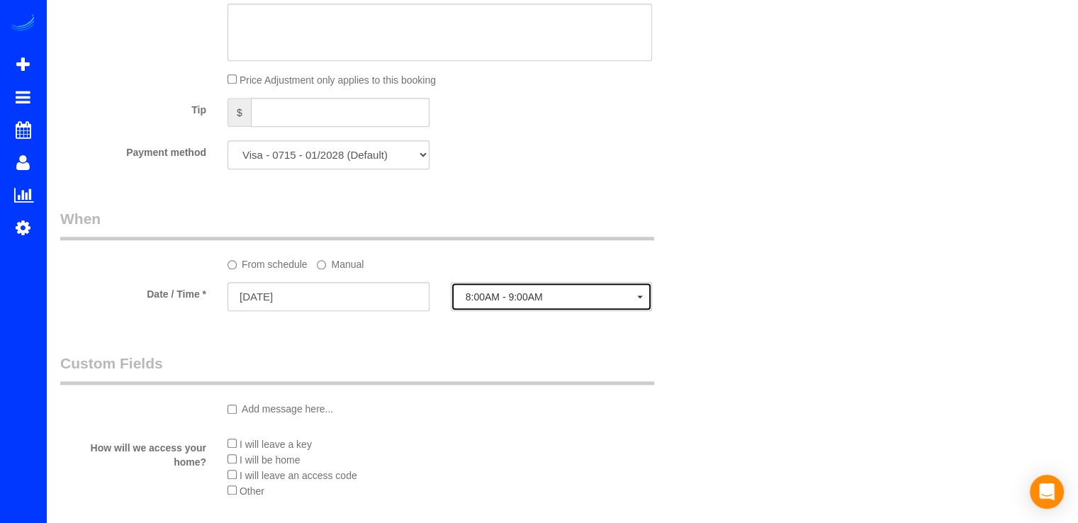
drag, startPoint x: 593, startPoint y: 297, endPoint x: 601, endPoint y: 313, distance: 17.4
click at [595, 296] on span "8:00AM - 9:00AM" at bounding box center [552, 296] width 172 height 11
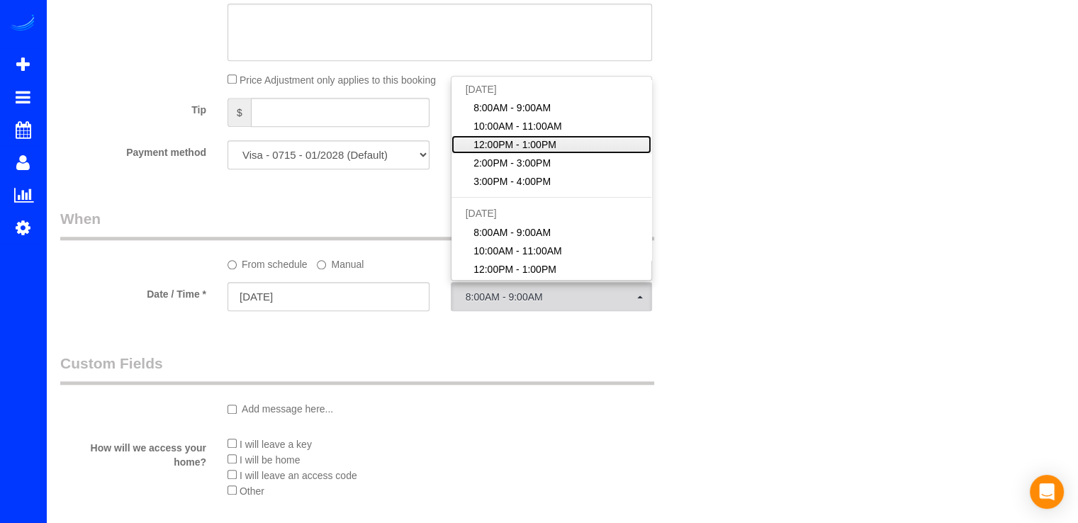
click at [549, 152] on span "12:00PM - 1:00PM" at bounding box center [515, 145] width 83 height 14
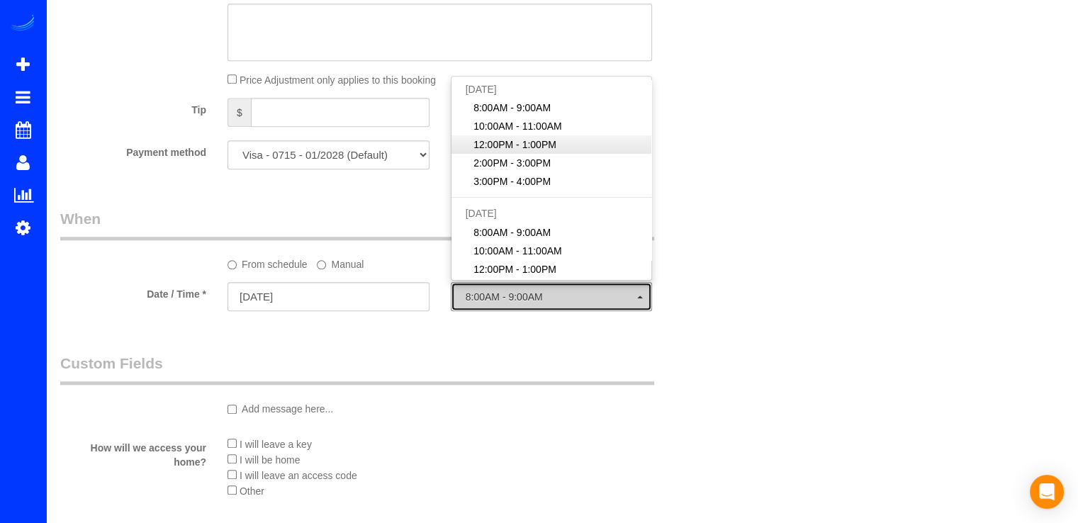
select select "spot45"
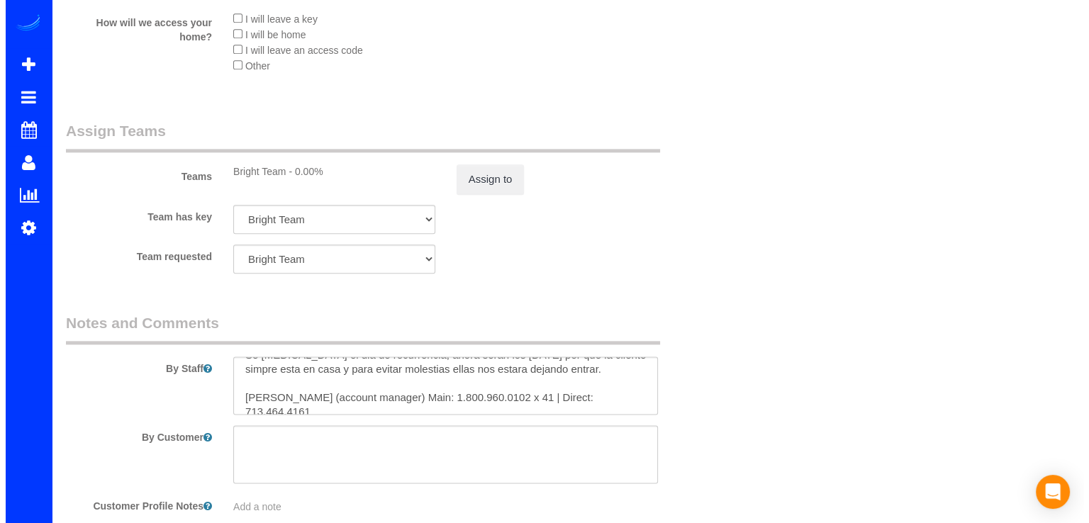
scroll to position [28, 0]
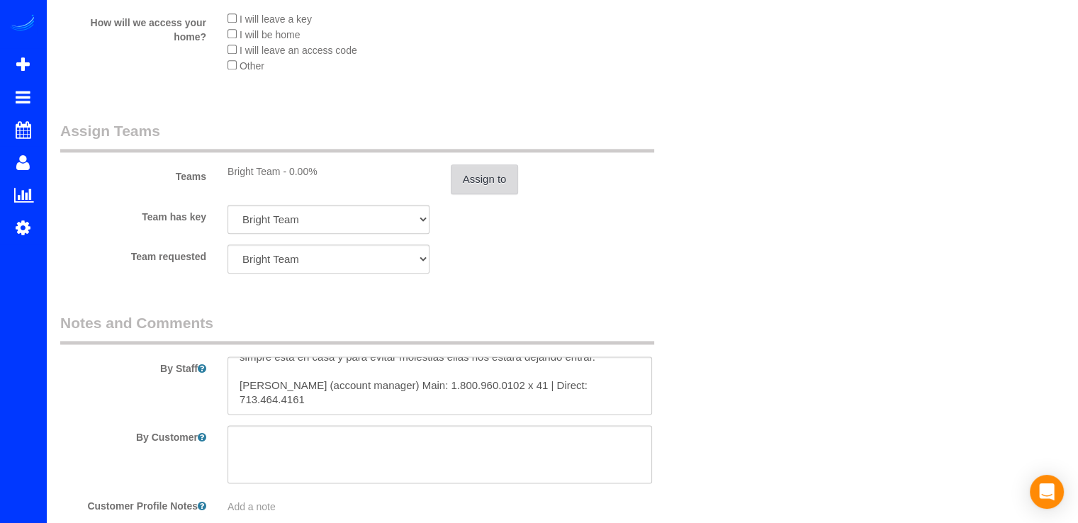
click at [461, 179] on button "Assign to" at bounding box center [485, 179] width 68 height 30
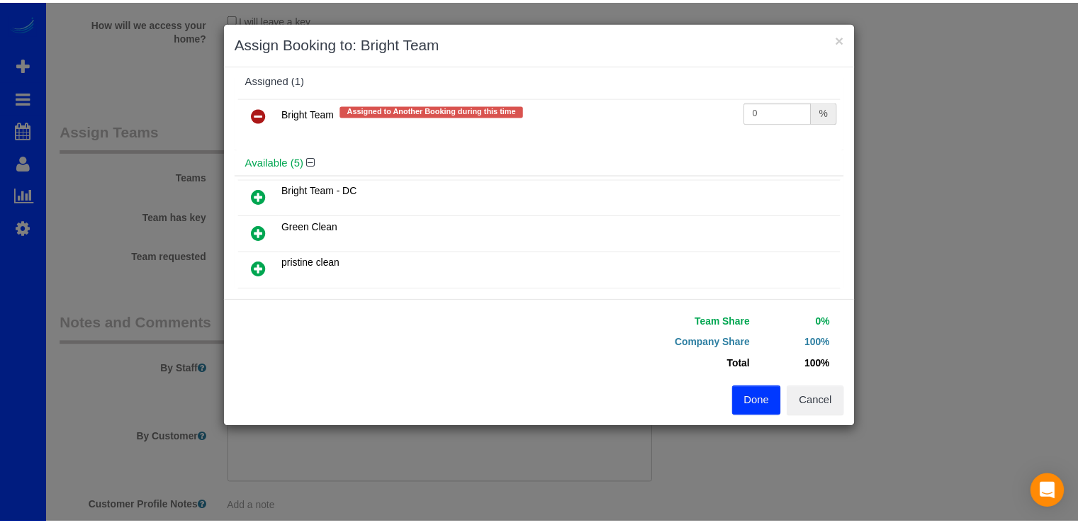
scroll to position [0, 0]
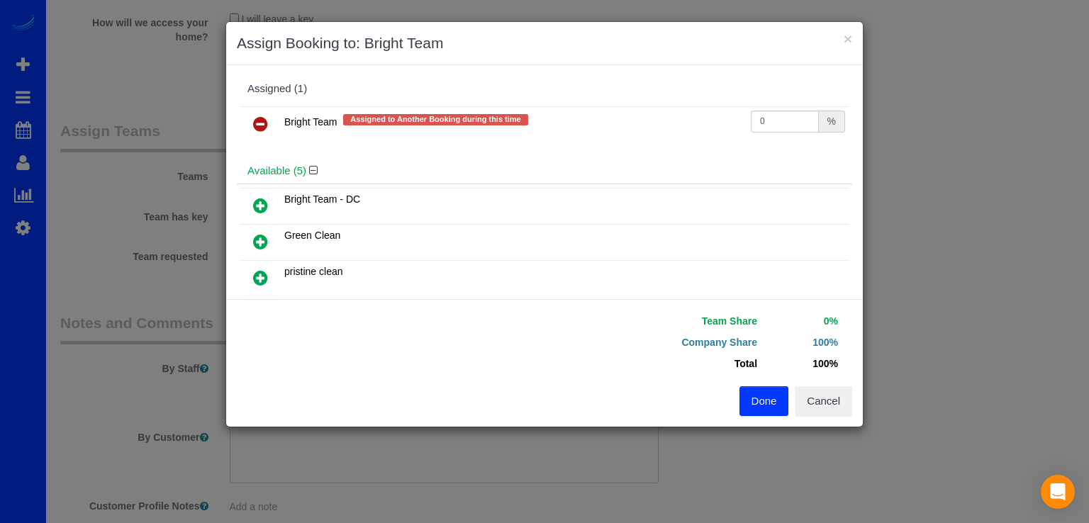
click at [252, 122] on link at bounding box center [260, 125] width 33 height 28
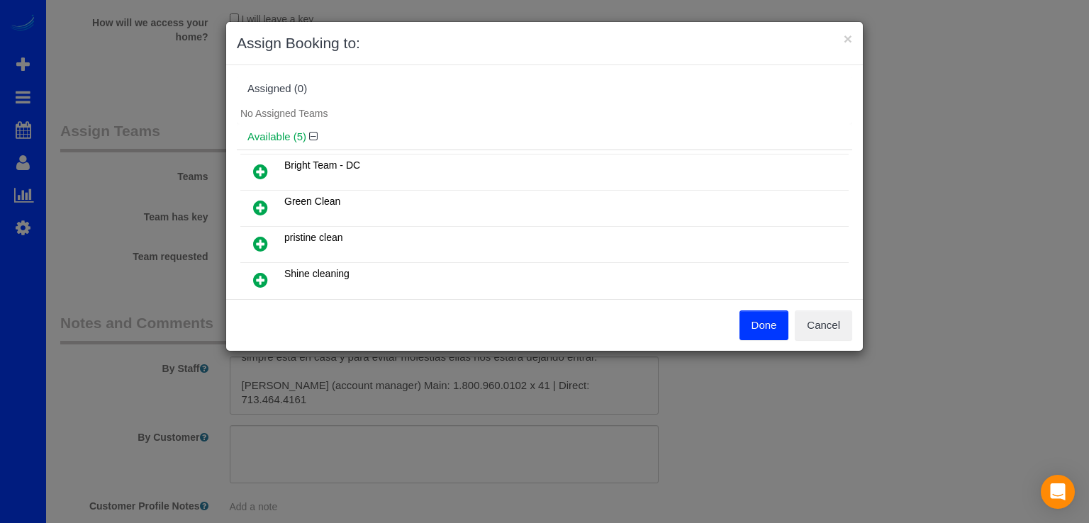
click at [766, 324] on button "Done" at bounding box center [764, 325] width 50 height 30
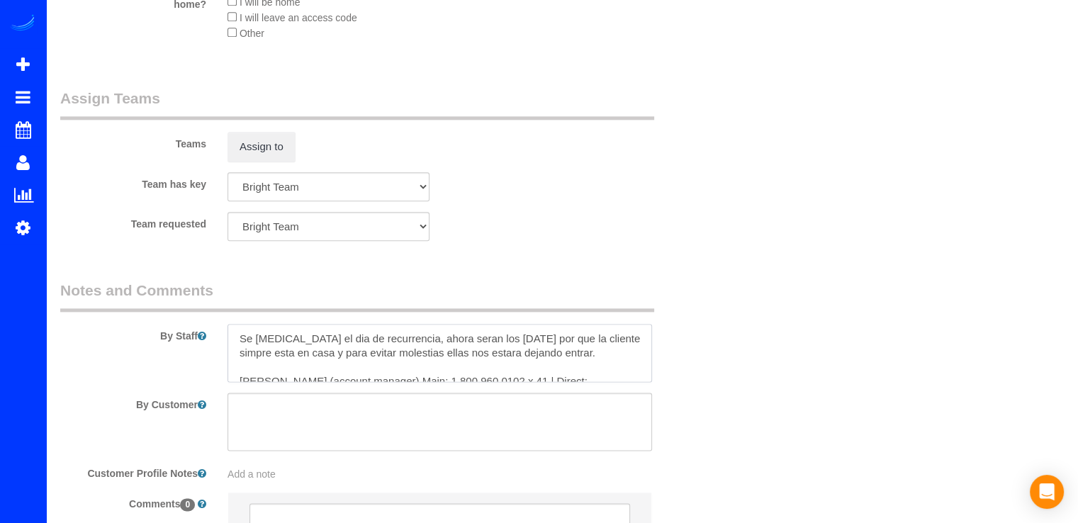
click at [240, 337] on textarea at bounding box center [440, 353] width 425 height 58
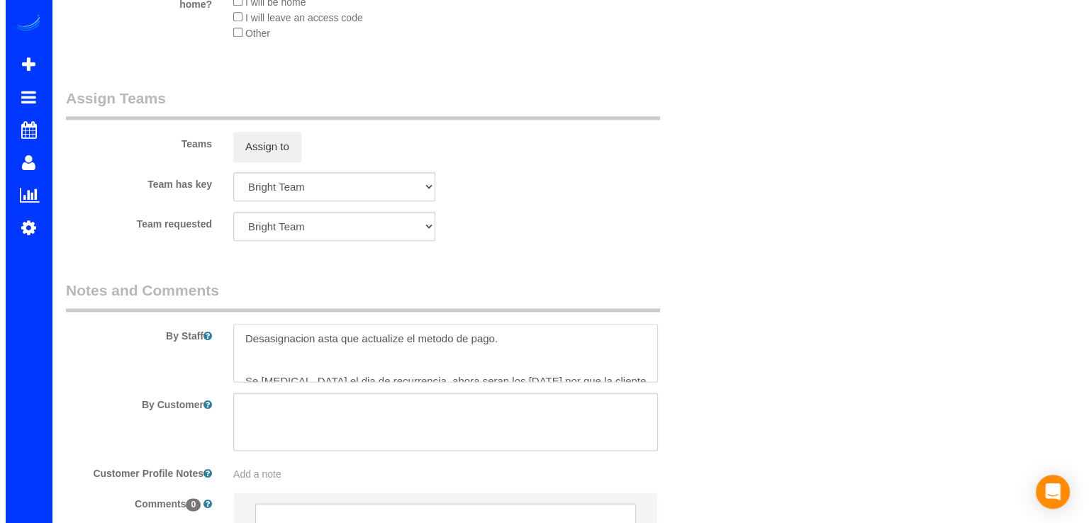
scroll to position [6, 0]
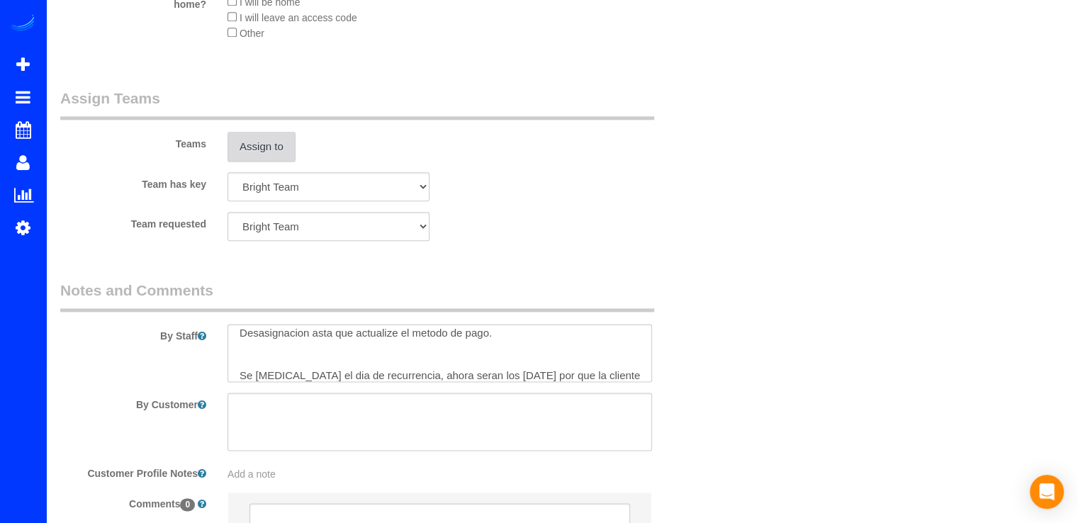
drag, startPoint x: 286, startPoint y: 125, endPoint x: 276, endPoint y: 138, distance: 16.2
click at [286, 126] on div "Teams Assign to" at bounding box center [384, 125] width 669 height 74
click at [276, 140] on button "Assign to" at bounding box center [262, 147] width 68 height 30
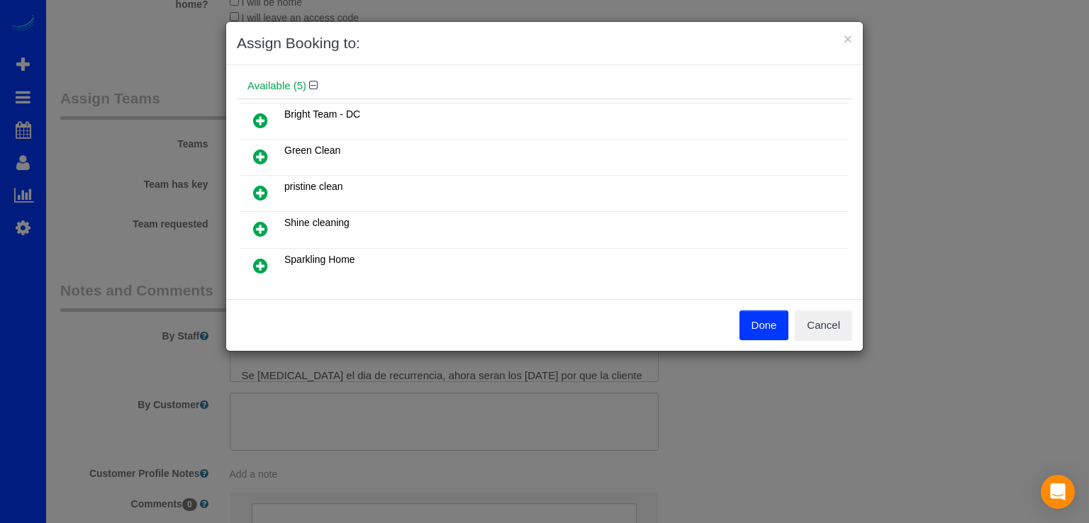
scroll to position [71, 0]
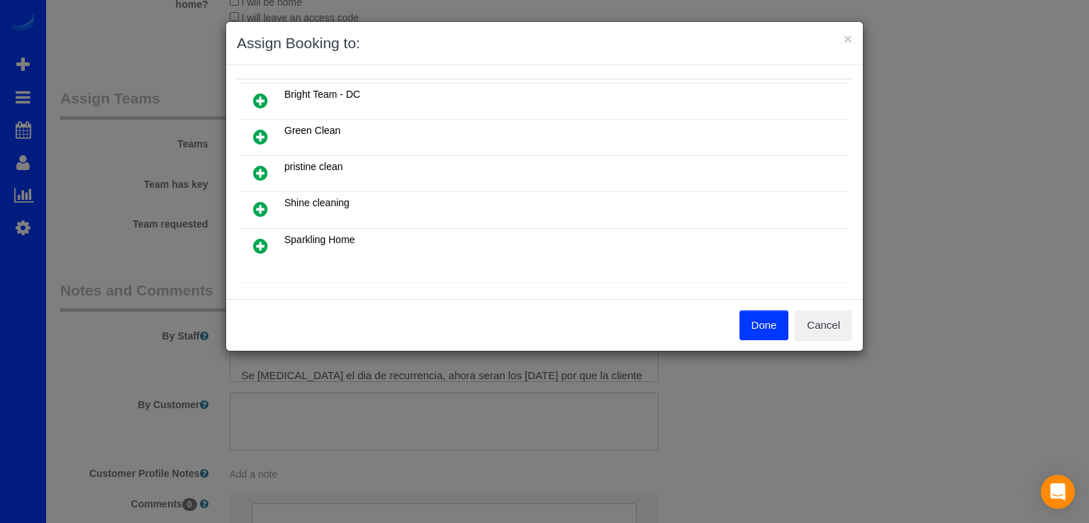
click at [261, 201] on icon at bounding box center [260, 209] width 15 height 17
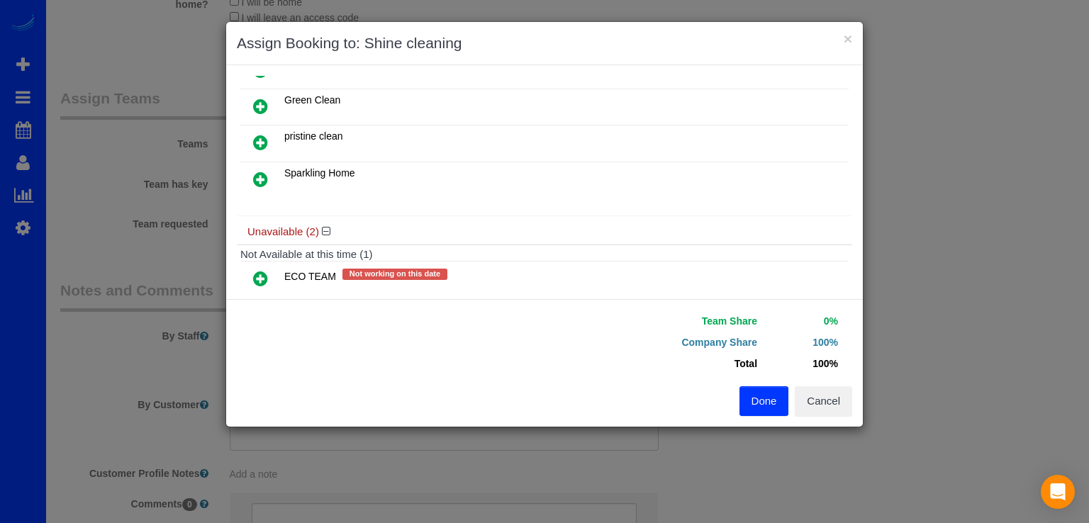
scroll to position [225, 0]
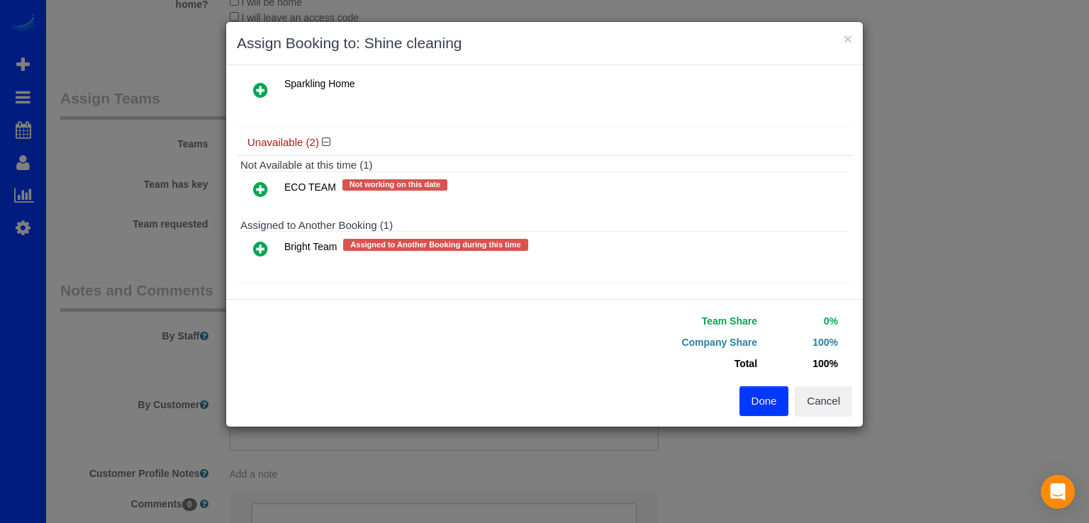
click at [264, 240] on icon at bounding box center [260, 248] width 15 height 17
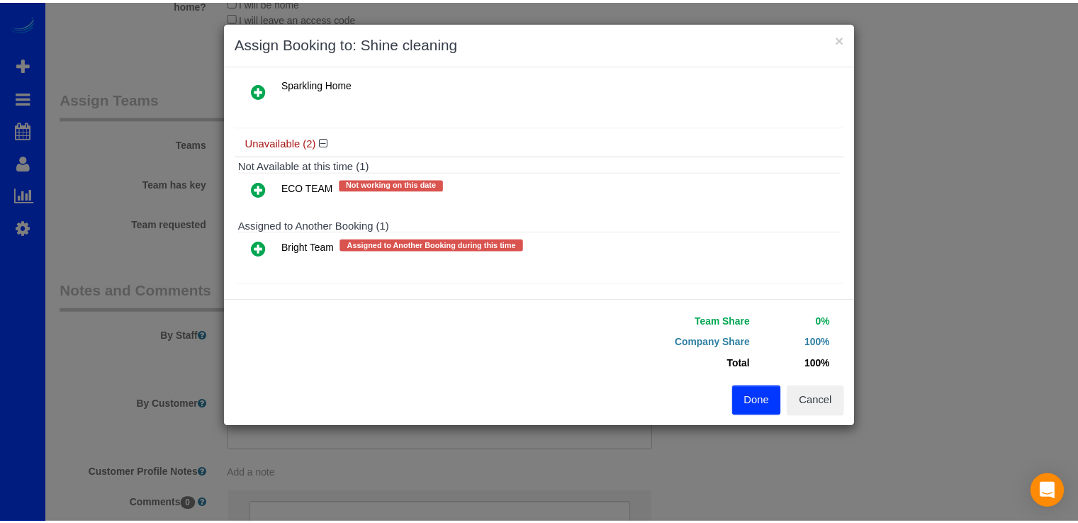
scroll to position [201, 0]
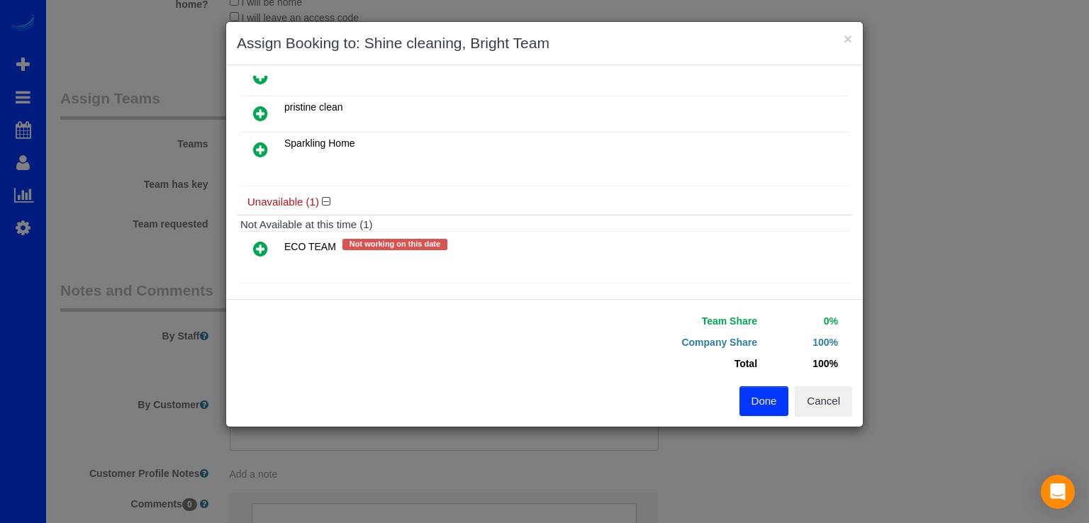
click at [768, 400] on button "Done" at bounding box center [764, 401] width 50 height 30
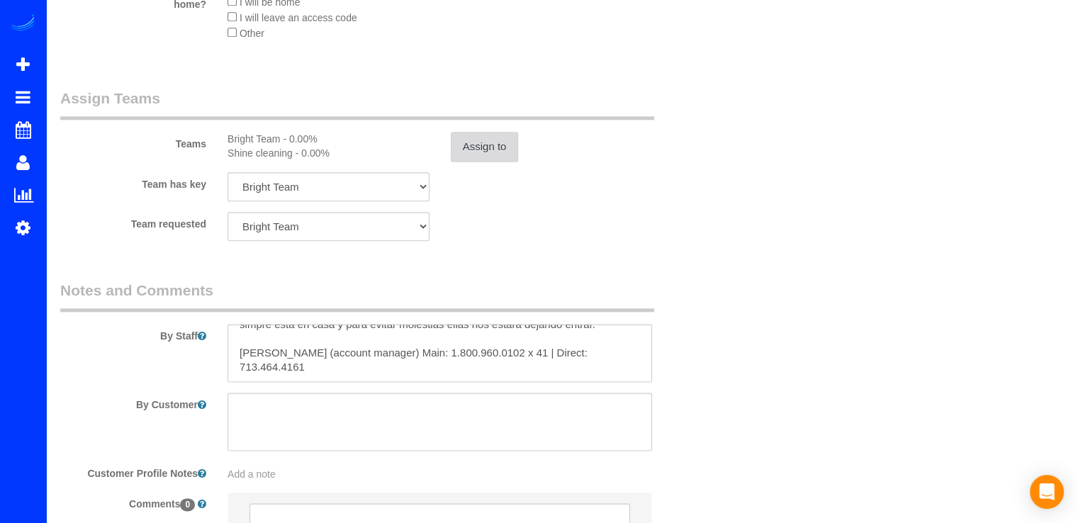
scroll to position [0, 0]
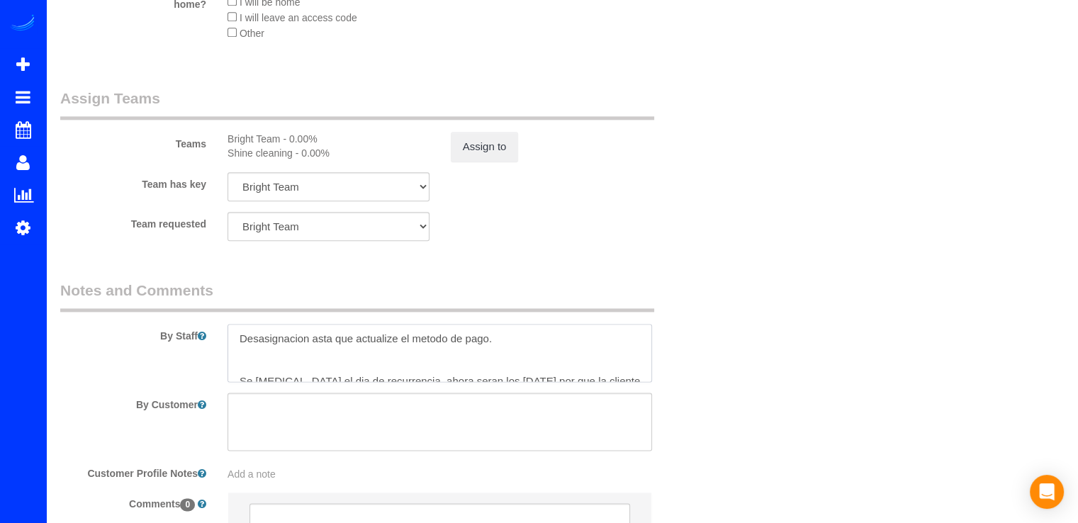
drag, startPoint x: 310, startPoint y: 345, endPoint x: 230, endPoint y: 332, distance: 81.1
click at [230, 332] on textarea at bounding box center [440, 353] width 425 height 58
drag, startPoint x: 309, startPoint y: 344, endPoint x: 228, endPoint y: 340, distance: 81.6
click at [228, 340] on textarea at bounding box center [440, 353] width 425 height 58
drag, startPoint x: 306, startPoint y: 341, endPoint x: 227, endPoint y: 341, distance: 79.4
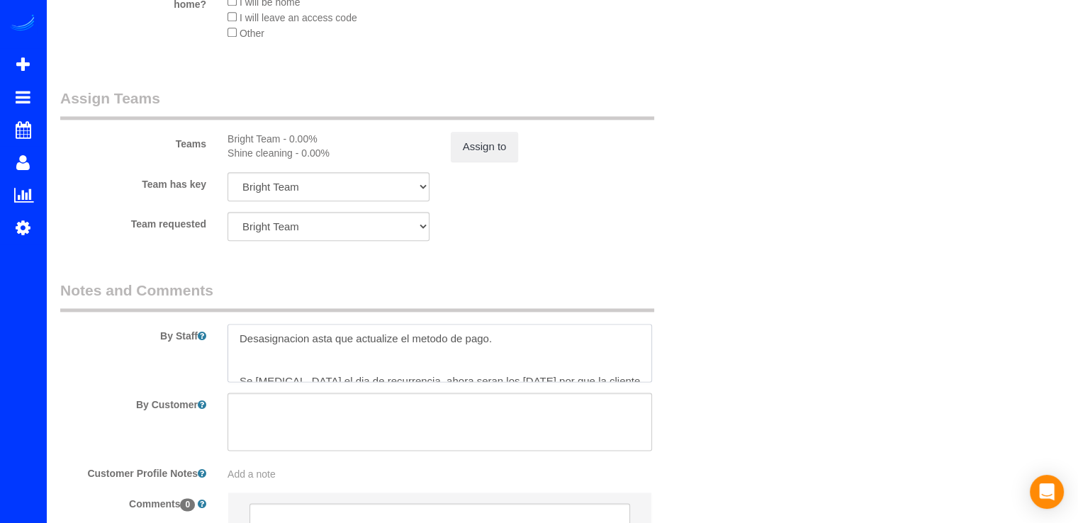
click at [228, 341] on textarea at bounding box center [440, 353] width 425 height 58
paste textarea "r"
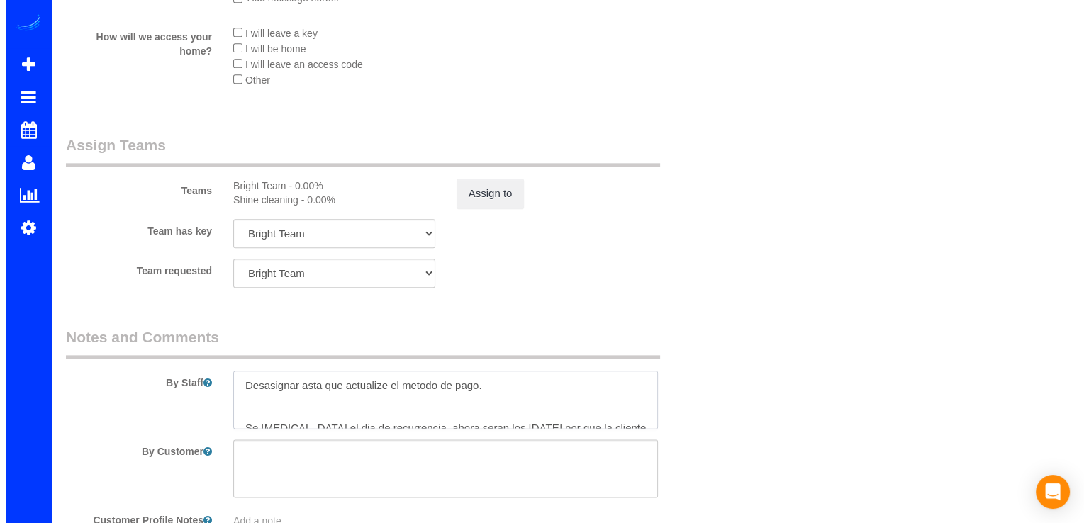
scroll to position [1663, 0]
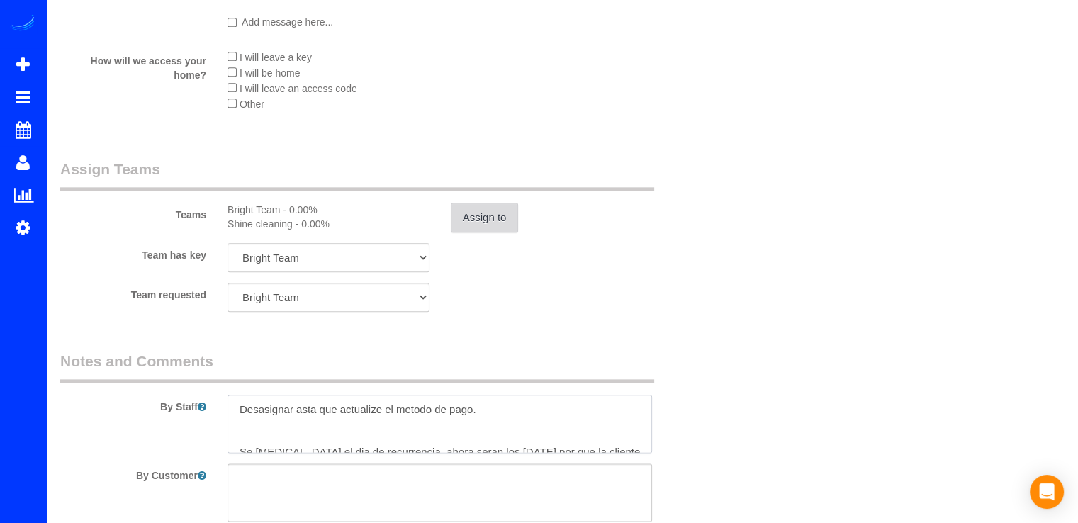
type textarea "Desasignar asta que actualize el metodo de pago. Se [MEDICAL_DATA] el dia de re…"
click at [496, 215] on button "Assign to" at bounding box center [485, 218] width 68 height 30
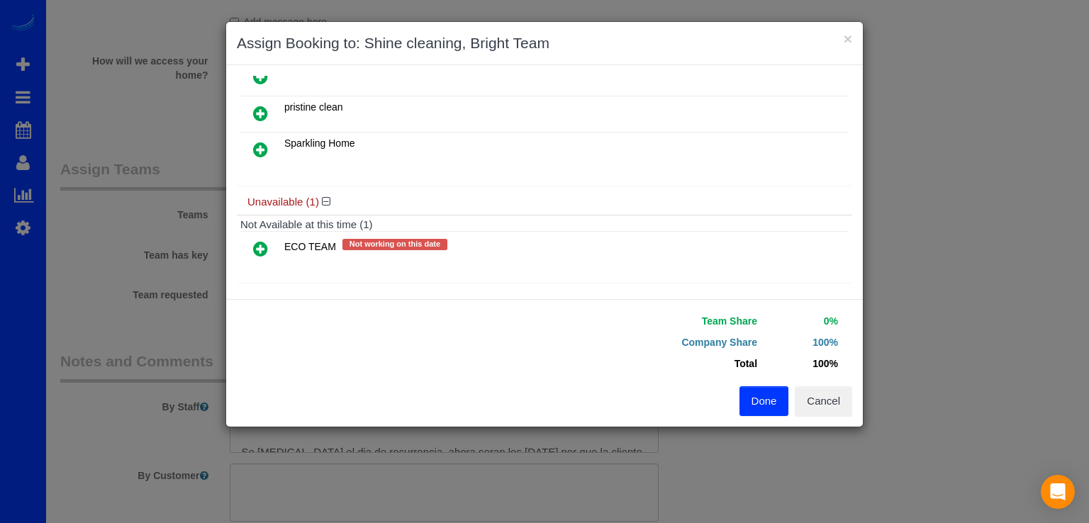
scroll to position [0, 0]
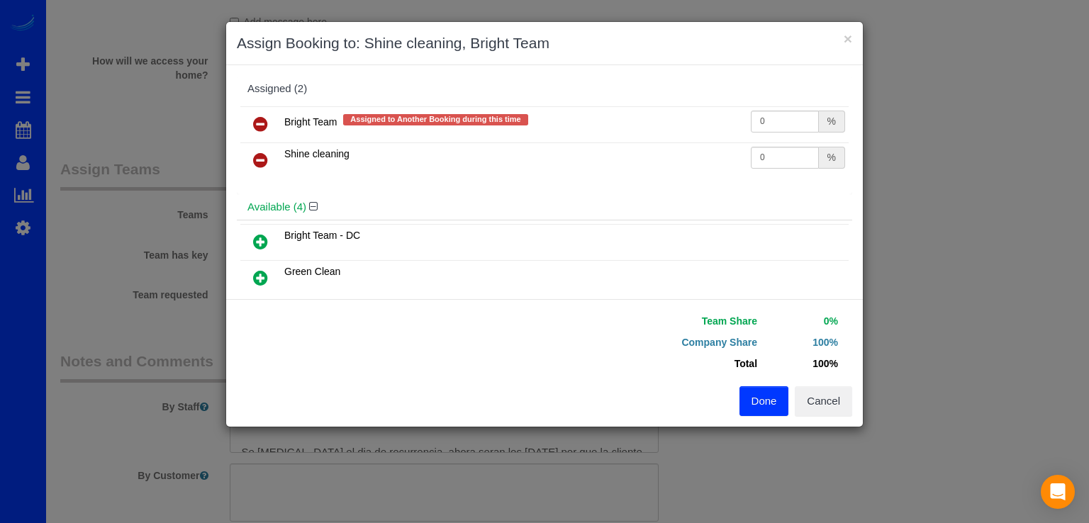
click at [265, 162] on icon at bounding box center [260, 160] width 15 height 17
click at [255, 125] on icon at bounding box center [260, 124] width 15 height 17
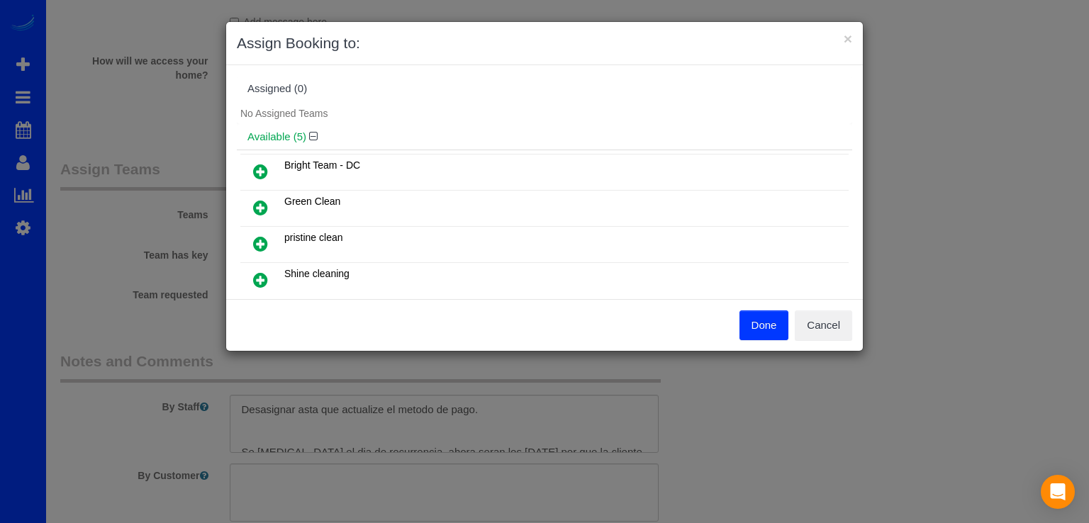
click at [757, 320] on button "Done" at bounding box center [764, 325] width 50 height 30
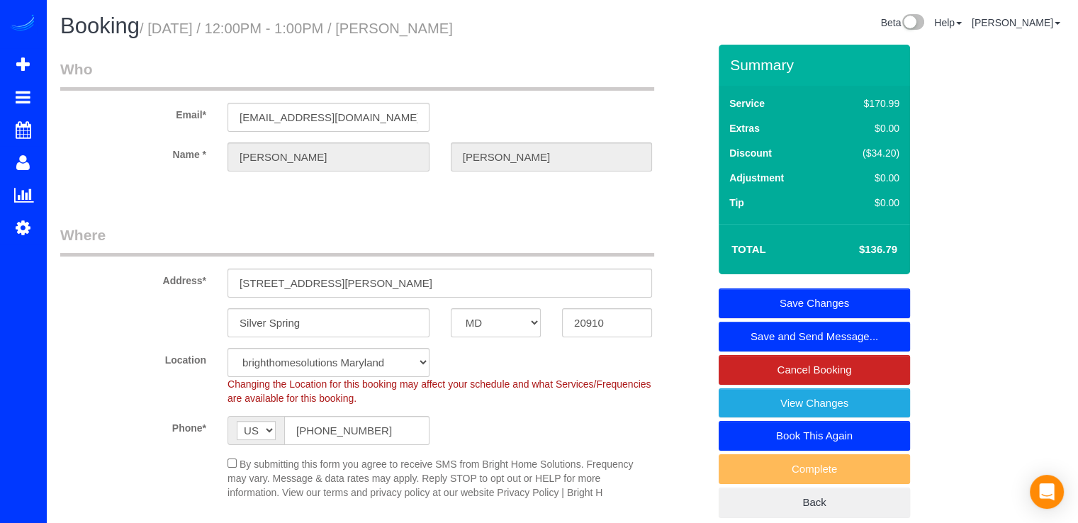
click at [839, 296] on link "Save Changes" at bounding box center [814, 304] width 191 height 30
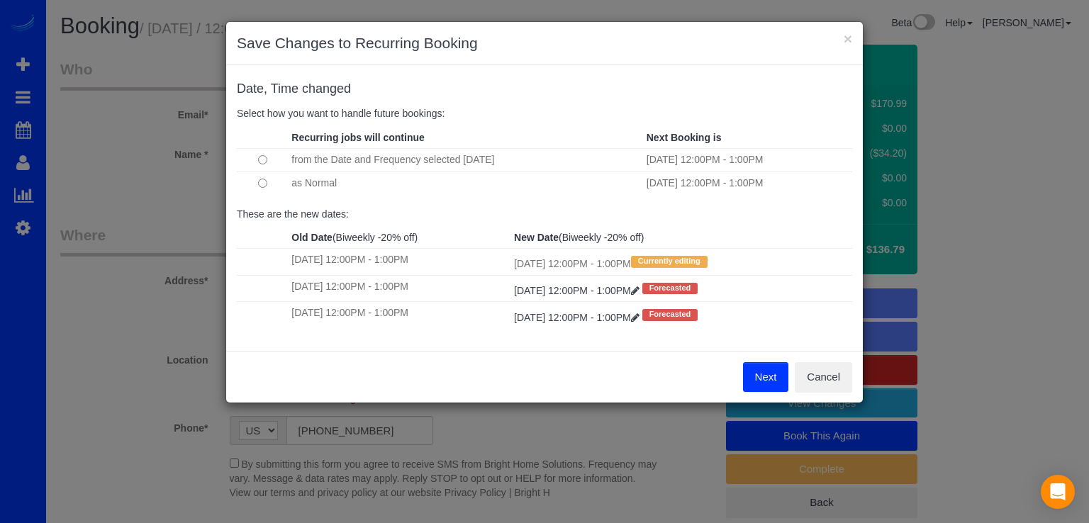
click at [757, 375] on button "Next" at bounding box center [766, 377] width 46 height 30
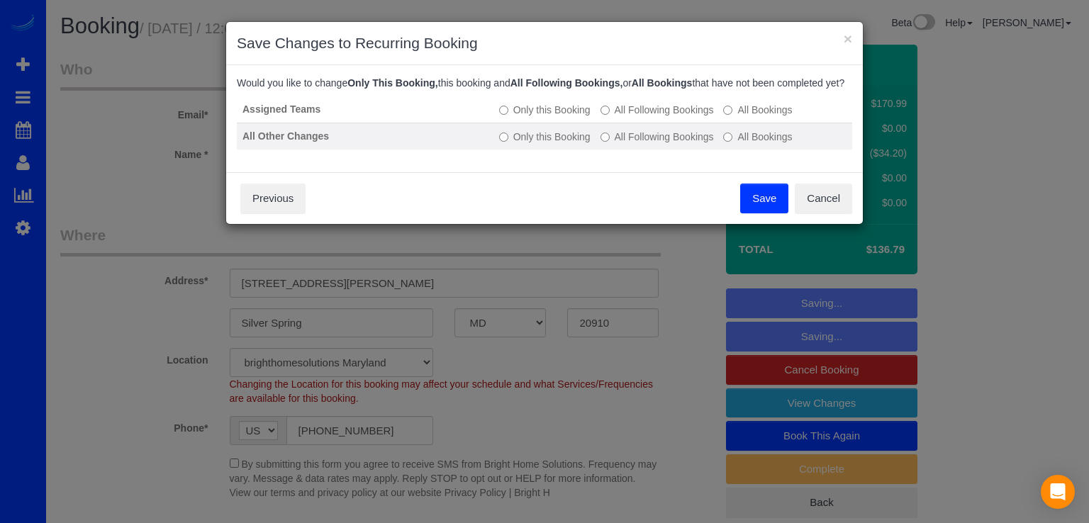
click at [598, 140] on td "Only this Booking All Following Bookings All Bookings" at bounding box center [672, 136] width 359 height 27
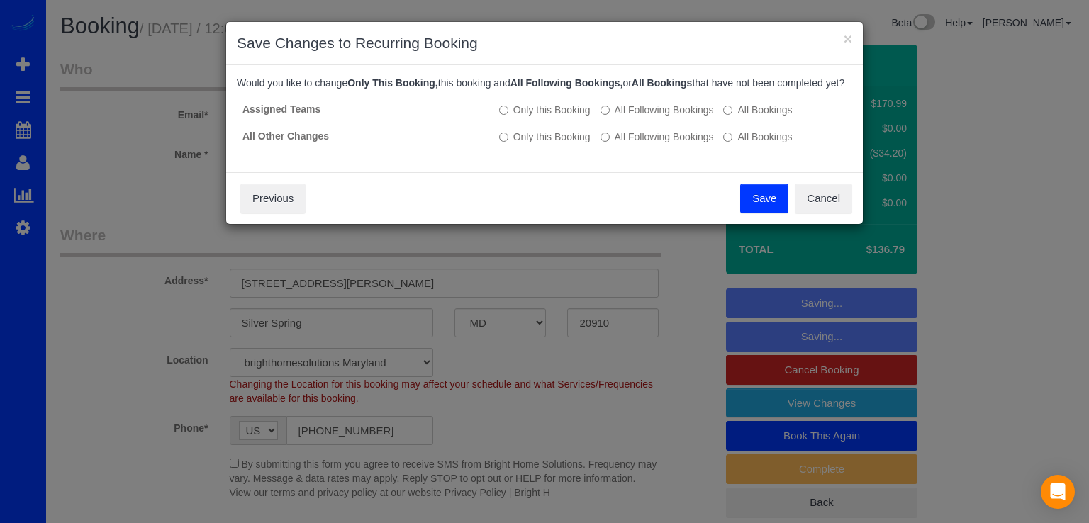
click at [771, 213] on button "Save" at bounding box center [764, 199] width 48 height 30
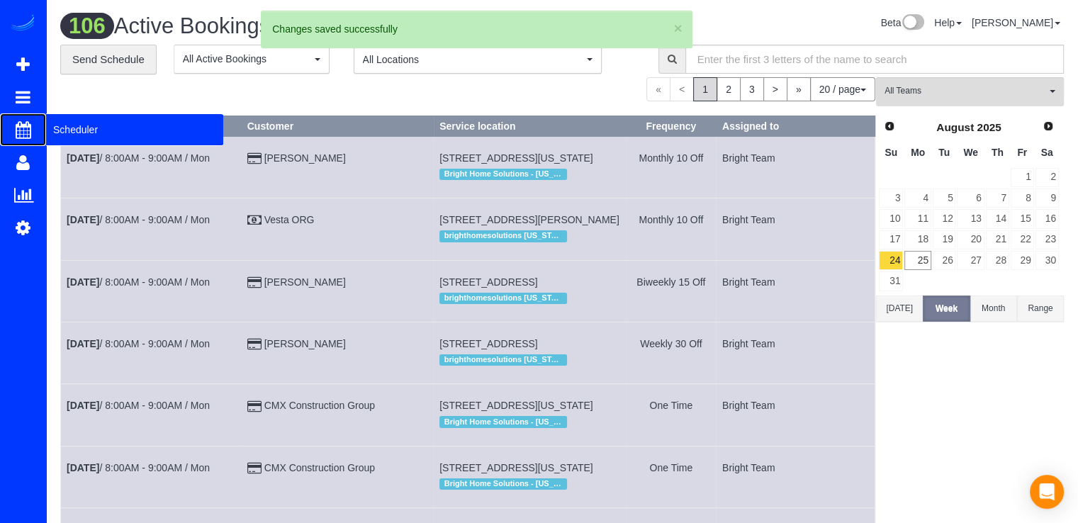
click at [55, 121] on span "Scheduler" at bounding box center [134, 129] width 177 height 33
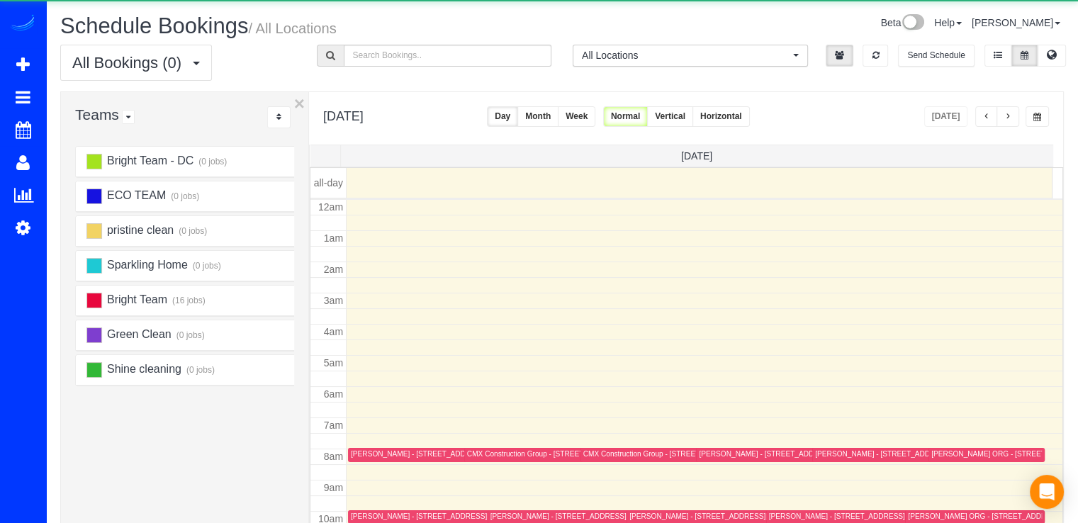
scroll to position [186, 0]
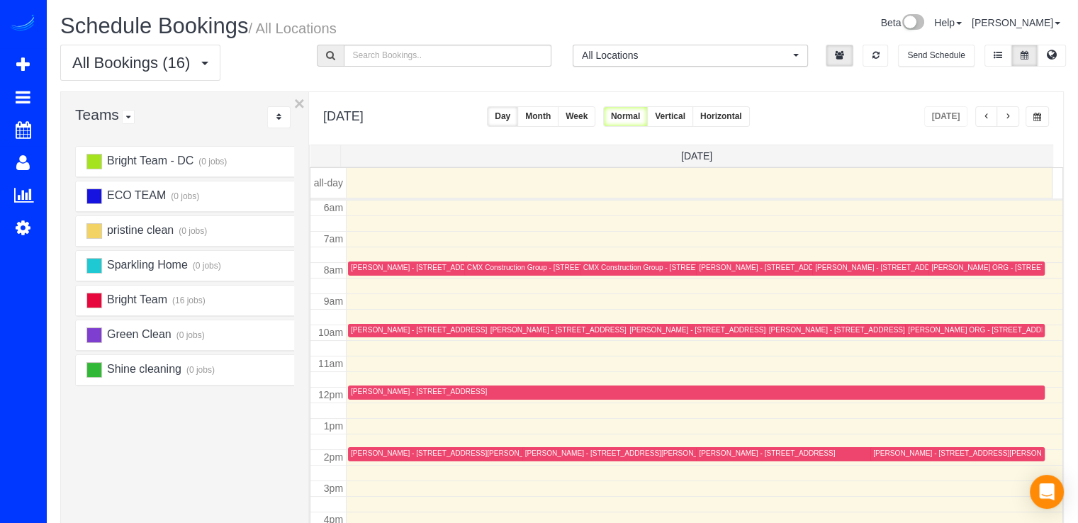
click at [1017, 105] on div "[DATE] [DATE] Day Month Week Normal Vertical Horizontal" at bounding box center [686, 118] width 754 height 52
click at [1013, 108] on button "button" at bounding box center [1008, 116] width 23 height 21
